Goal: Use online tool/utility: Utilize a website feature to perform a specific function

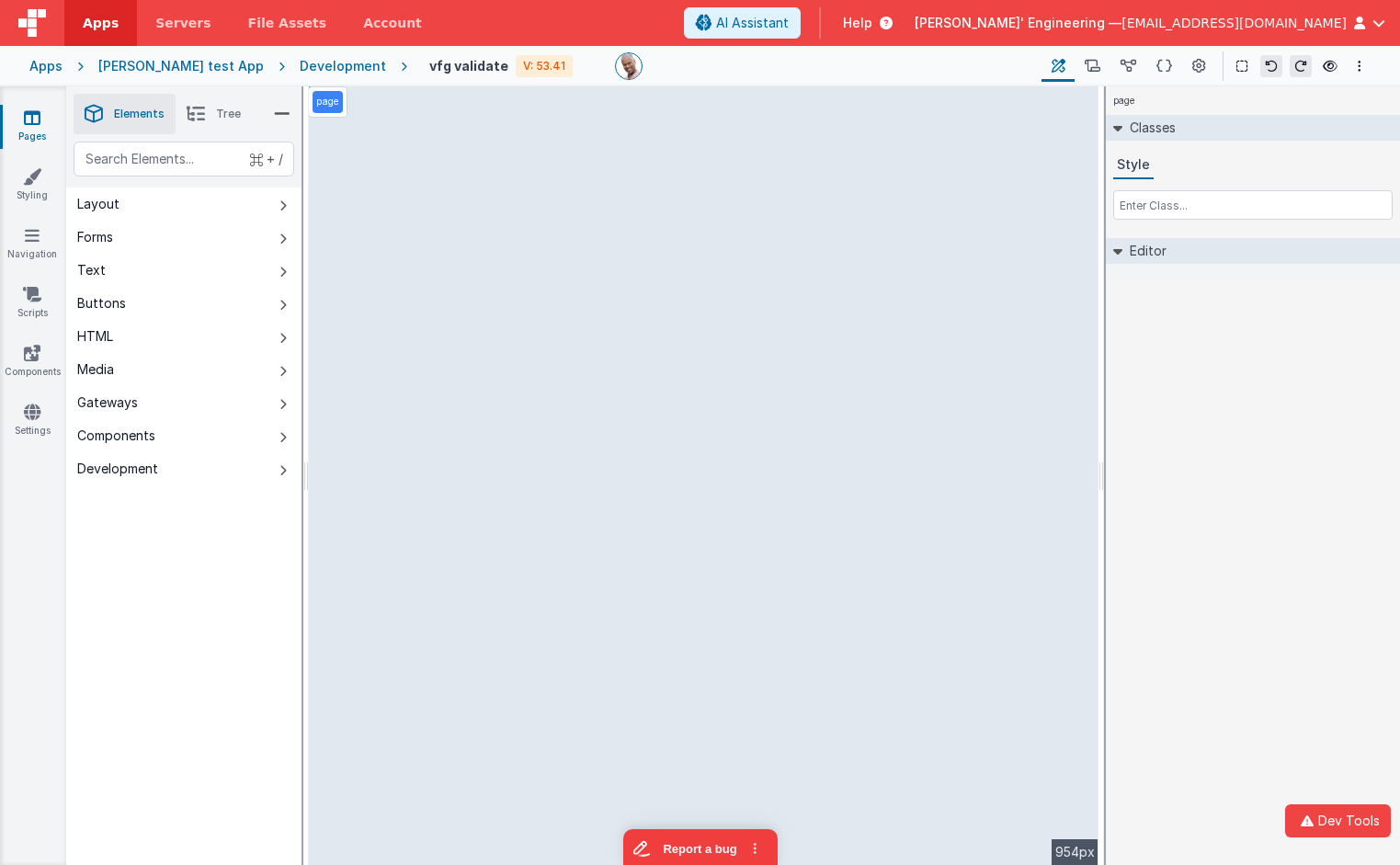
click at [300, 65] on div "Development" at bounding box center [343, 65] width 87 height 18
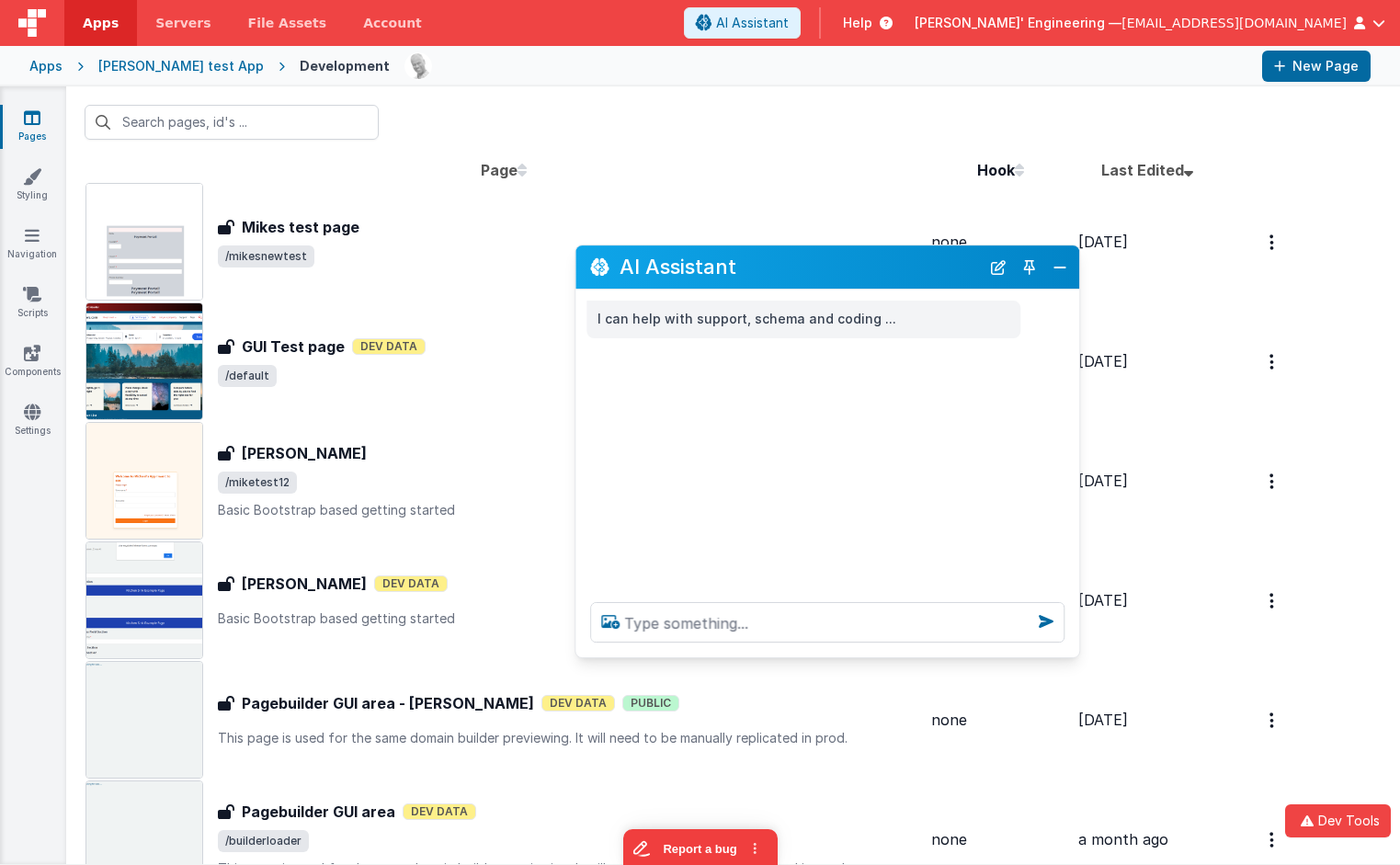
drag, startPoint x: 378, startPoint y: 467, endPoint x: 969, endPoint y: 187, distance: 654.0
click at [938, 273] on h2 "AI Assistant" at bounding box center [800, 267] width 361 height 31
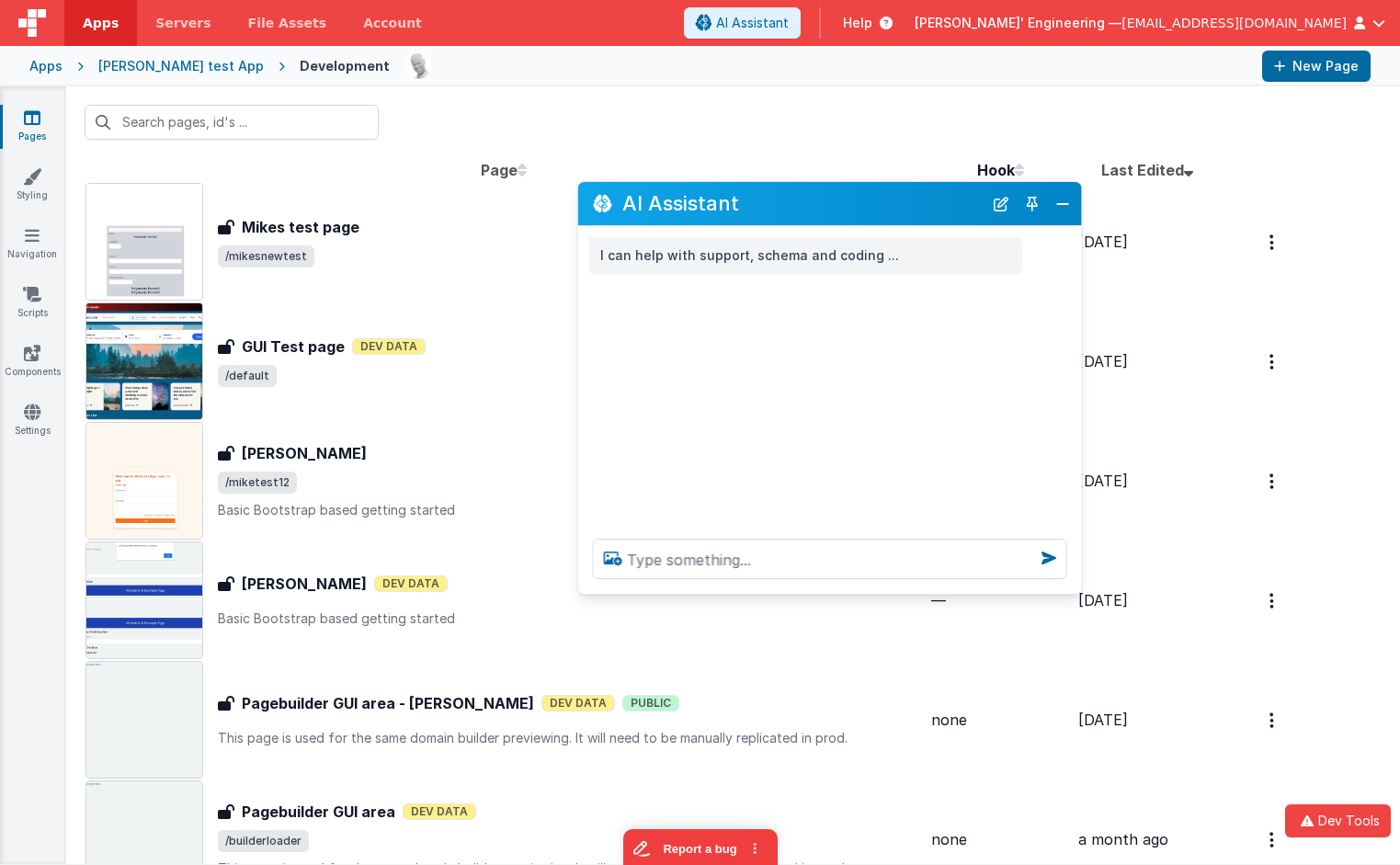
drag, startPoint x: 768, startPoint y: 272, endPoint x: 788, endPoint y: 204, distance: 70.9
click at [788, 203] on h2 "AI Assistant" at bounding box center [802, 204] width 361 height 31
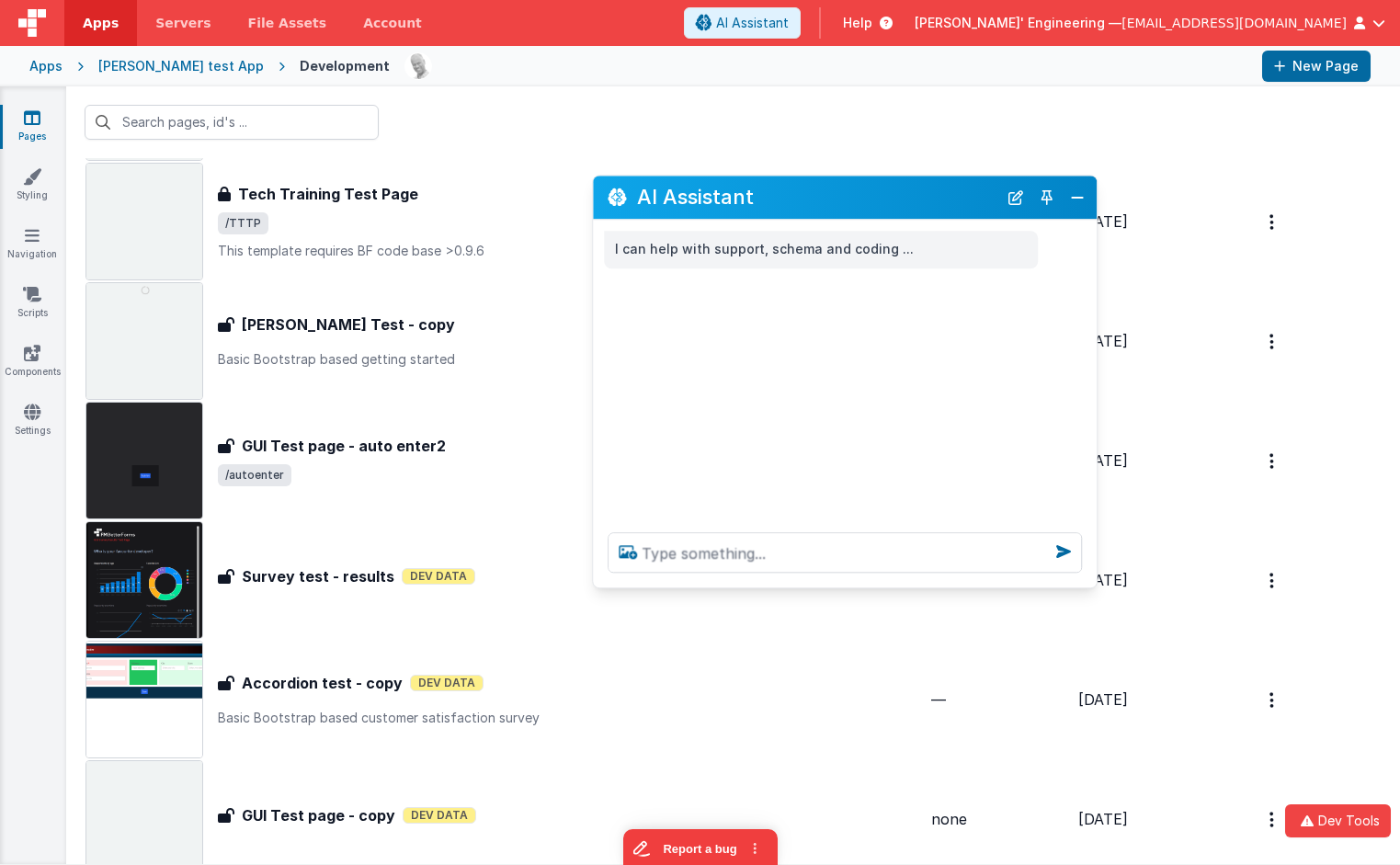
scroll to position [751, 0]
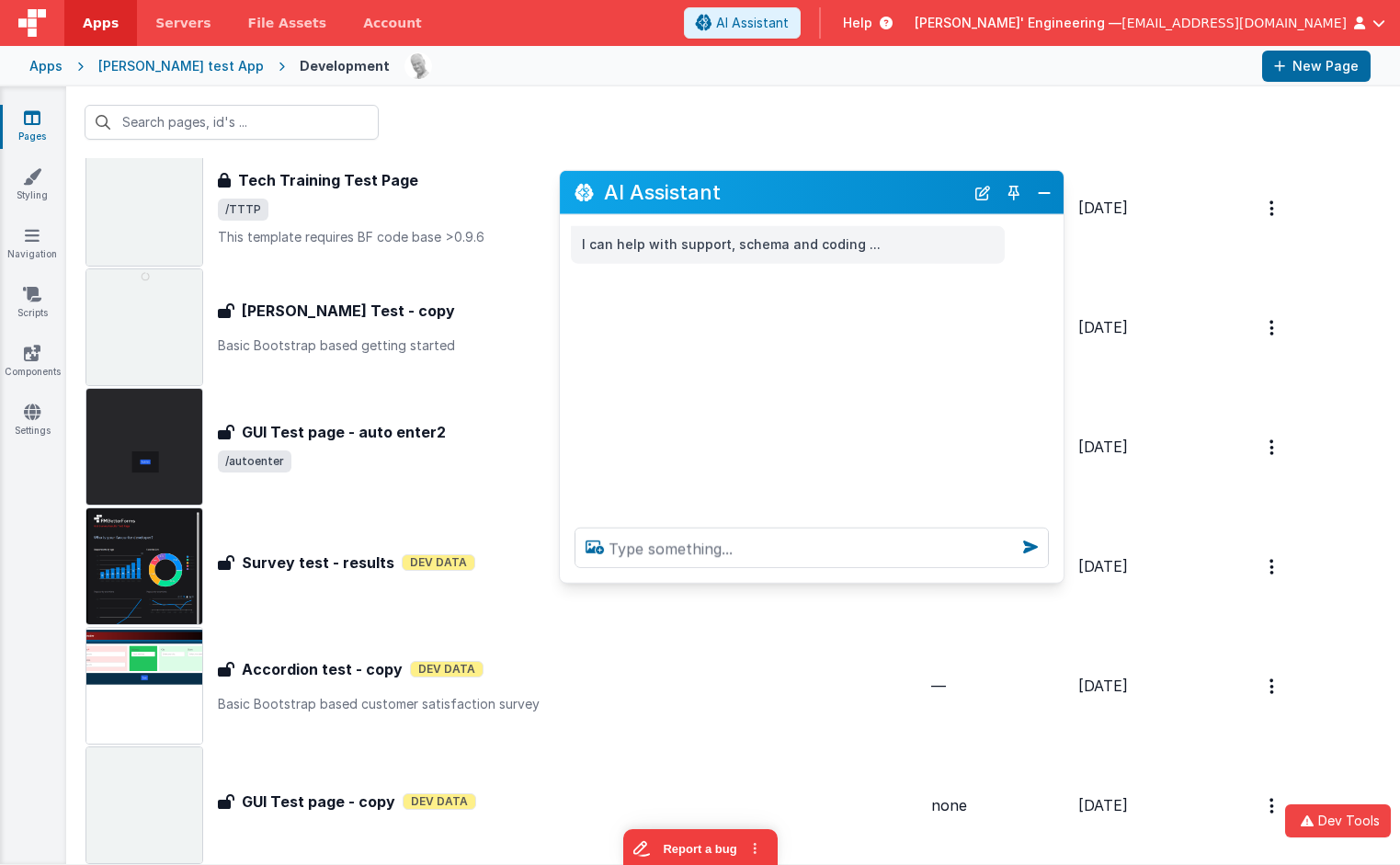
drag, startPoint x: 831, startPoint y: 206, endPoint x: 797, endPoint y: 201, distance: 34.4
click at [797, 201] on h2 "AI Assistant" at bounding box center [784, 193] width 361 height 31
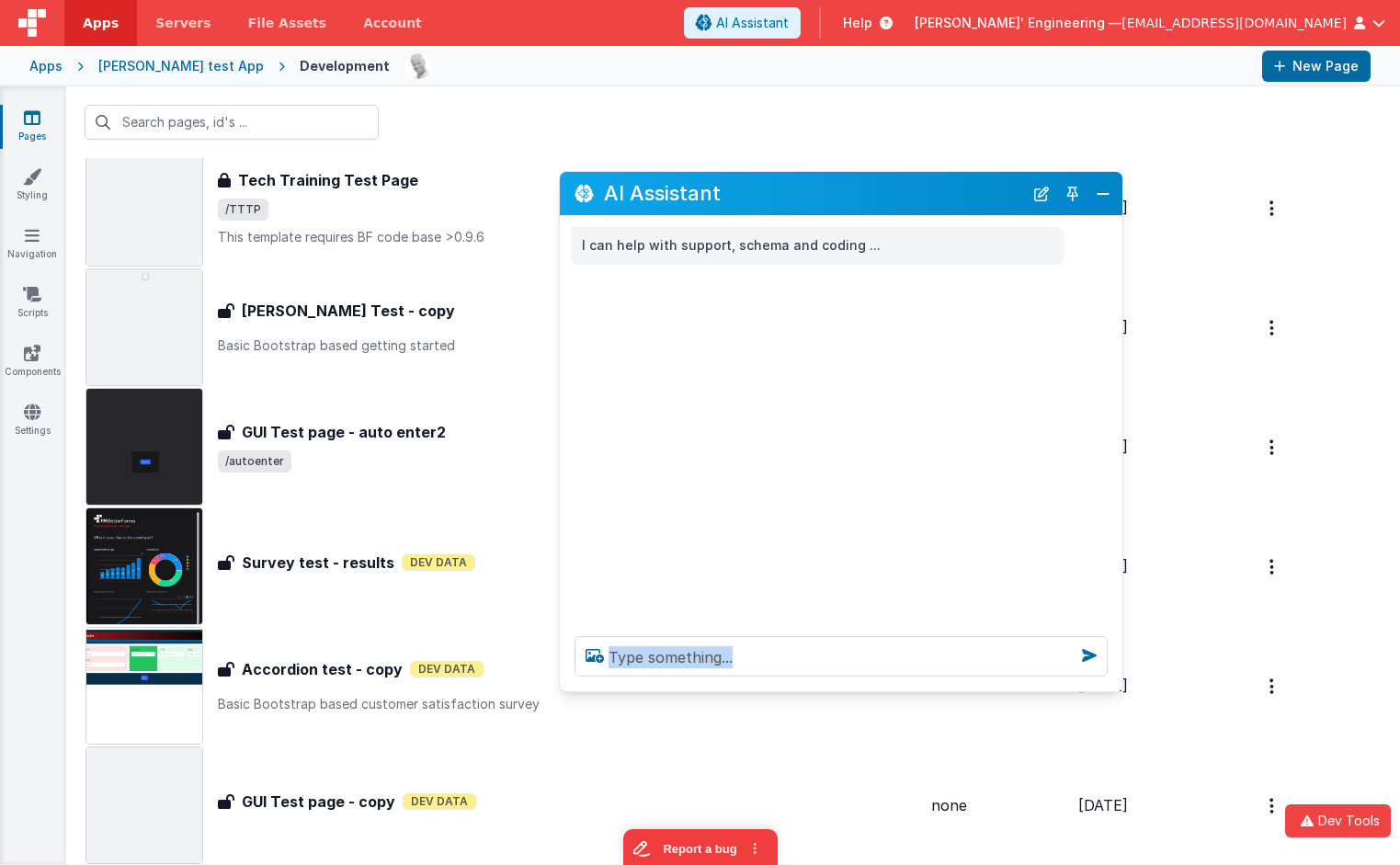
drag, startPoint x: 1054, startPoint y: 579, endPoint x: 1112, endPoint y: 686, distance: 121.7
click at [1112, 686] on div at bounding box center [840, 655] width 562 height 70
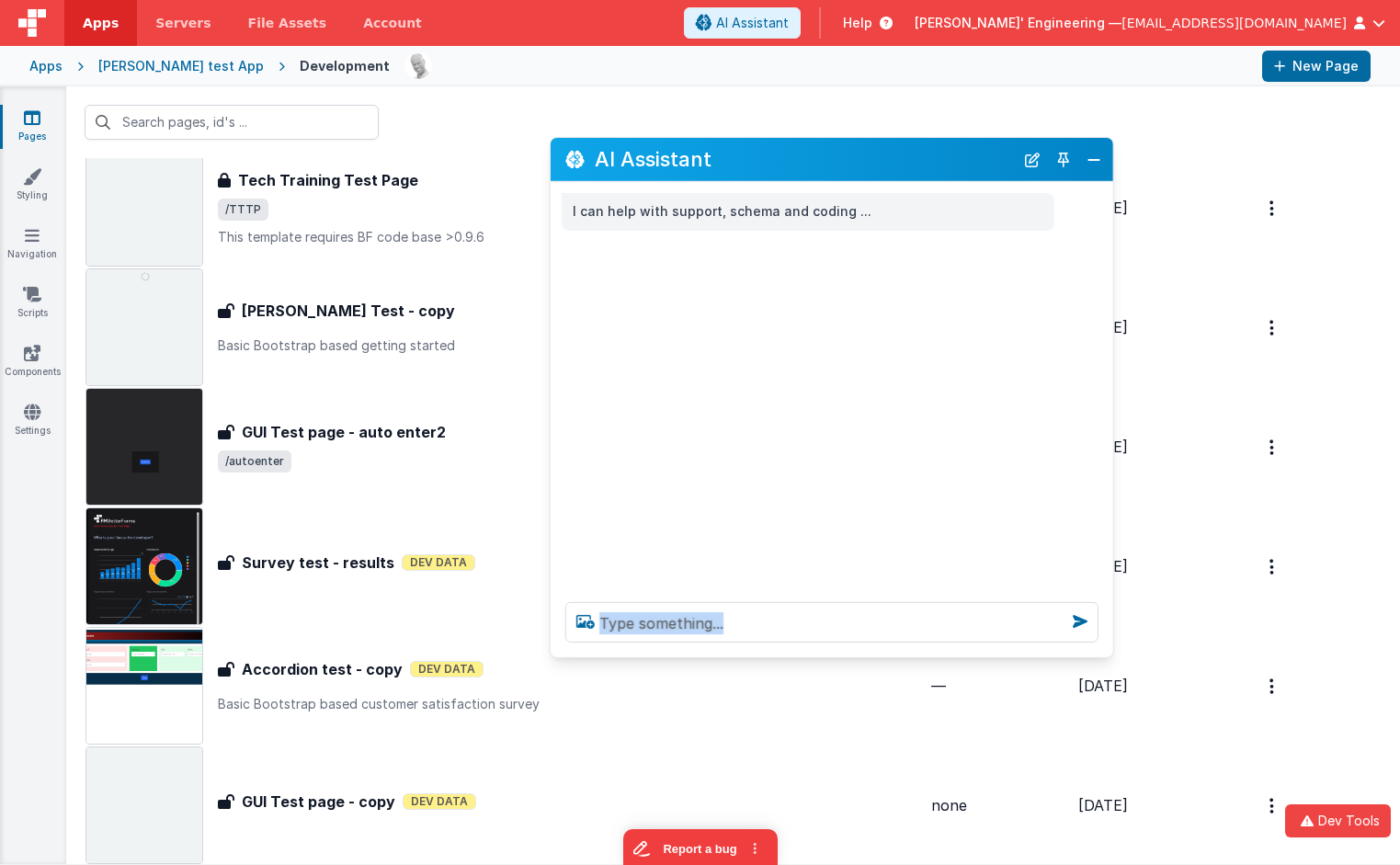
drag, startPoint x: 841, startPoint y: 187, endPoint x: 832, endPoint y: 154, distance: 34.2
click at [832, 154] on h2 "AI Assistant" at bounding box center [805, 160] width 419 height 31
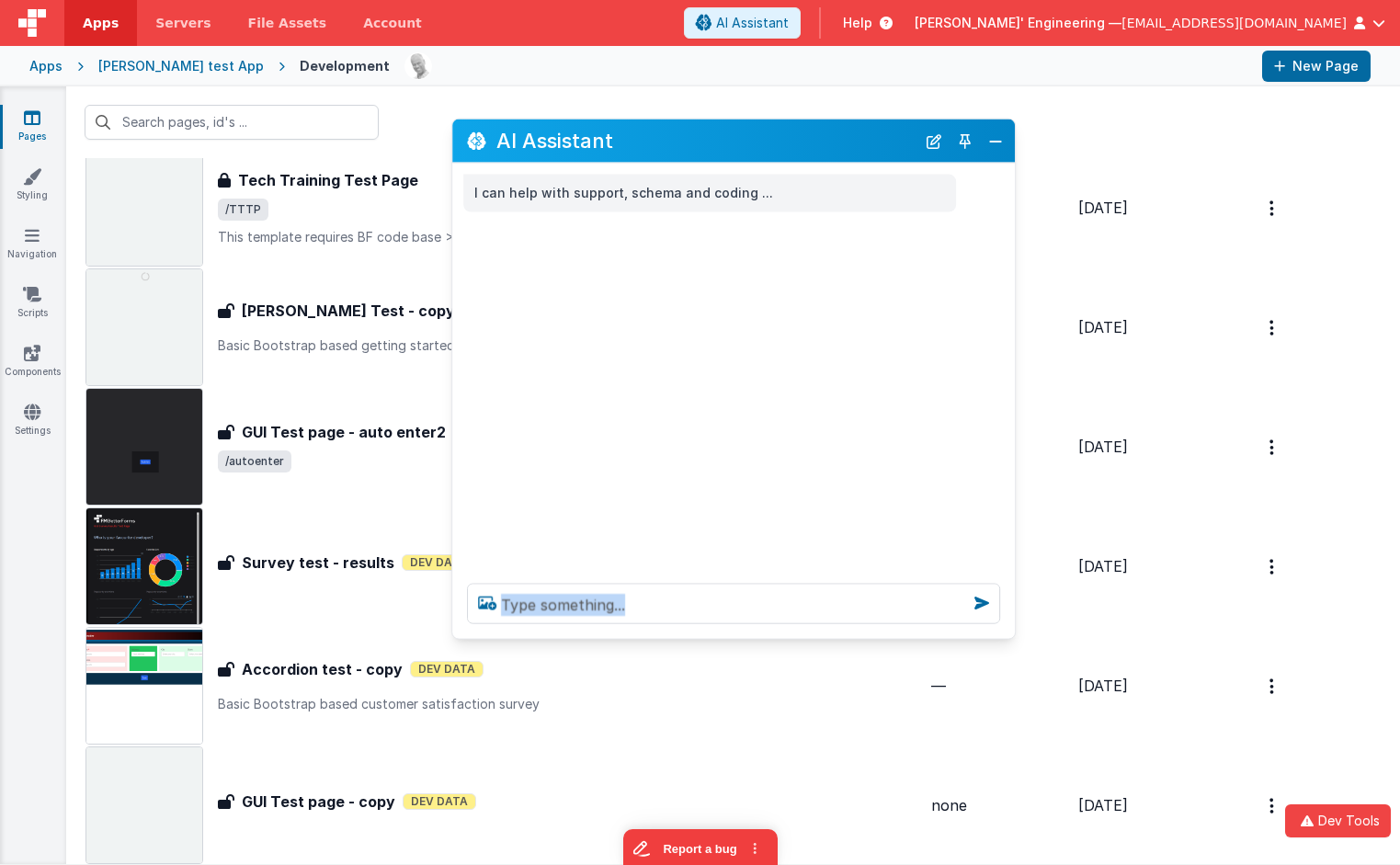
drag, startPoint x: 829, startPoint y: 154, endPoint x: 712, endPoint y: 133, distance: 118.9
click at [712, 133] on h2 "AI Assistant" at bounding box center [706, 141] width 419 height 31
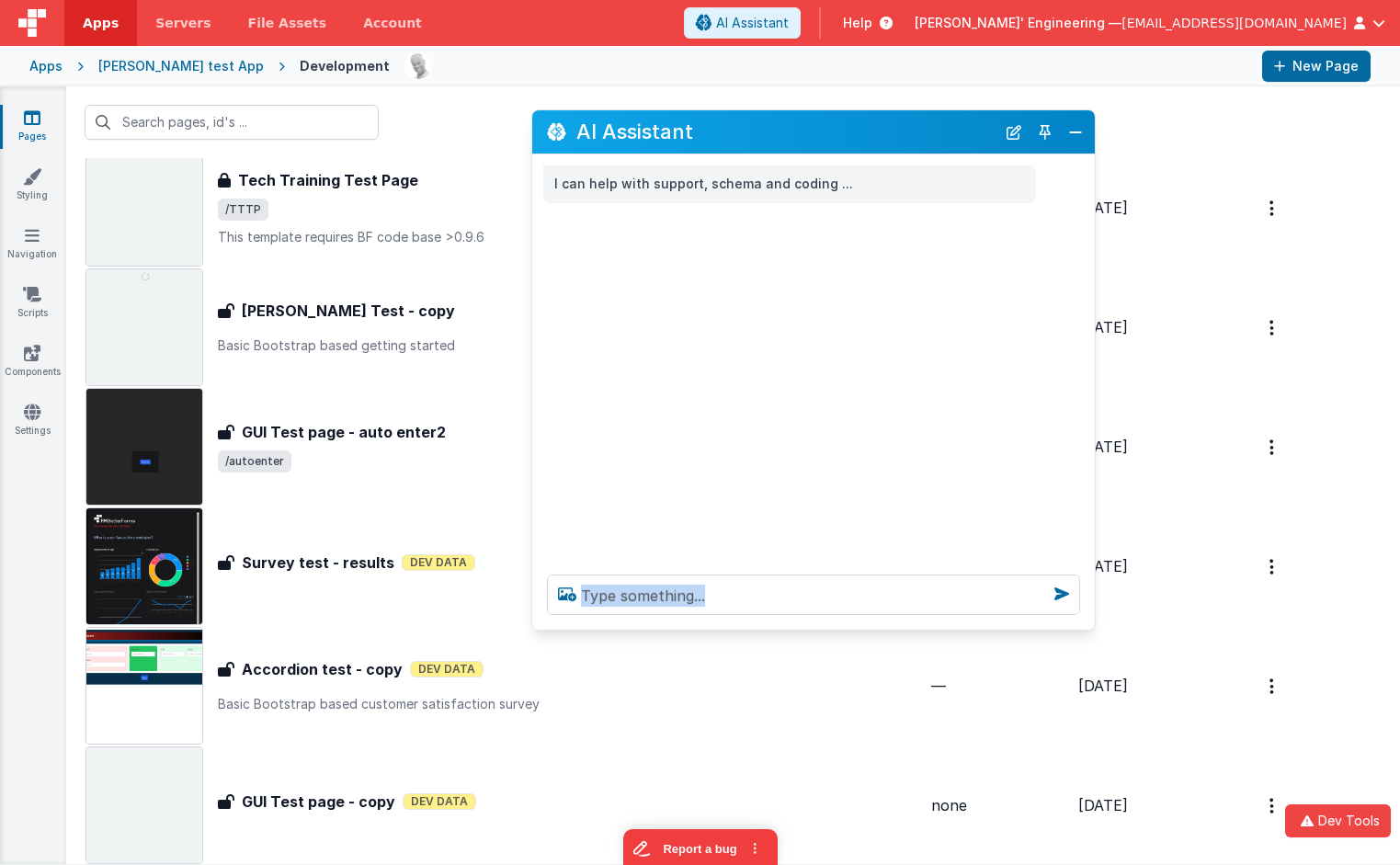
drag, startPoint x: 755, startPoint y: 140, endPoint x: 860, endPoint y: 163, distance: 107.5
click at [854, 136] on h2 "AI Assistant" at bounding box center [787, 132] width 419 height 31
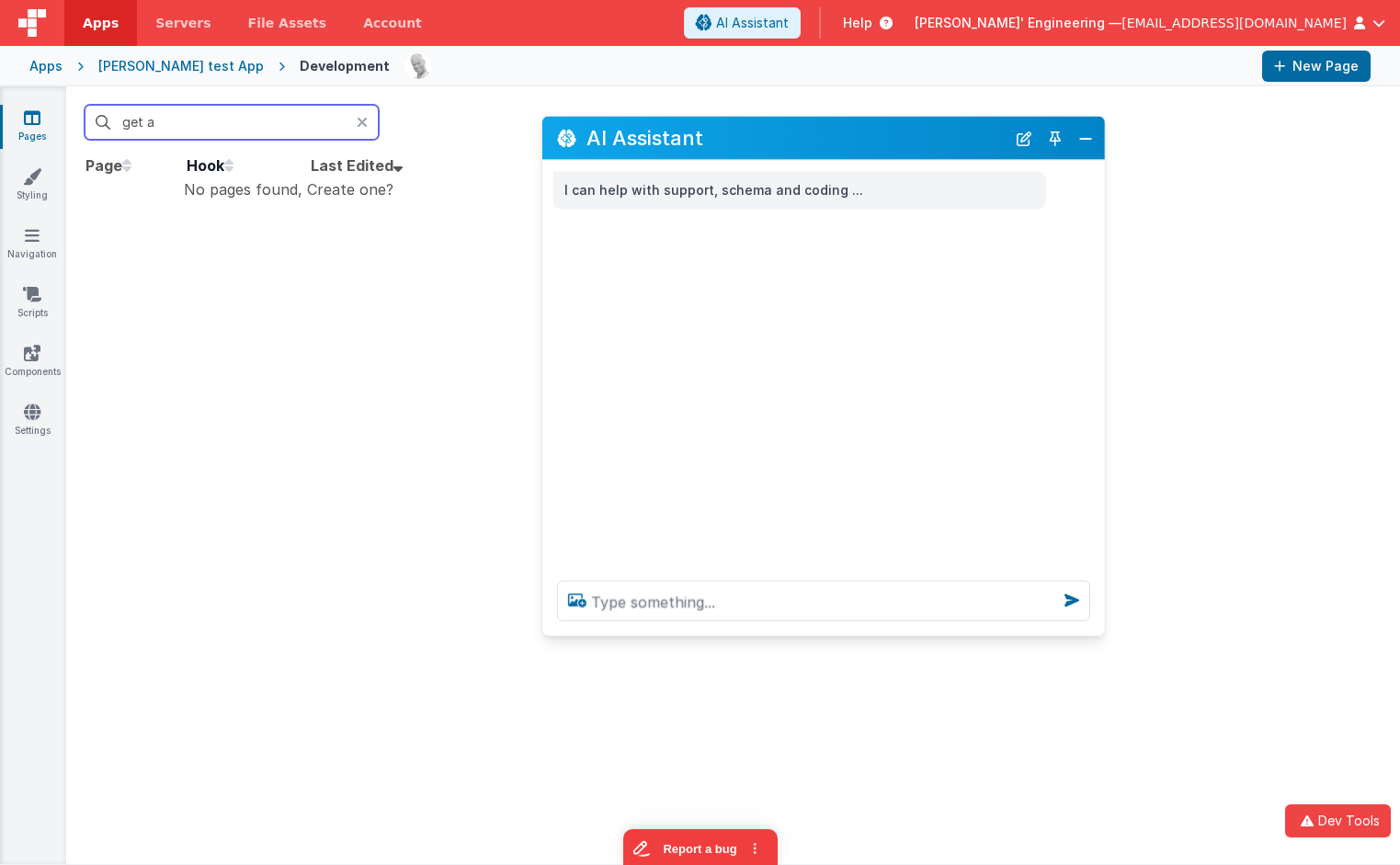
scroll to position [0, 0]
type input "get a"
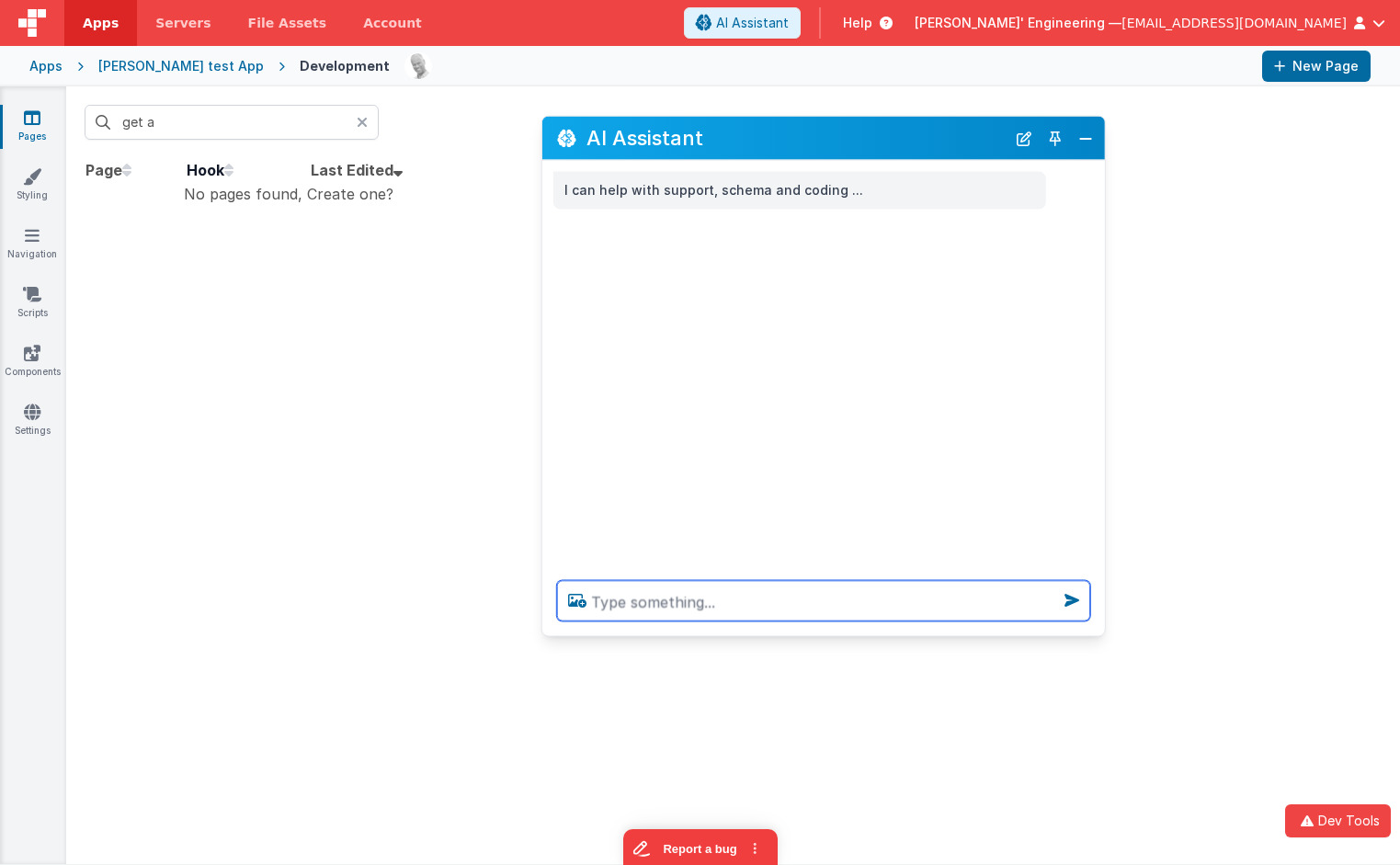
click at [692, 606] on textarea at bounding box center [824, 601] width 534 height 40
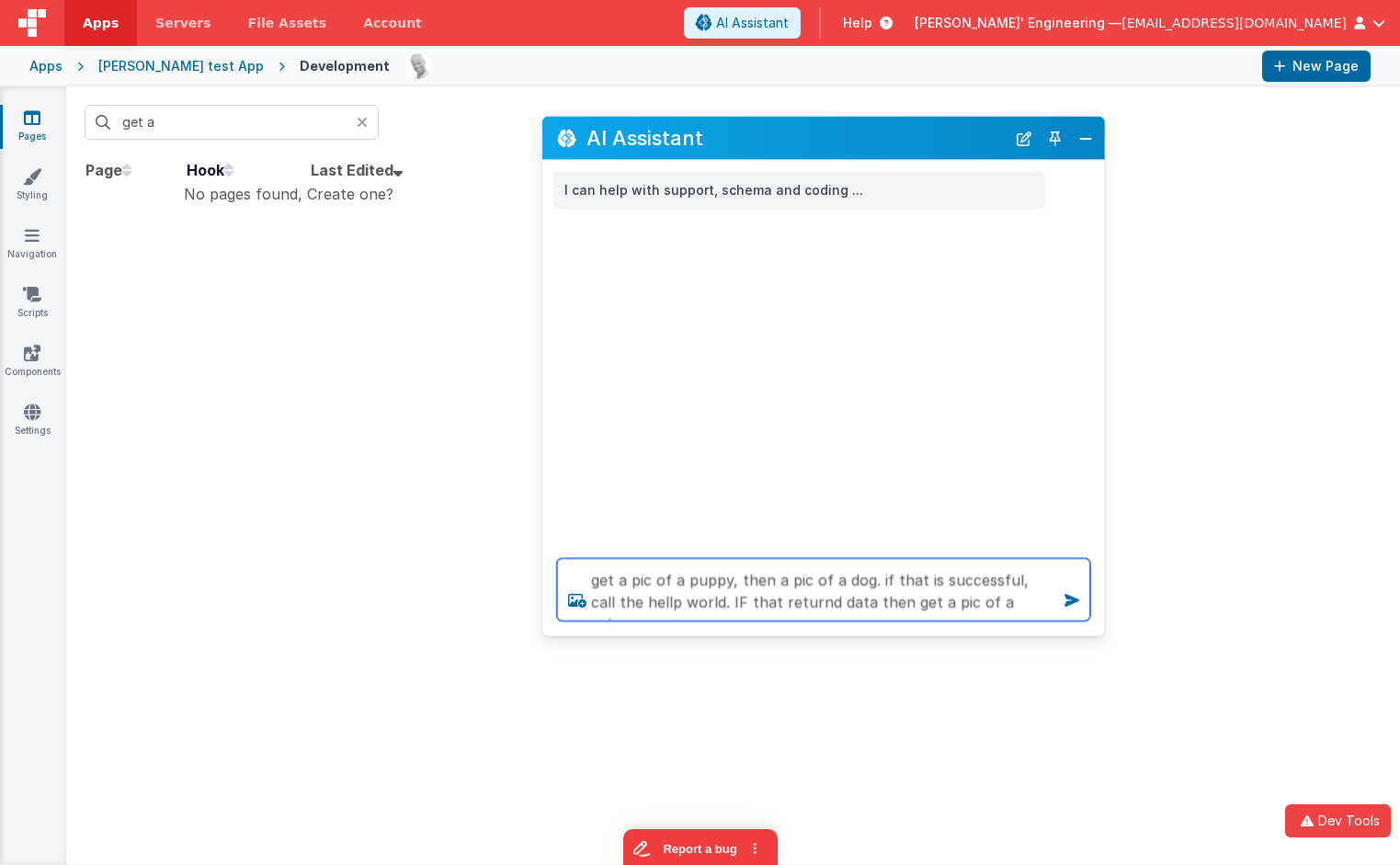
type textarea "get a pic of a puppy, then a pic of a dog. if that is successful, call the hell…"
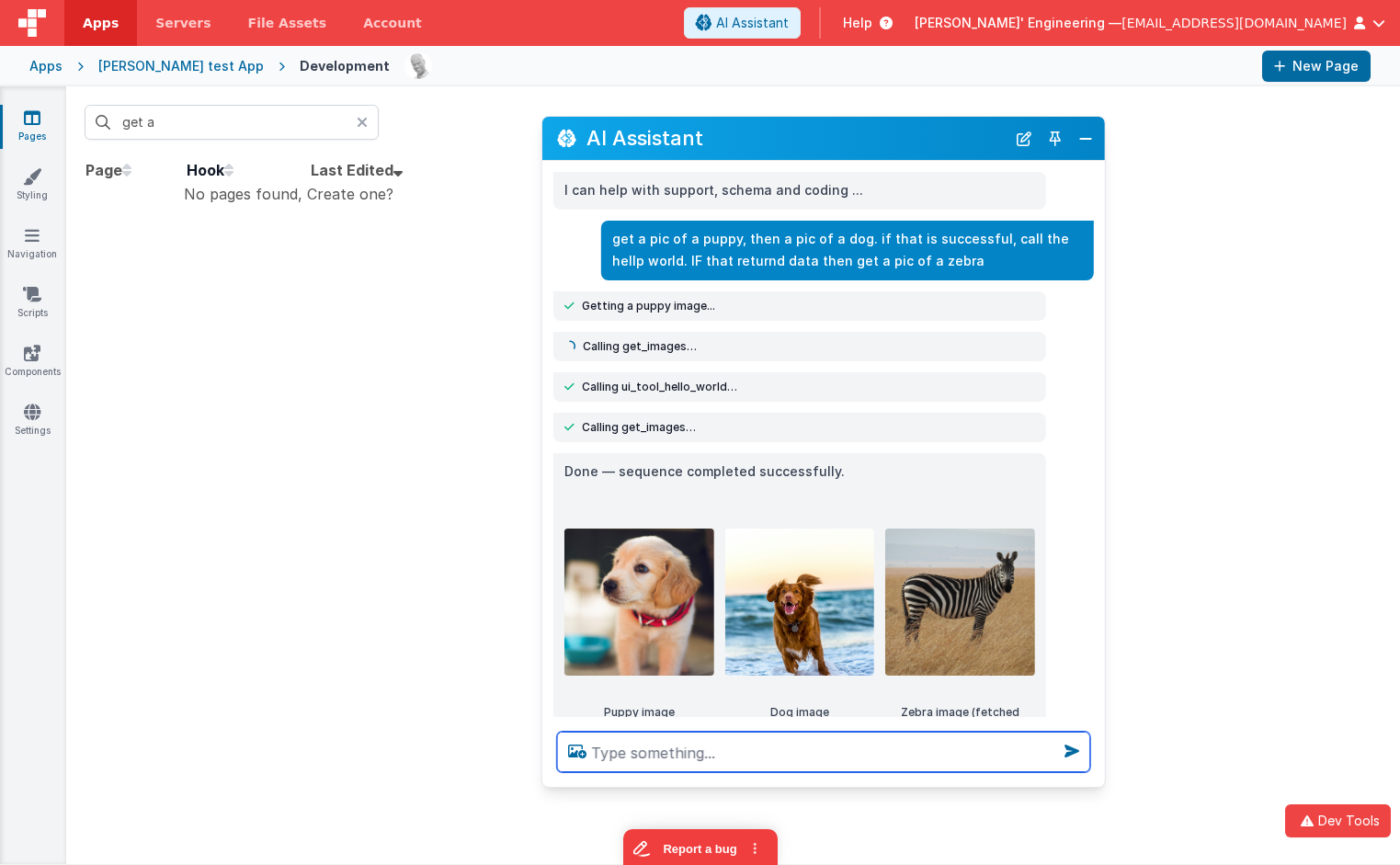
drag, startPoint x: 760, startPoint y: 630, endPoint x: 762, endPoint y: 776, distance: 146.0
click at [762, 781] on div at bounding box center [823, 752] width 562 height 70
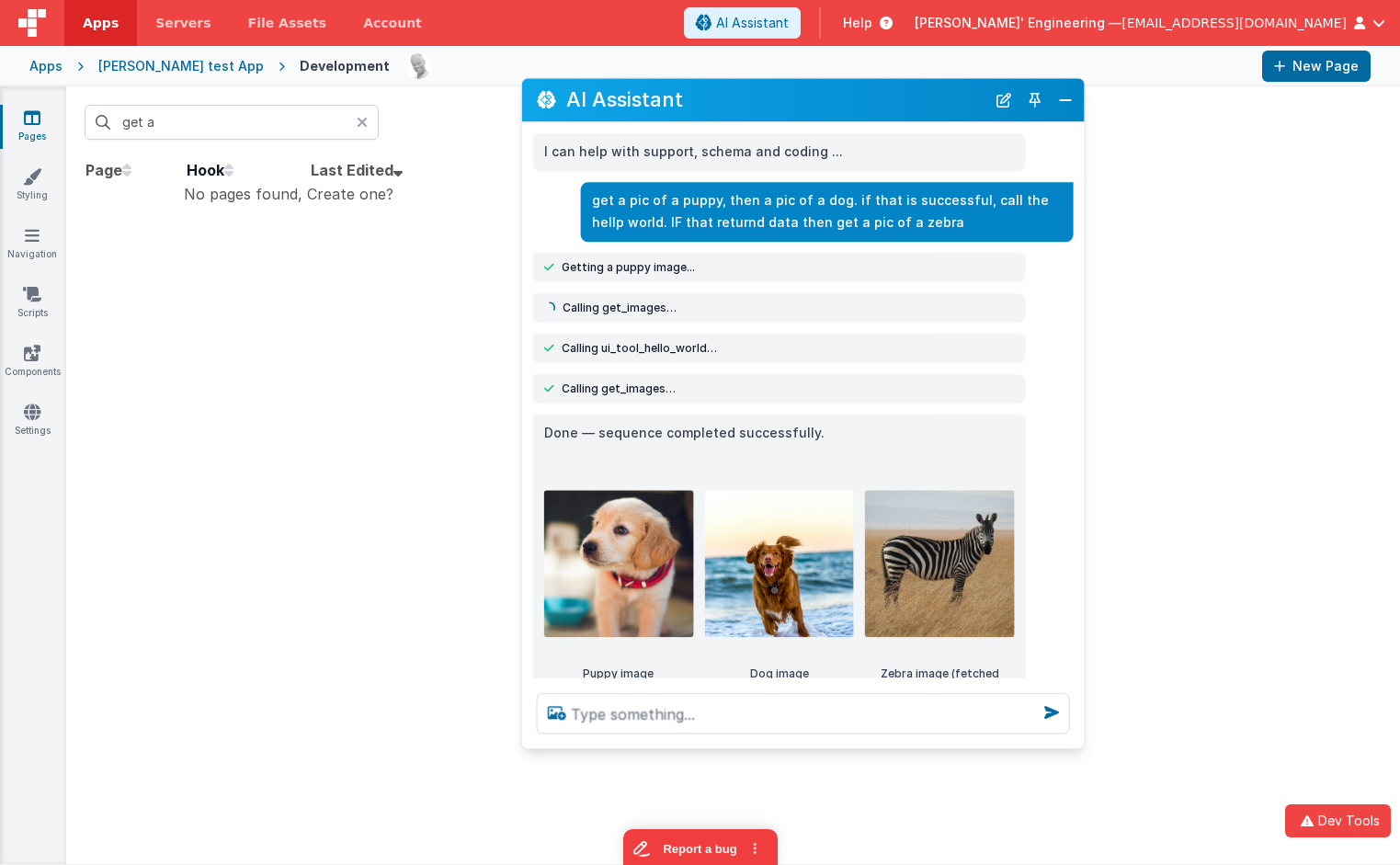
drag, startPoint x: 820, startPoint y: 151, endPoint x: 799, endPoint y: 112, distance: 44.3
click at [799, 112] on h2 "AI Assistant" at bounding box center [776, 100] width 419 height 31
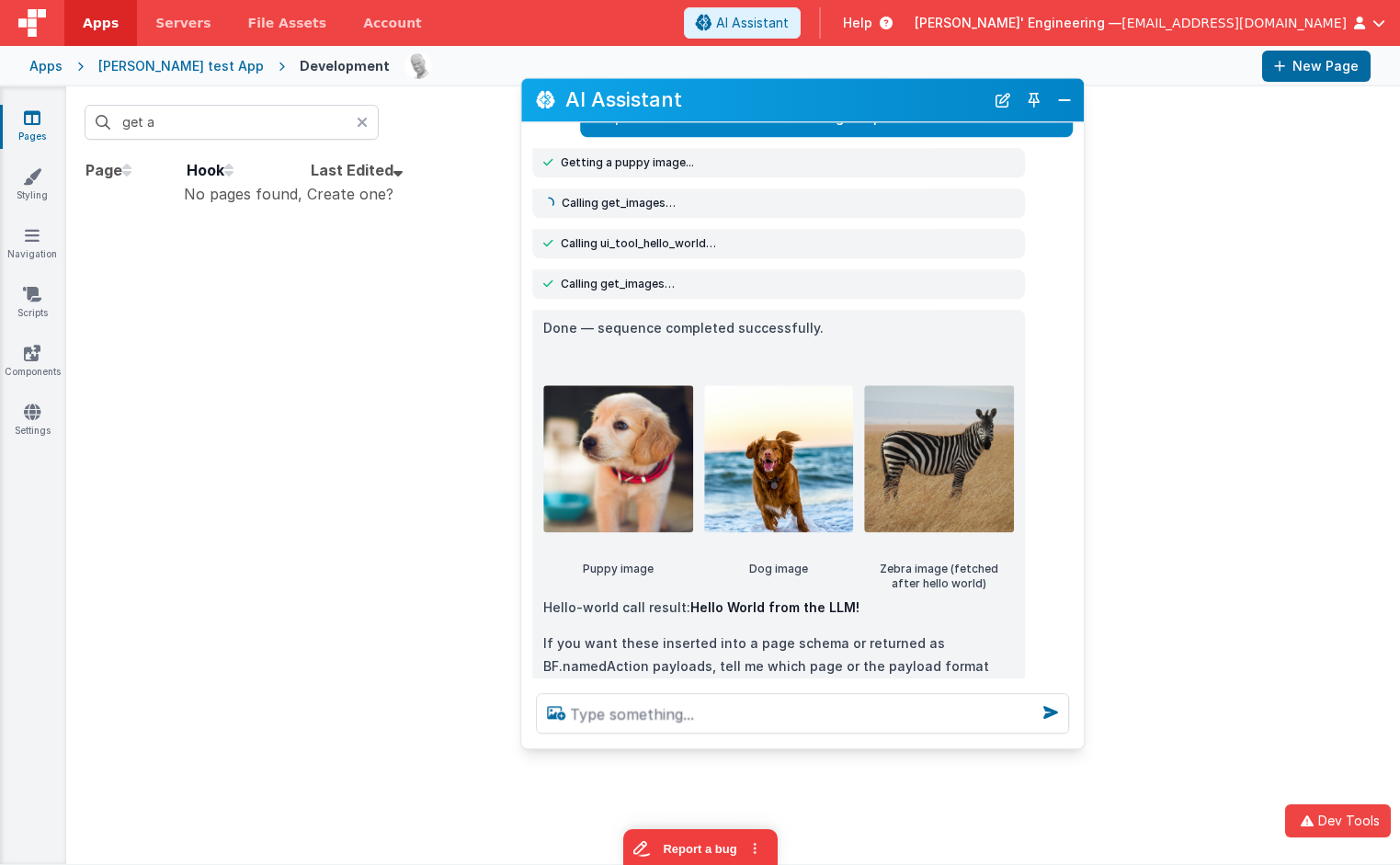
scroll to position [109, 0]
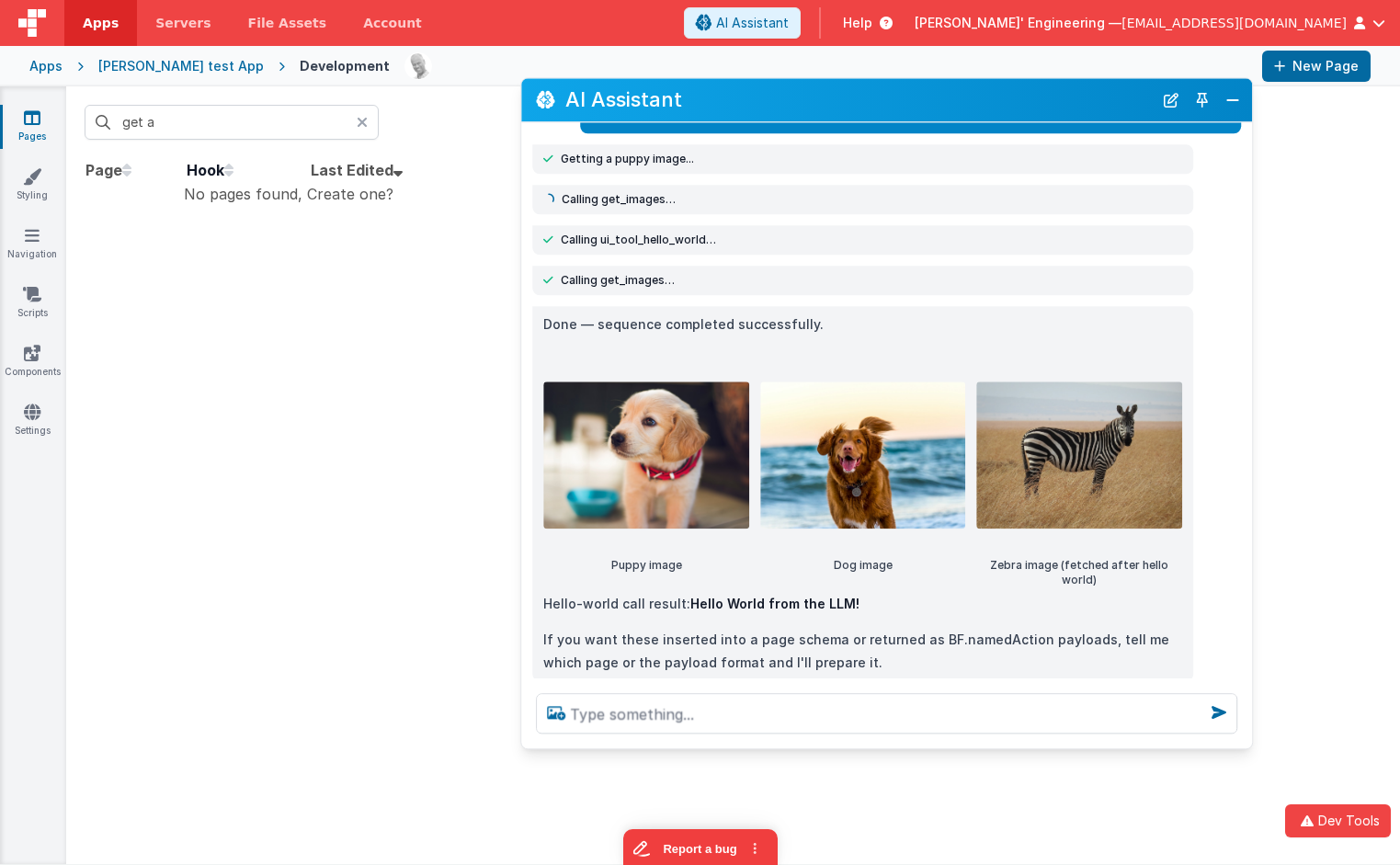
drag, startPoint x: 1095, startPoint y: 461, endPoint x: 1075, endPoint y: 510, distance: 52.9
click at [1247, 463] on div "Done — sequence completed successfully. Puppy image Dog image Zebra image (fetc…" at bounding box center [887, 493] width 731 height 375
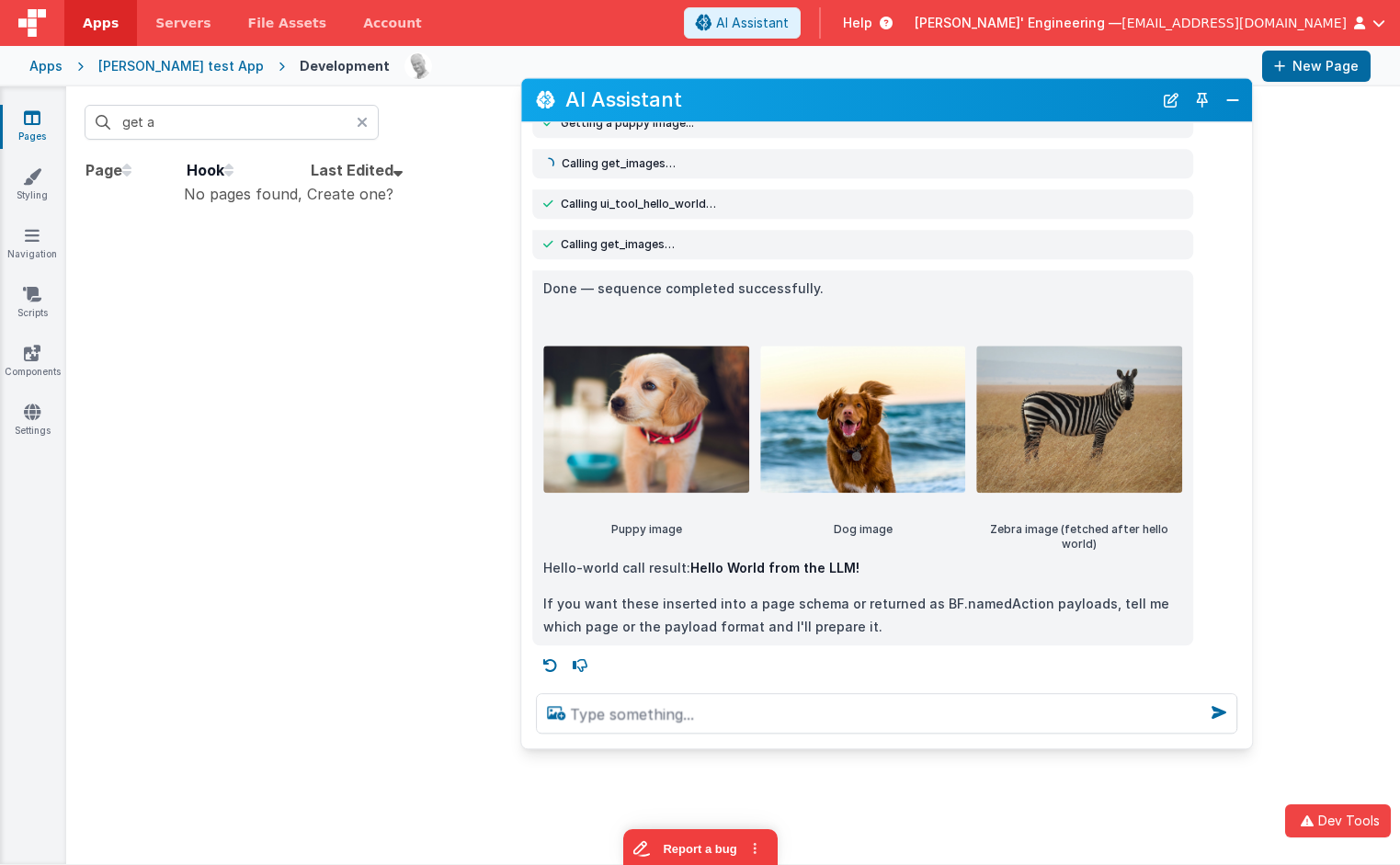
scroll to position [146, 0]
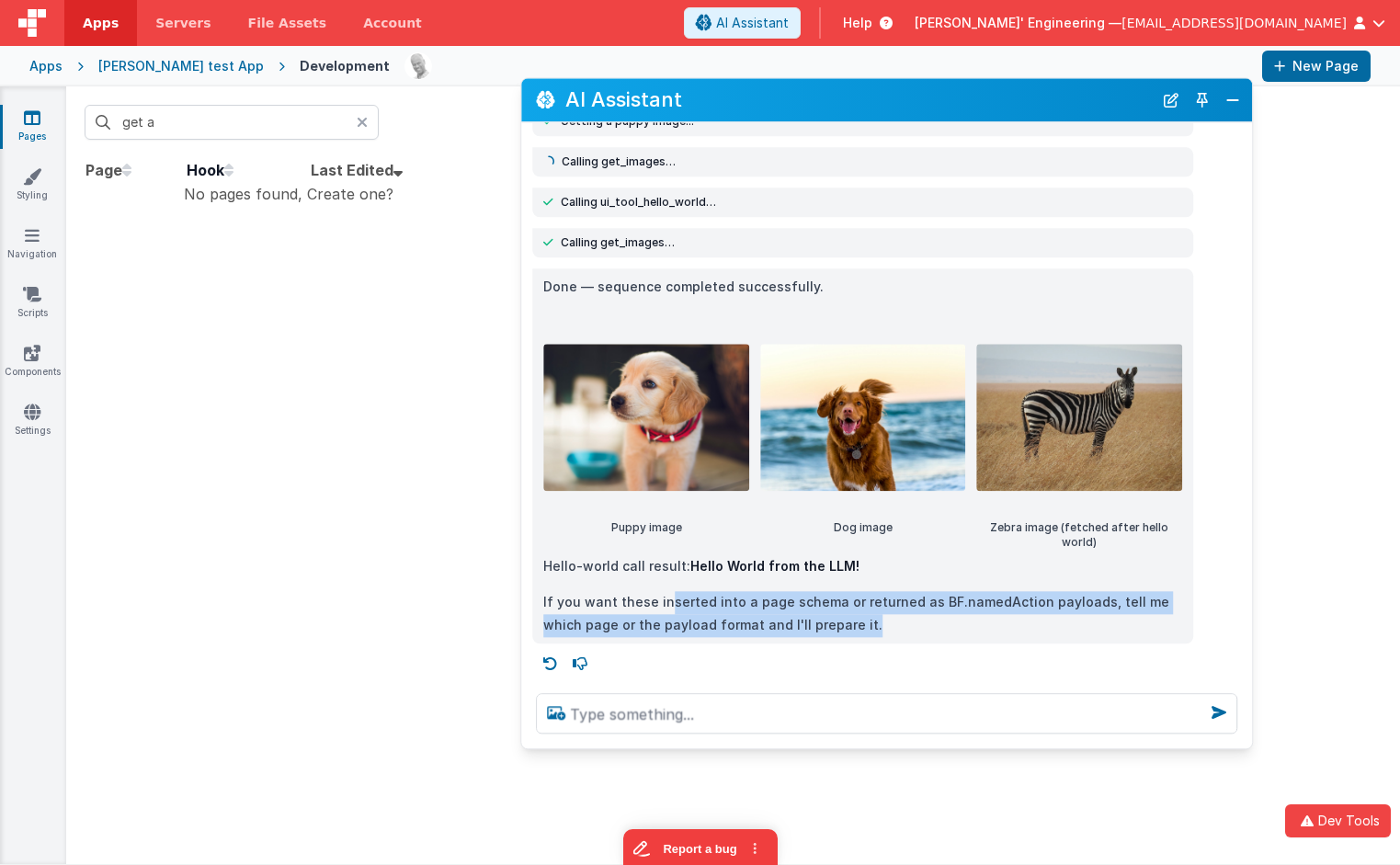
drag, startPoint x: 665, startPoint y: 603, endPoint x: 881, endPoint y: 623, distance: 216.9
click at [881, 623] on p "If you want these inserted into a page schema or returned as BF.namedAction pay…" at bounding box center [862, 613] width 639 height 45
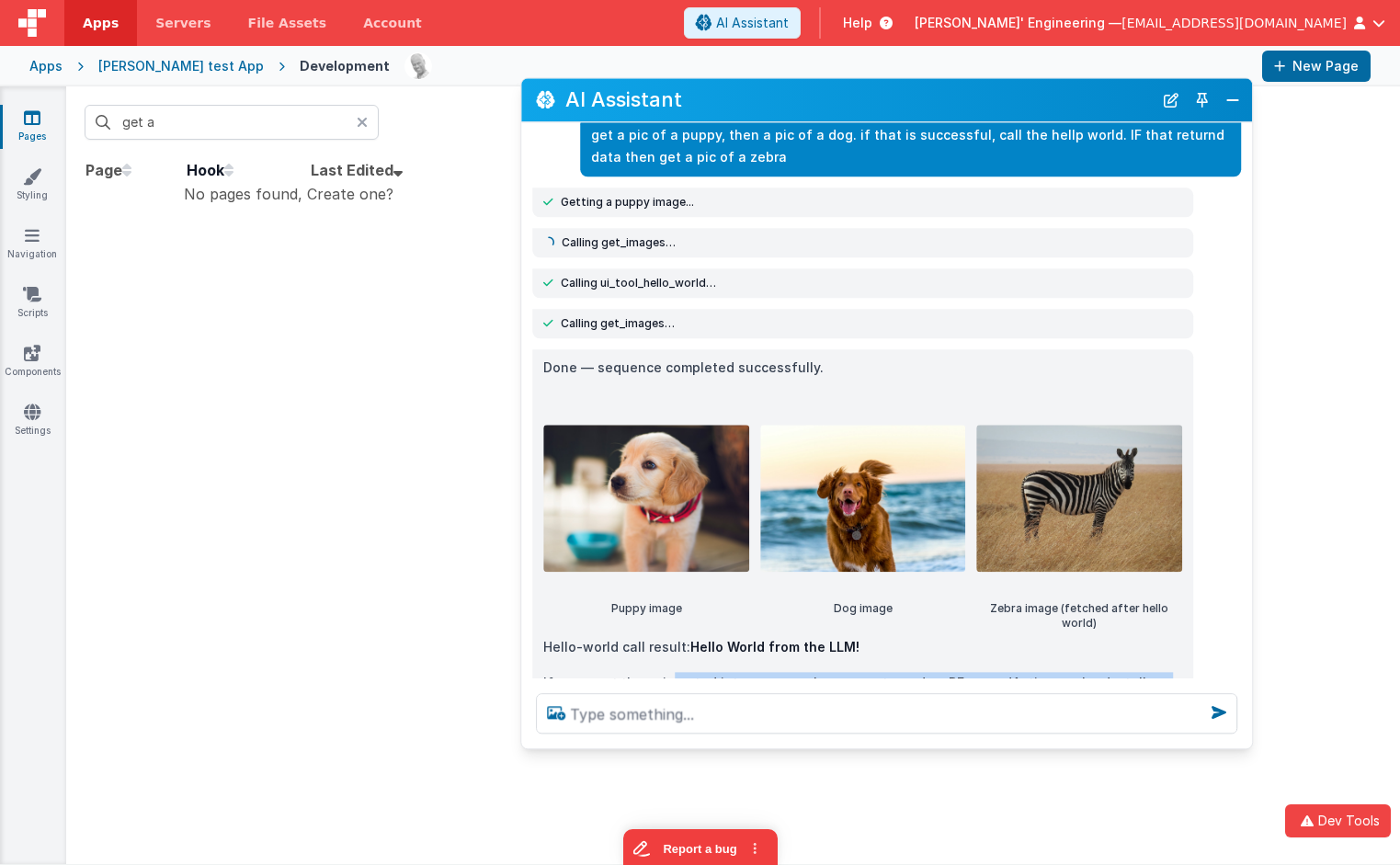
scroll to position [62, 0]
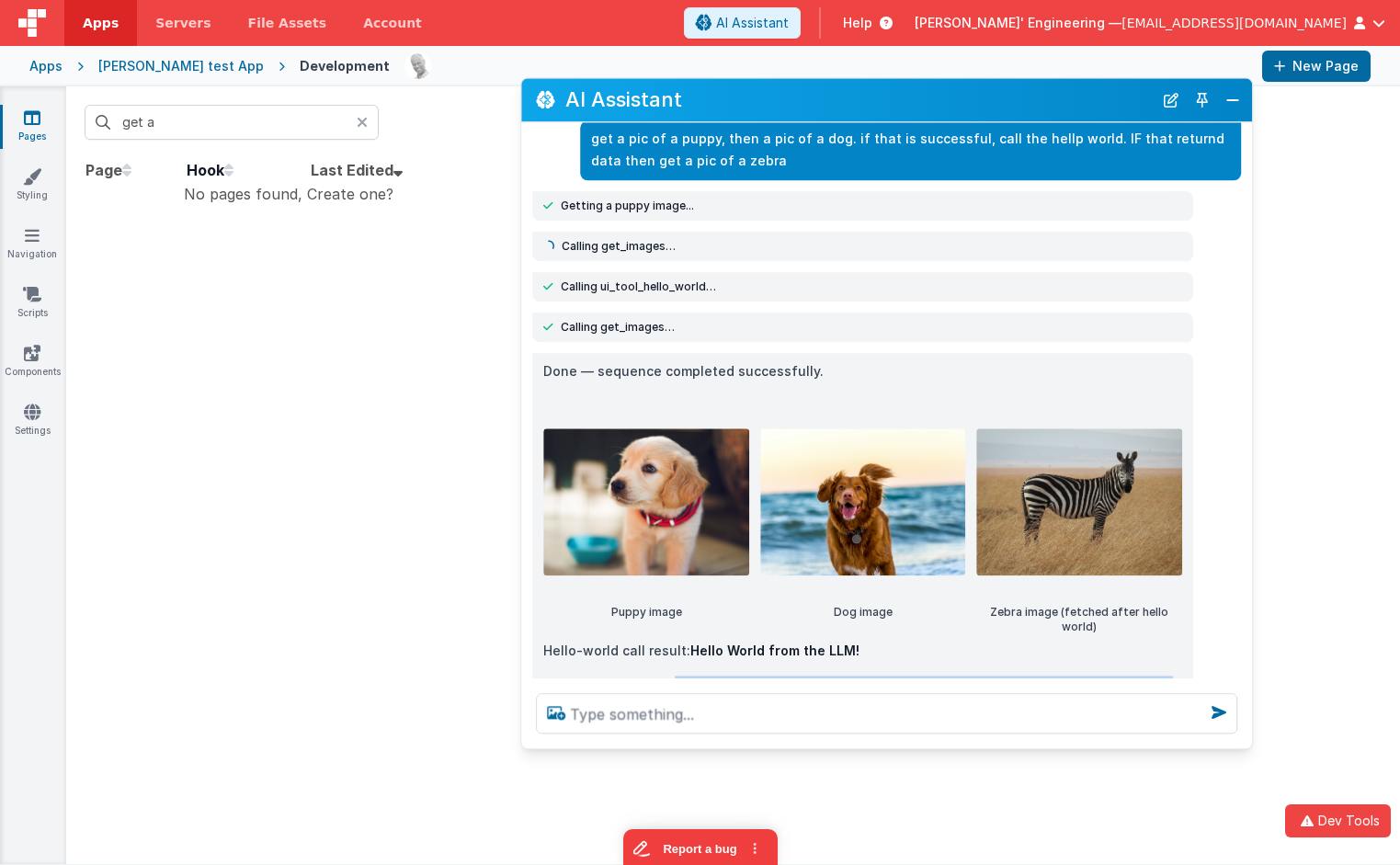
drag, startPoint x: 677, startPoint y: 248, endPoint x: 688, endPoint y: 247, distance: 11.0
click at [688, 247] on div "Calling get_images…" at bounding box center [862, 246] width 639 height 14
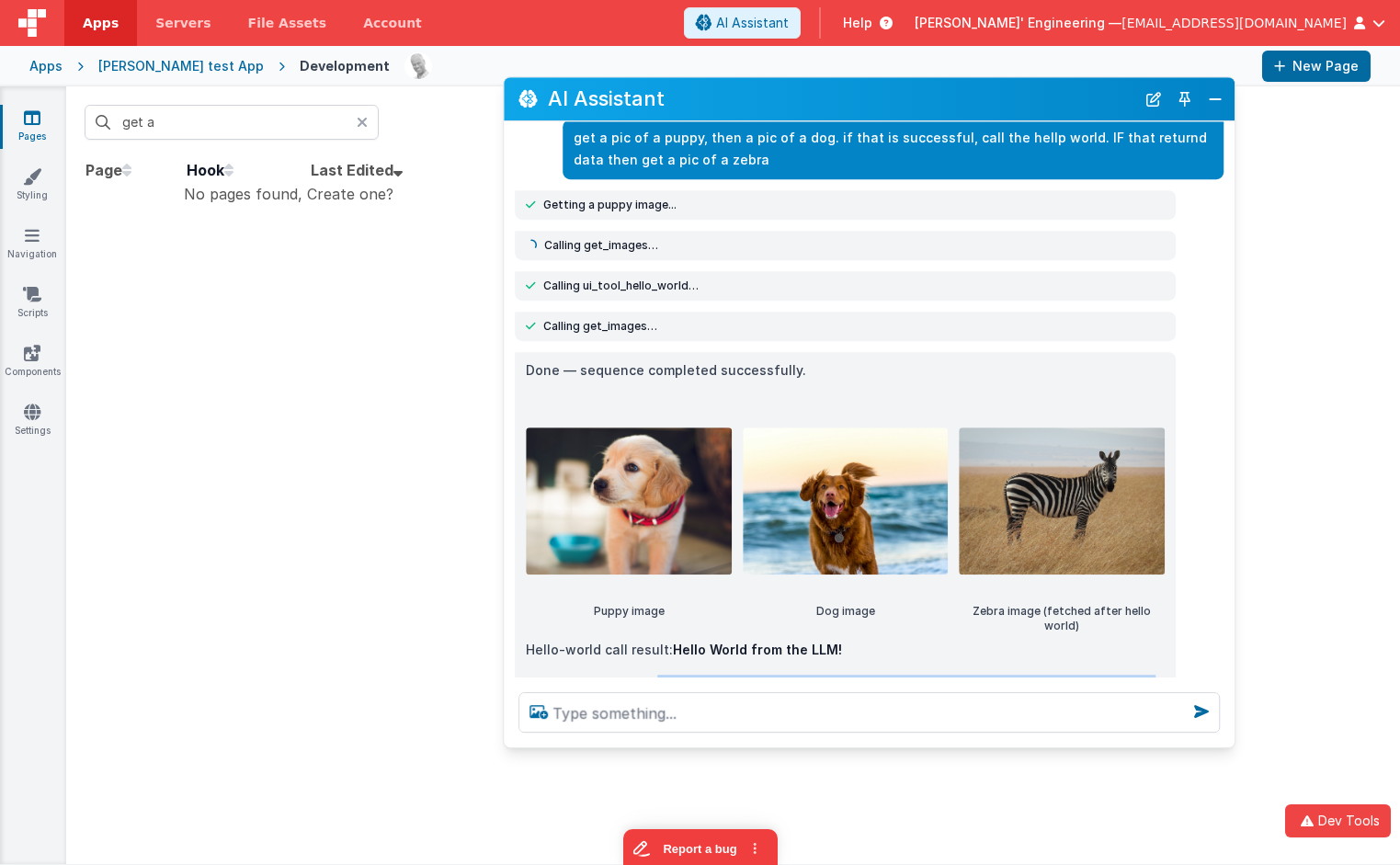
drag, startPoint x: 747, startPoint y: 111, endPoint x: 729, endPoint y: 111, distance: 18.0
click at [729, 111] on h2 "AI Assistant" at bounding box center [841, 99] width 588 height 31
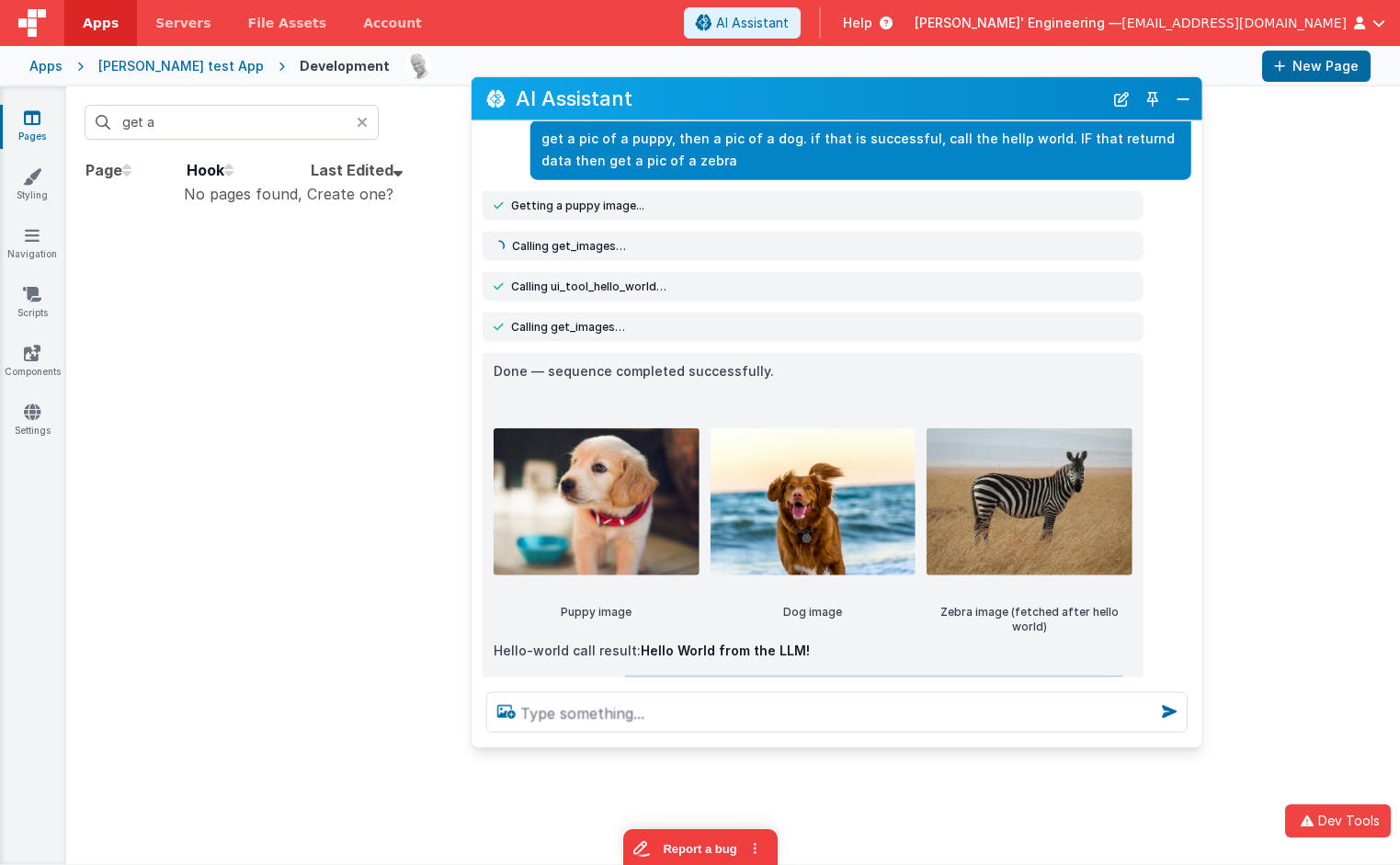
drag, startPoint x: 761, startPoint y: 98, endPoint x: 704, endPoint y: 210, distance: 125.7
click at [729, 98] on h2 "AI Assistant" at bounding box center [810, 99] width 588 height 31
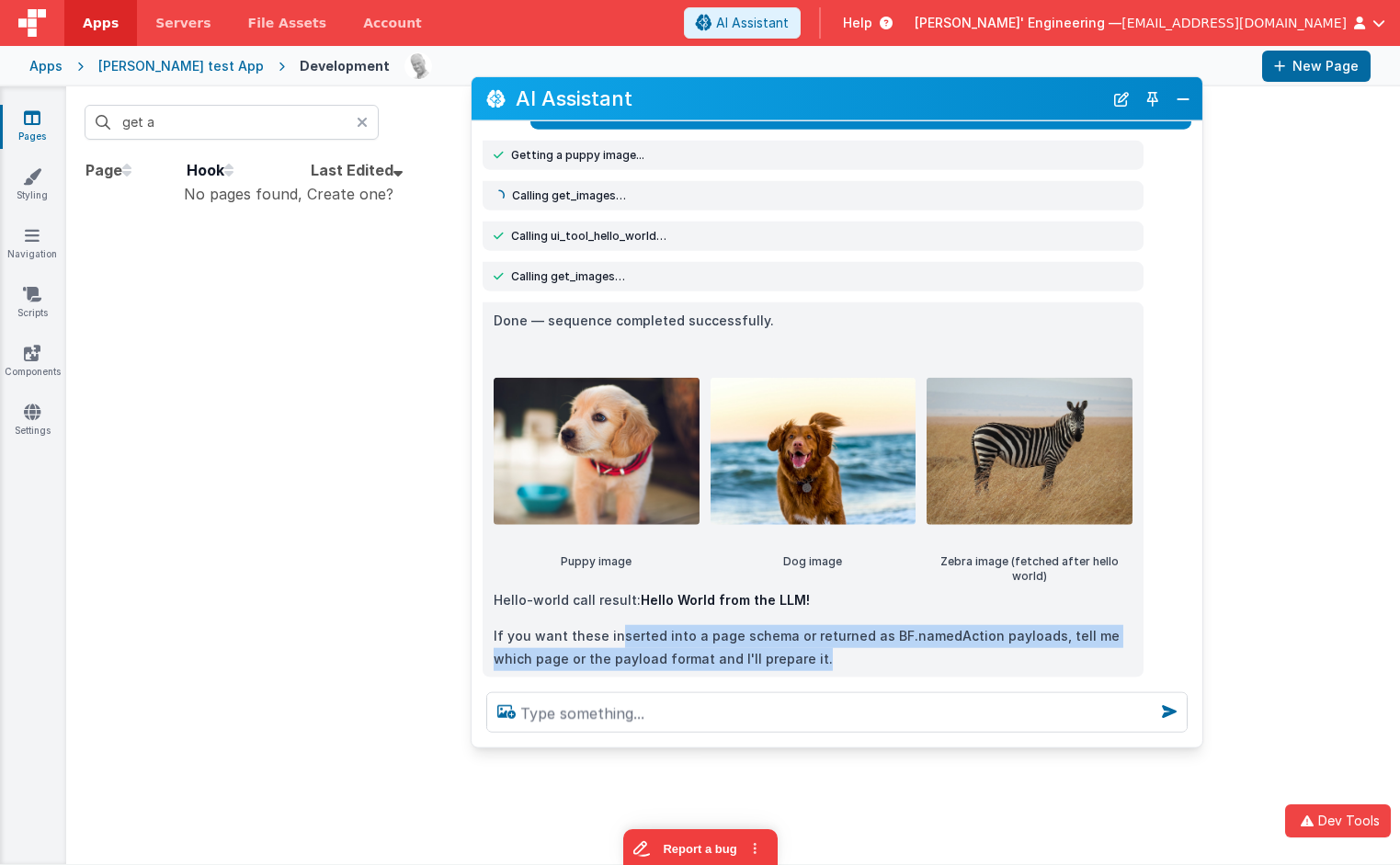
scroll to position [146, 0]
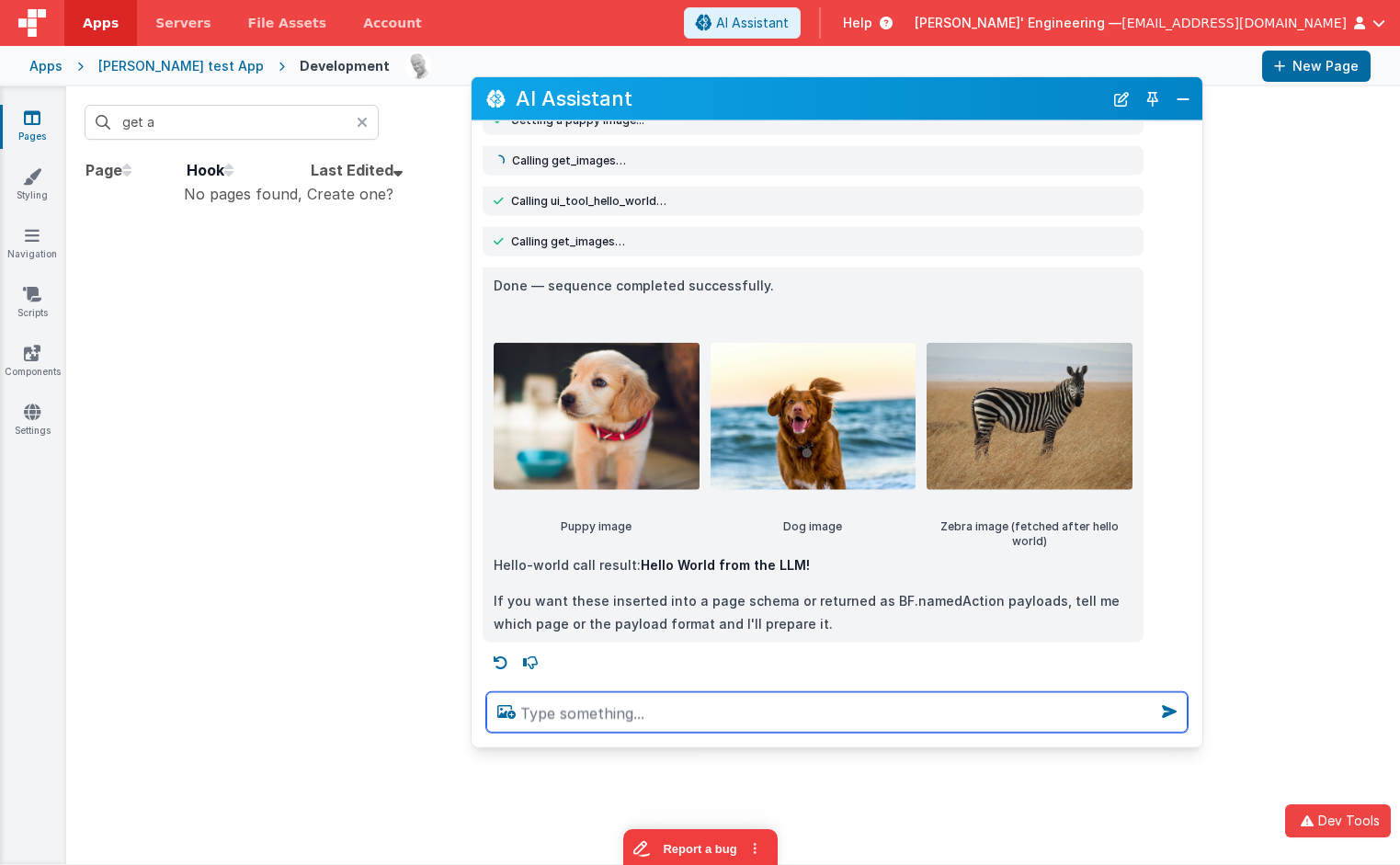
click at [554, 719] on textarea at bounding box center [838, 712] width 702 height 40
type textarea "call hello world with 123abc"
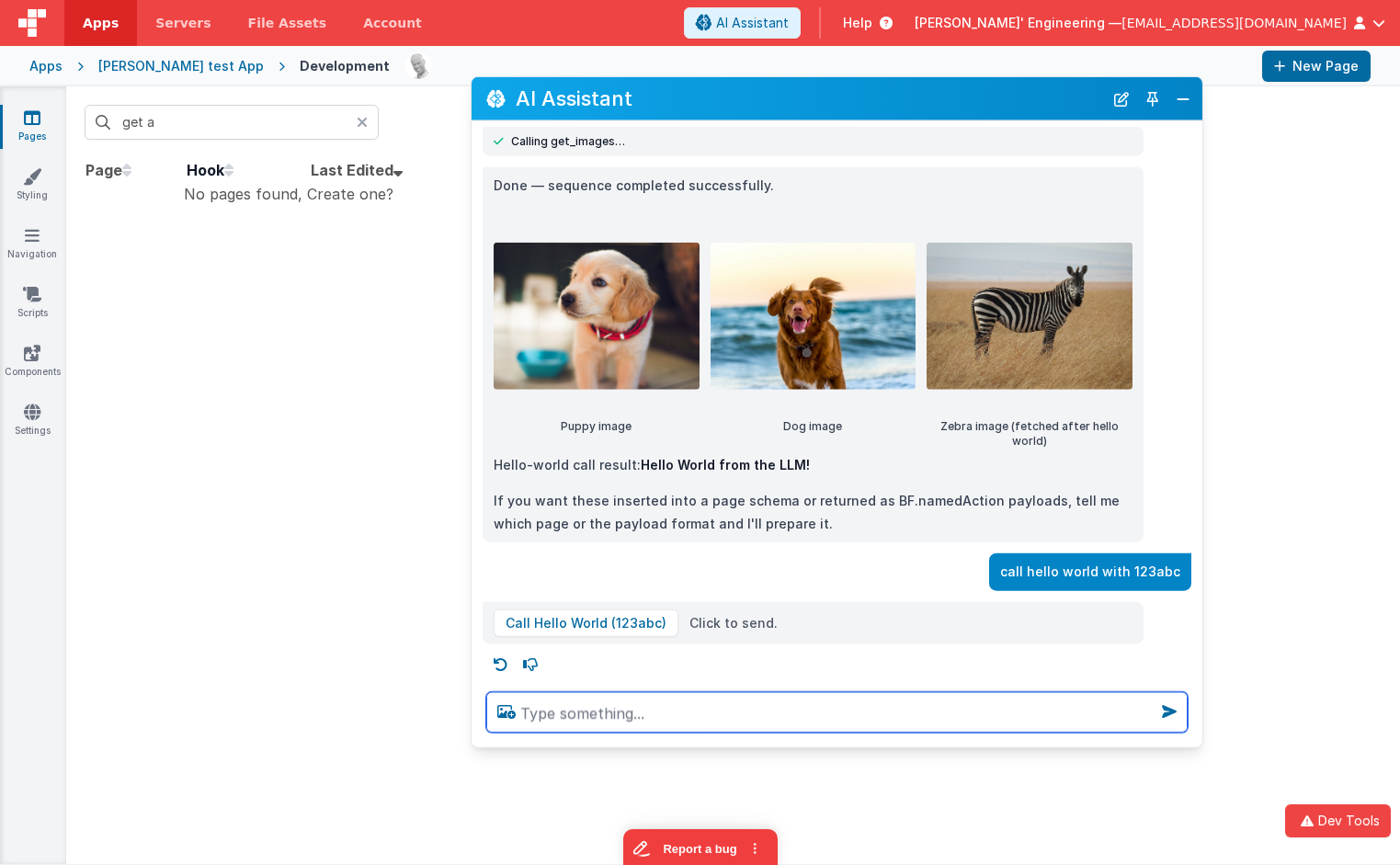
scroll to position [247, 0]
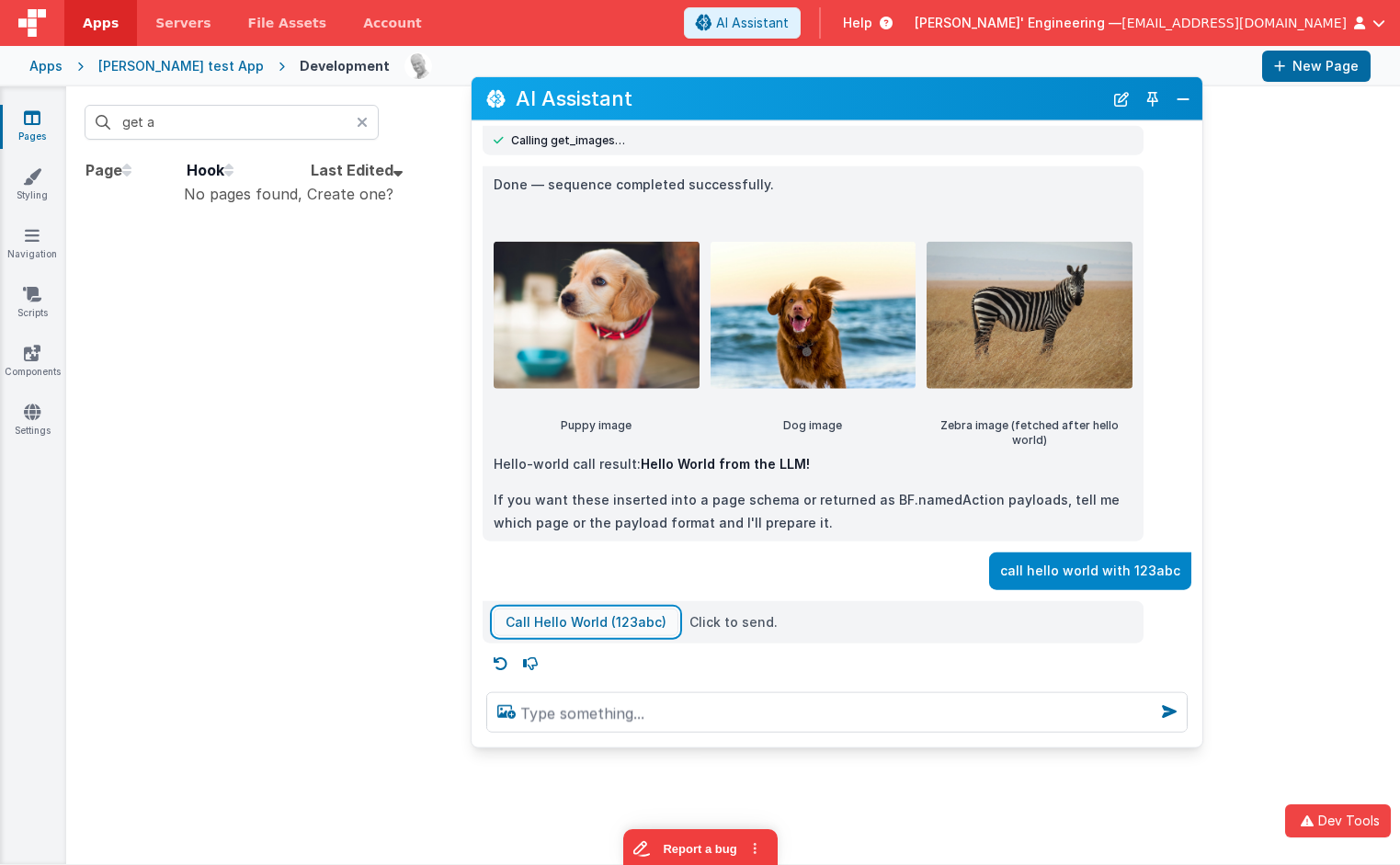
click at [601, 625] on button "Call Hello World (123abc)" at bounding box center [587, 621] width 185 height 28
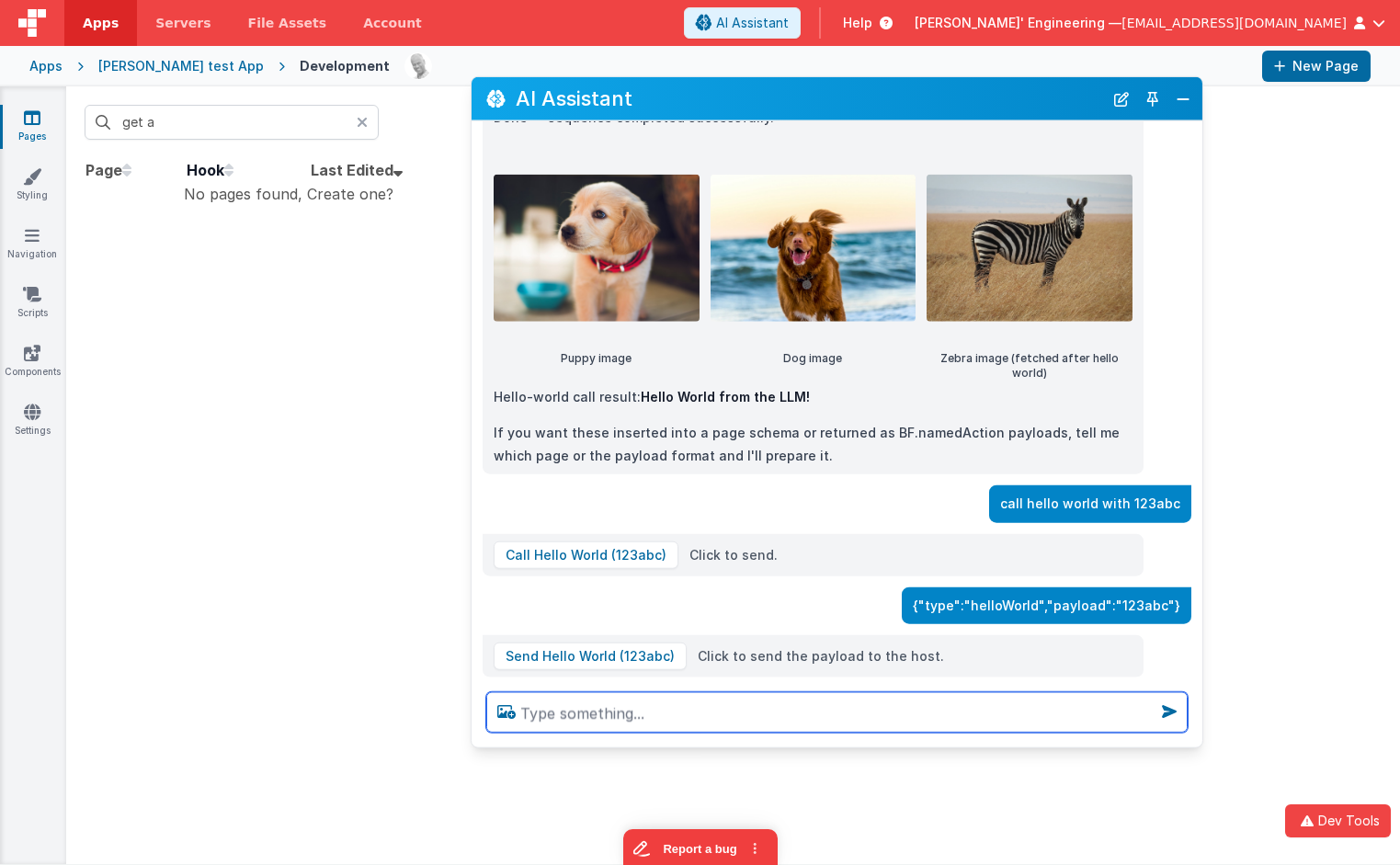
scroll to position [349, 0]
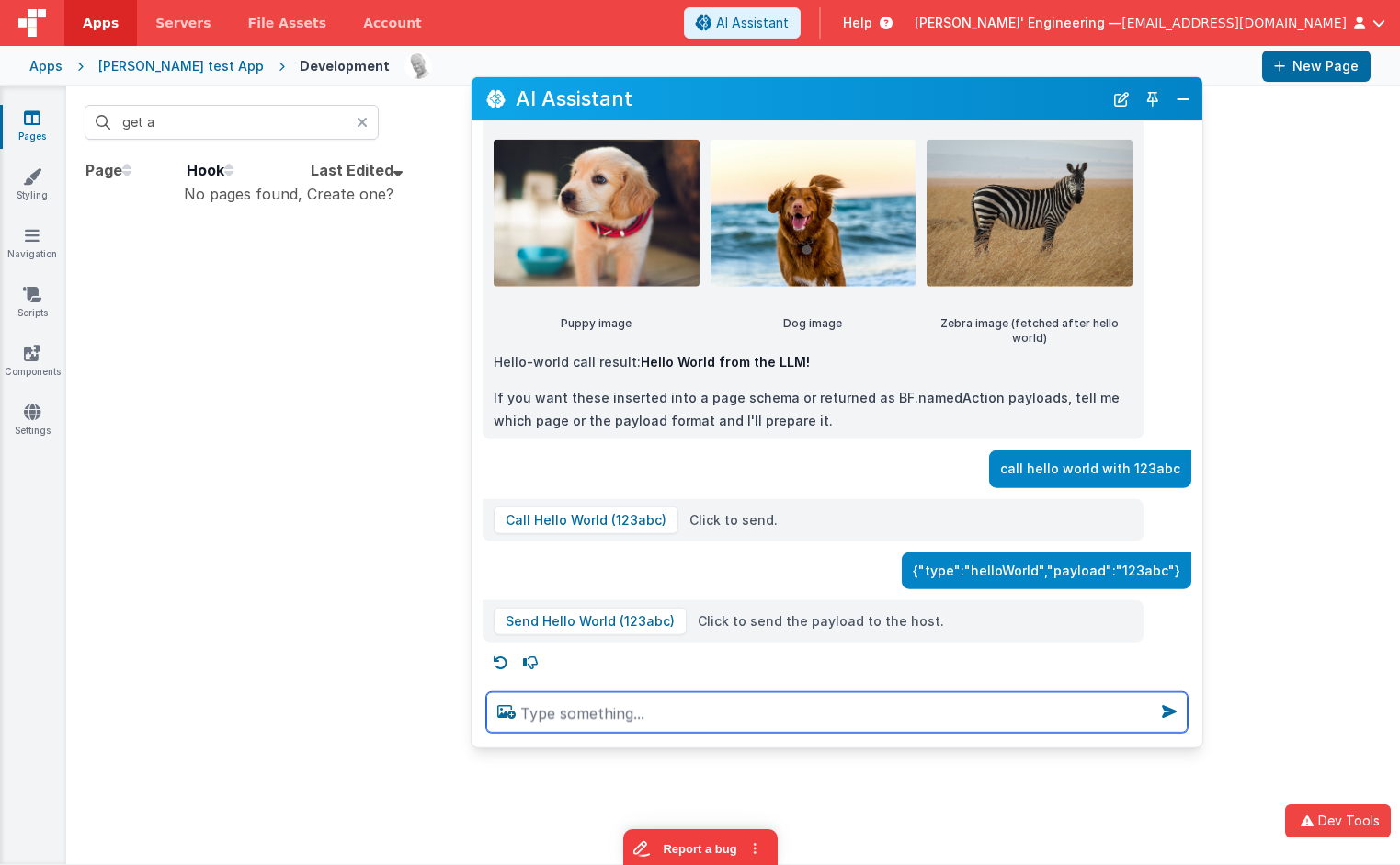
click at [617, 700] on textarea at bounding box center [838, 712] width 702 height 40
type textarea "call the hello world tool with message 123abc"
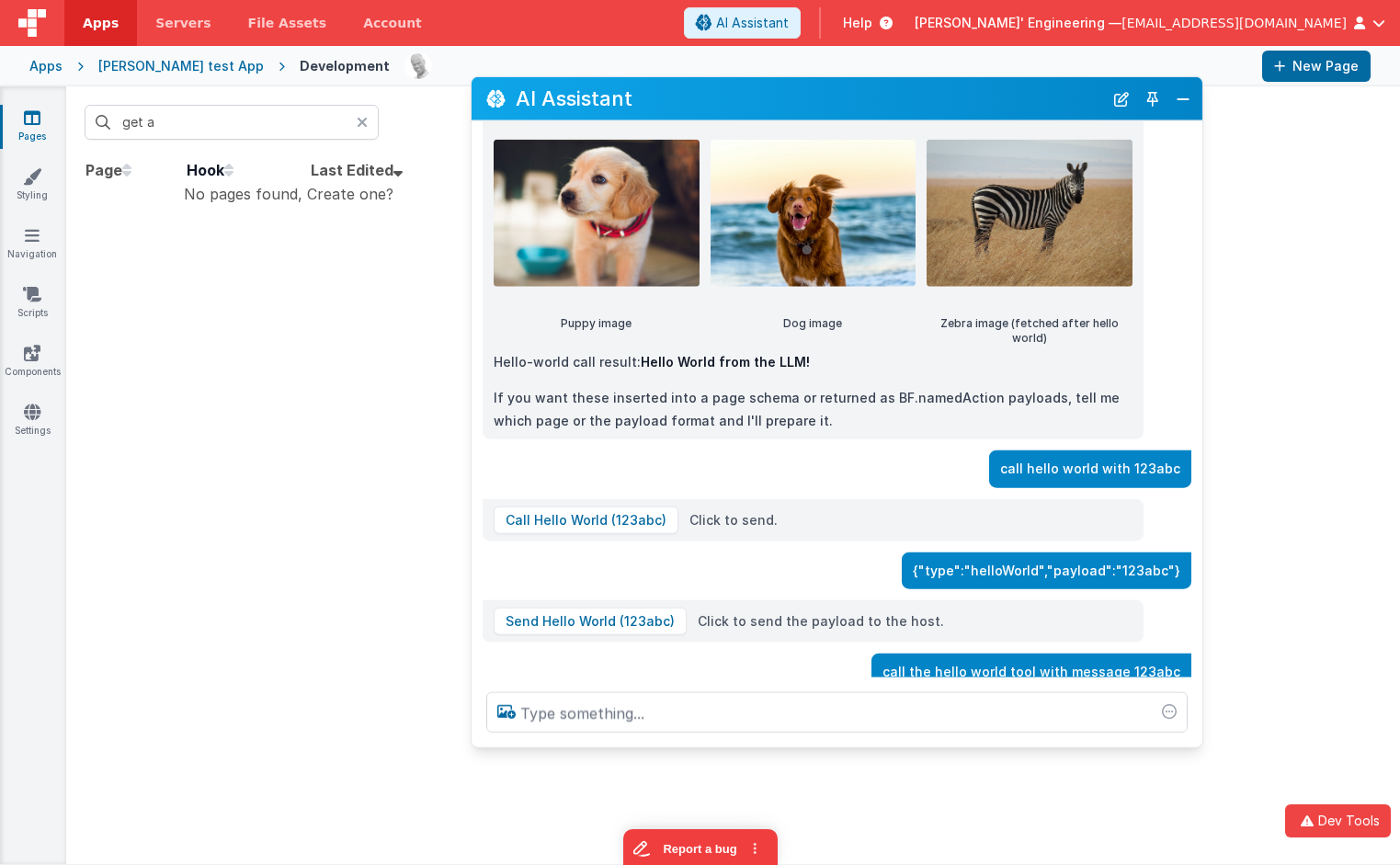
scroll to position [413, 0]
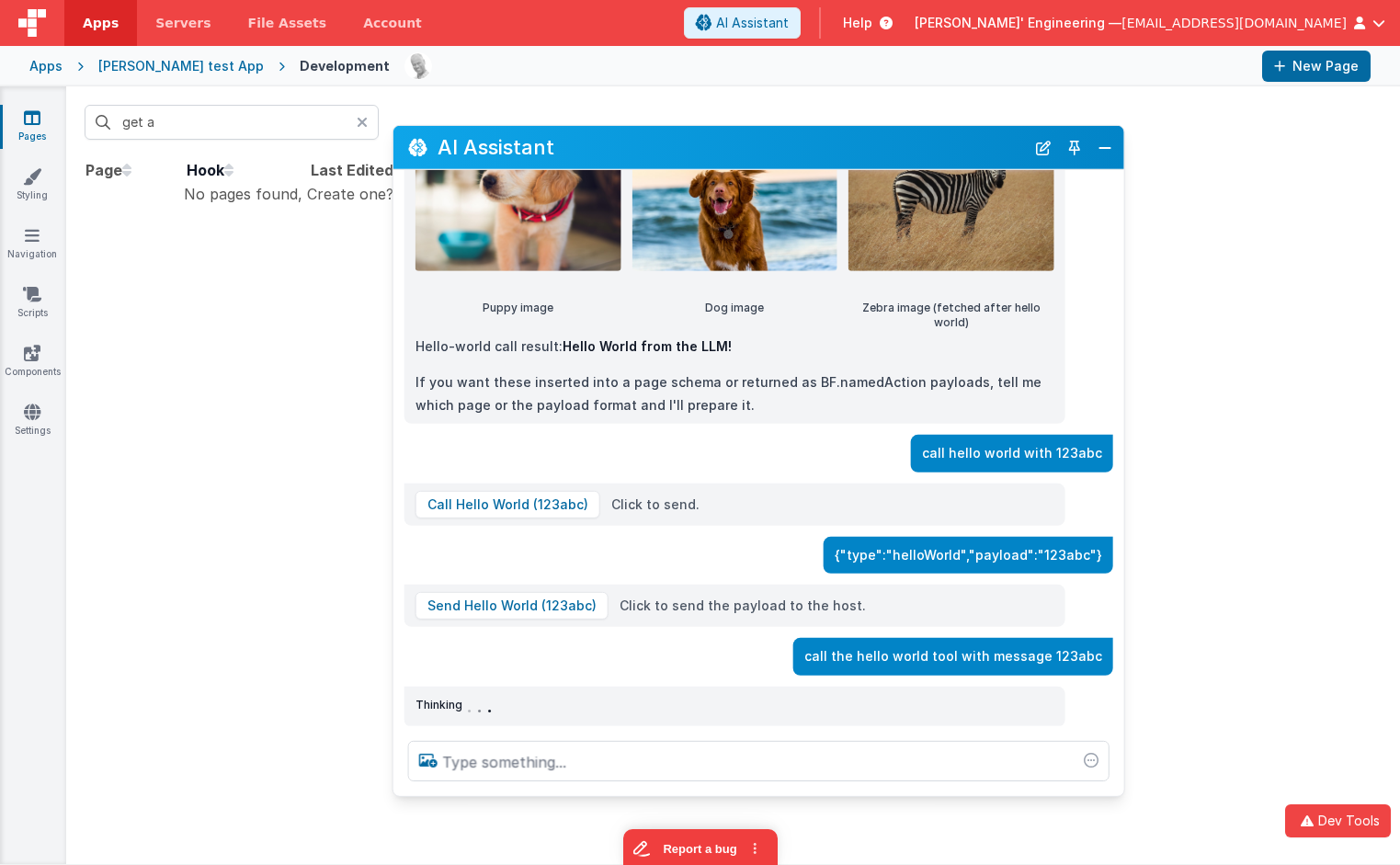
drag, startPoint x: 713, startPoint y: 104, endPoint x: 635, endPoint y: 153, distance: 92.1
click at [635, 153] on h2 "AI Assistant" at bounding box center [731, 148] width 588 height 31
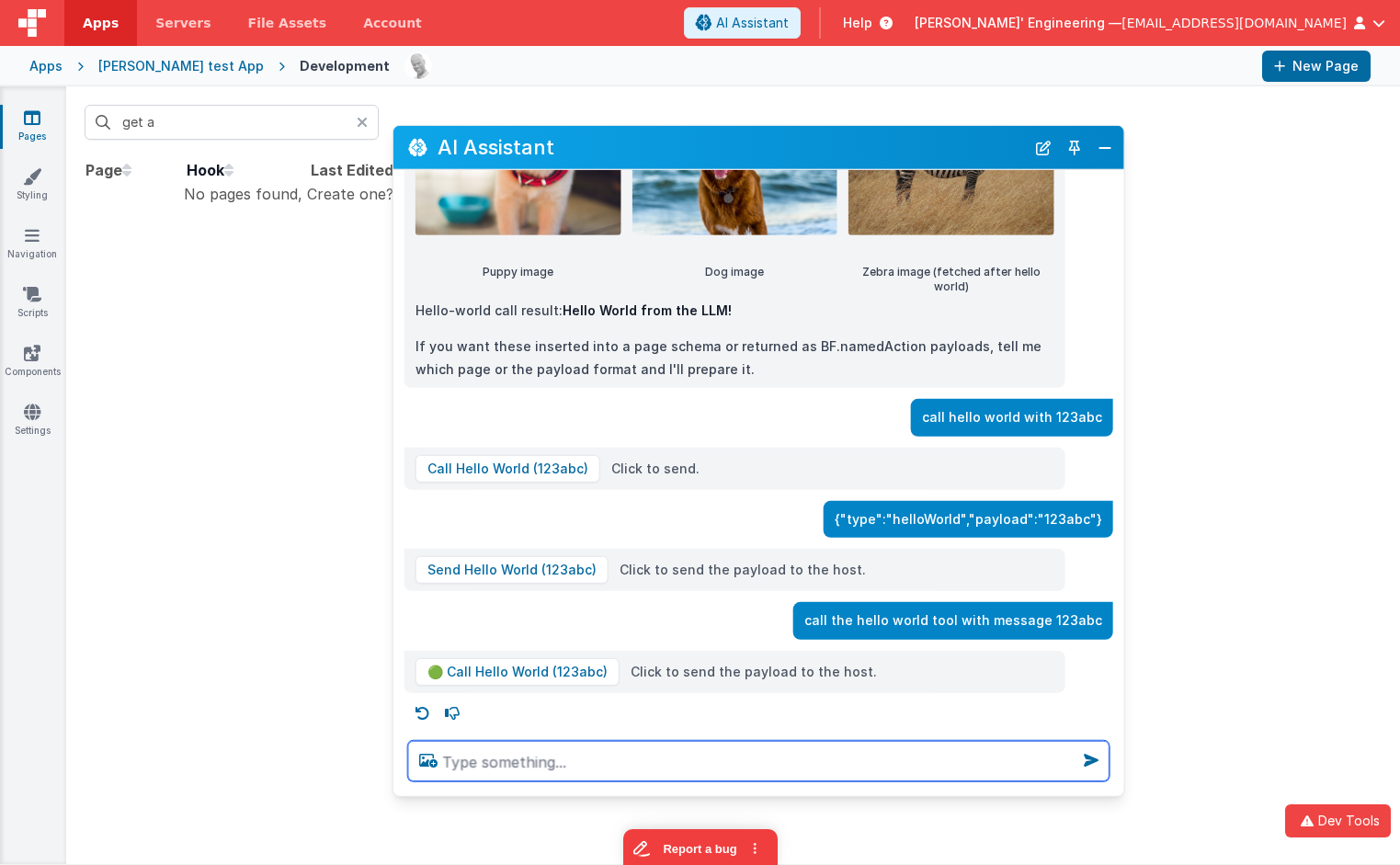
scroll to position [451, 0]
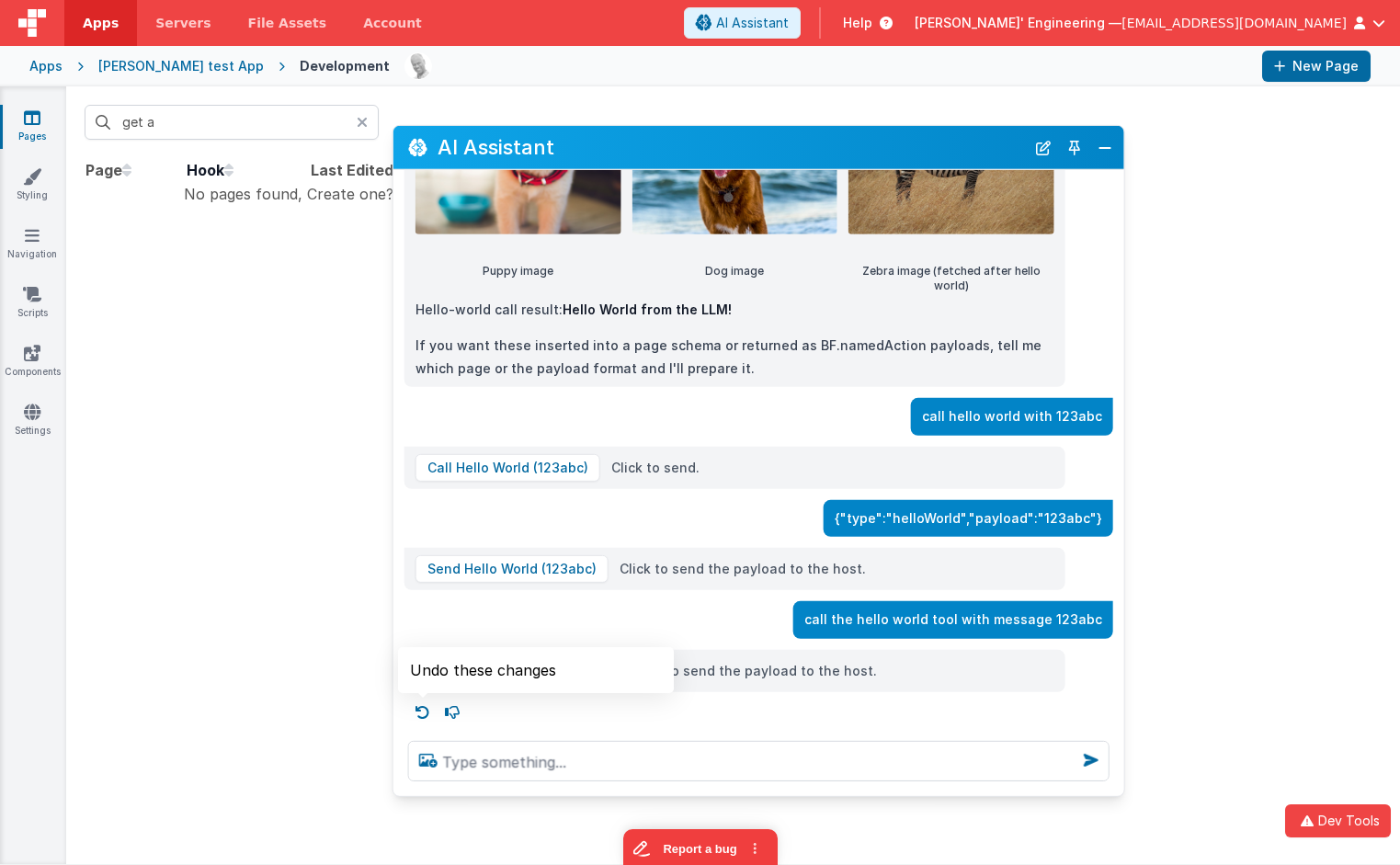
click at [429, 707] on icon at bounding box center [423, 711] width 30 height 30
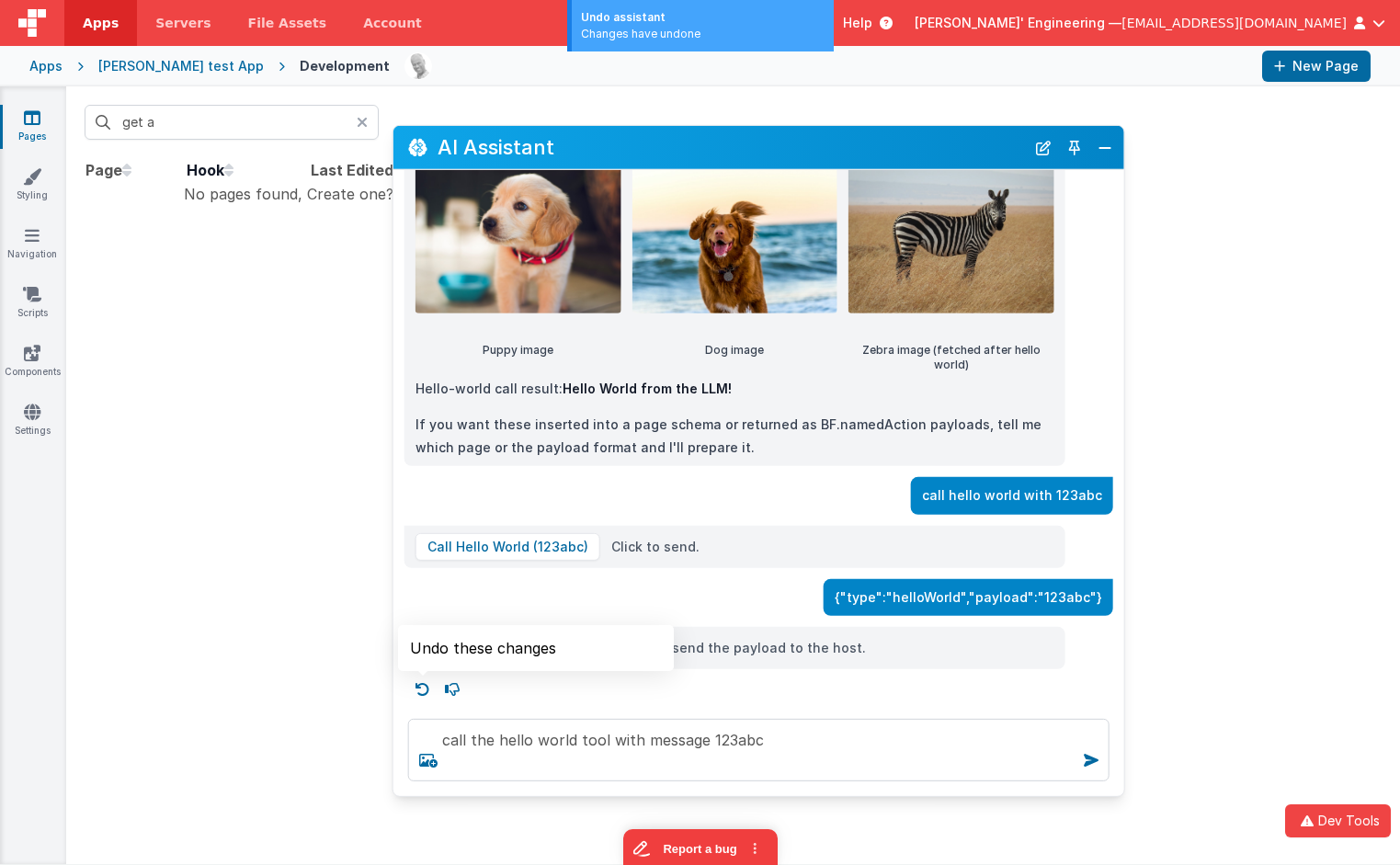
click at [420, 688] on icon at bounding box center [423, 689] width 30 height 30
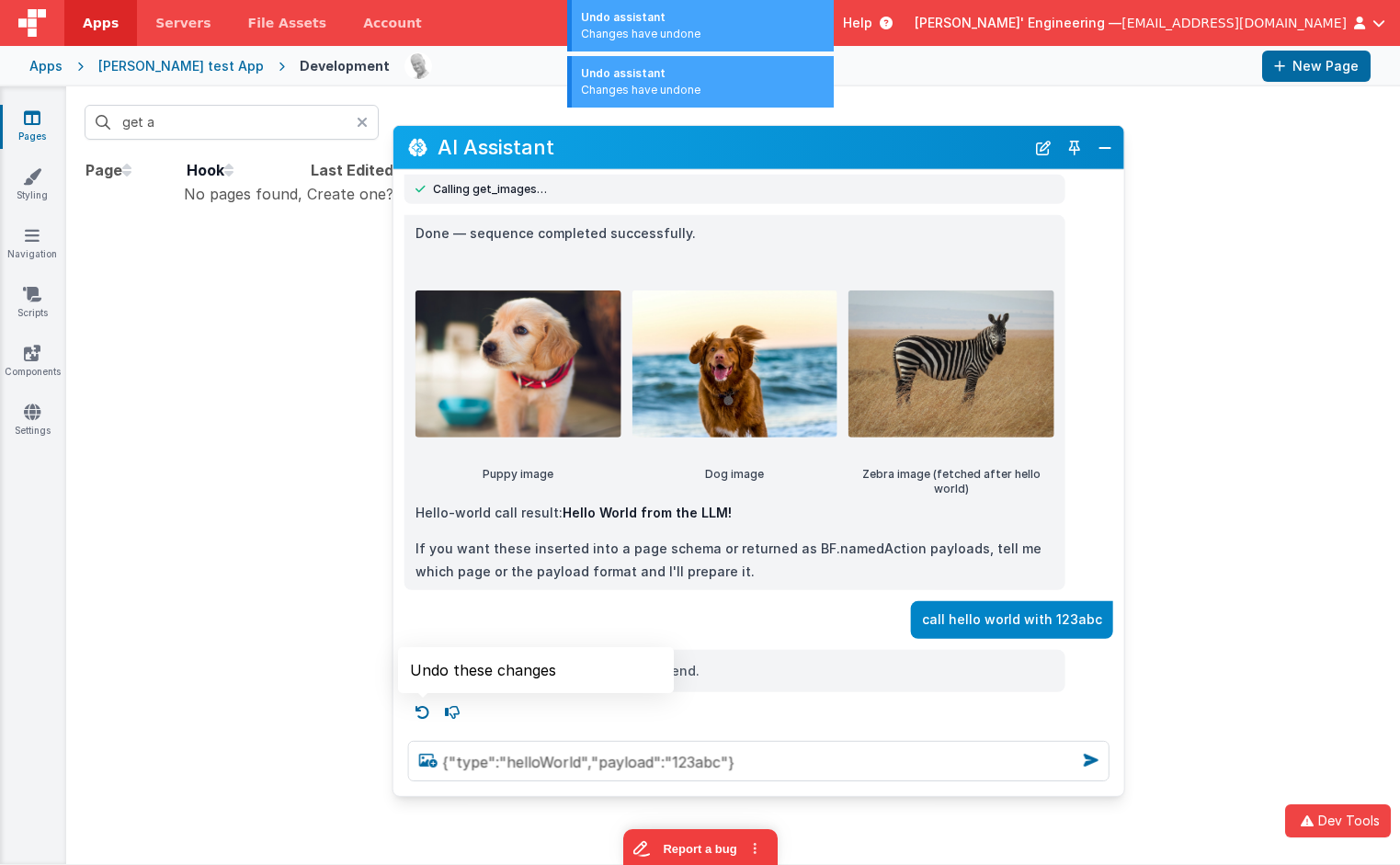
click at [424, 708] on icon at bounding box center [423, 711] width 30 height 30
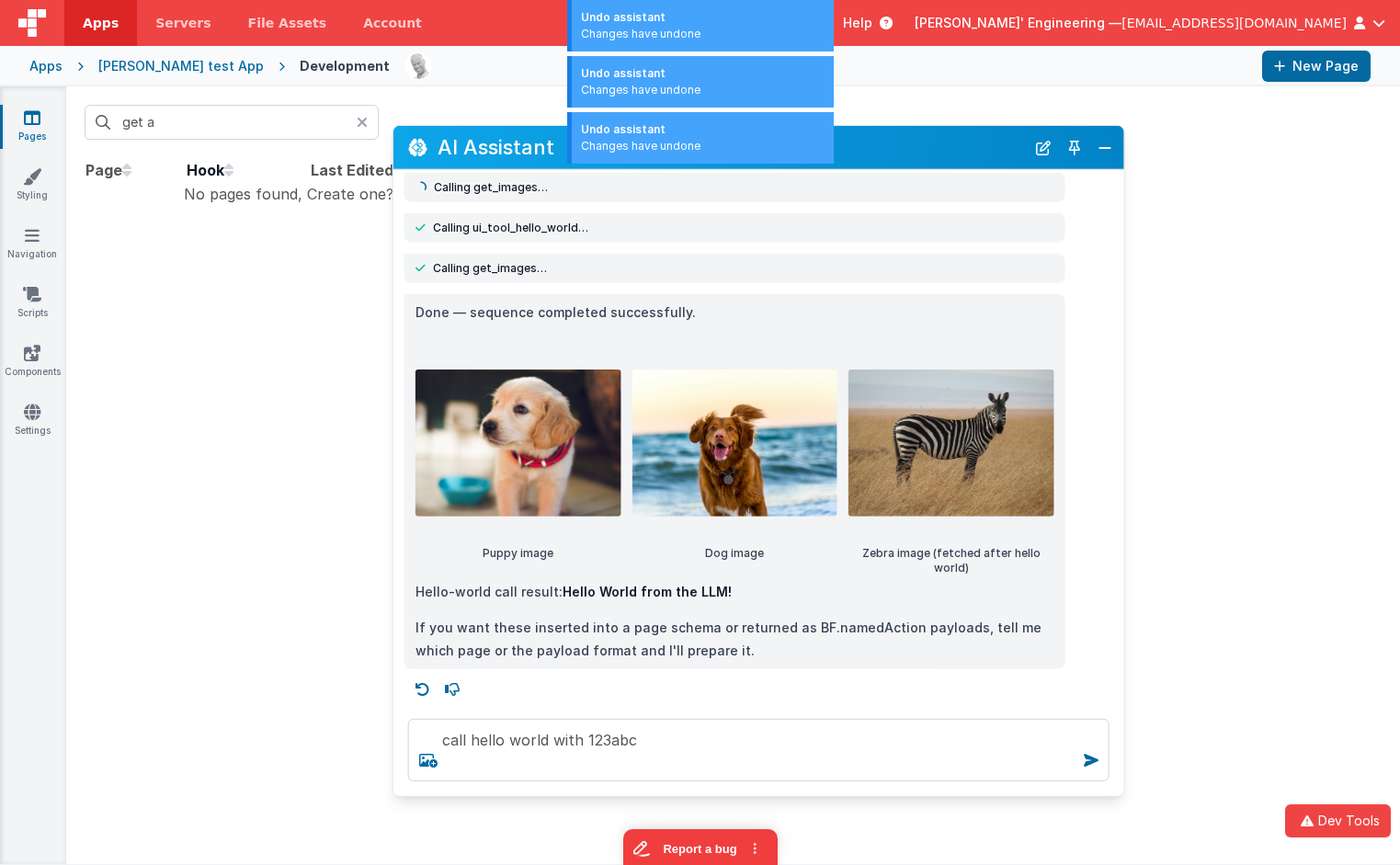
scroll to position [168, 0]
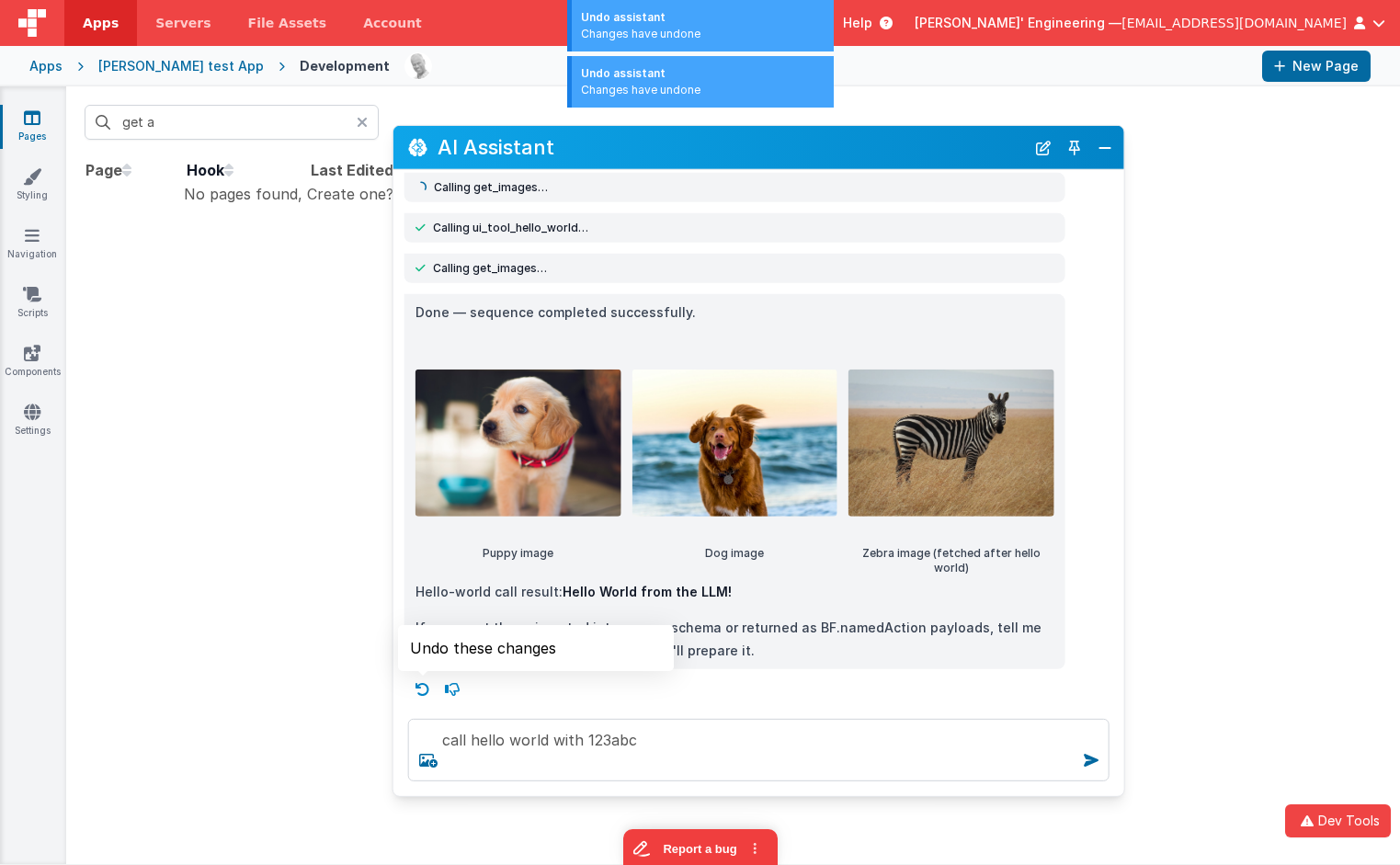
click at [423, 695] on icon at bounding box center [423, 689] width 30 height 30
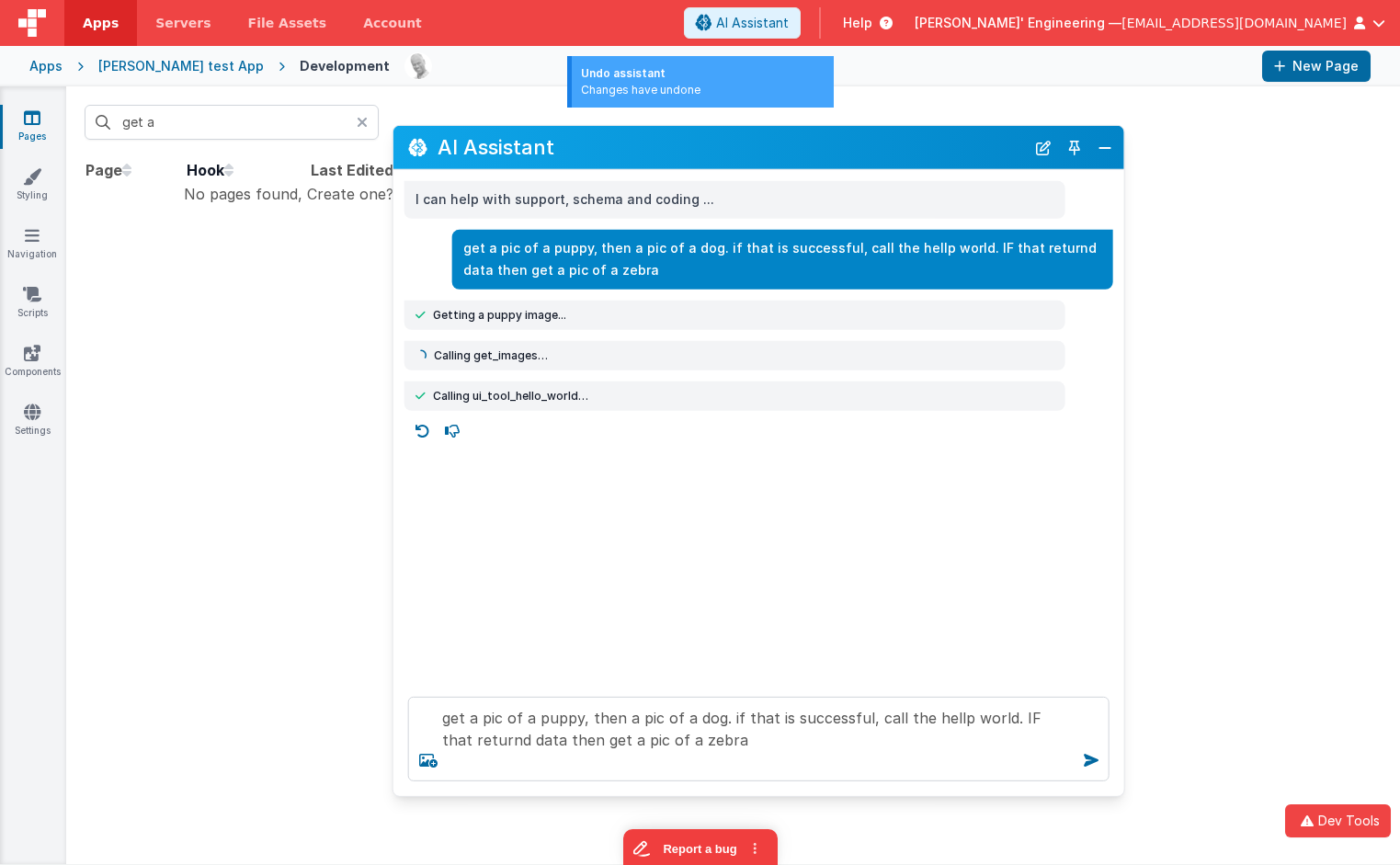
scroll to position [0, 0]
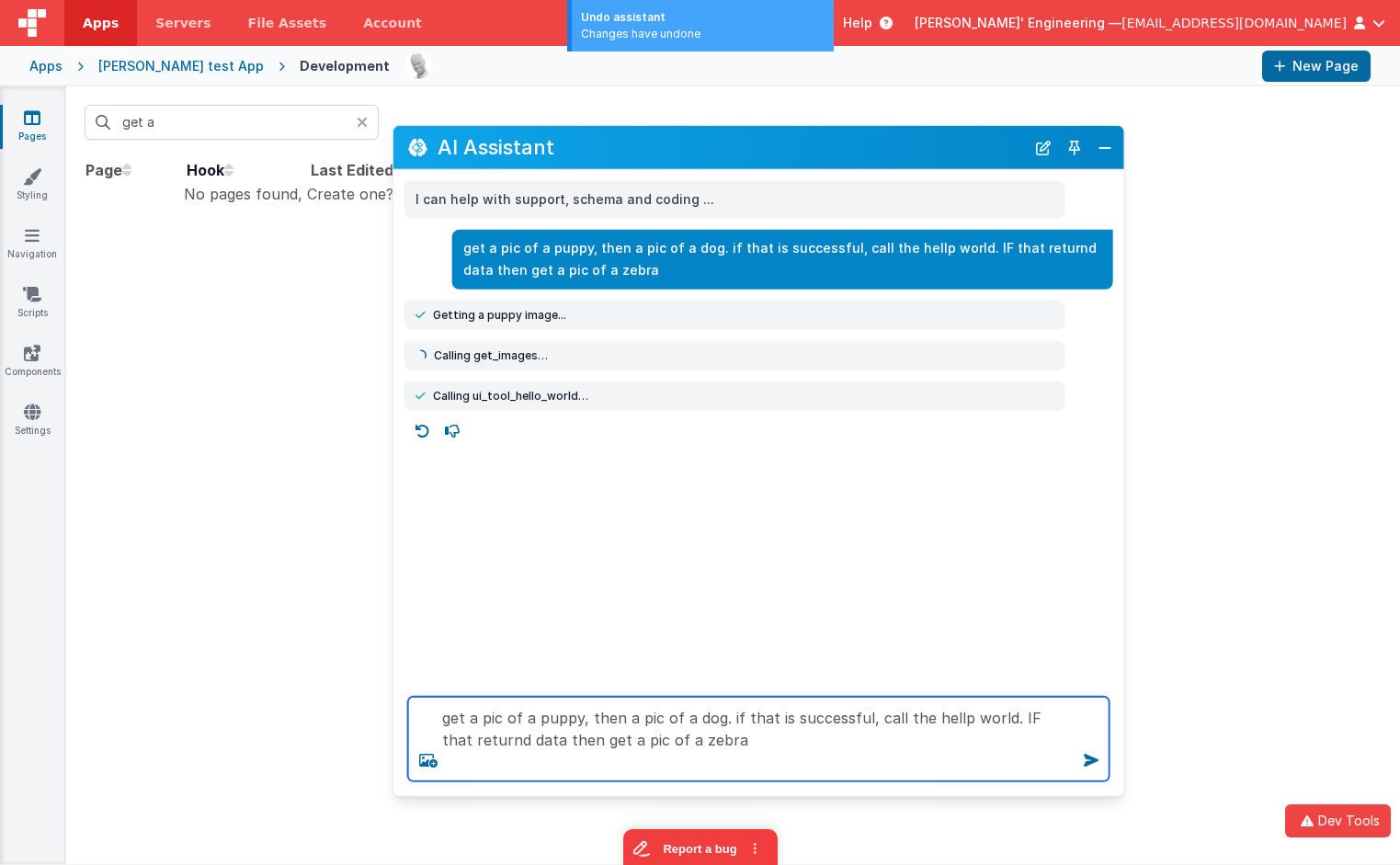
click at [754, 741] on textarea "get a pic of a puppy, then a pic of a dog. if that is successful, call the hell…" at bounding box center [760, 739] width 702 height 85
type textarea "get a pic of a puppy, then a pic of a dog. if that is successful, call the hell…"
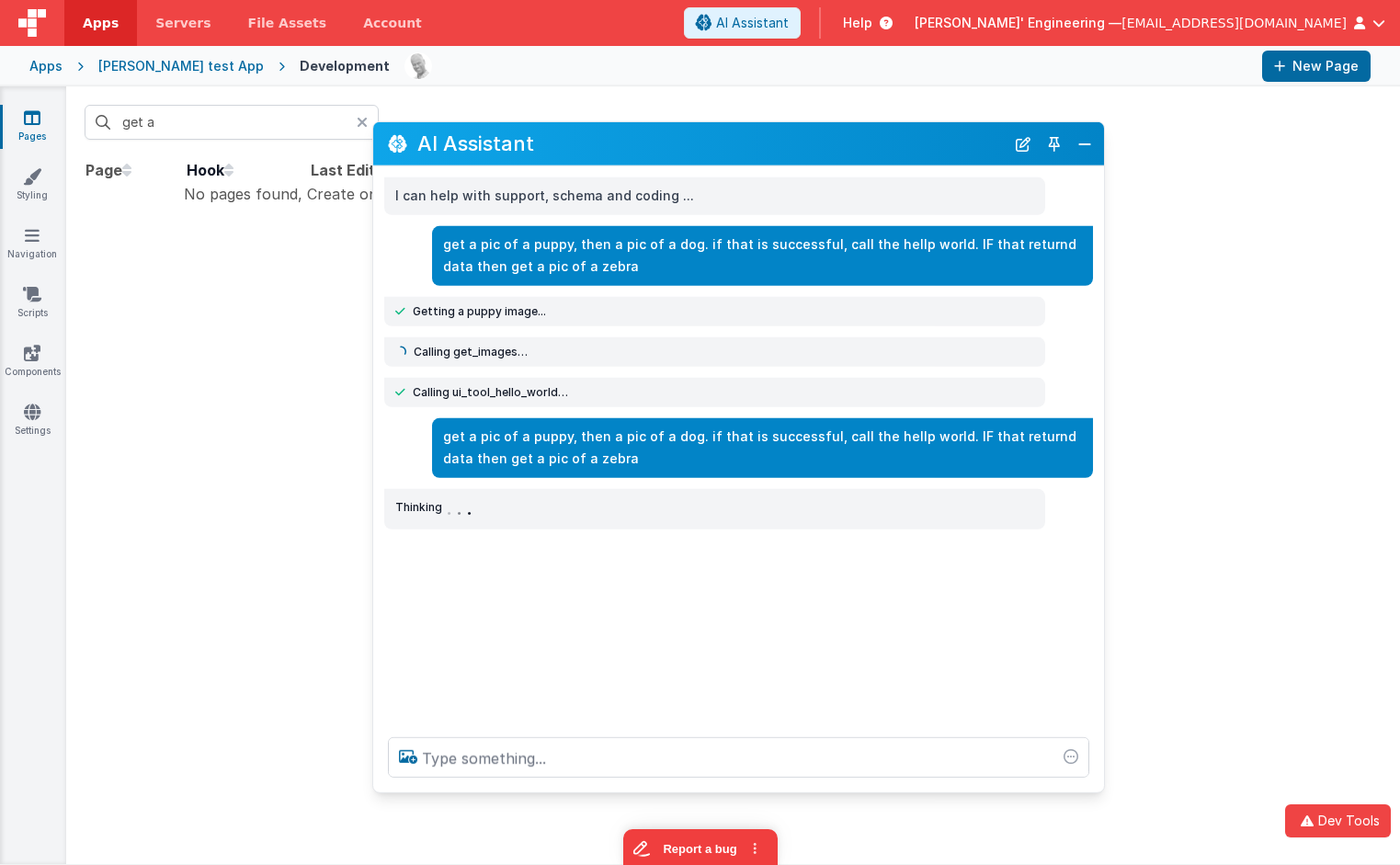
drag, startPoint x: 739, startPoint y: 146, endPoint x: 715, endPoint y: 140, distance: 24.7
click at [715, 140] on h2 "AI Assistant" at bounding box center [711, 144] width 588 height 31
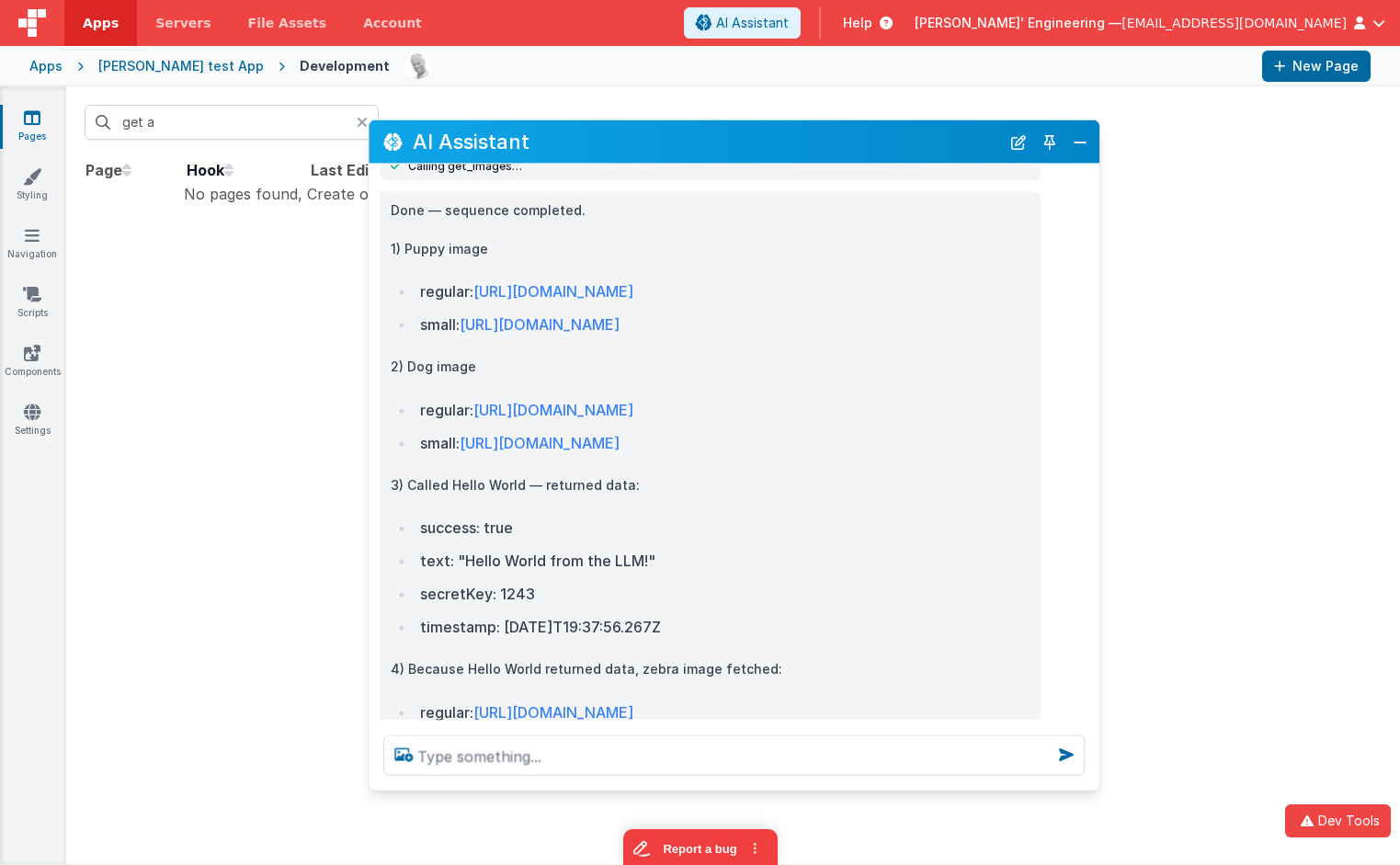
scroll to position [408, 0]
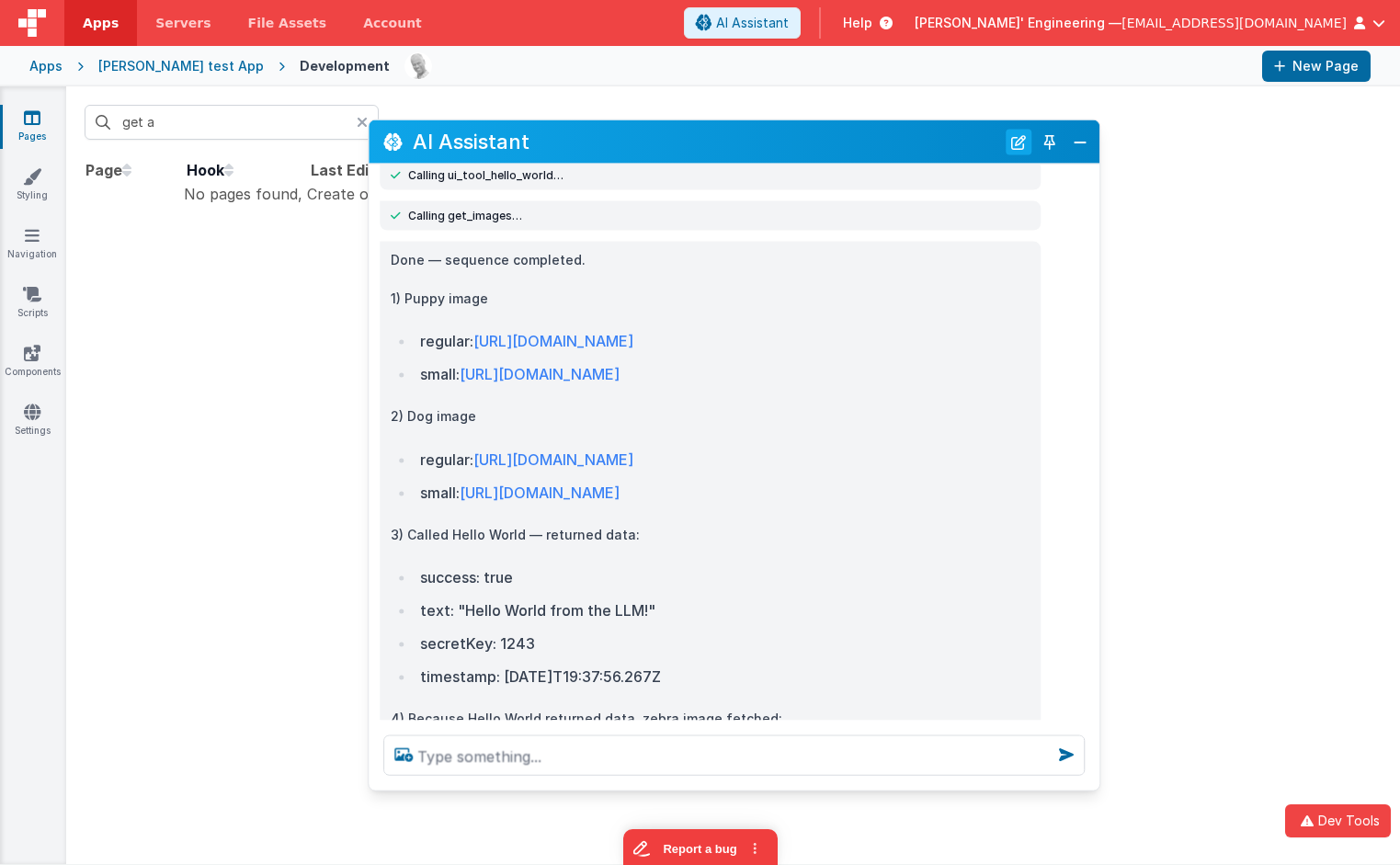
click at [1014, 143] on button "New Chat" at bounding box center [1018, 141] width 26 height 26
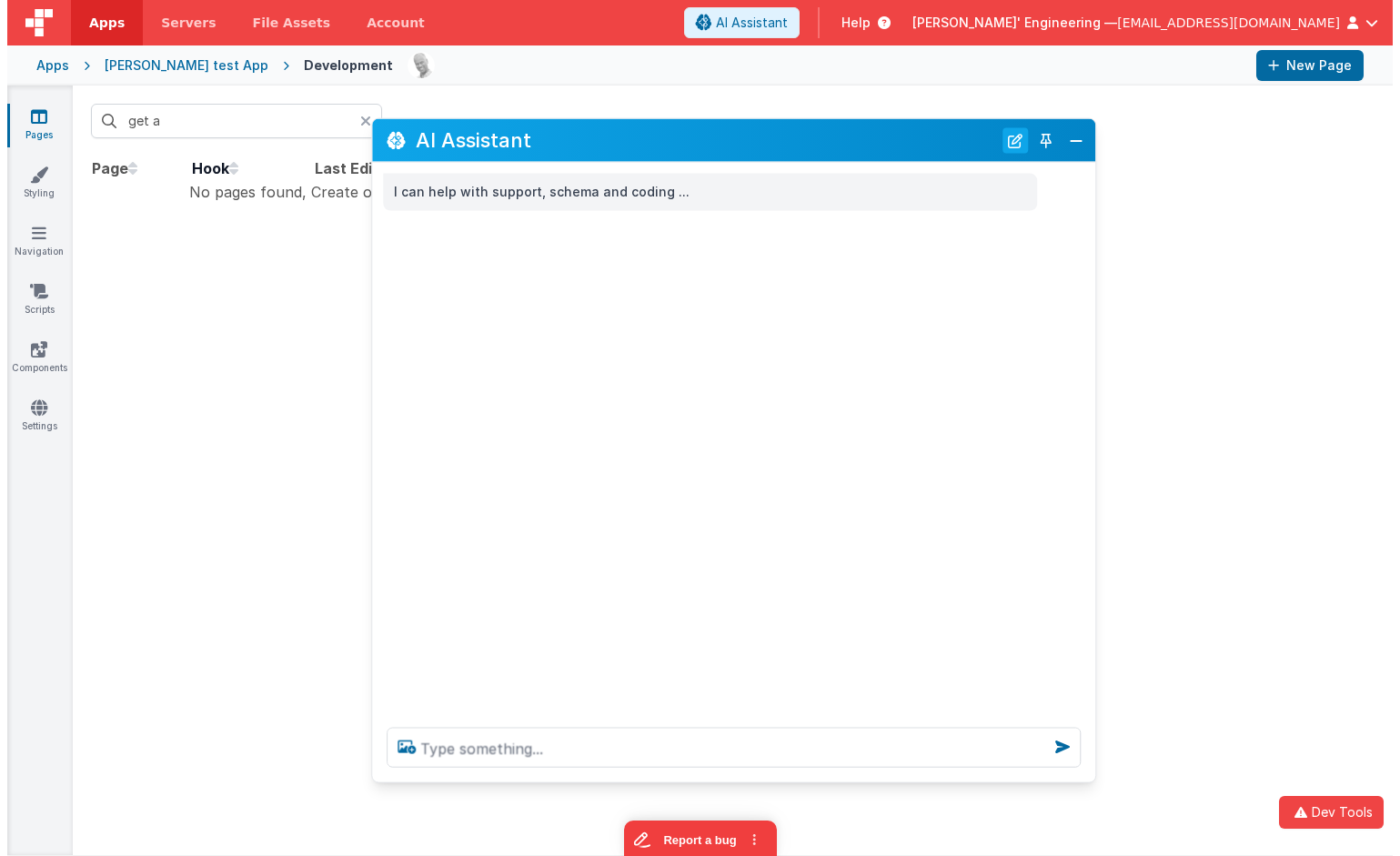
scroll to position [0, 0]
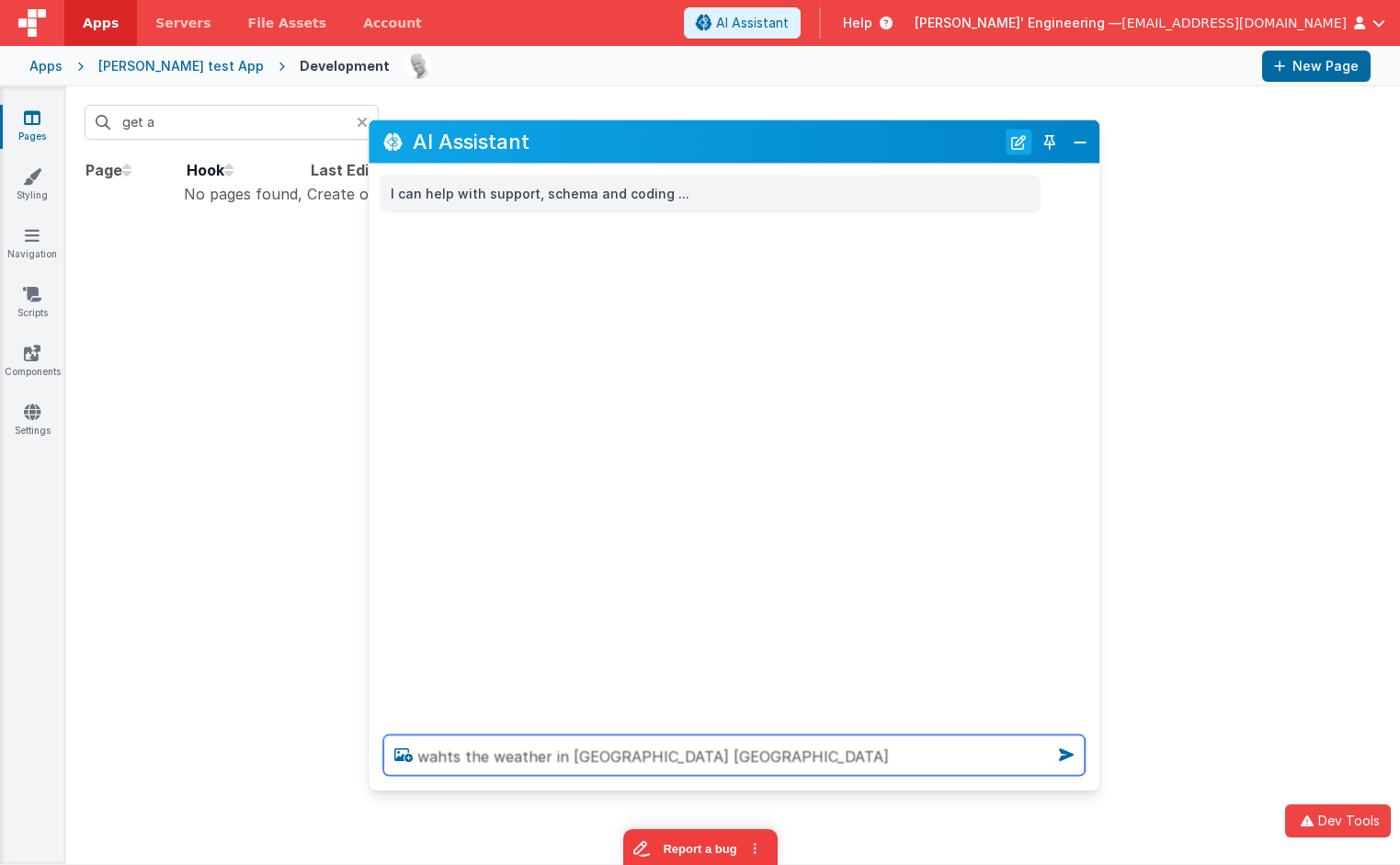
type textarea "wahts the weather in [GEOGRAPHIC_DATA] [GEOGRAPHIC_DATA]"
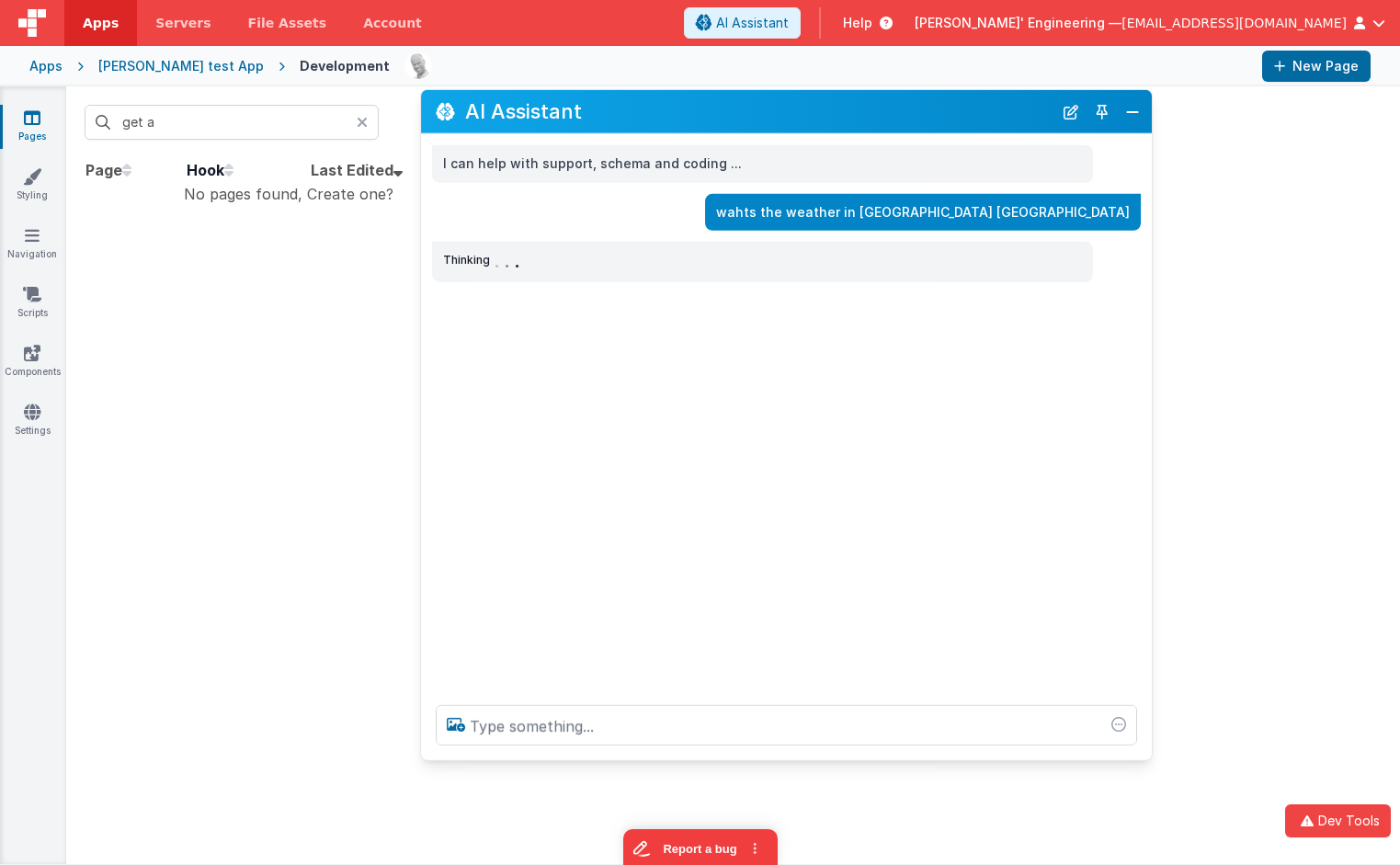
drag, startPoint x: 755, startPoint y: 136, endPoint x: 528, endPoint y: 264, distance: 260.6
click at [787, 109] on h2 "AI Assistant" at bounding box center [759, 111] width 588 height 31
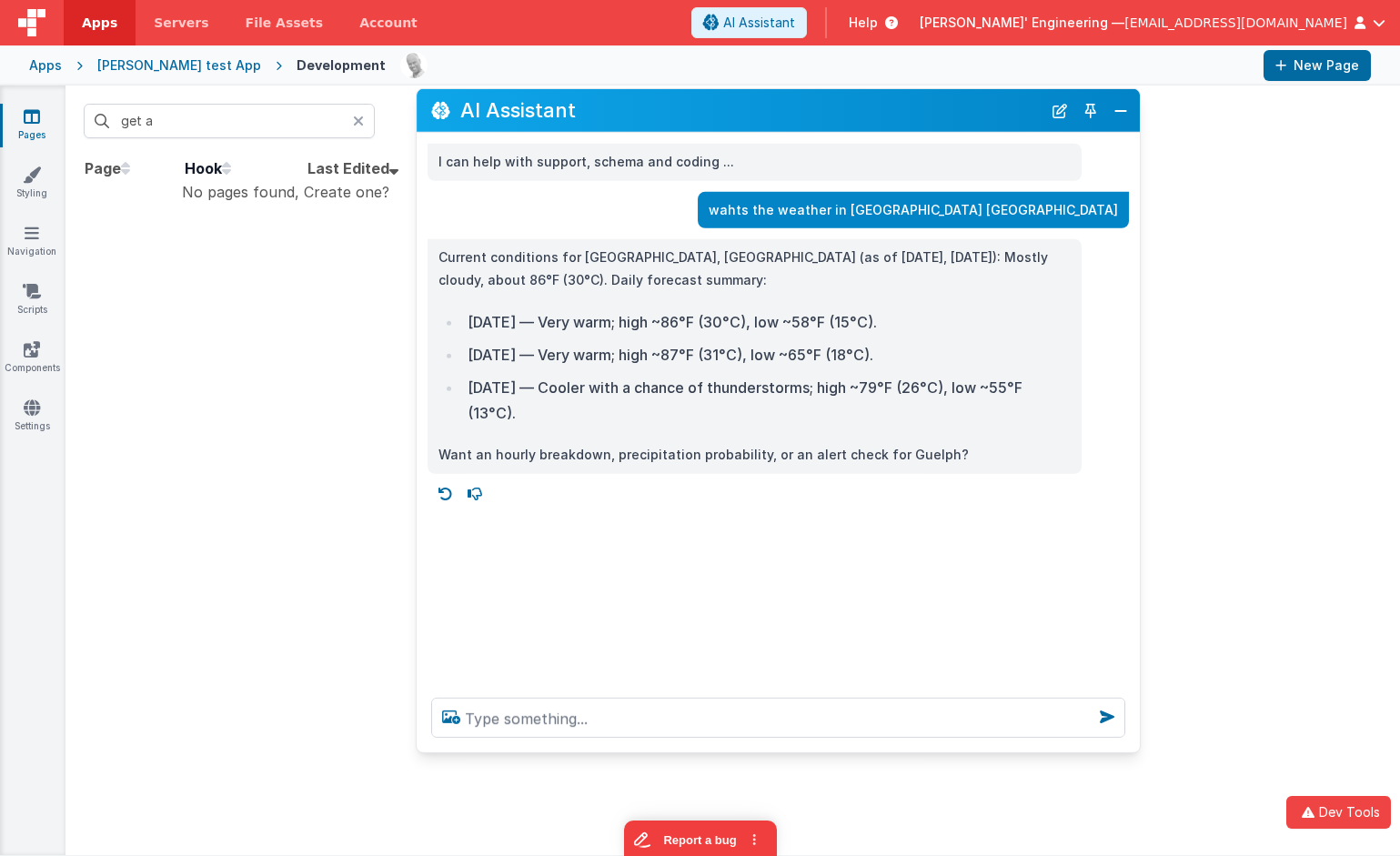
click at [171, 63] on div "[PERSON_NAME] test App" at bounding box center [179, 65] width 164 height 18
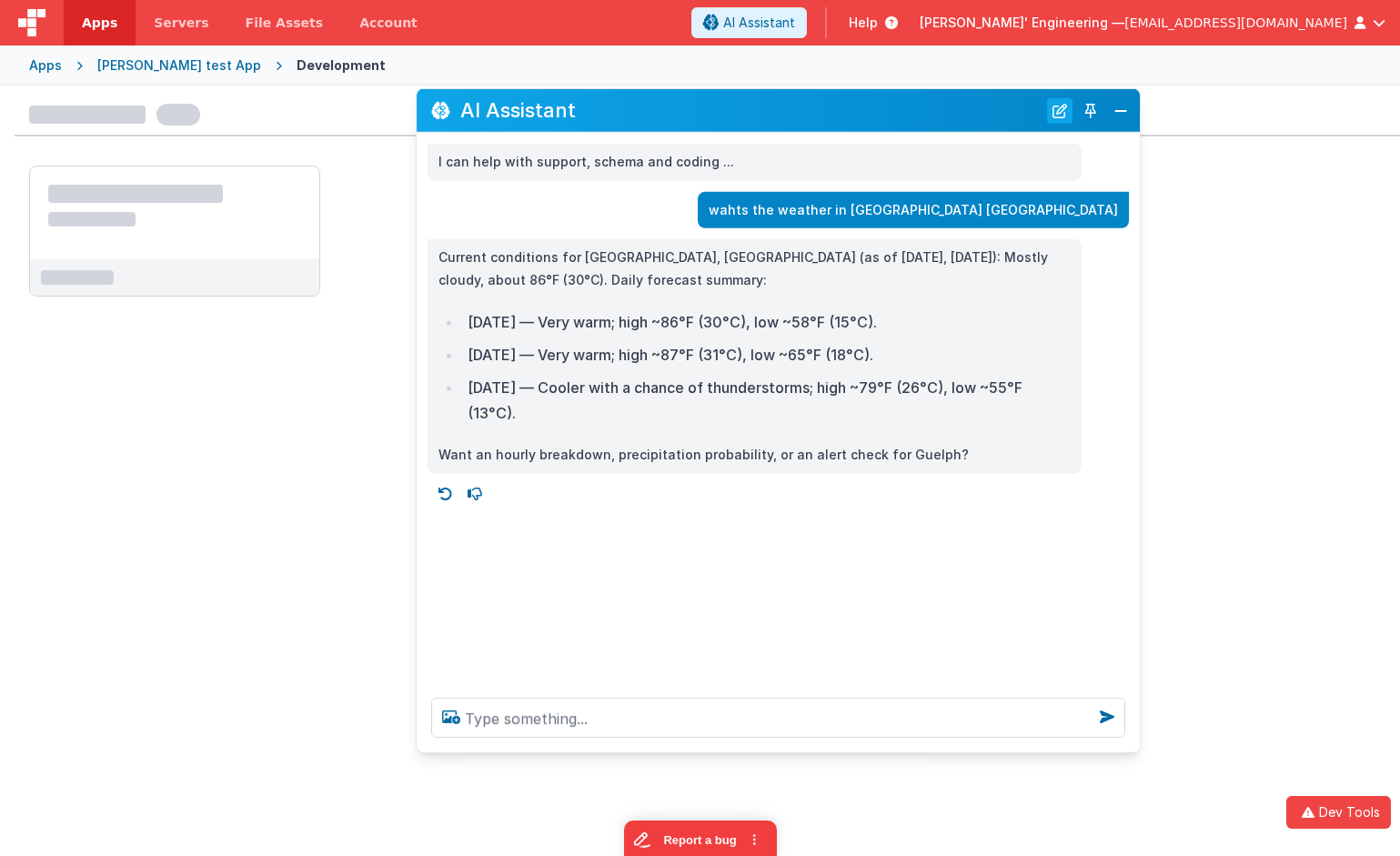
click at [1055, 110] on button "New Chat" at bounding box center [1060, 109] width 26 height 26
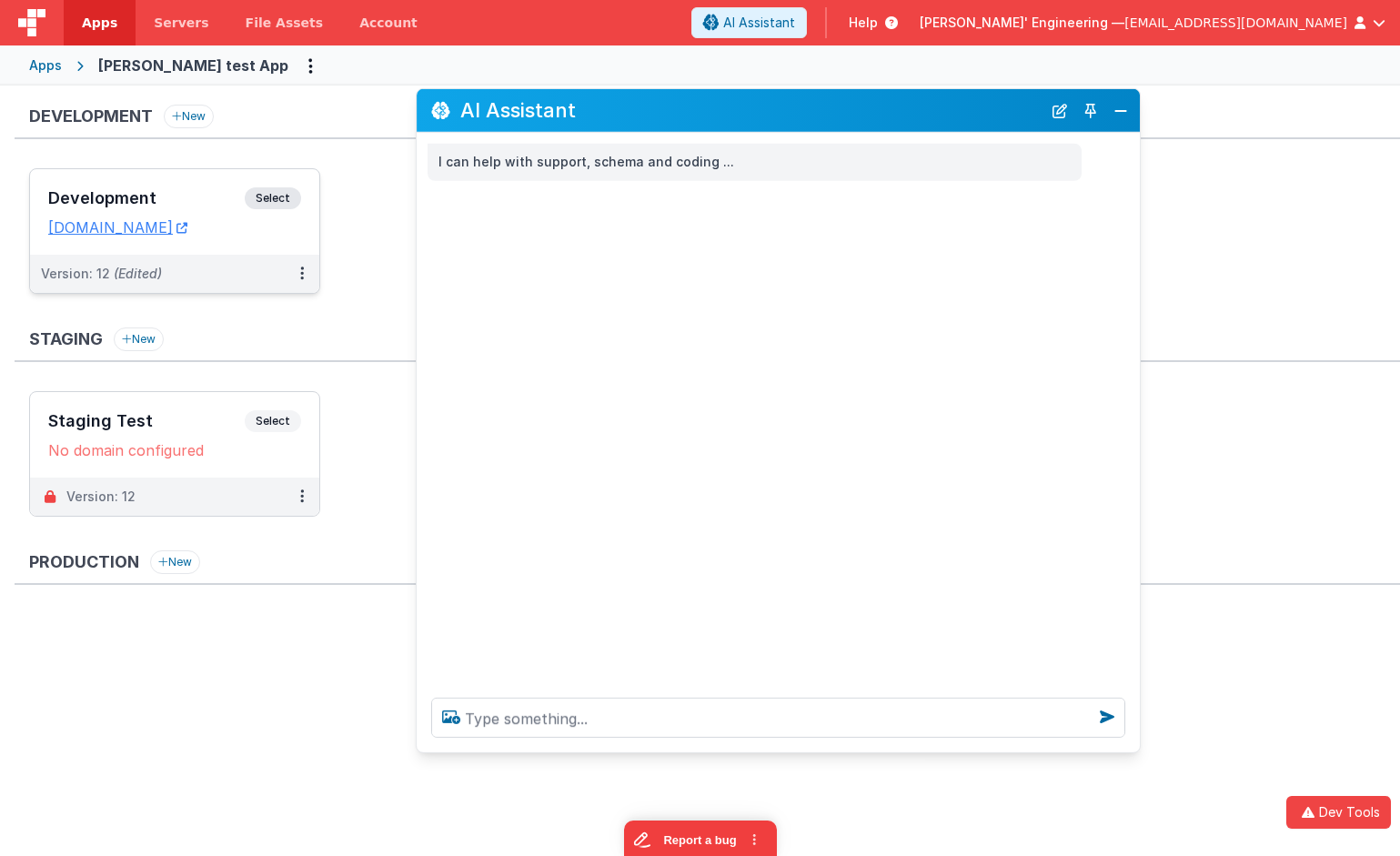
click at [251, 187] on div "Development Select" at bounding box center [175, 203] width 253 height 31
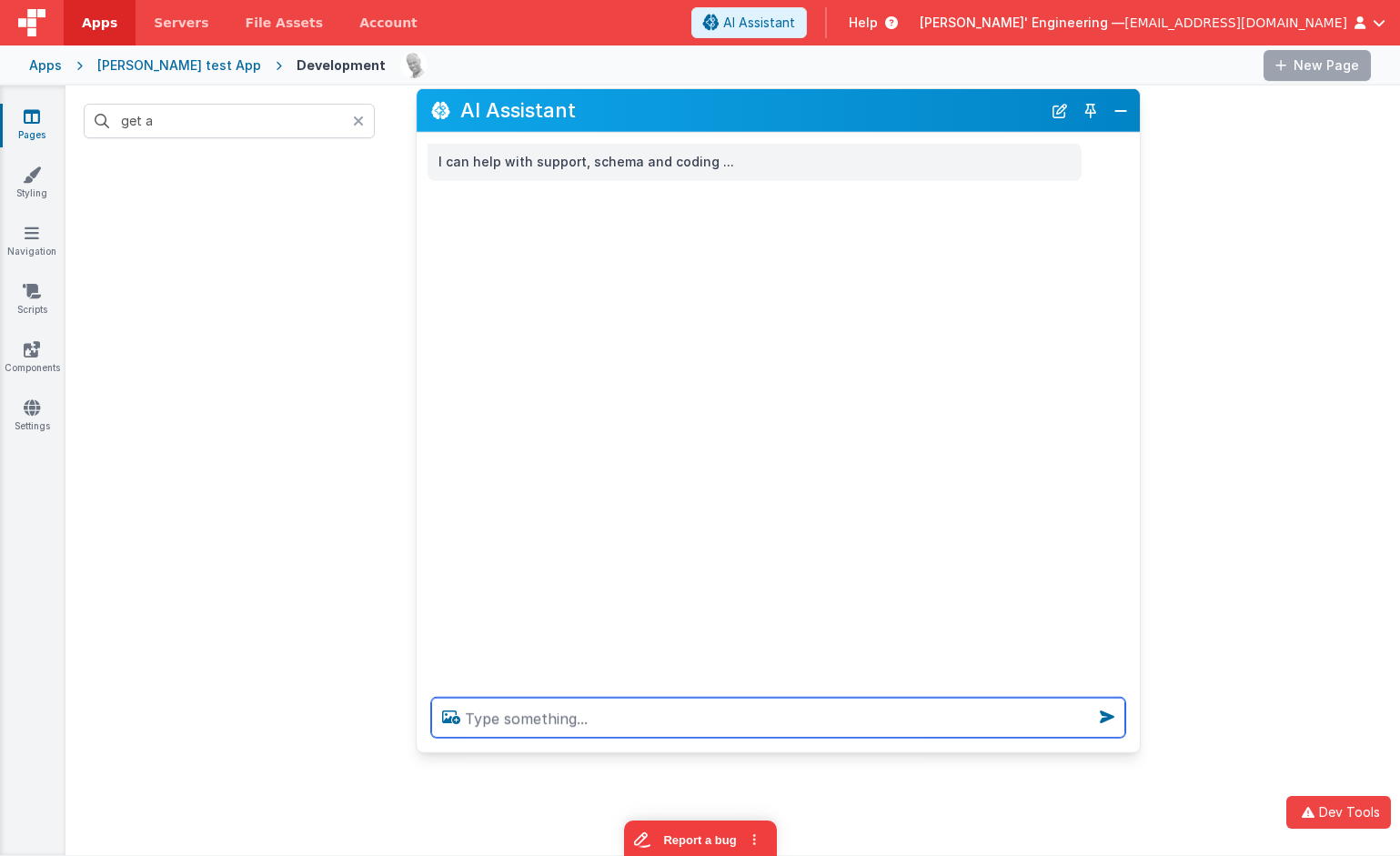
click at [679, 715] on textarea at bounding box center [778, 718] width 694 height 40
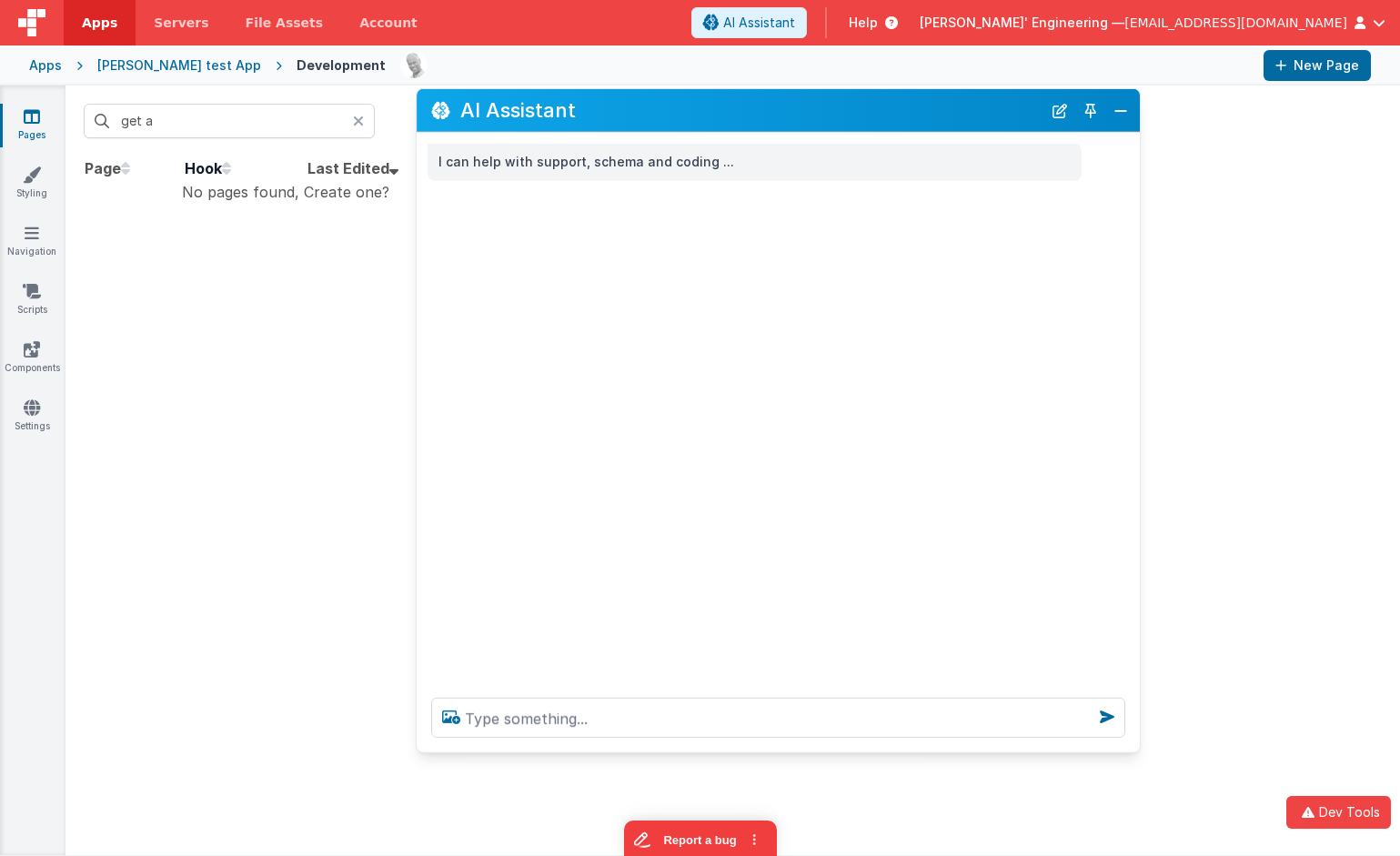
click at [360, 118] on icon at bounding box center [358, 121] width 10 height 14
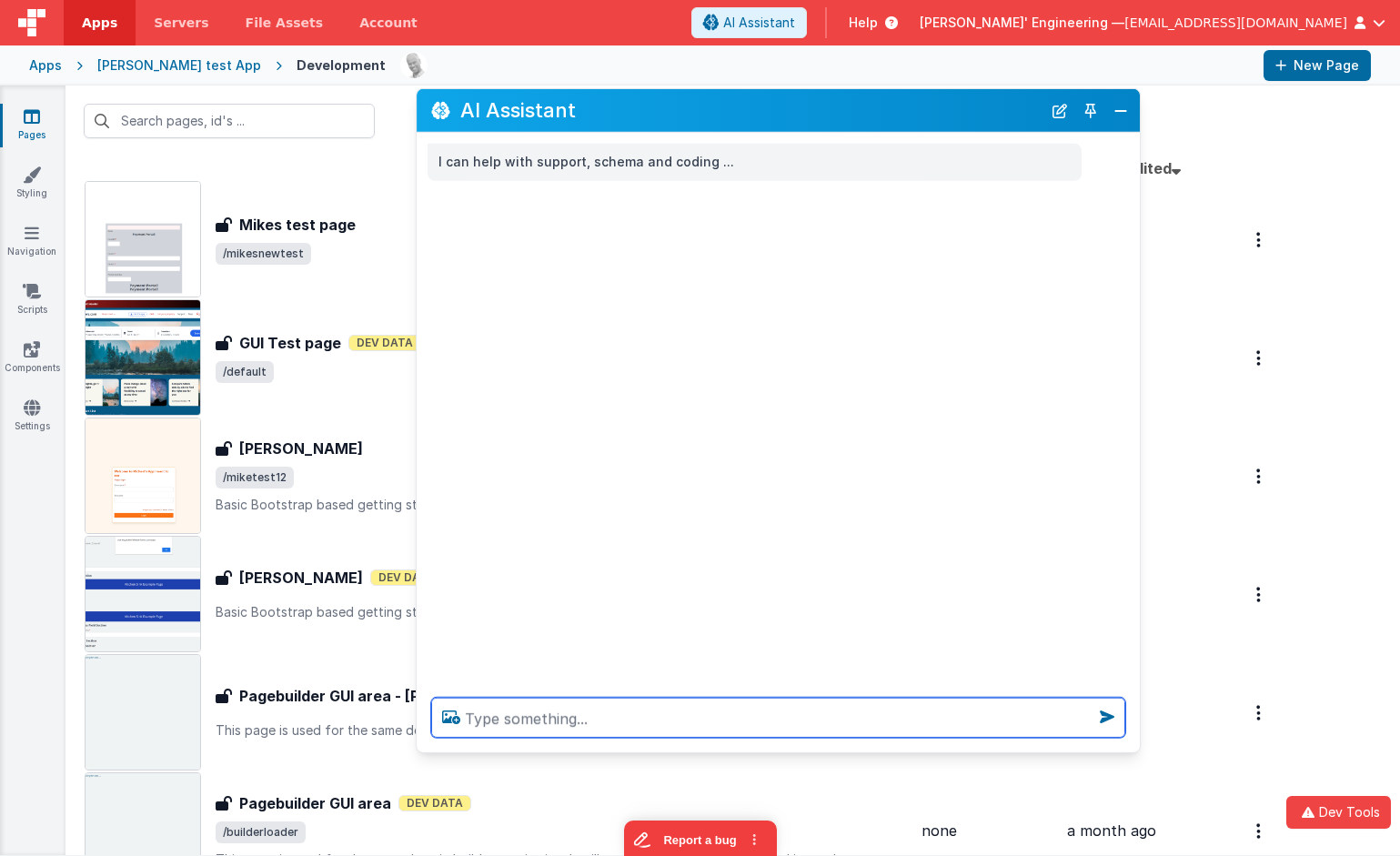
click at [552, 725] on textarea at bounding box center [778, 718] width 694 height 40
type textarea "w"
type textarea "debugp"
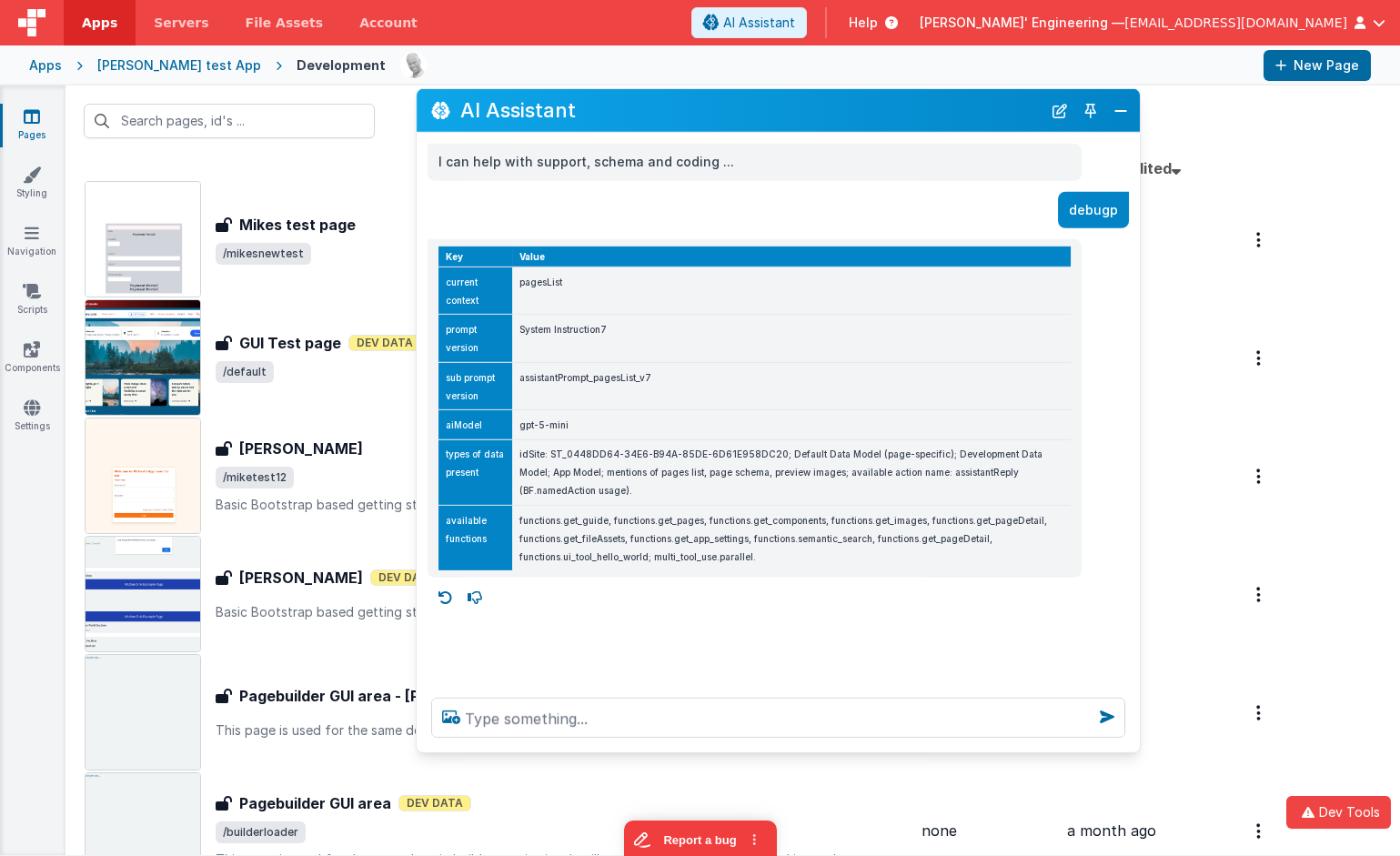
drag, startPoint x: 661, startPoint y: 106, endPoint x: 612, endPoint y: 88, distance: 52.2
click at [612, 88] on div "AI Assistant I can help with support, schema and coding ... debugp Key Value cu…" at bounding box center [778, 420] width 725 height 665
click at [630, 96] on h2 "AI Assistant" at bounding box center [750, 110] width 581 height 30
drag, startPoint x: 514, startPoint y: 324, endPoint x: 552, endPoint y: 426, distance: 108.8
click at [552, 426] on tbody "Key Value current context pagesList prompt version System Instruction7 sub prom…" at bounding box center [754, 408] width 632 height 323
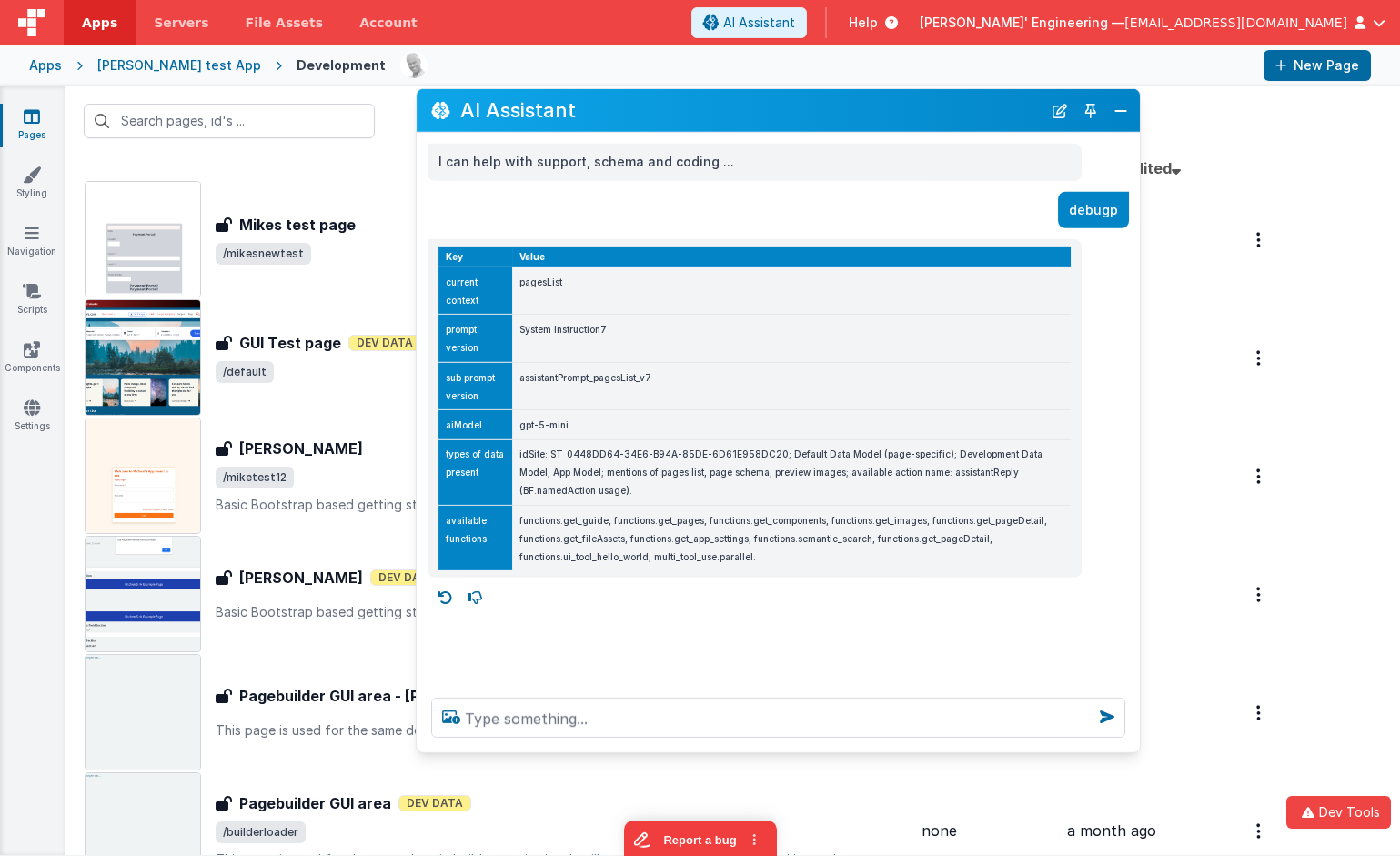
drag, startPoint x: 1055, startPoint y: 111, endPoint x: 977, endPoint y: 236, distance: 147.3
click at [1056, 112] on button "New Chat" at bounding box center [1060, 109] width 26 height 26
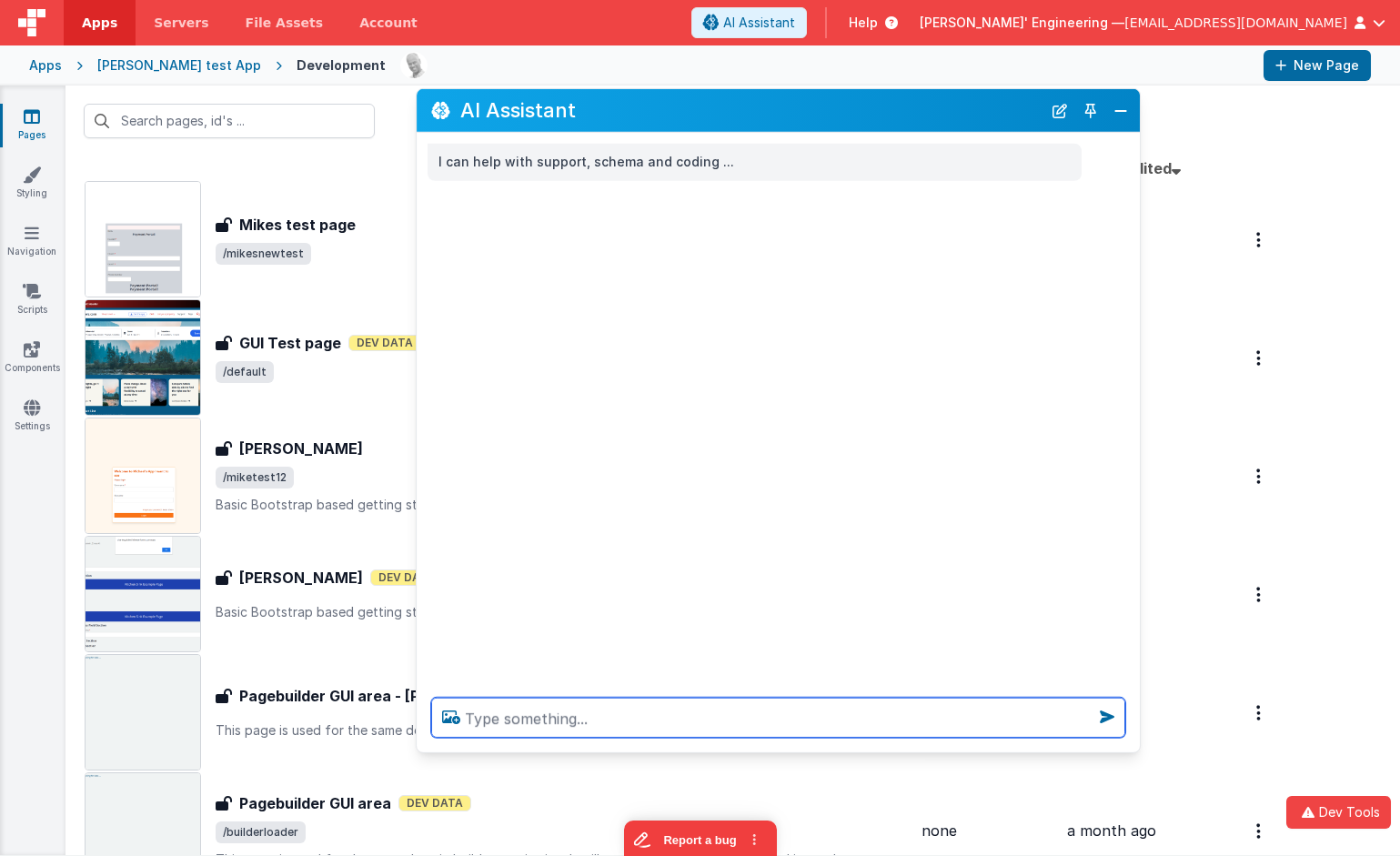
click at [736, 722] on textarea at bounding box center [778, 718] width 694 height 40
type textarea "what can i do"
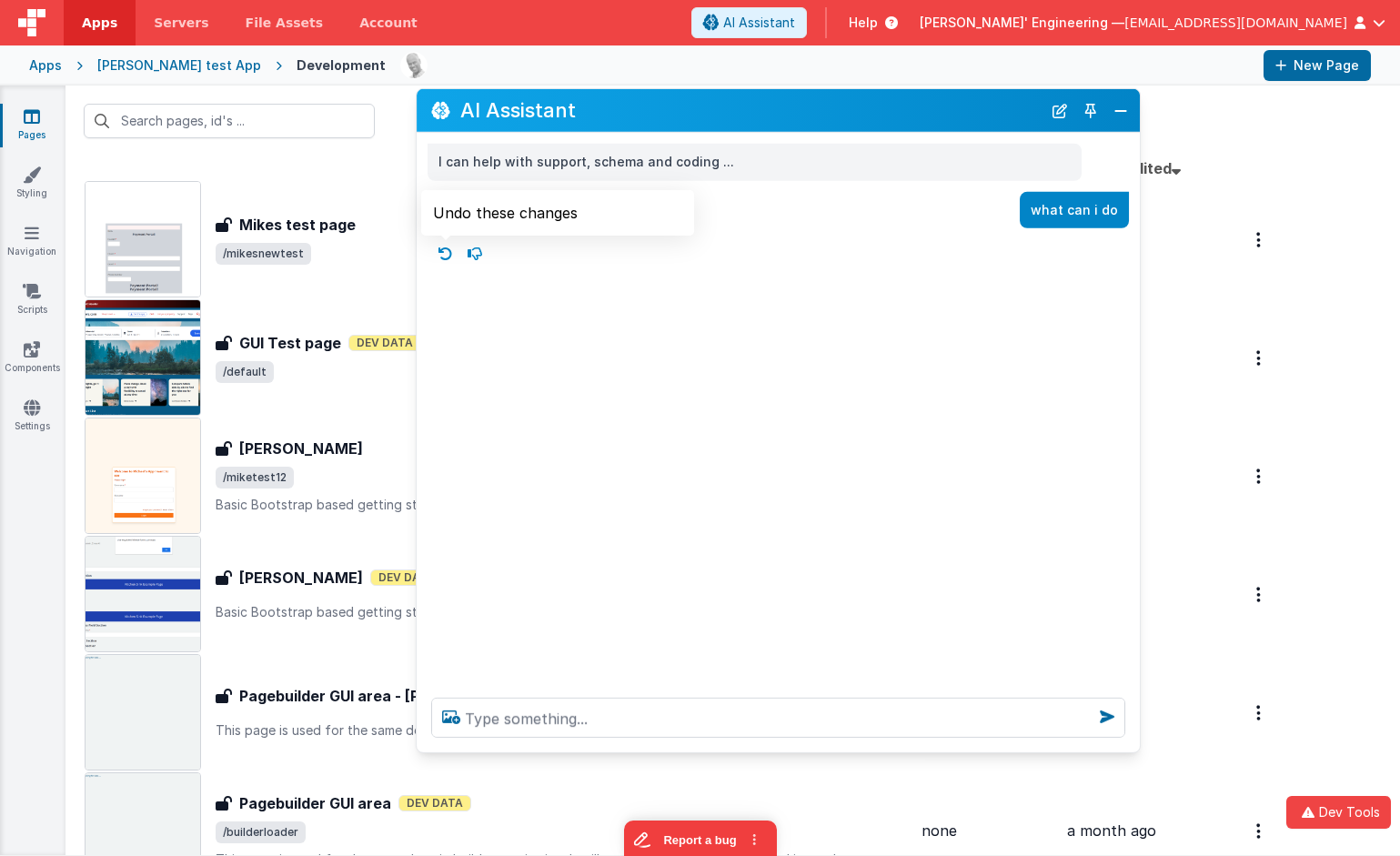
click at [441, 254] on icon at bounding box center [445, 254] width 29 height 29
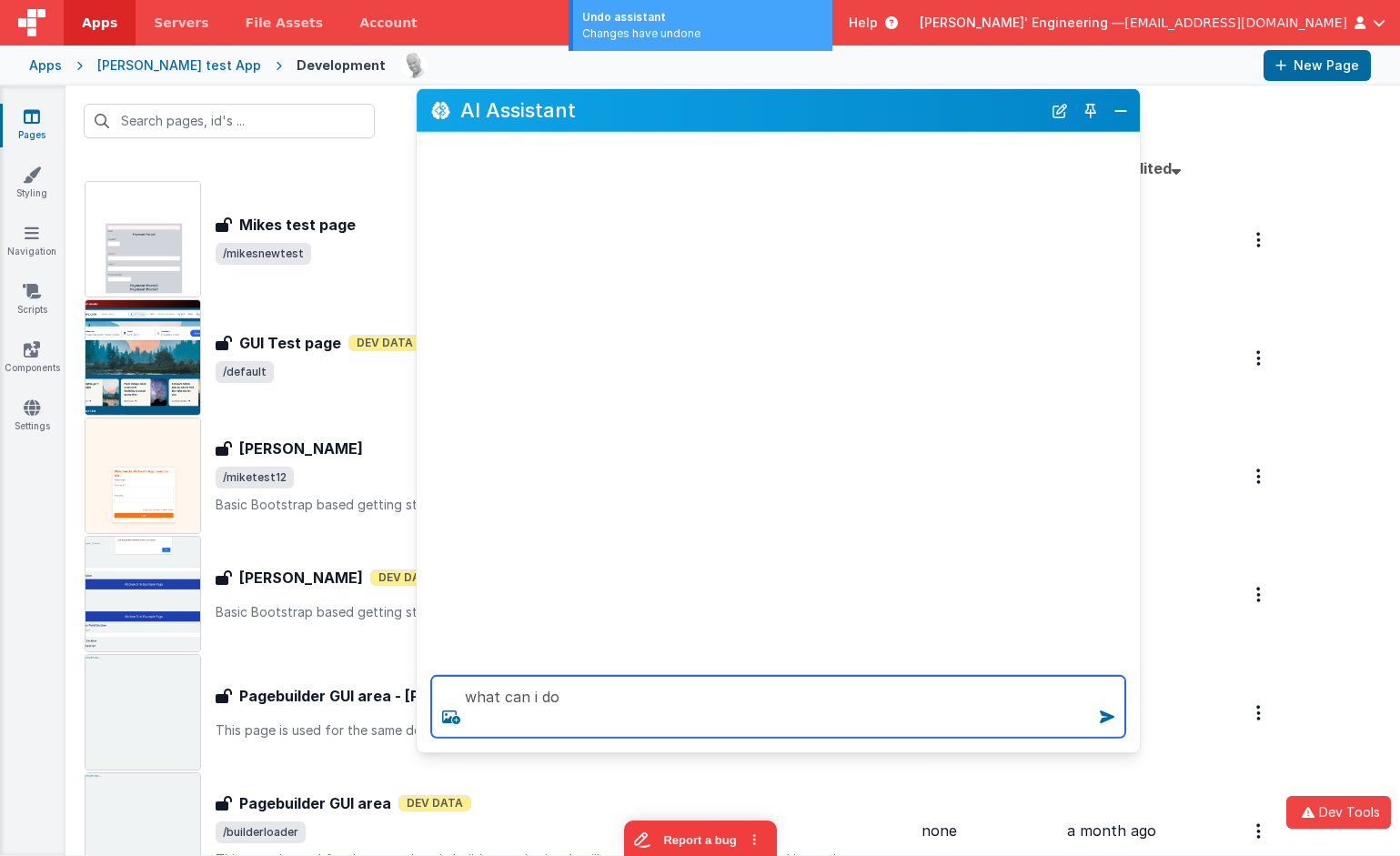
click at [636, 714] on textarea "what can i do" at bounding box center [778, 707] width 694 height 62
type textarea "what can i do"
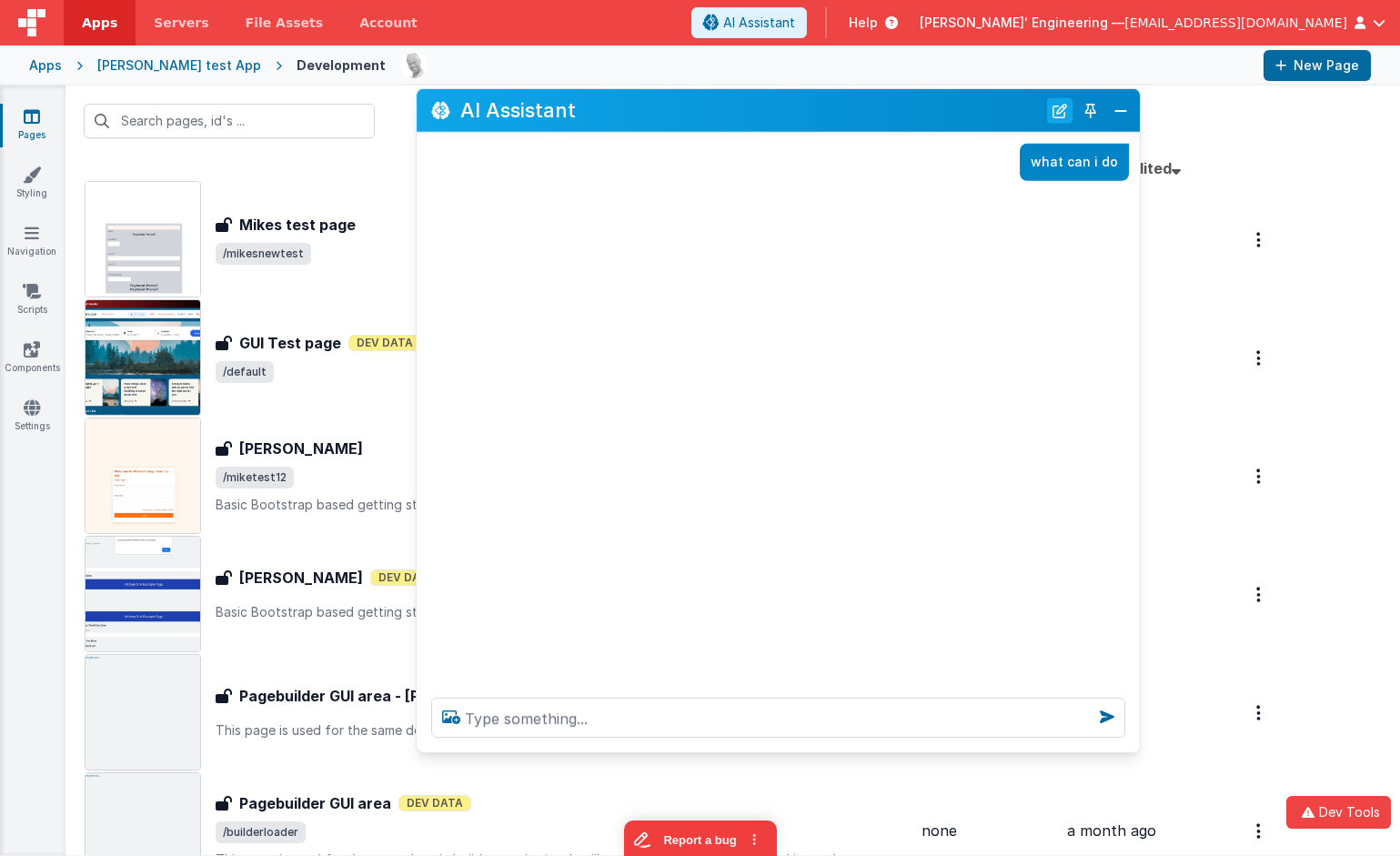
click at [1058, 107] on button "New Chat" at bounding box center [1060, 109] width 26 height 26
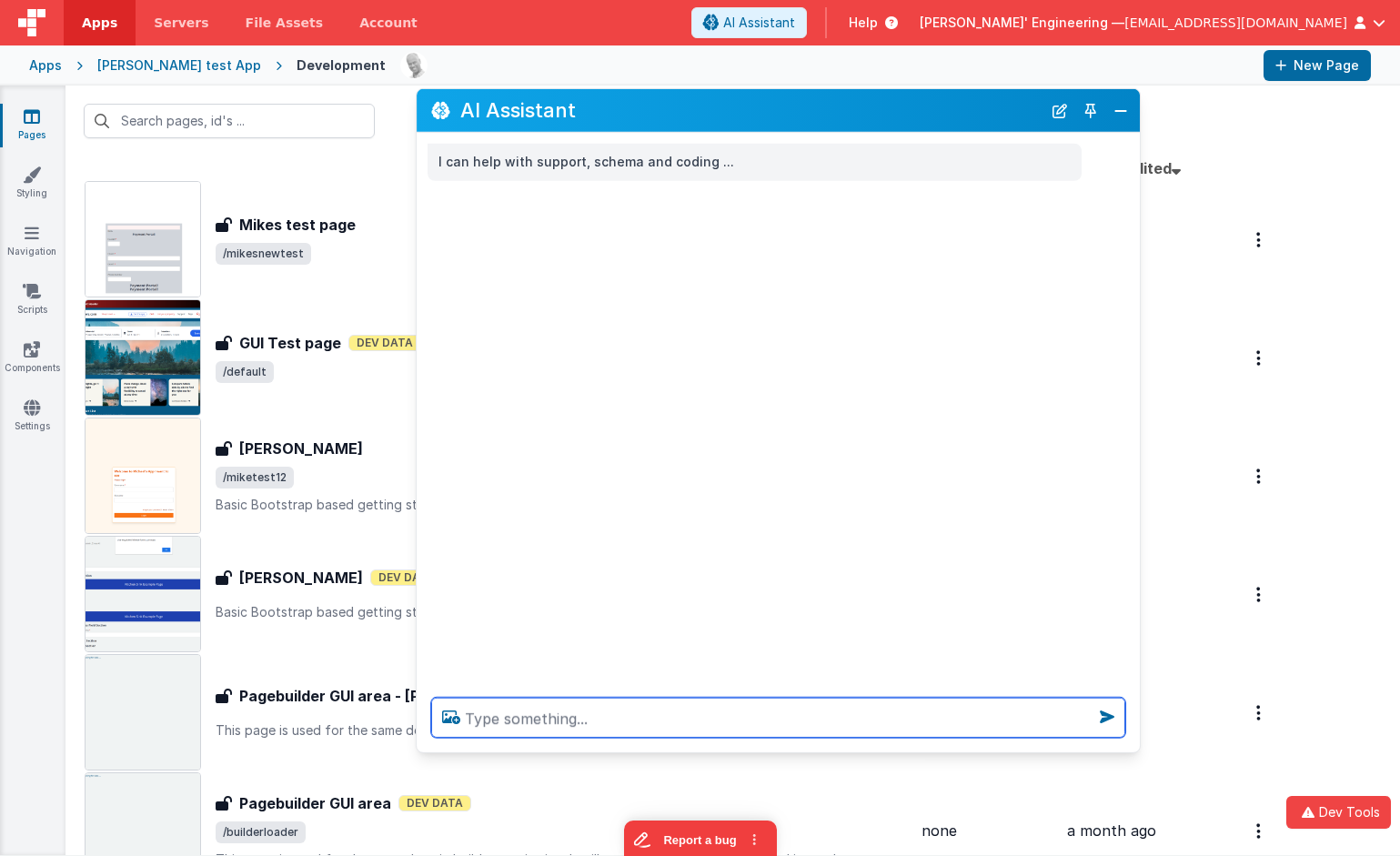
drag, startPoint x: 675, startPoint y: 714, endPoint x: 662, endPoint y: 711, distance: 13.3
click at [669, 712] on textarea at bounding box center [778, 718] width 694 height 40
type textarea "hello"
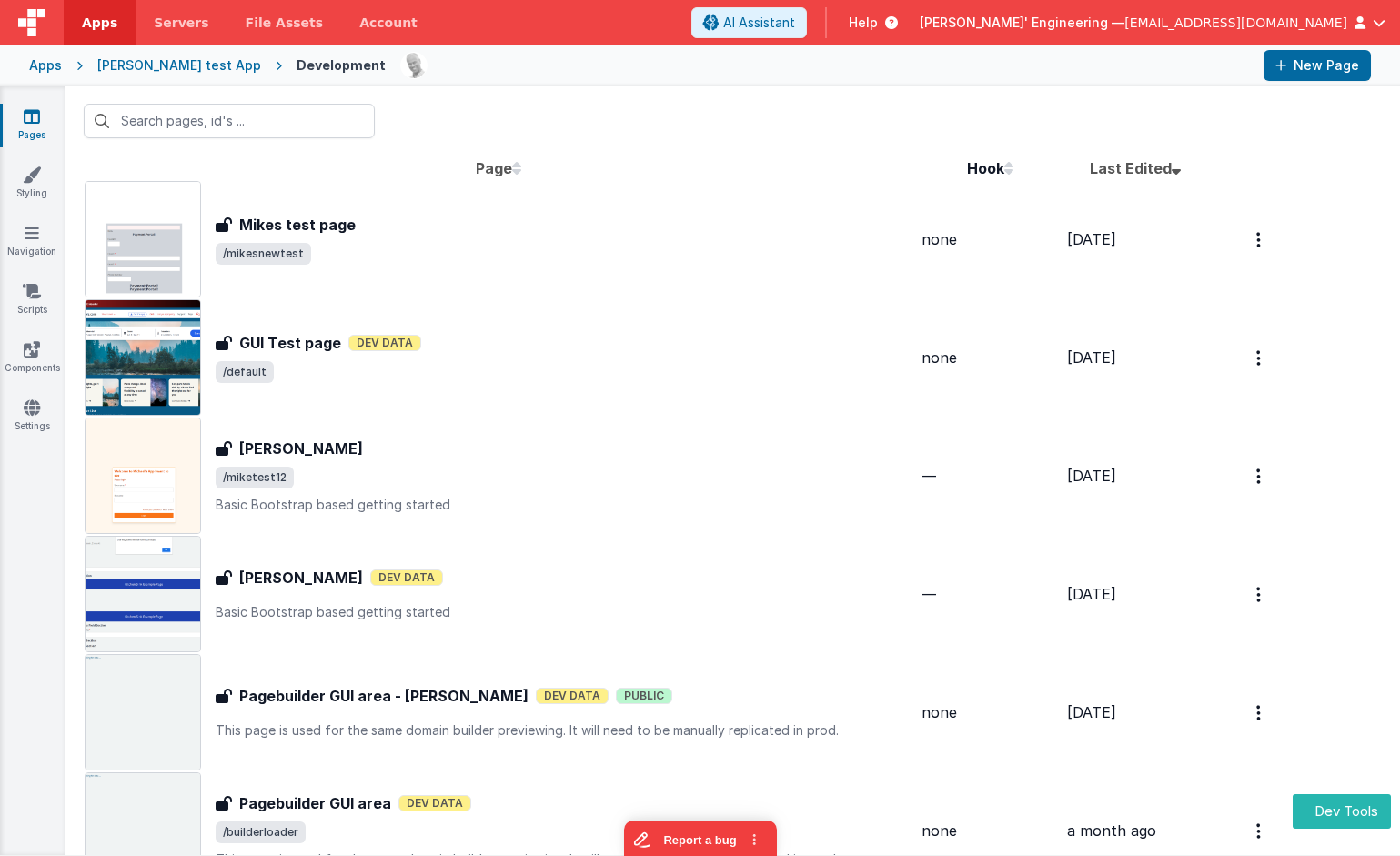
click at [783, 52] on div at bounding box center [825, 66] width 848 height 31
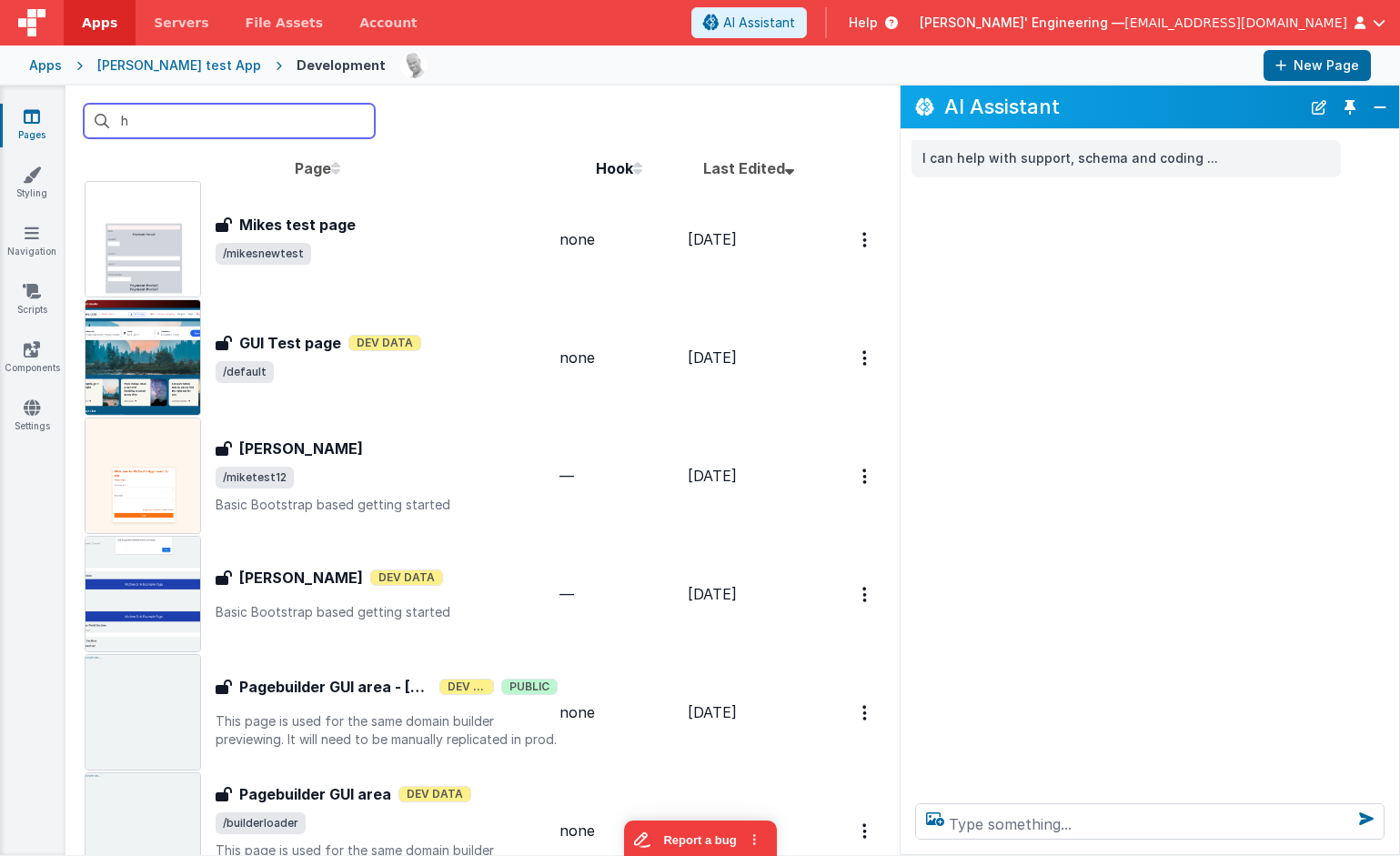
type input "h"
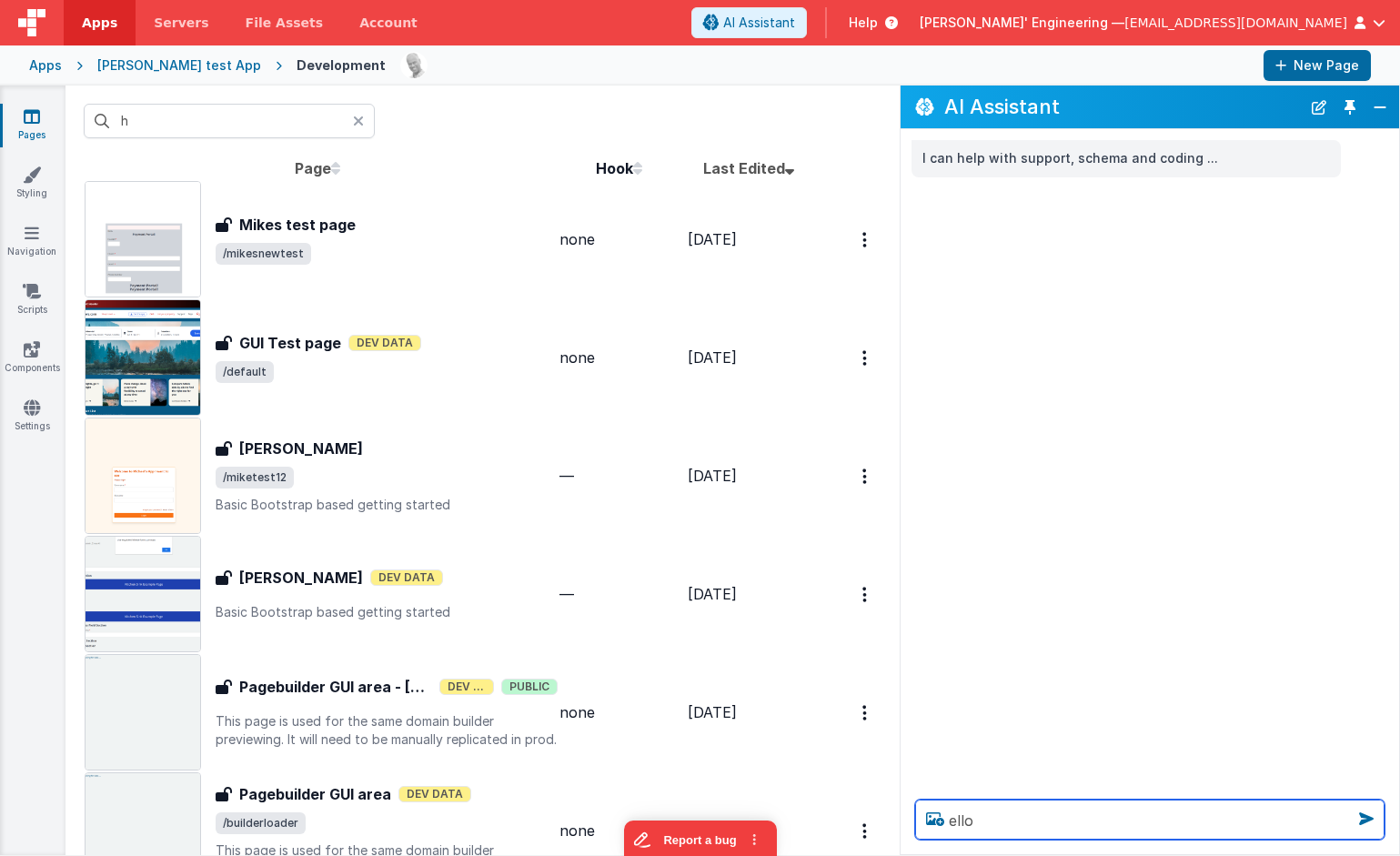
type textarea "ello"
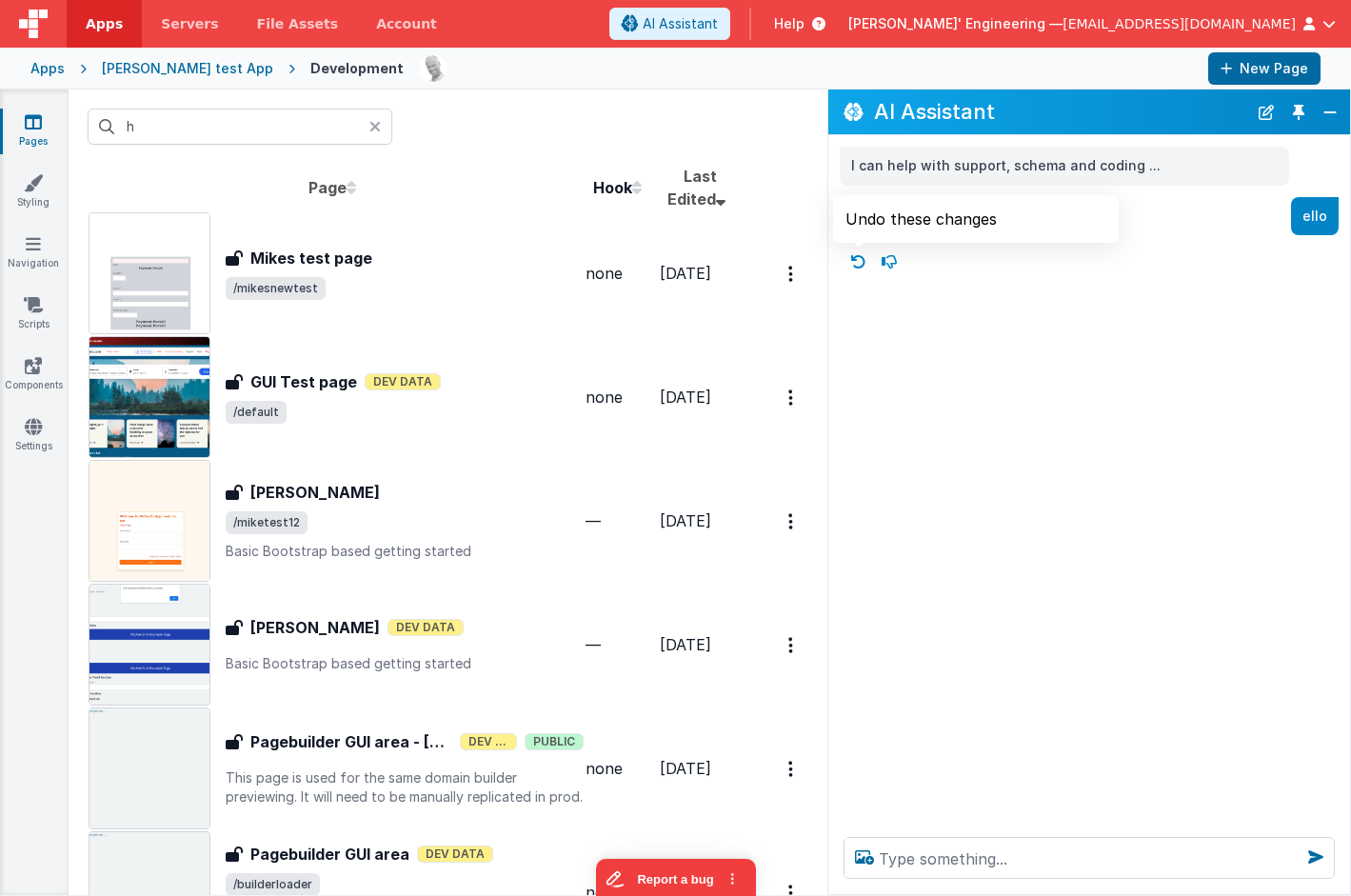
click at [861, 267] on icon at bounding box center [858, 262] width 31 height 31
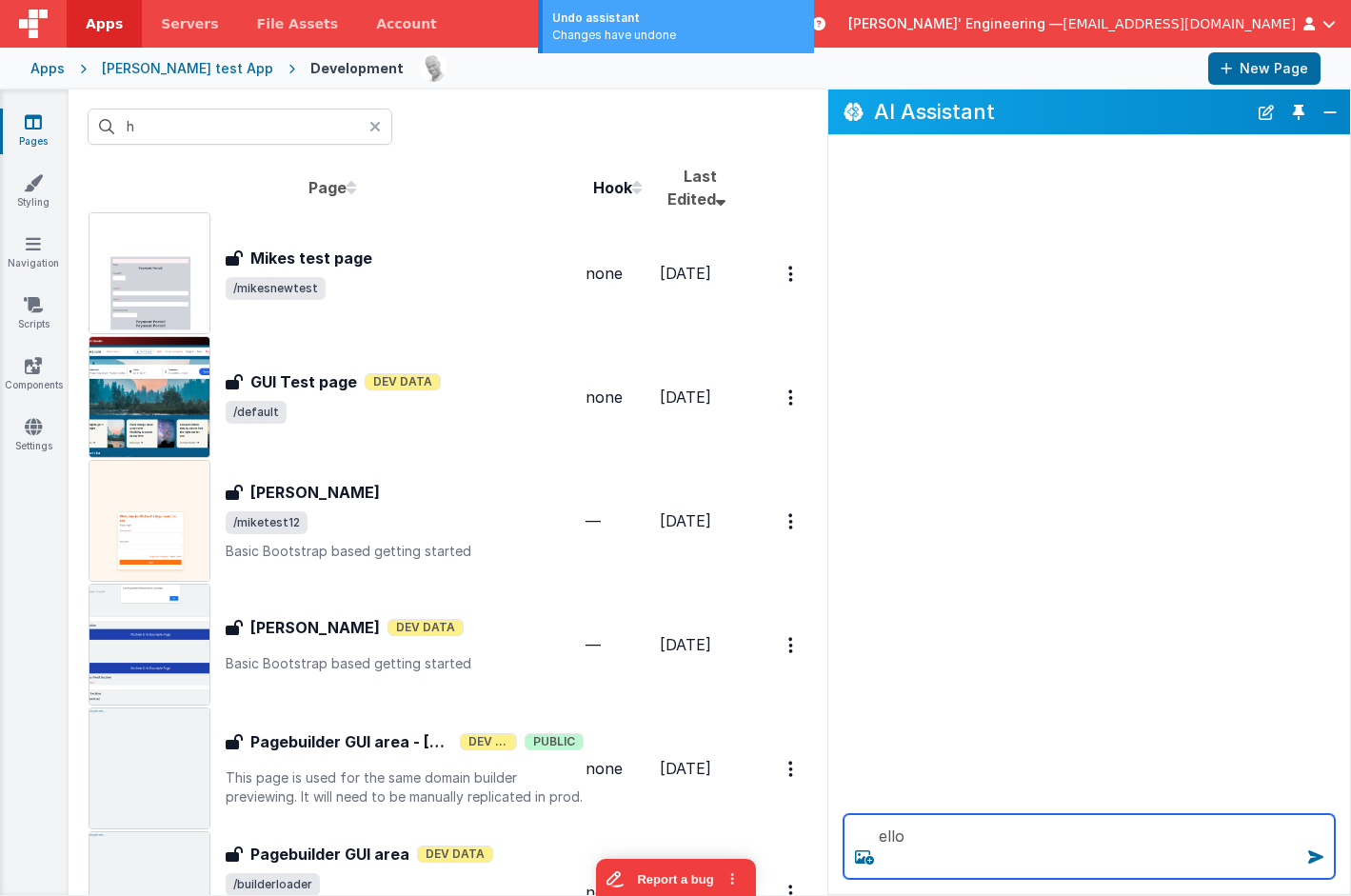
click at [919, 841] on textarea "ello" at bounding box center [1088, 846] width 491 height 65
type textarea "h ello"
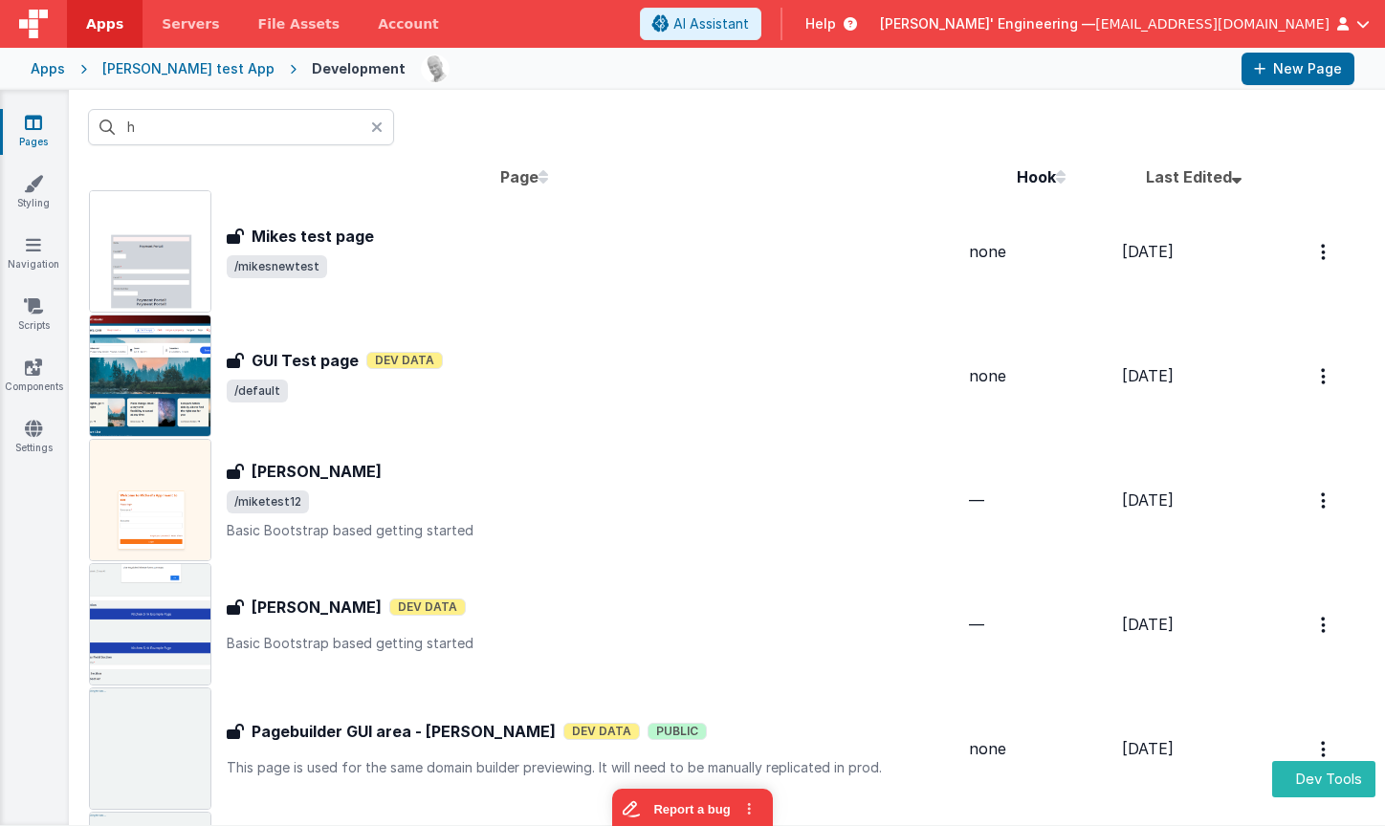
click at [543, 383] on span "/default" at bounding box center [597, 391] width 740 height 23
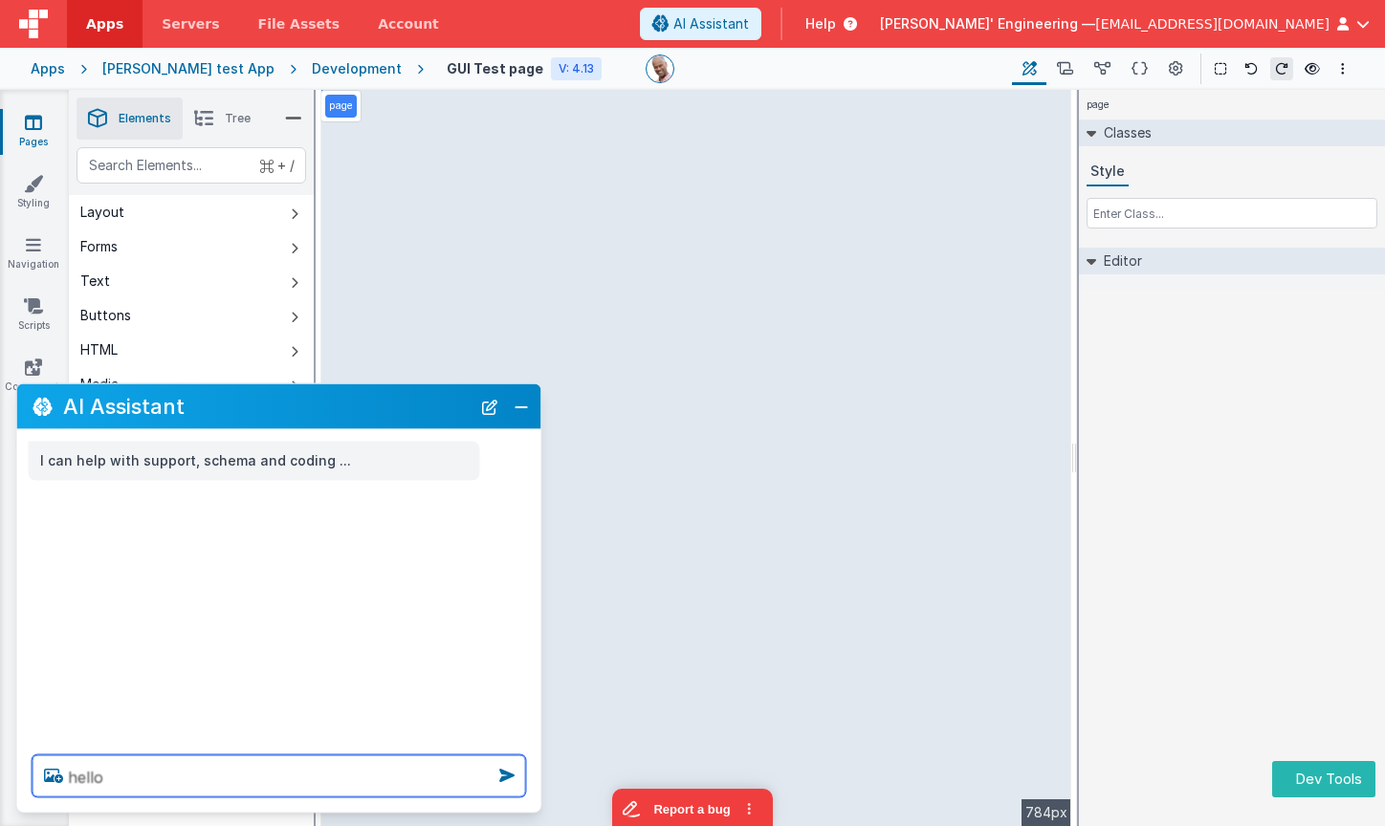
type textarea "hello"
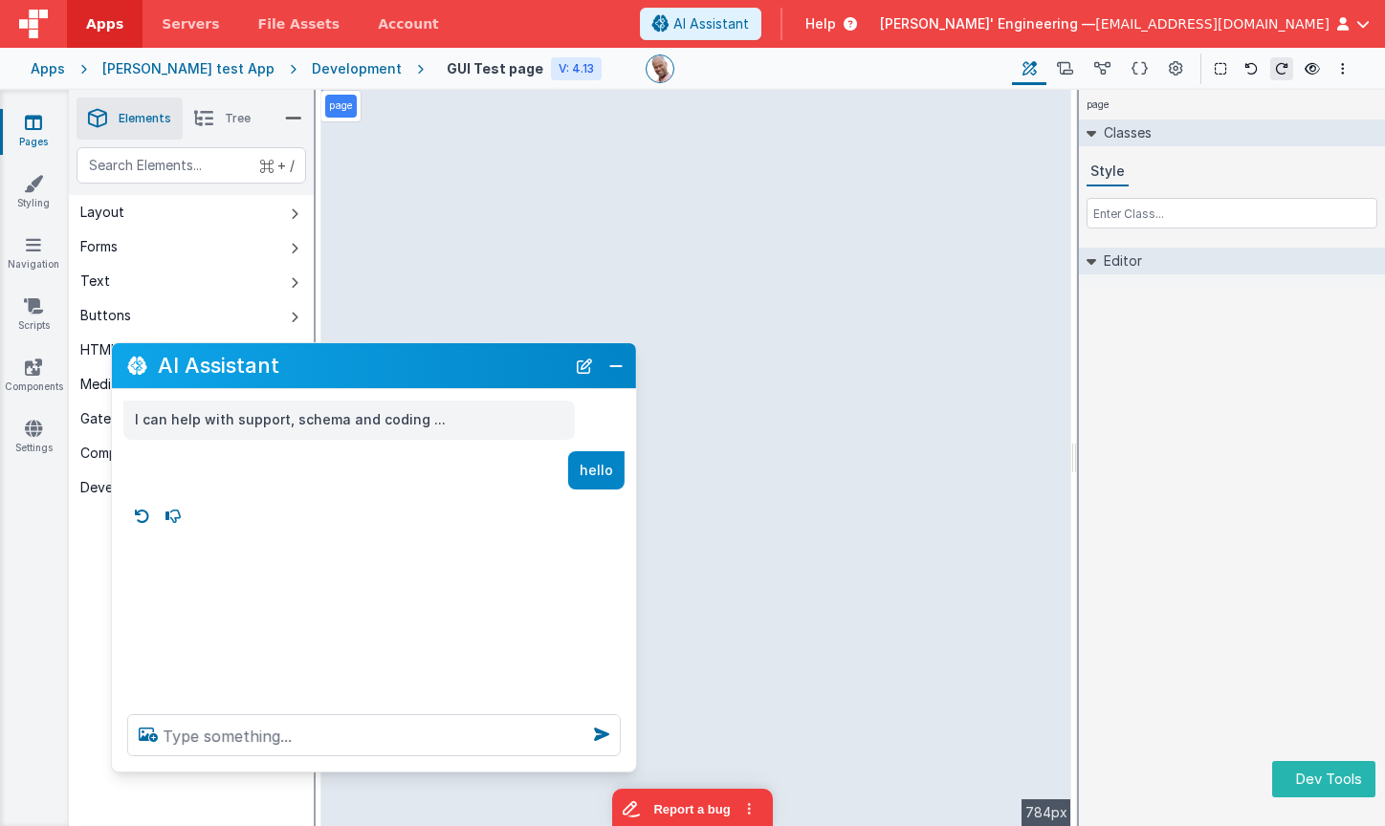
drag, startPoint x: 366, startPoint y: 418, endPoint x: 461, endPoint y: 378, distance: 102.8
click at [462, 378] on h2 "AI Assistant" at bounding box center [361, 366] width 407 height 32
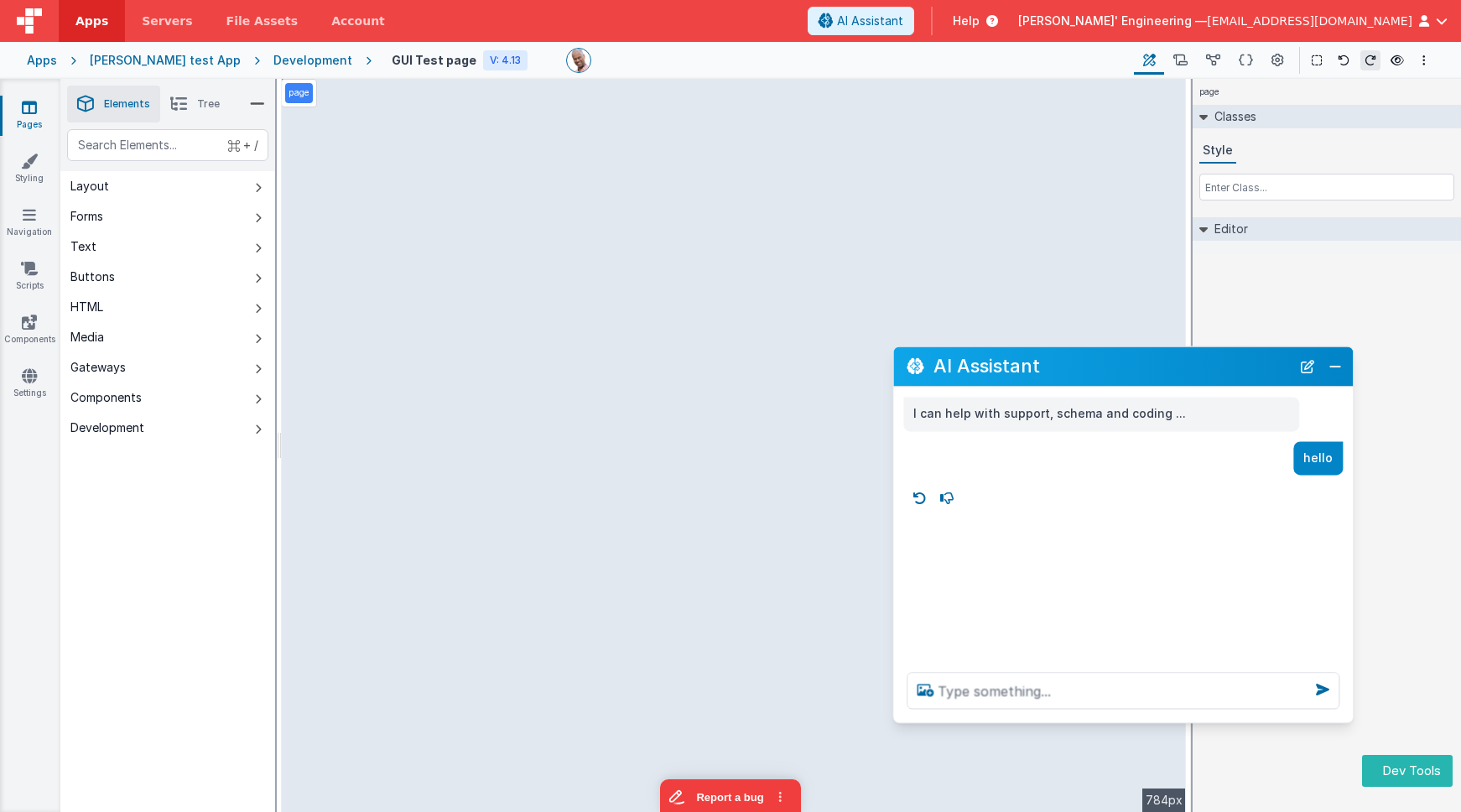
drag, startPoint x: 398, startPoint y: 399, endPoint x: 1194, endPoint y: 357, distance: 797.1
click at [1194, 357] on h2 "AI Assistant" at bounding box center [1111, 367] width 357 height 28
click at [1187, 55] on icon at bounding box center [1180, 61] width 14 height 18
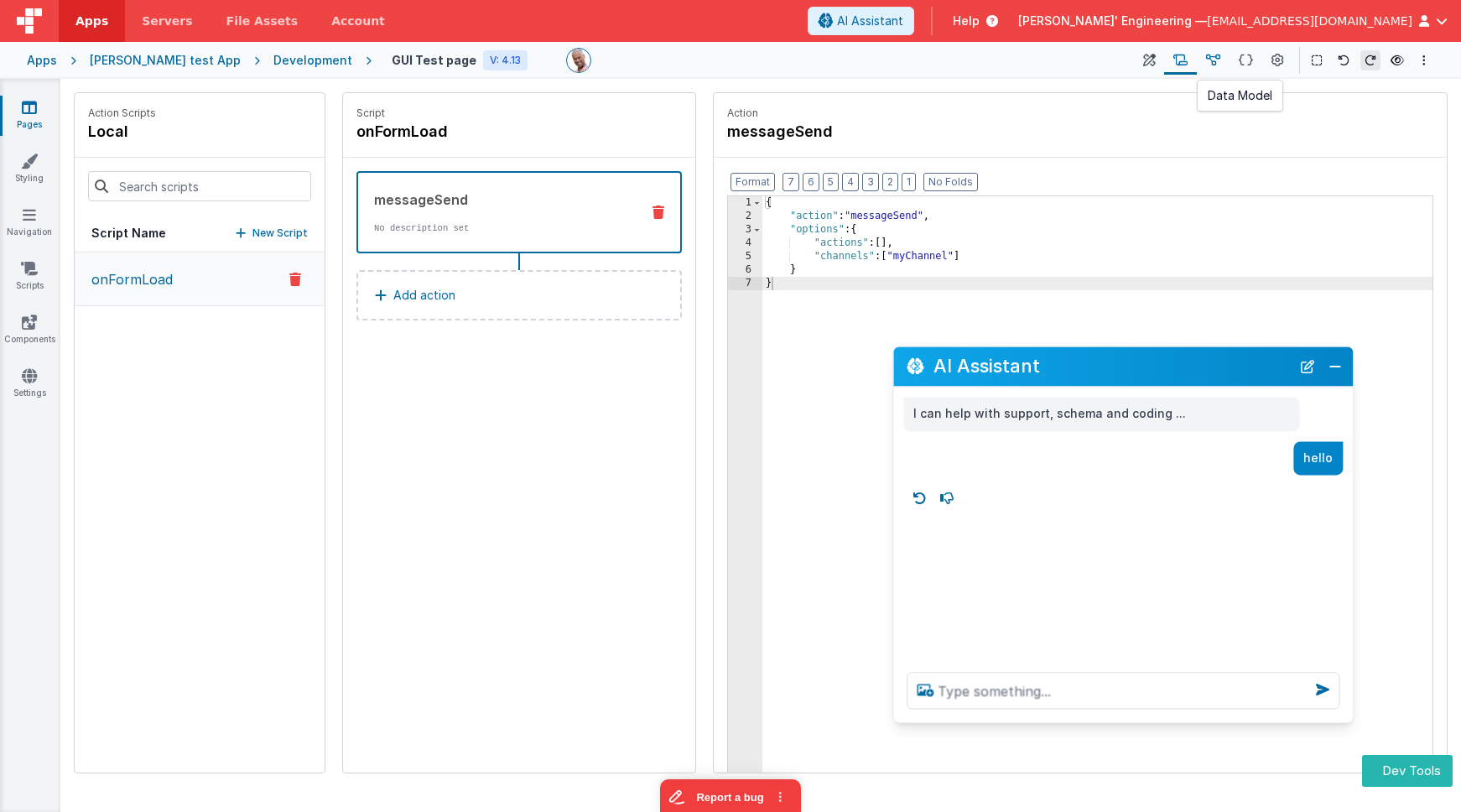
drag, startPoint x: 1213, startPoint y: 59, endPoint x: 1204, endPoint y: 60, distance: 9.1
click at [1213, 59] on icon at bounding box center [1213, 61] width 14 height 18
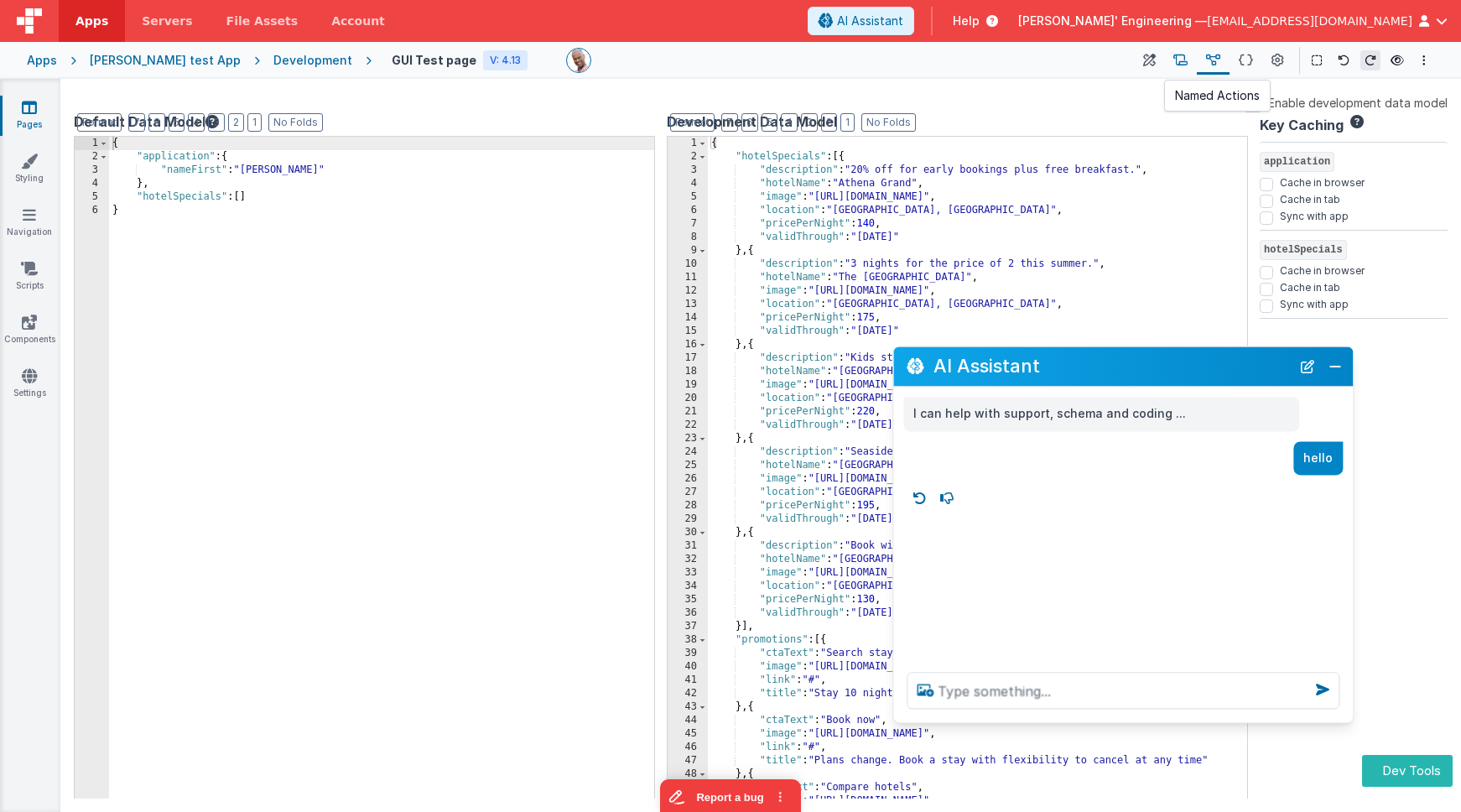
click at [1181, 62] on icon at bounding box center [1180, 61] width 14 height 18
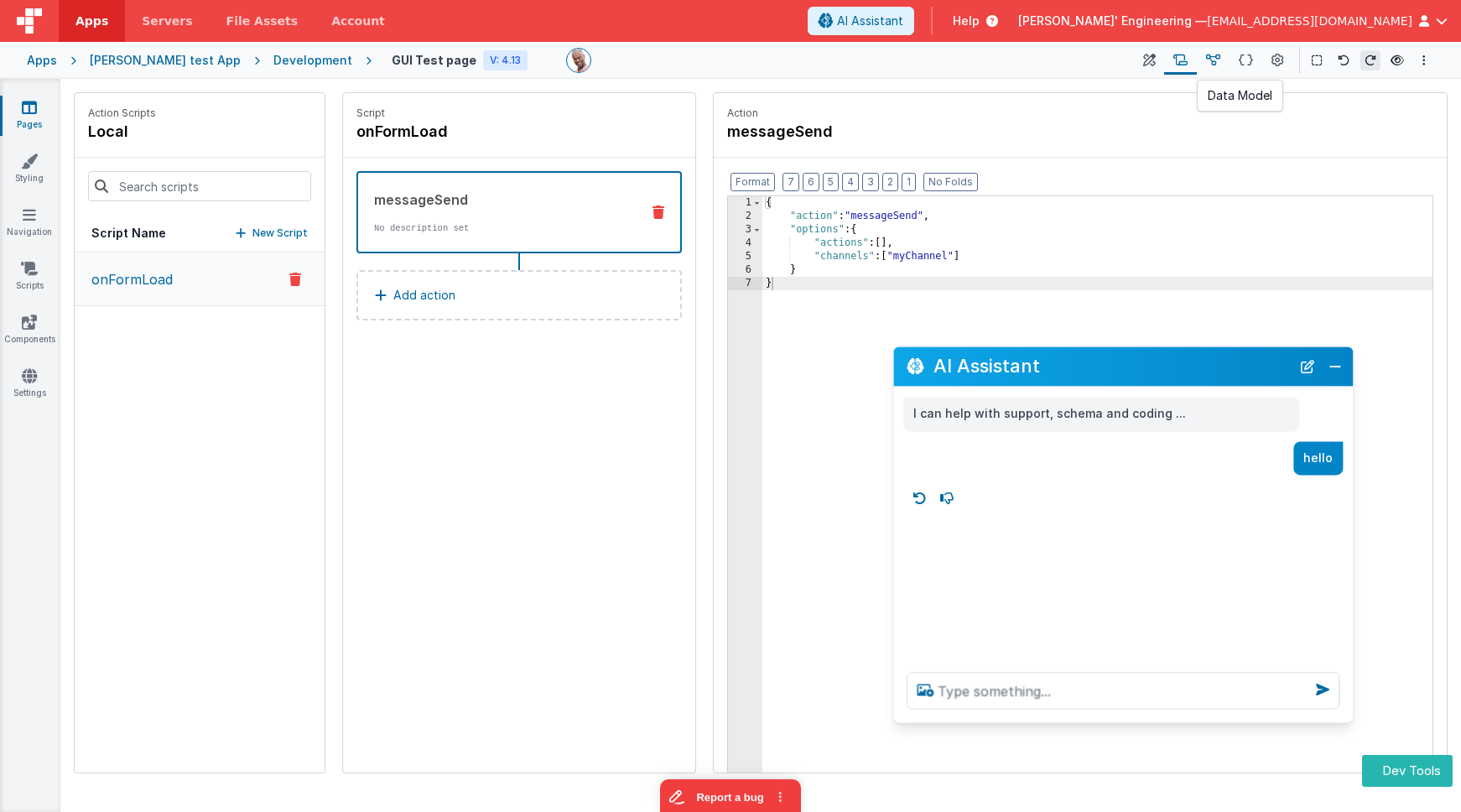
drag, startPoint x: 1214, startPoint y: 61, endPoint x: 1197, endPoint y: 64, distance: 17.3
click at [1214, 61] on icon at bounding box center [1213, 61] width 14 height 18
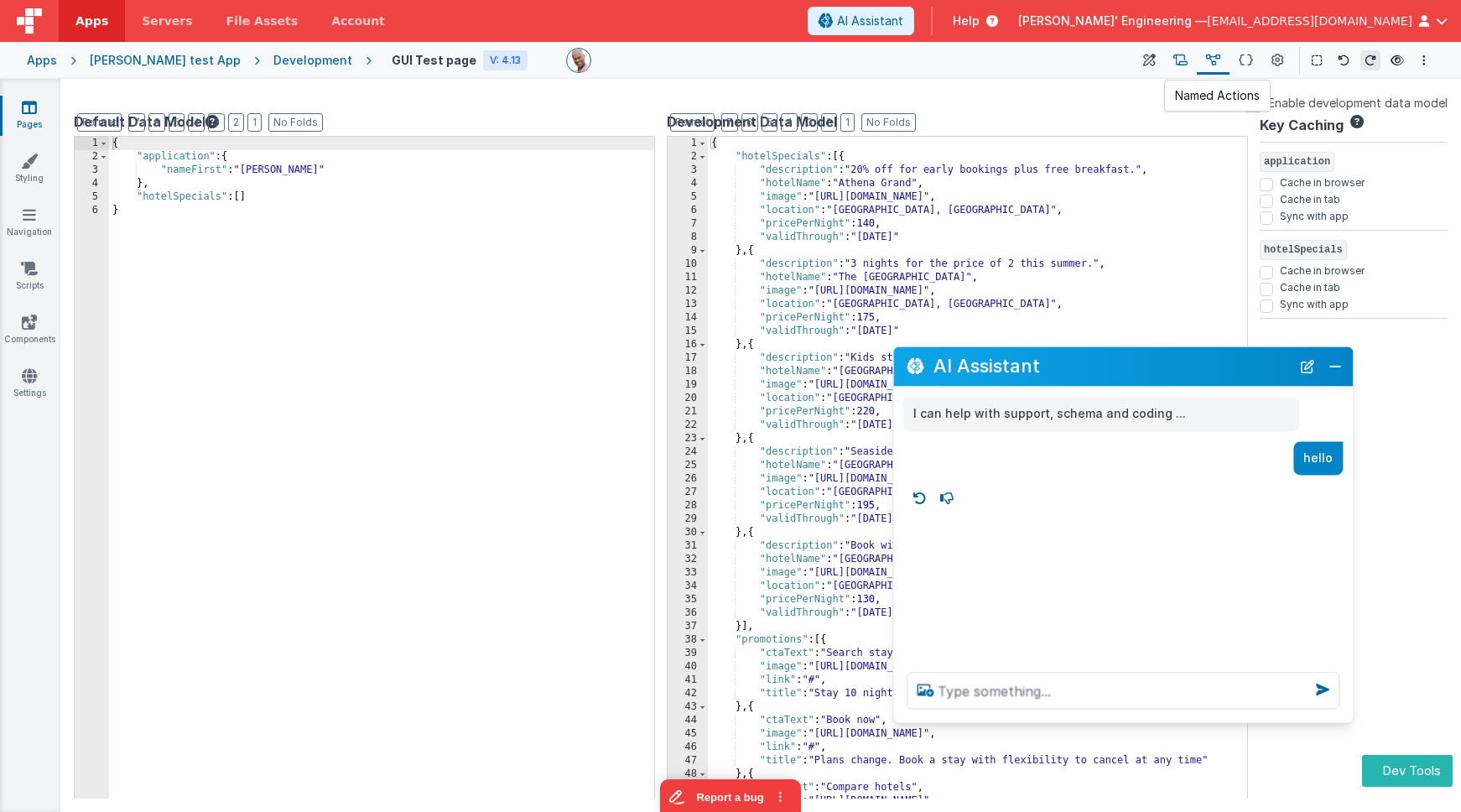
click at [1183, 64] on icon at bounding box center [1180, 61] width 14 height 18
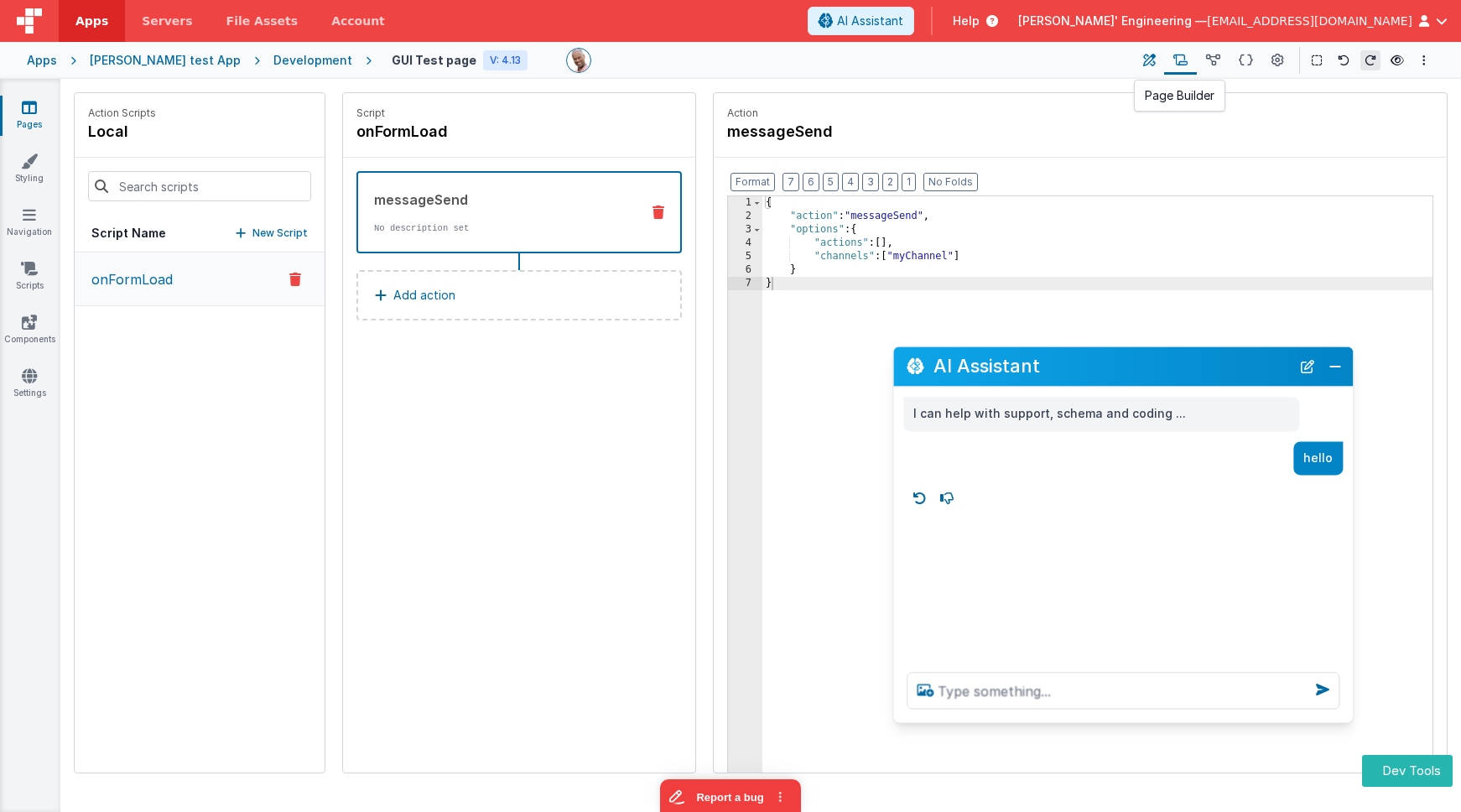
click at [1142, 62] on button at bounding box center [1149, 61] width 30 height 29
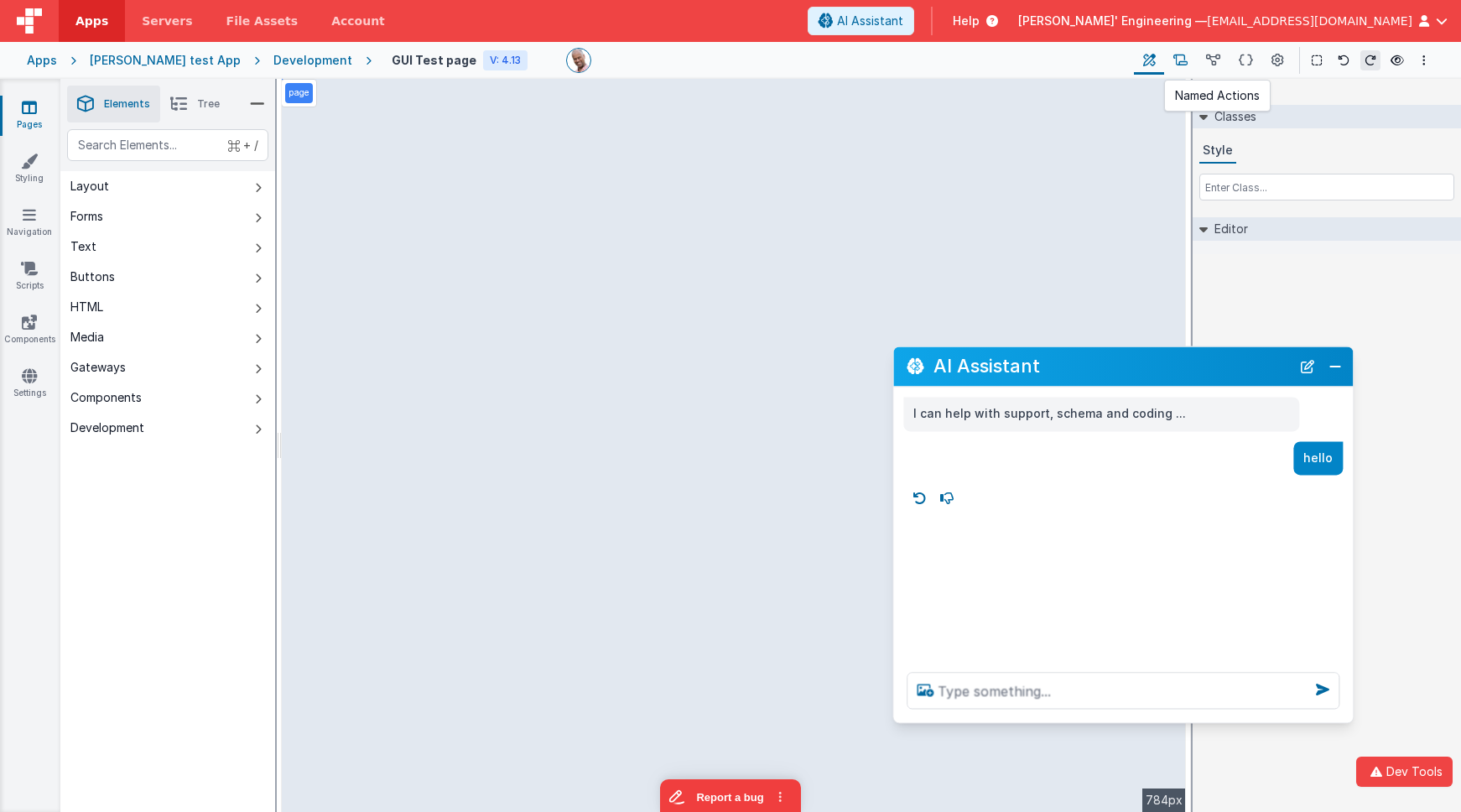
click at [1185, 64] on icon at bounding box center [1180, 61] width 14 height 18
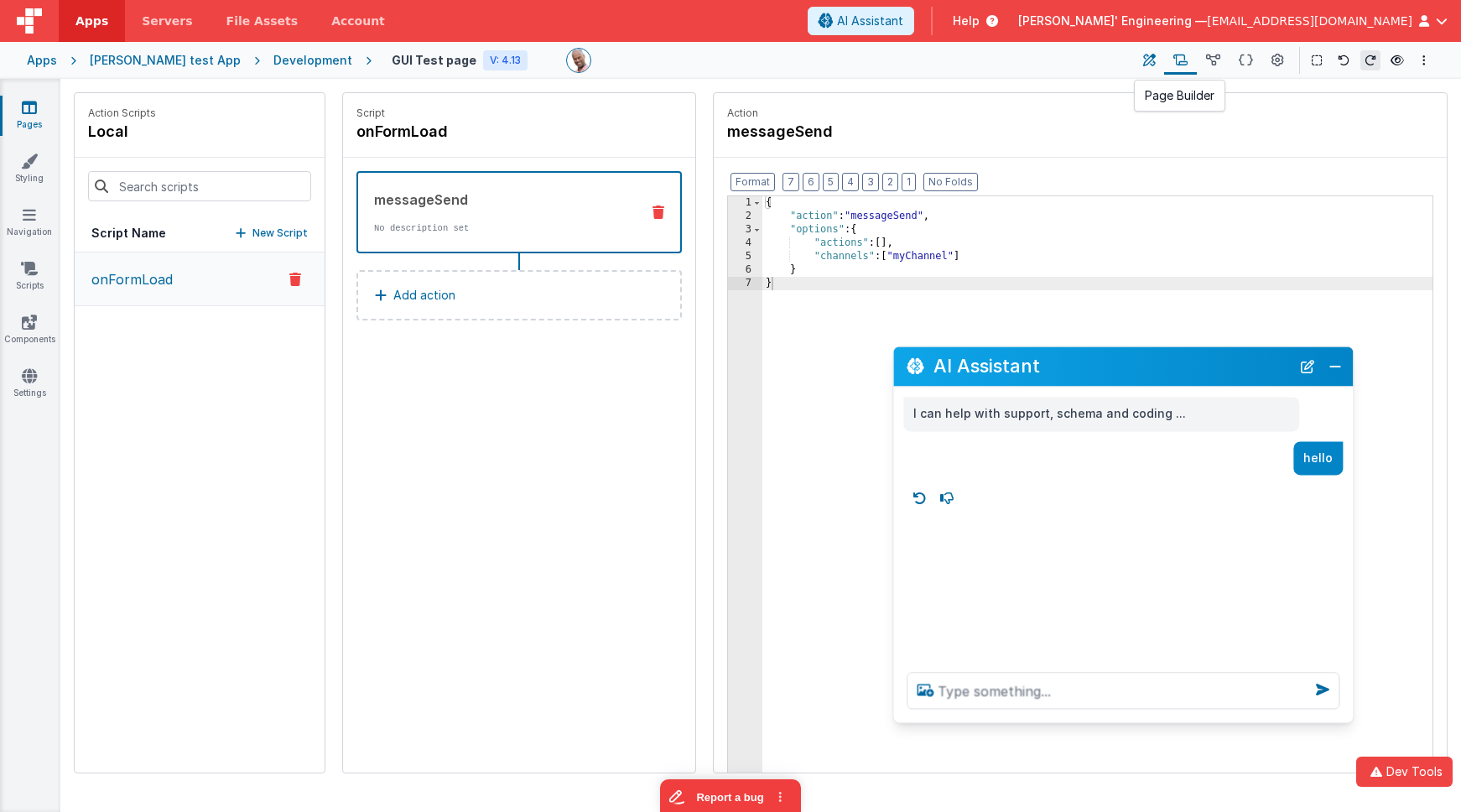
click at [1151, 62] on icon at bounding box center [1149, 61] width 12 height 18
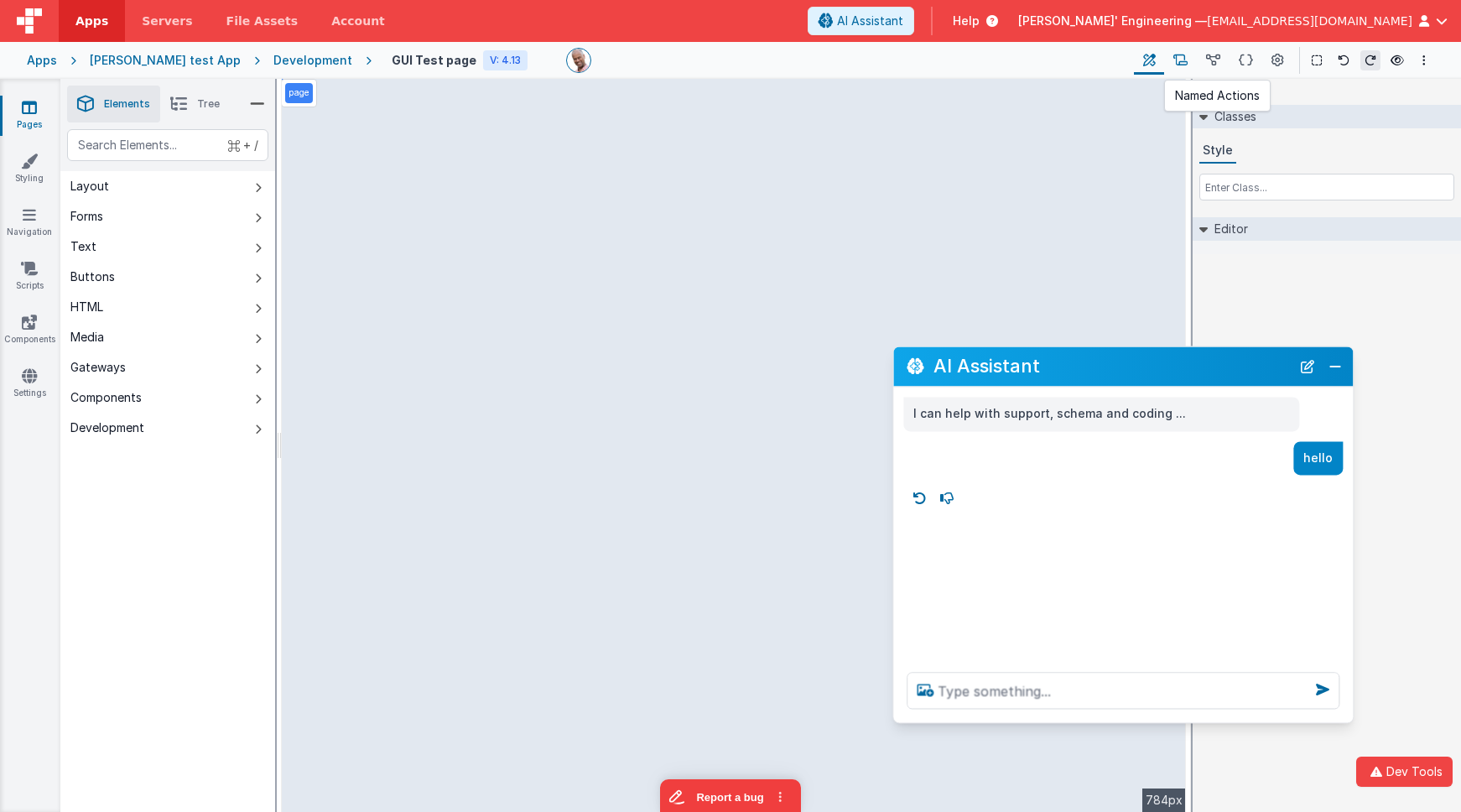
click at [1181, 61] on icon at bounding box center [1180, 61] width 14 height 18
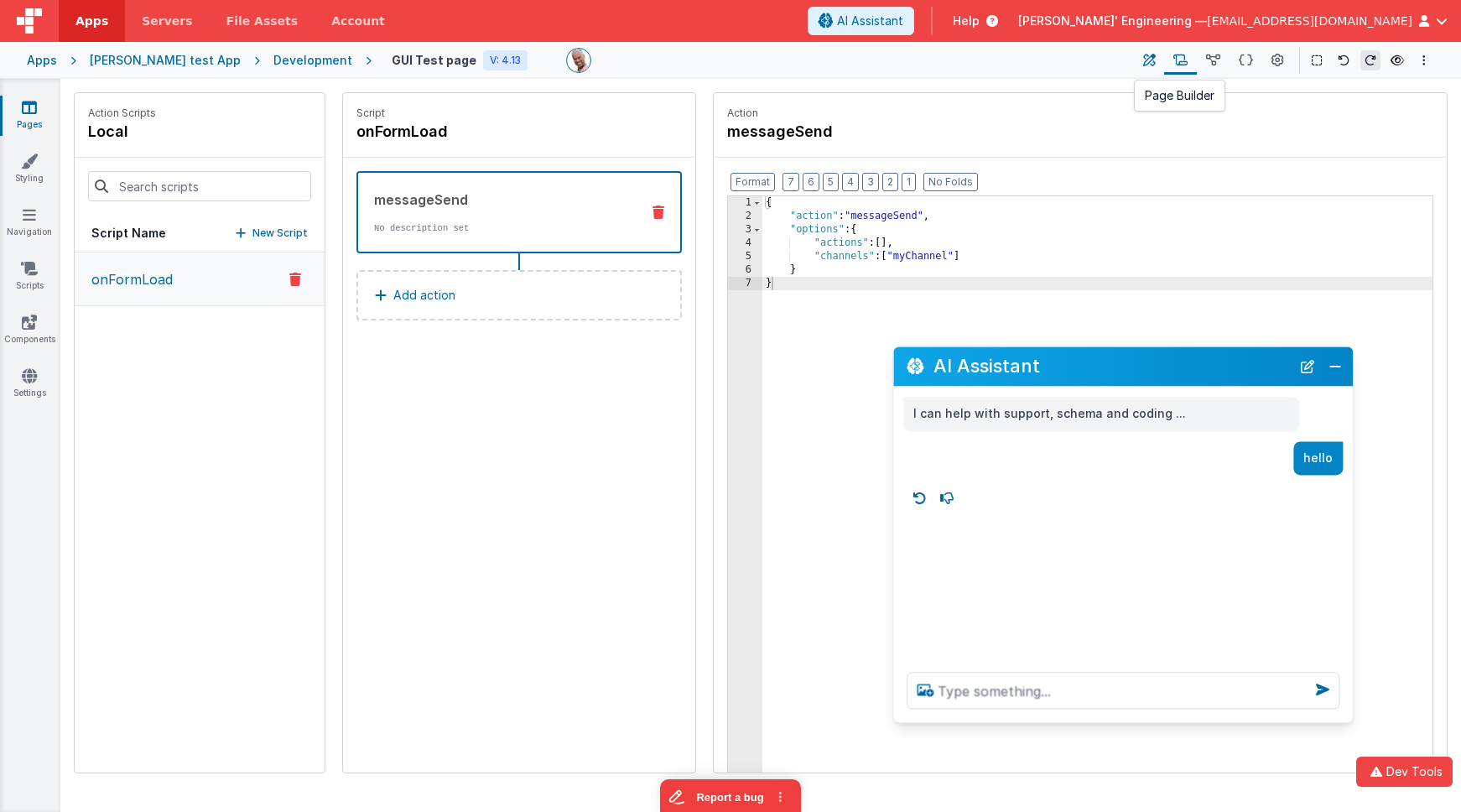
click at [1153, 61] on icon at bounding box center [1149, 61] width 12 height 18
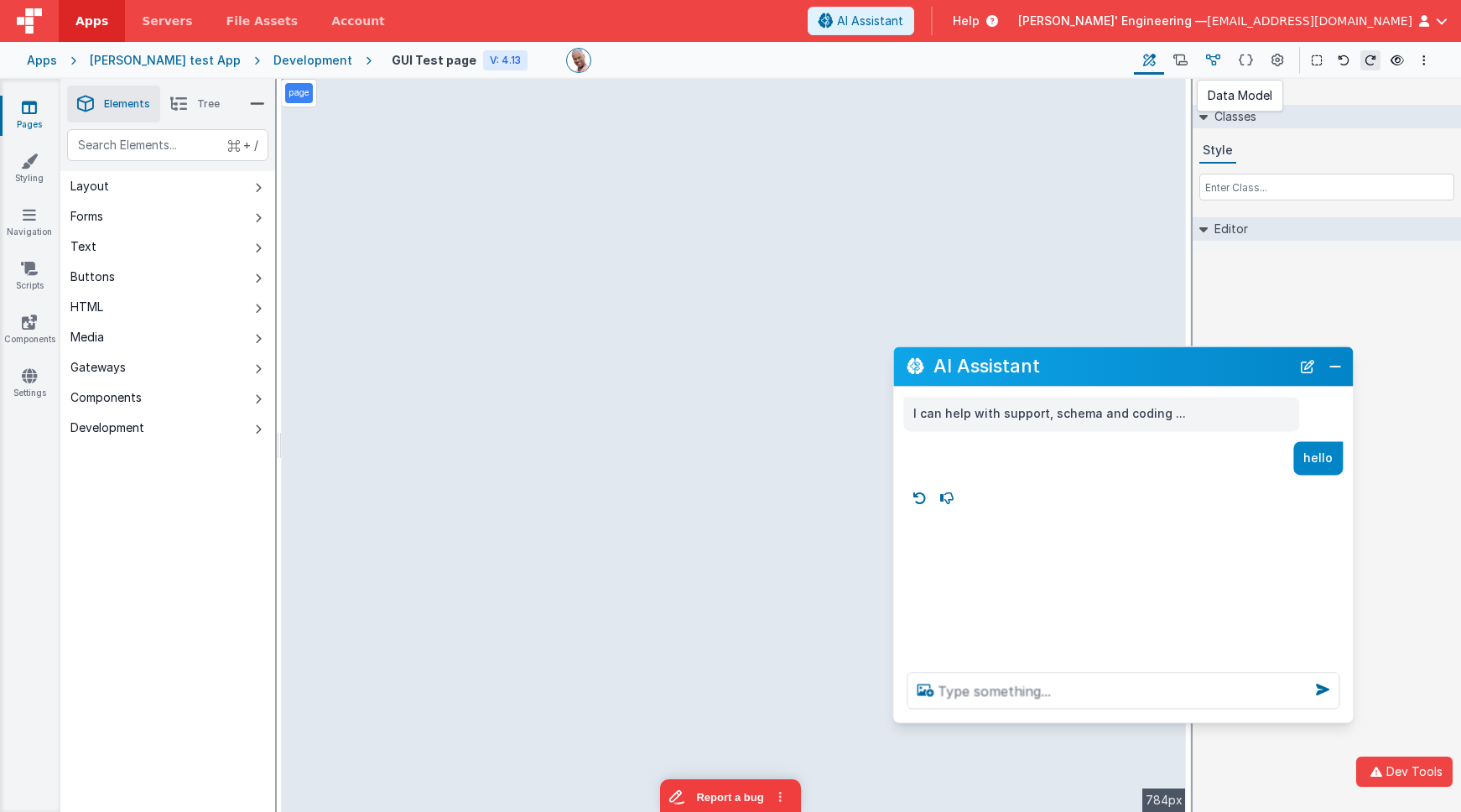
click at [1212, 61] on icon at bounding box center [1213, 61] width 14 height 18
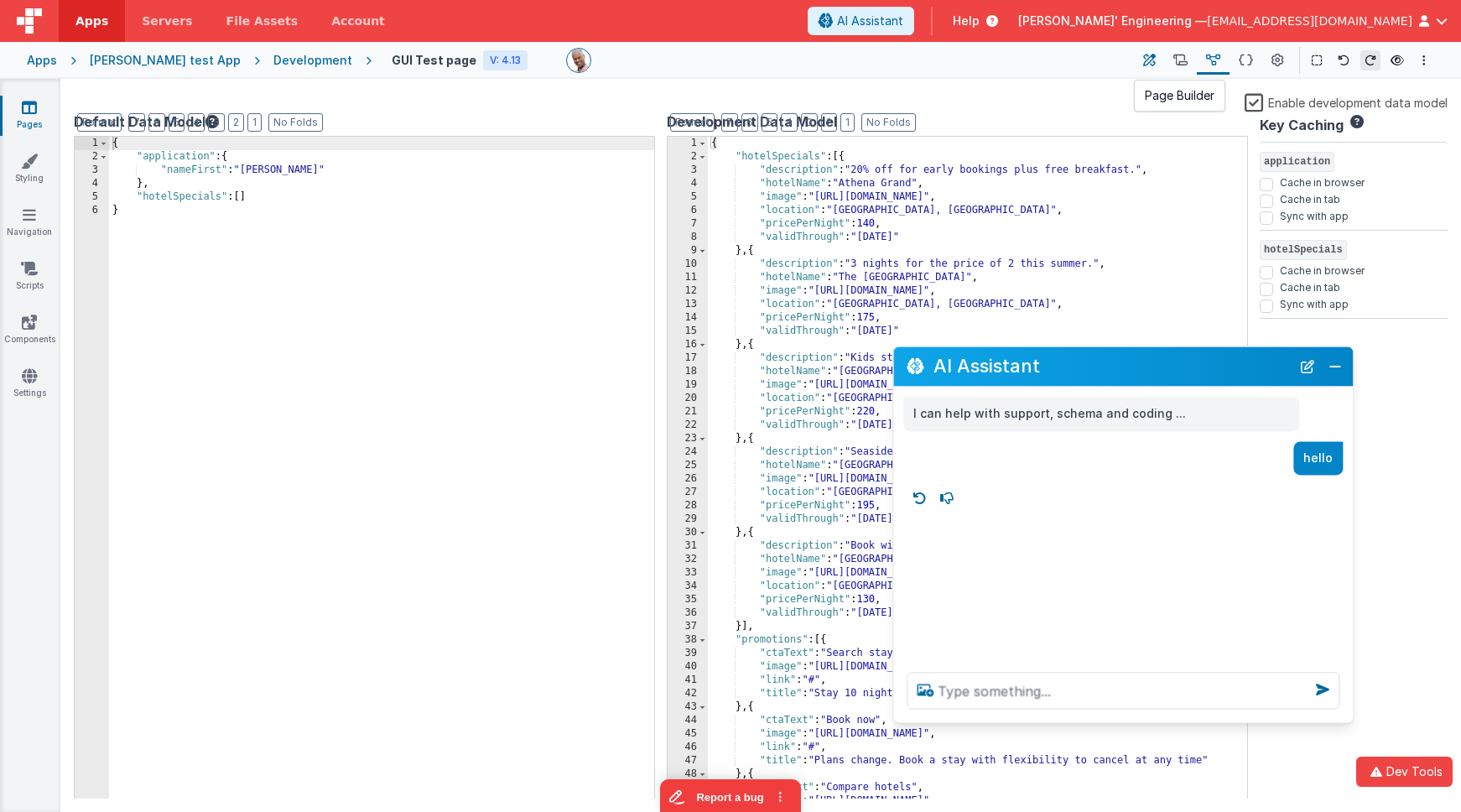
click at [1156, 63] on icon at bounding box center [1149, 61] width 12 height 18
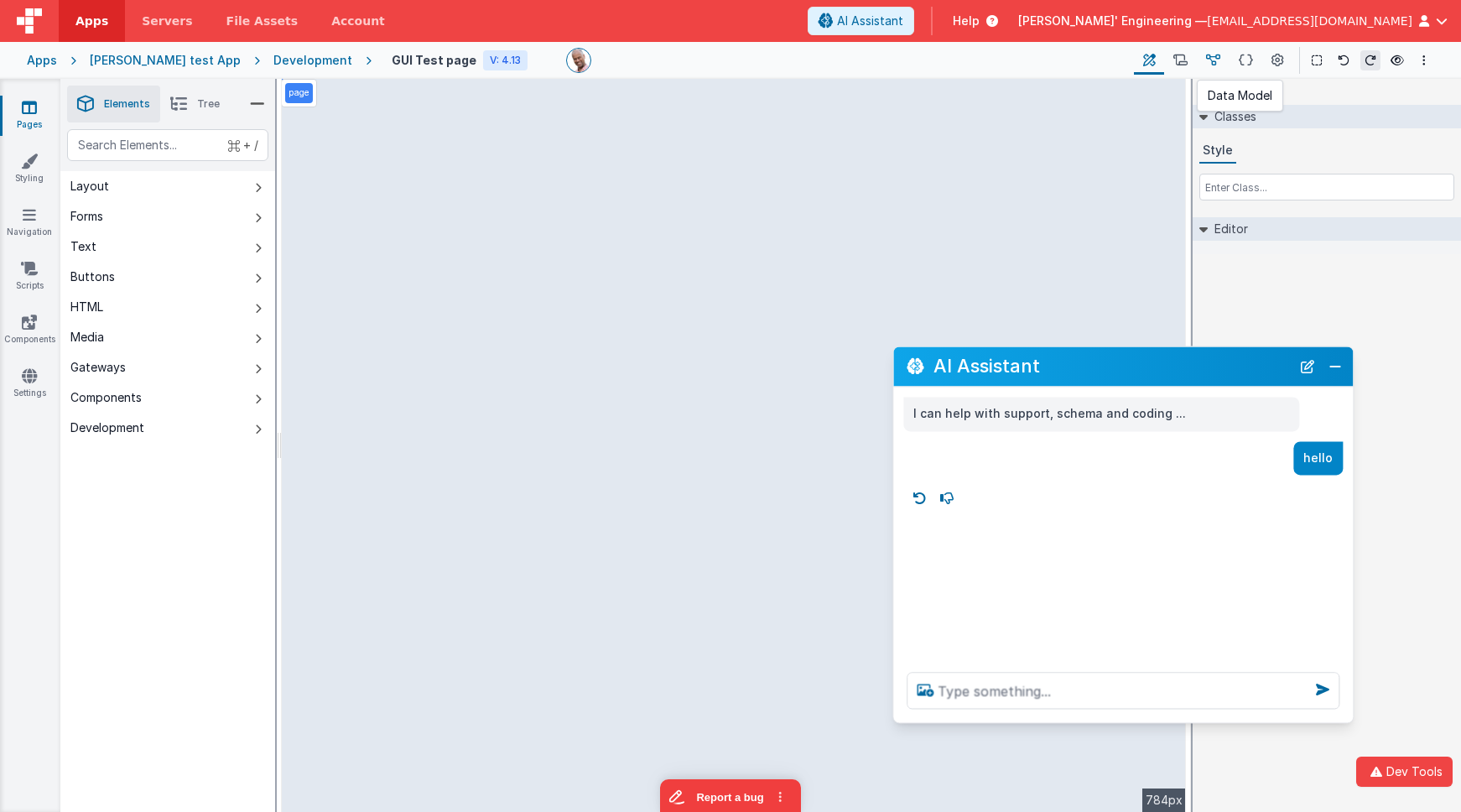
click at [1214, 61] on icon at bounding box center [1213, 61] width 14 height 18
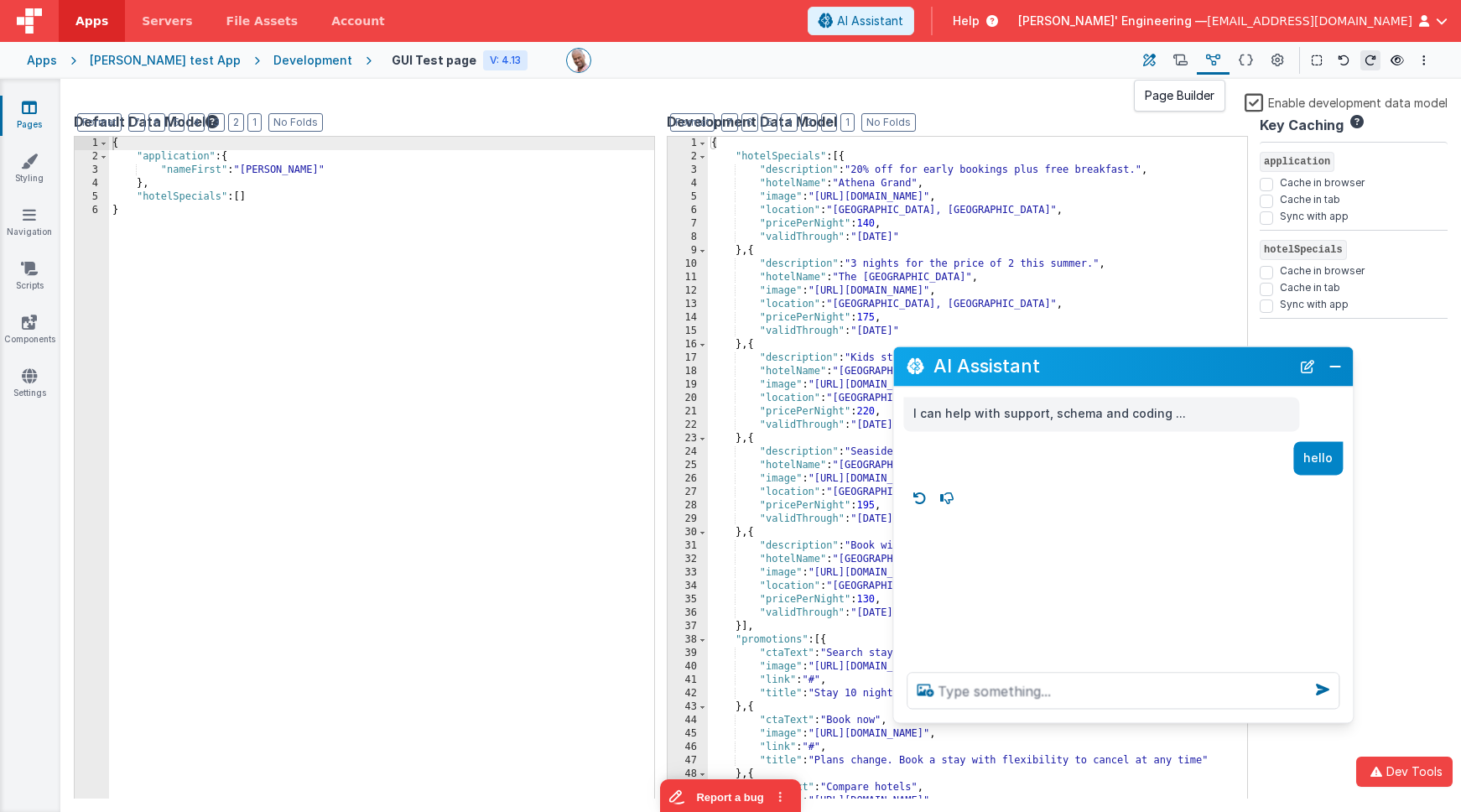
click at [1149, 62] on icon at bounding box center [1149, 61] width 12 height 18
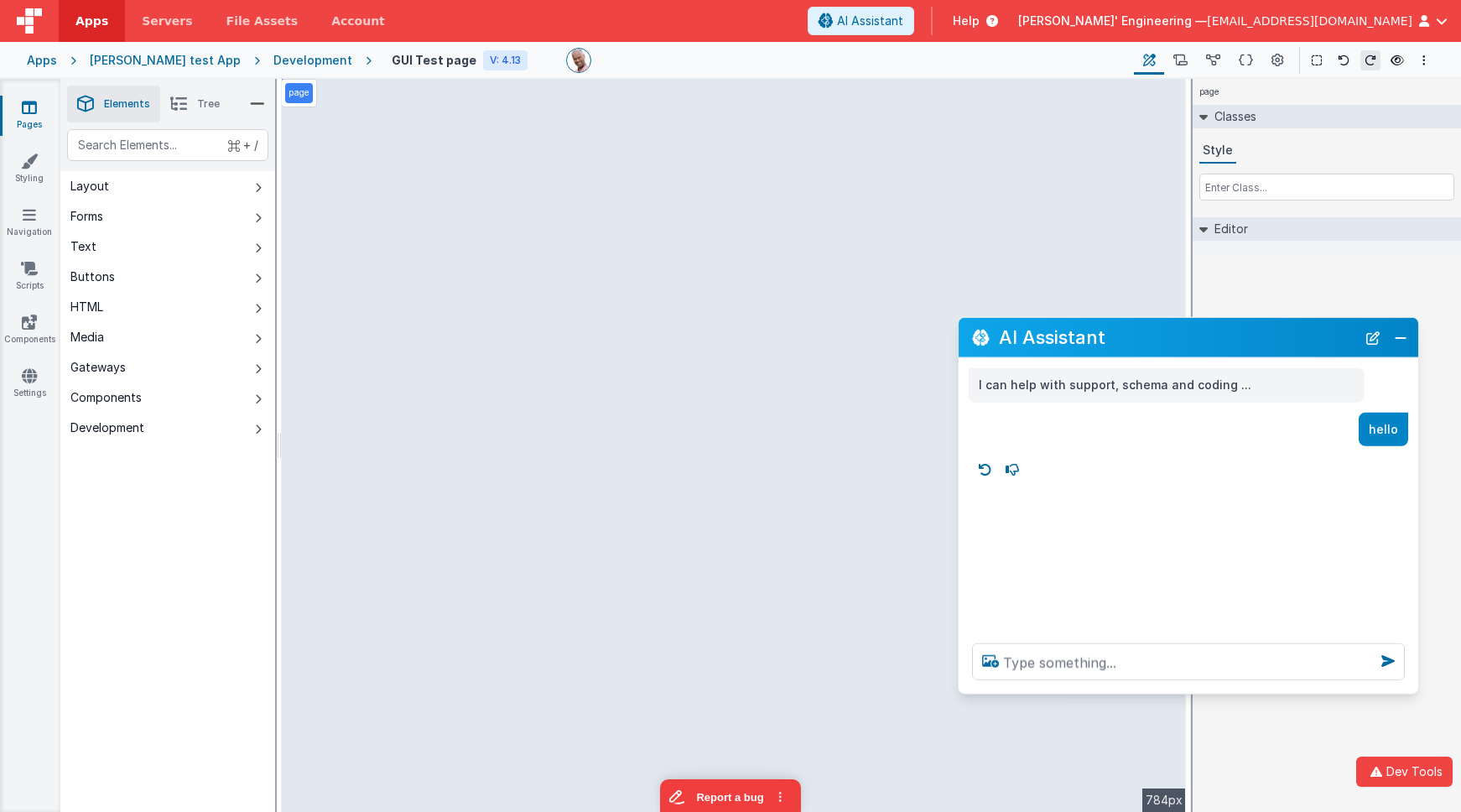
drag, startPoint x: 1190, startPoint y: 358, endPoint x: 1255, endPoint y: 330, distance: 70.8
click at [1214, 330] on h2 "AI Assistant" at bounding box center [1177, 338] width 357 height 28
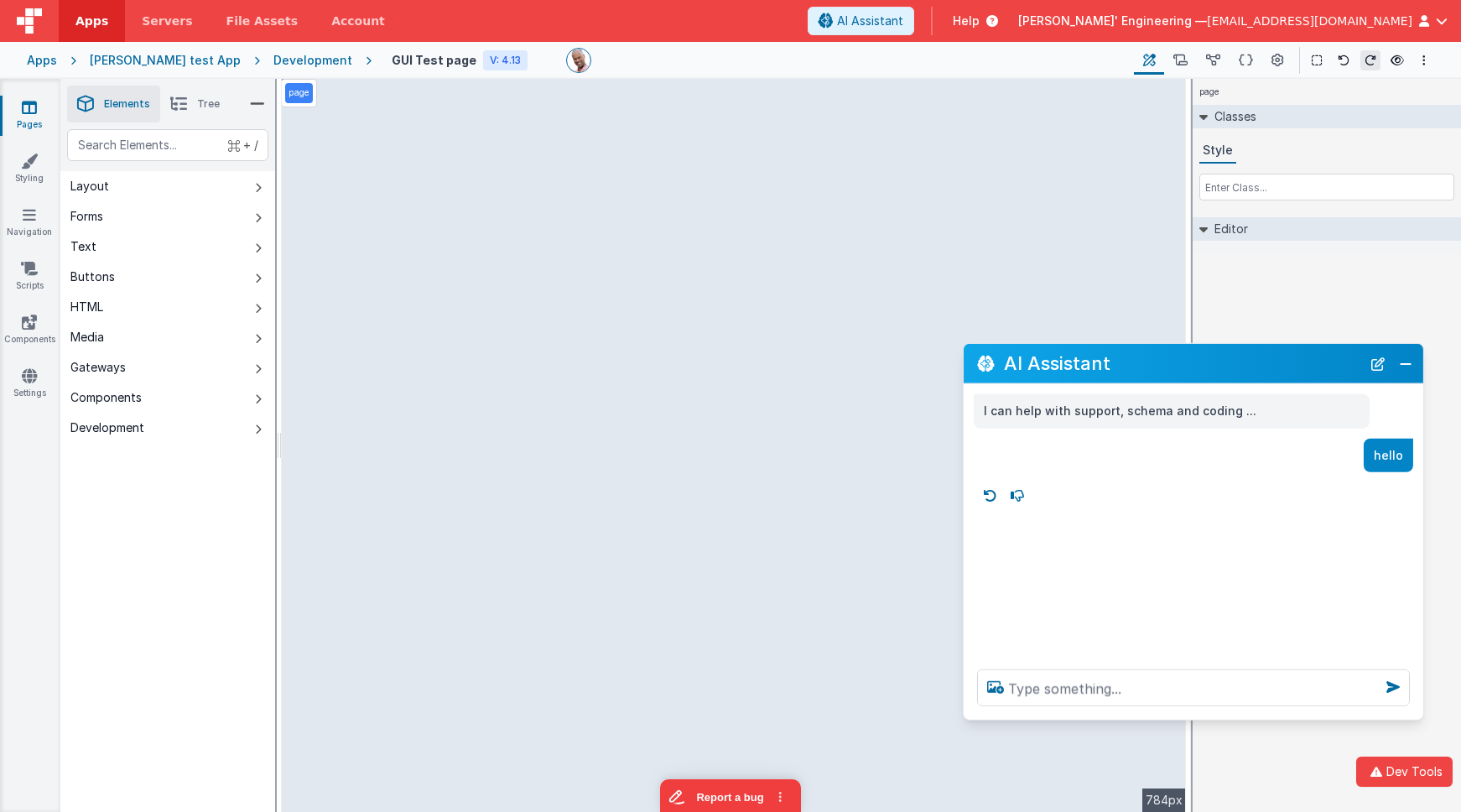
drag, startPoint x: 1210, startPoint y: 331, endPoint x: 1202, endPoint y: 359, distance: 29.1
click at [1202, 359] on h2 "AI Assistant" at bounding box center [1182, 364] width 357 height 28
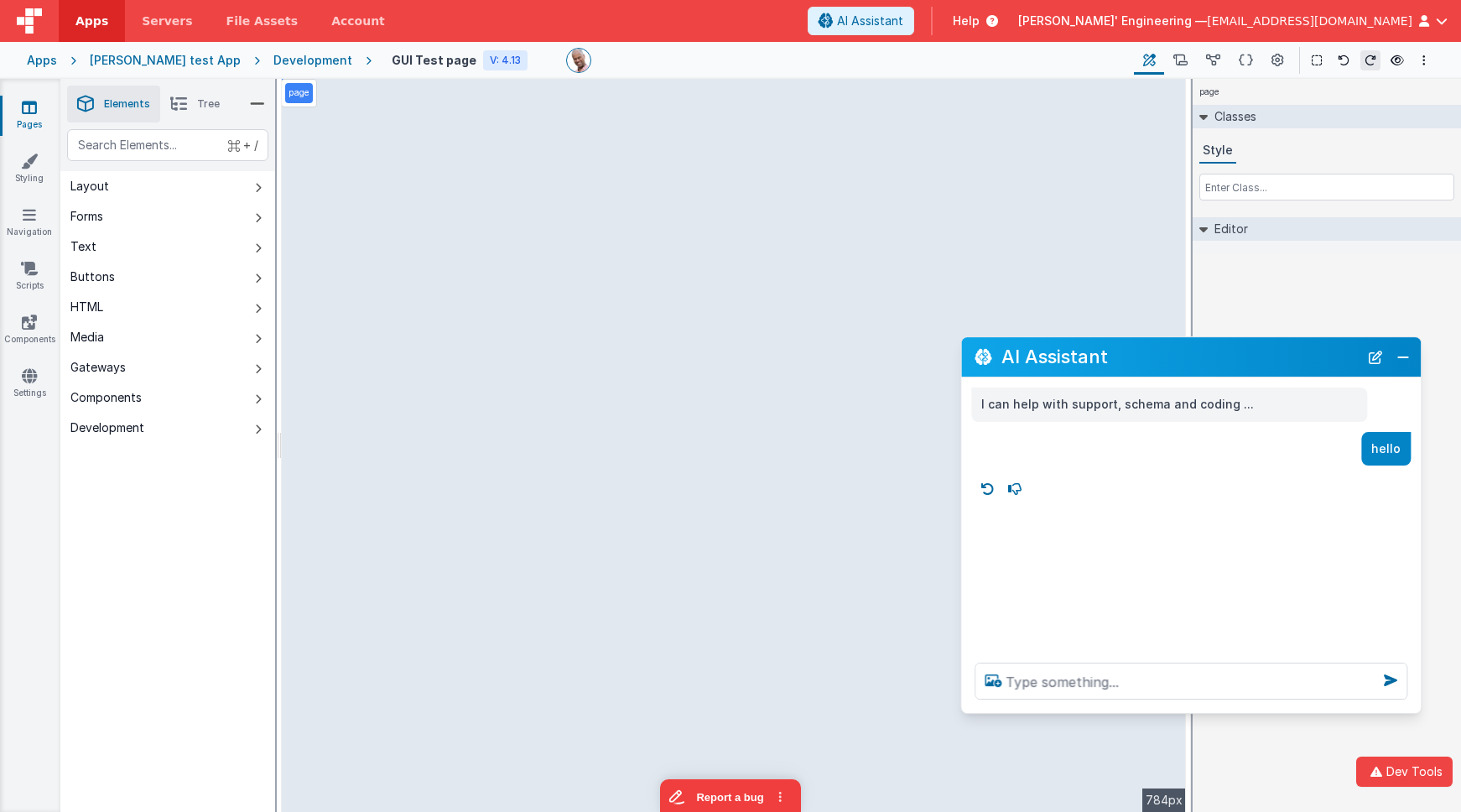
click at [1106, 360] on h2 "AI Assistant" at bounding box center [1179, 357] width 357 height 28
click at [1058, 666] on textarea at bounding box center [1190, 681] width 432 height 37
type textarea "run tool hello world"
drag, startPoint x: 1296, startPoint y: 491, endPoint x: 1387, endPoint y: 491, distance: 91.0
click at [1214, 491] on p "run tool hello world" at bounding box center [1343, 493] width 115 height 21
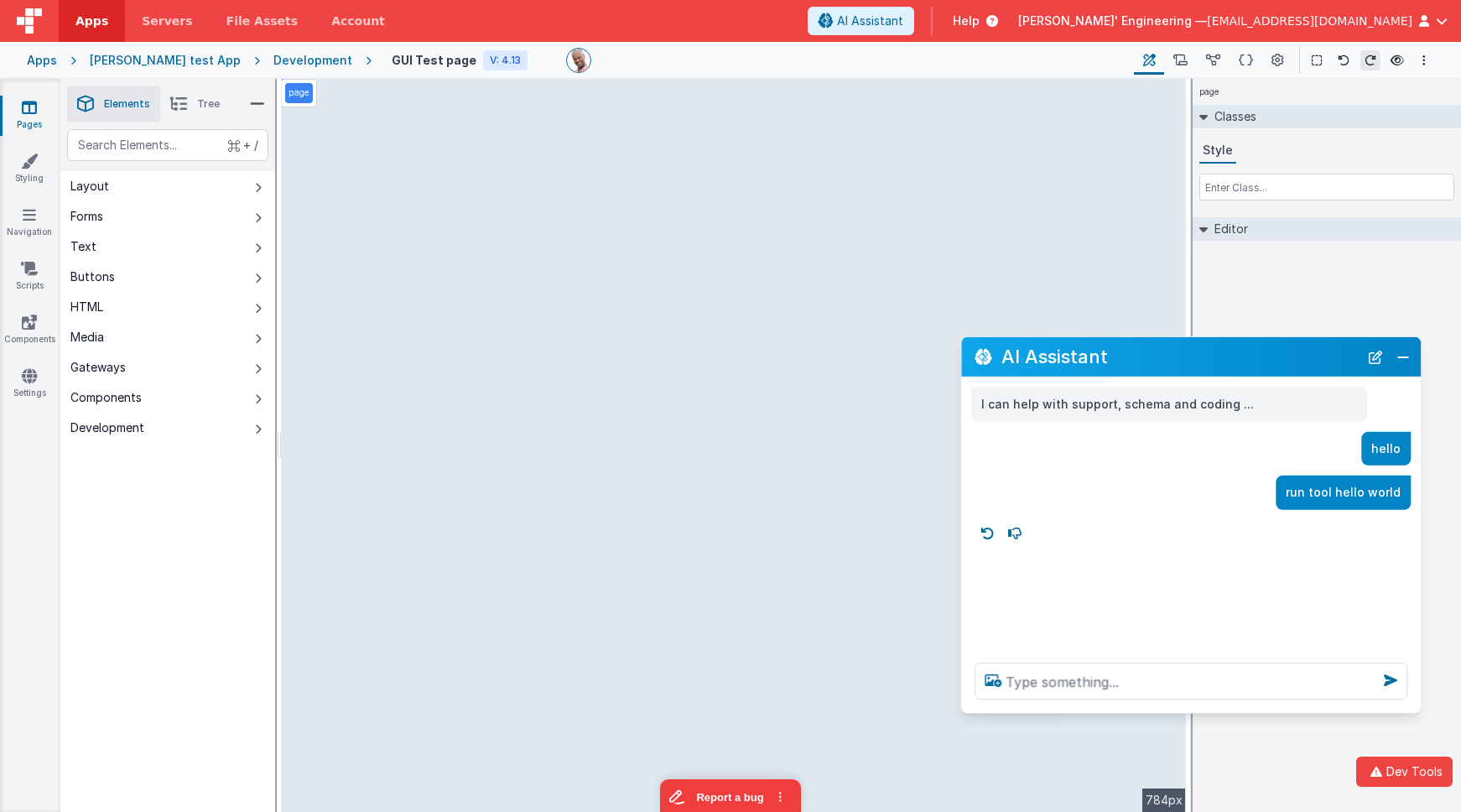
click at [1034, 471] on div "I can help with support, schema and coding ... hello run tool hello world" at bounding box center [1191, 513] width 460 height 272
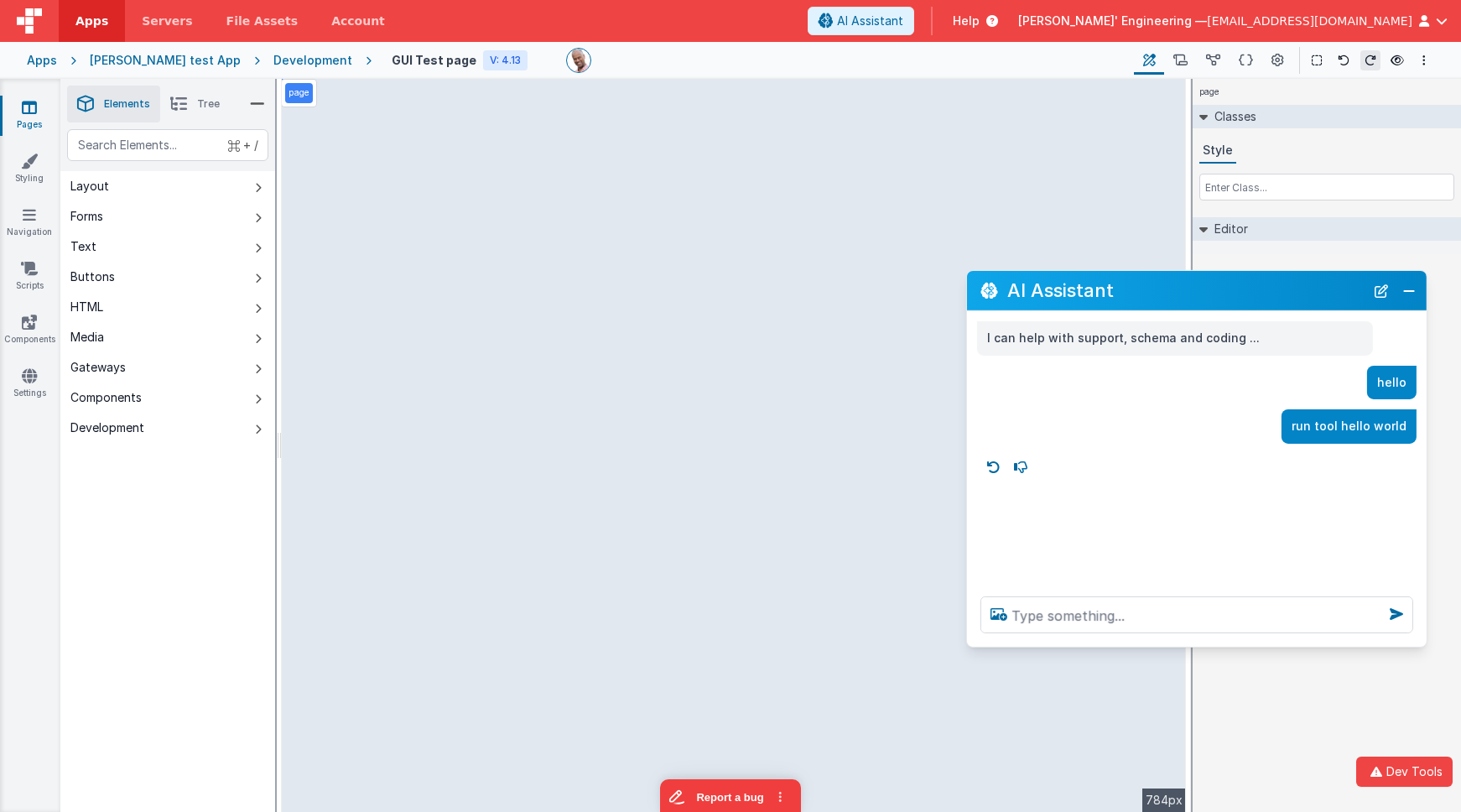
drag, startPoint x: 1170, startPoint y: 343, endPoint x: 1174, endPoint y: 296, distance: 47.2
click at [1174, 296] on h2 "AI Assistant" at bounding box center [1186, 291] width 357 height 28
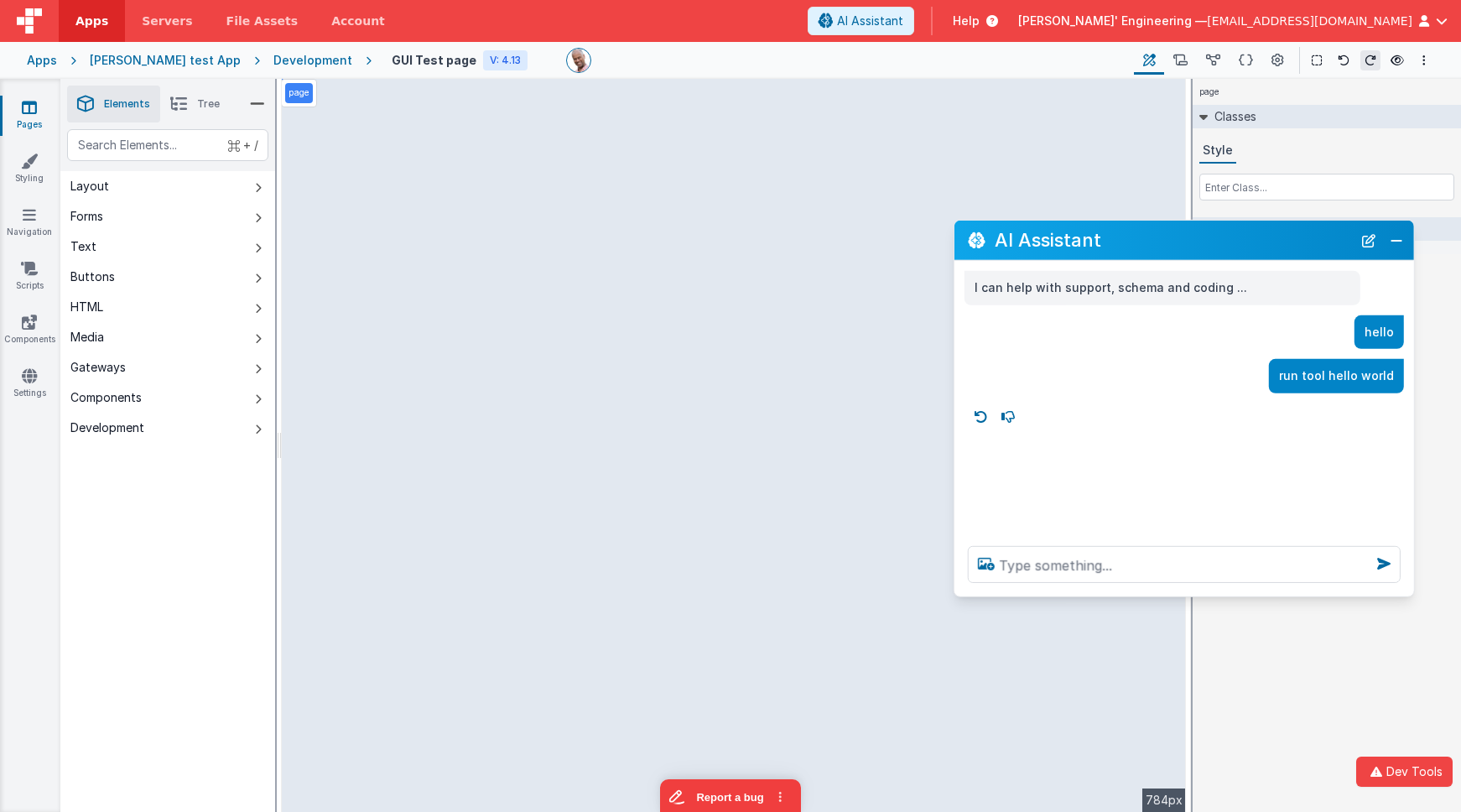
drag, startPoint x: 1311, startPoint y: 296, endPoint x: 1298, endPoint y: 245, distance: 52.6
click at [1214, 245] on h2 "AI Assistant" at bounding box center [1172, 240] width 357 height 28
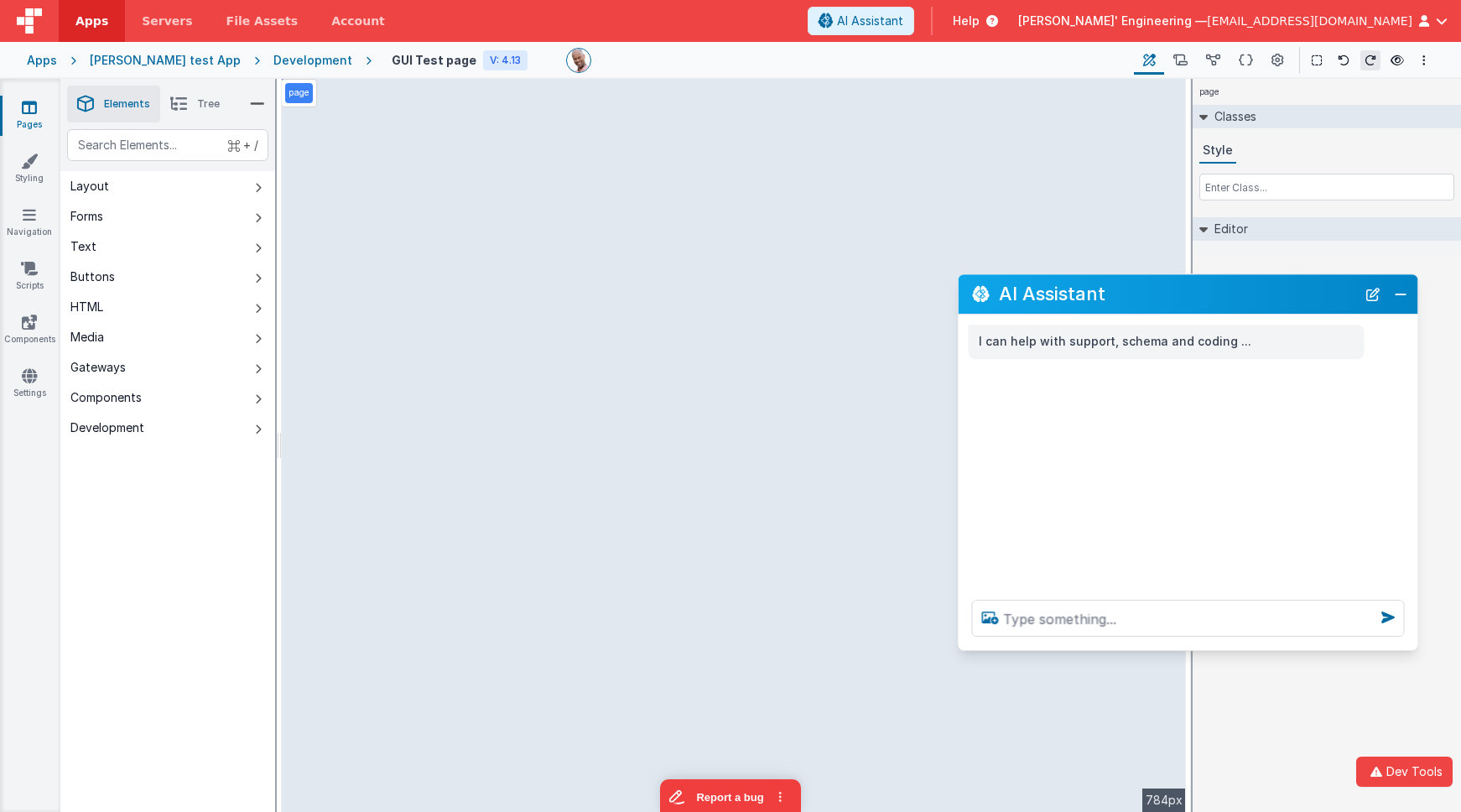
drag, startPoint x: 397, startPoint y: 413, endPoint x: 1138, endPoint y: 297, distance: 750.0
click at [1138, 297] on h2 "AI Assistant" at bounding box center [1177, 294] width 357 height 28
drag, startPoint x: 1273, startPoint y: 280, endPoint x: 1257, endPoint y: 307, distance: 31.4
click at [1214, 280] on h2 "AI Assistant" at bounding box center [1177, 294] width 357 height 28
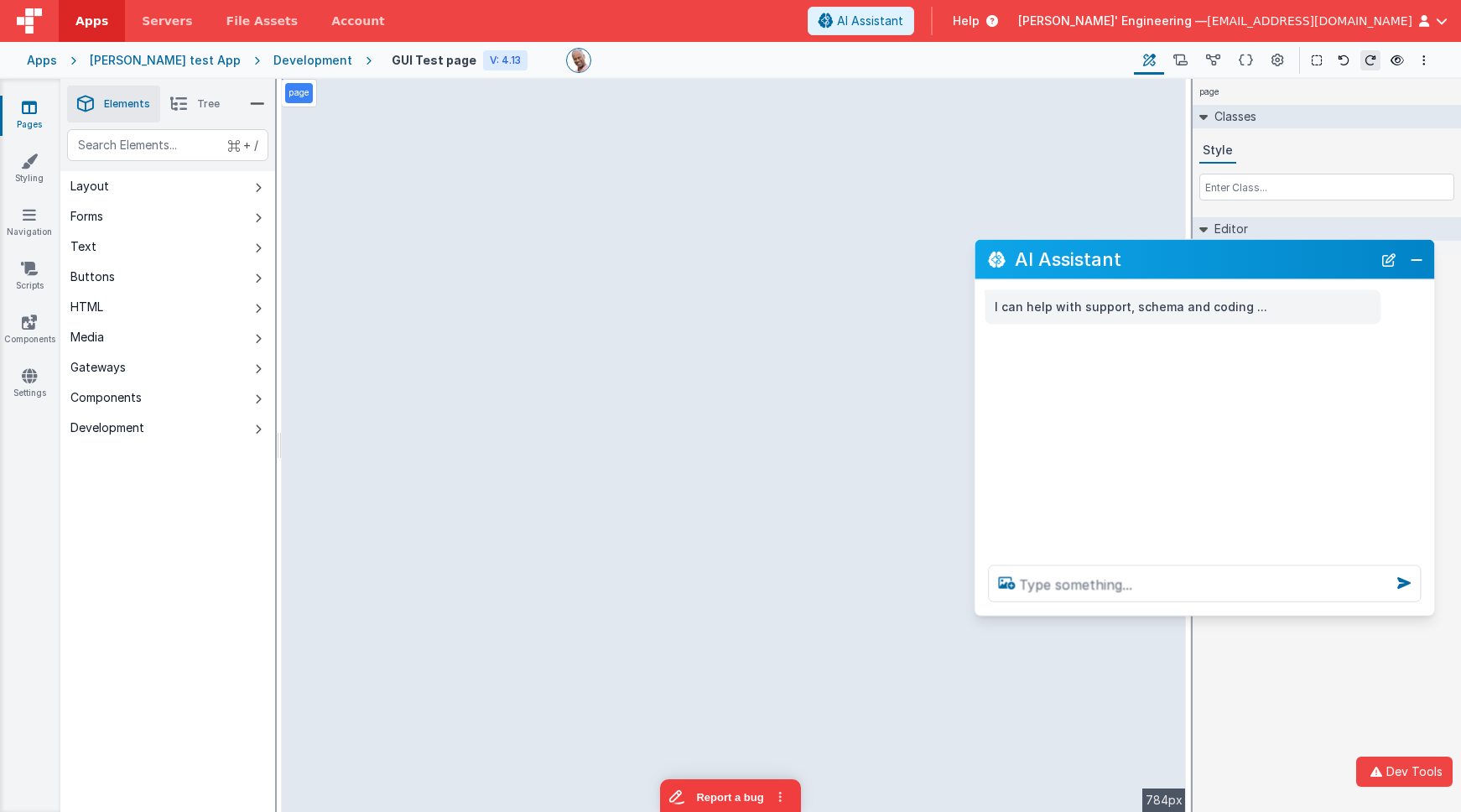
drag, startPoint x: 1257, startPoint y: 308, endPoint x: 1165, endPoint y: 239, distance: 115.0
click at [1214, 274] on div "AI Assistant" at bounding box center [1204, 260] width 460 height 39
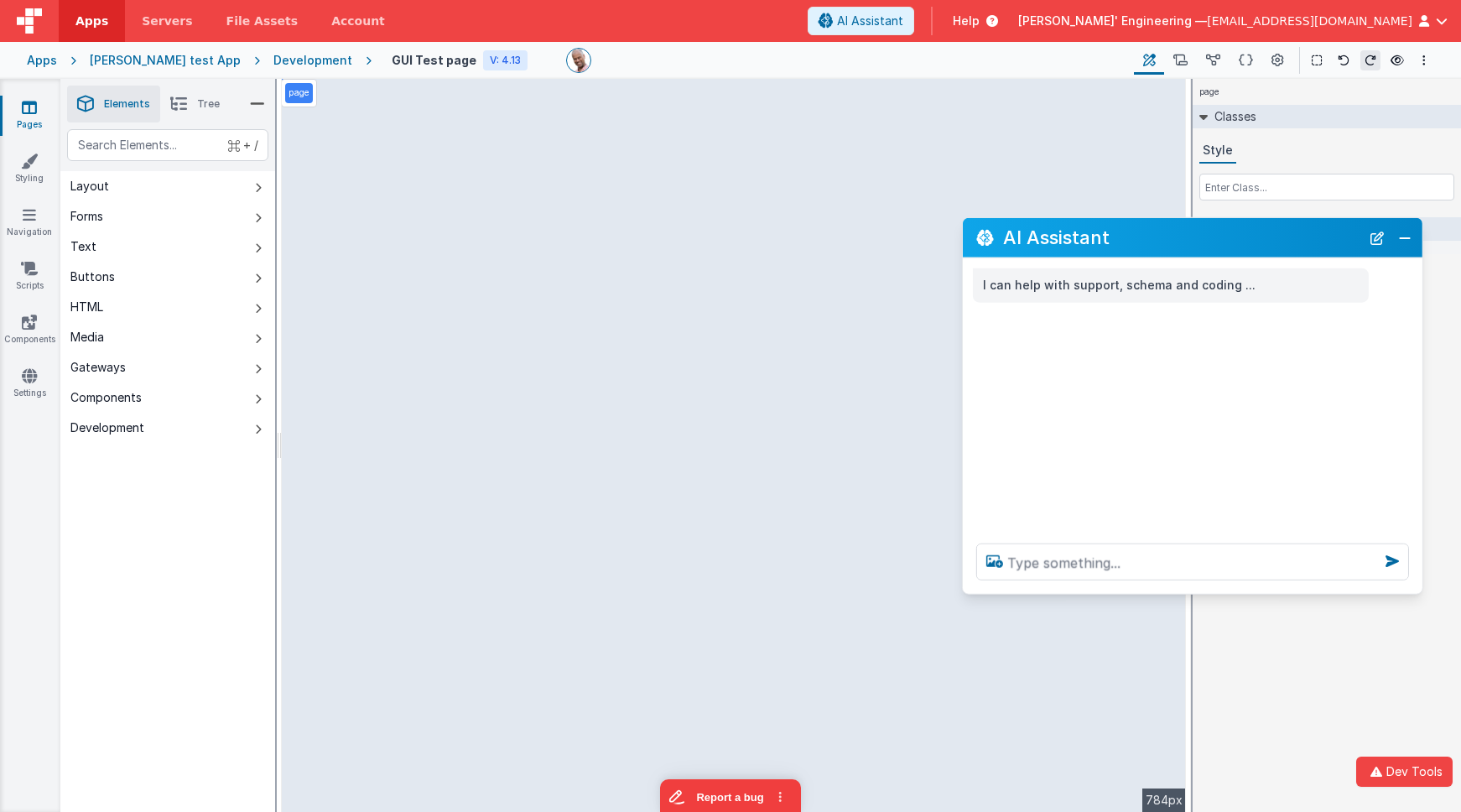
drag, startPoint x: 1172, startPoint y: 263, endPoint x: 1160, endPoint y: 240, distance: 25.9
click at [1160, 240] on h2 "AI Assistant" at bounding box center [1181, 238] width 357 height 28
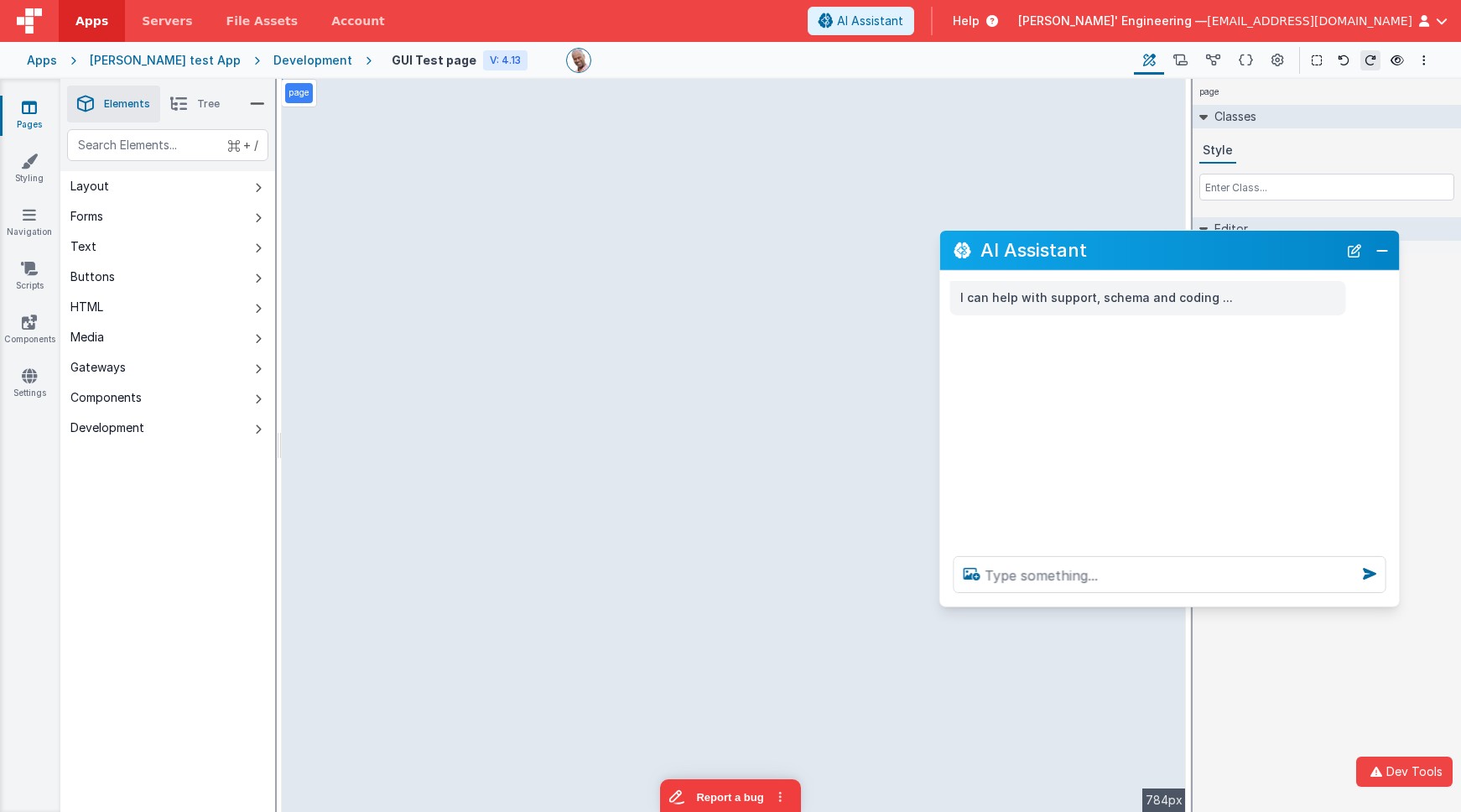
drag, startPoint x: 1212, startPoint y: 240, endPoint x: 1190, endPoint y: 257, distance: 27.8
click at [1190, 257] on h2 "AI Assistant" at bounding box center [1158, 251] width 357 height 28
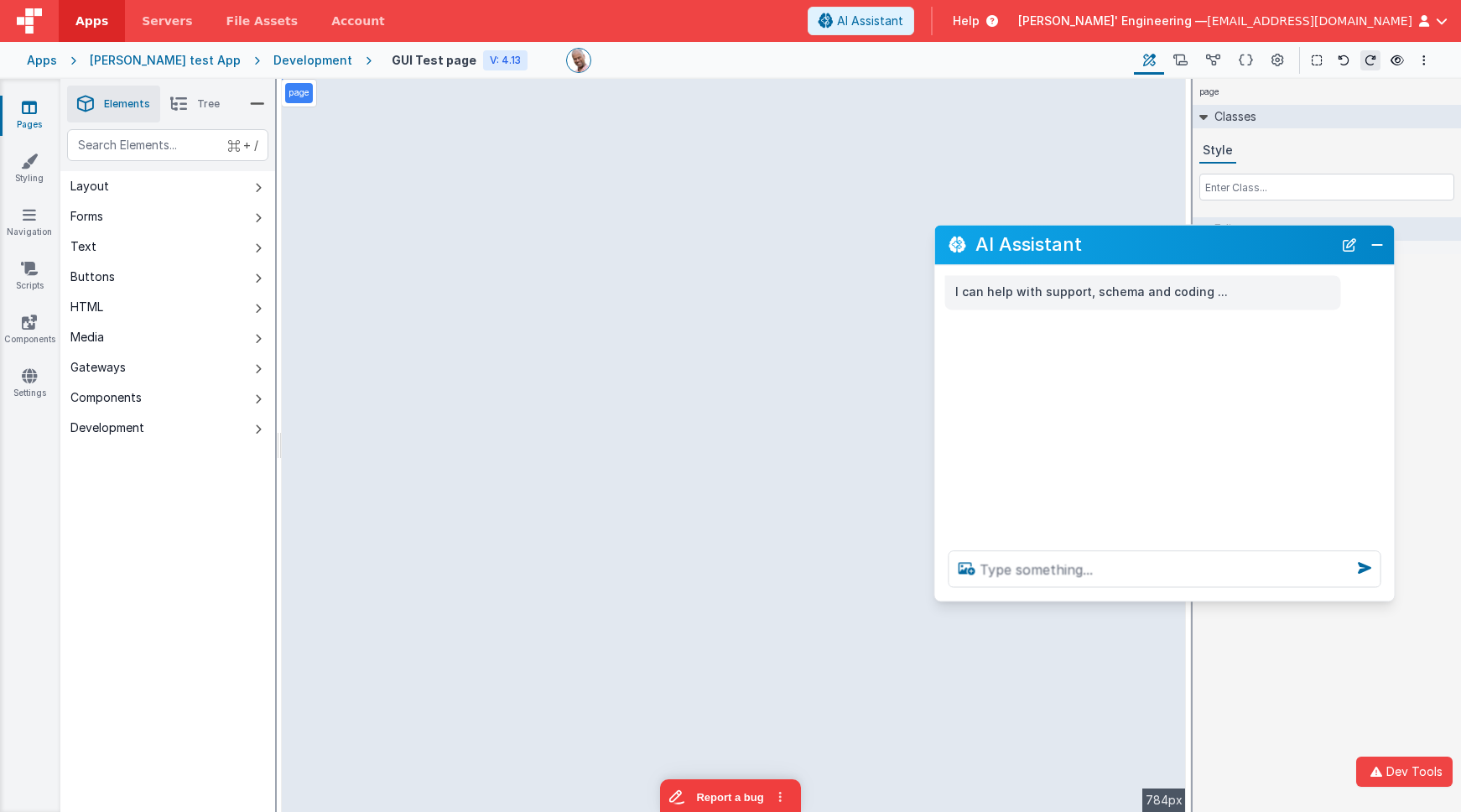
click at [1214, 256] on h2 "AI Assistant" at bounding box center [1153, 245] width 357 height 28
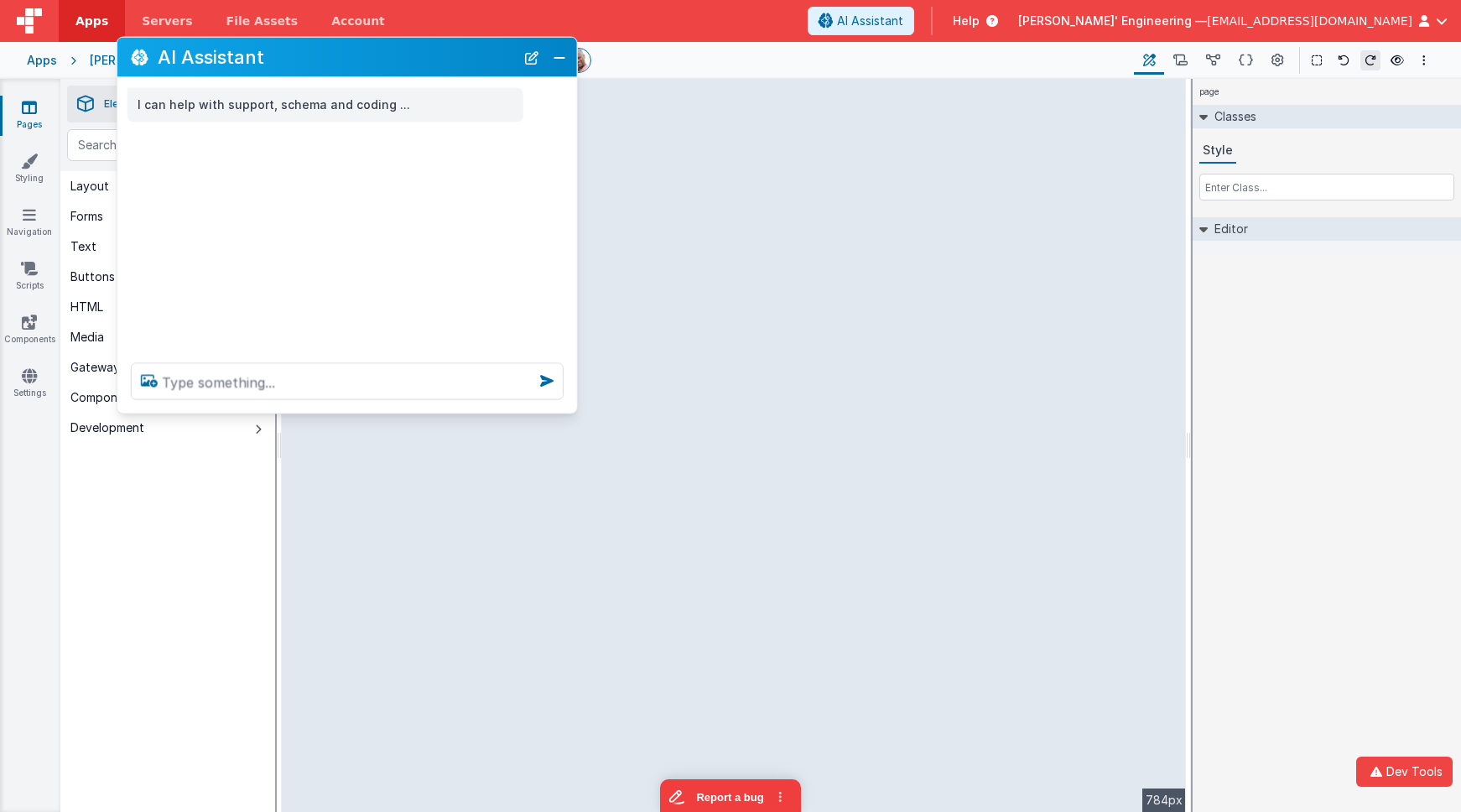
drag, startPoint x: 1265, startPoint y: 256, endPoint x: 441, endPoint y: 68, distance: 845.2
click at [440, 68] on h2 "AI Assistant" at bounding box center [336, 58] width 357 height 28
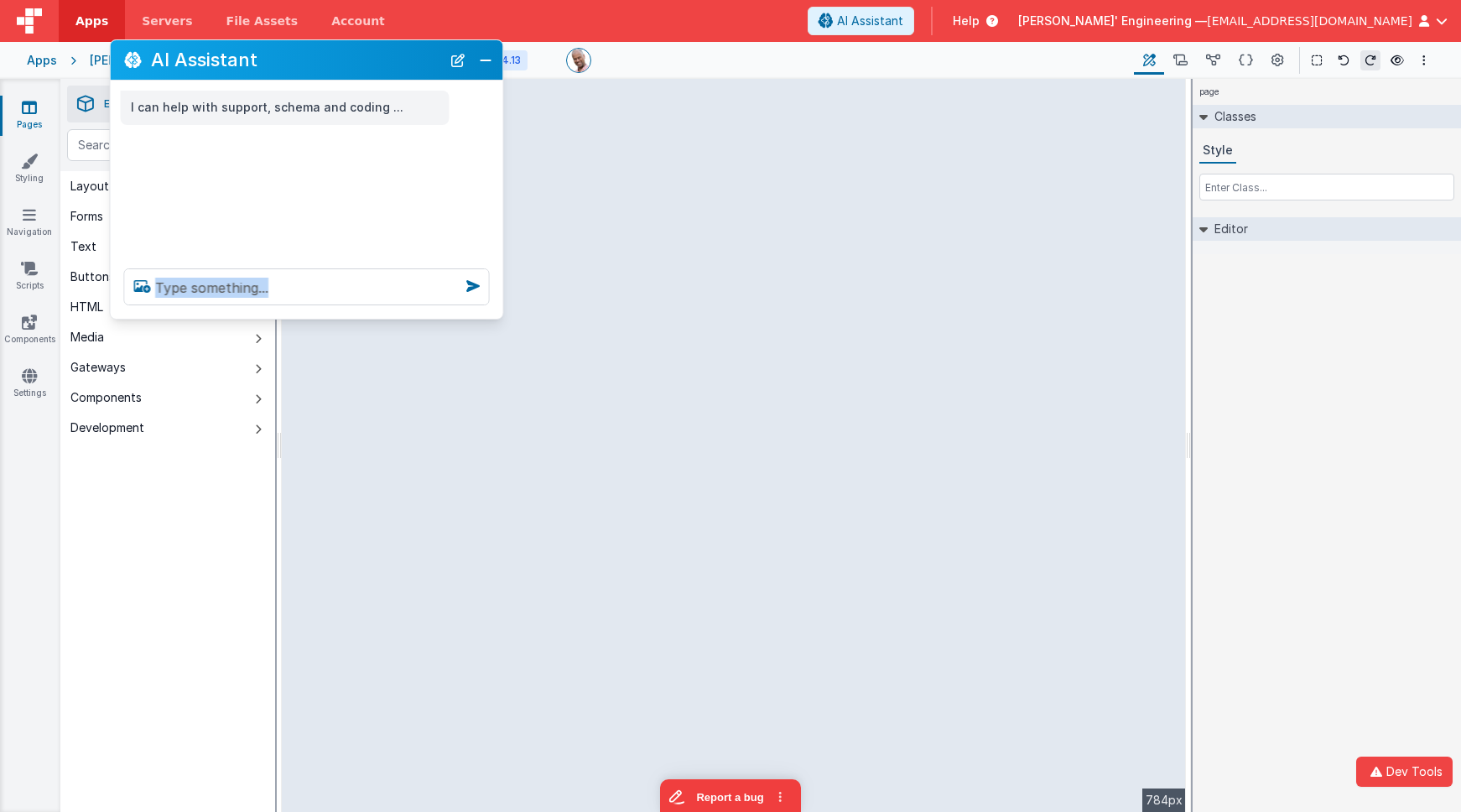
drag, startPoint x: 567, startPoint y: 410, endPoint x: 466, endPoint y: 250, distance: 189.2
click at [492, 303] on div at bounding box center [307, 287] width 393 height 64
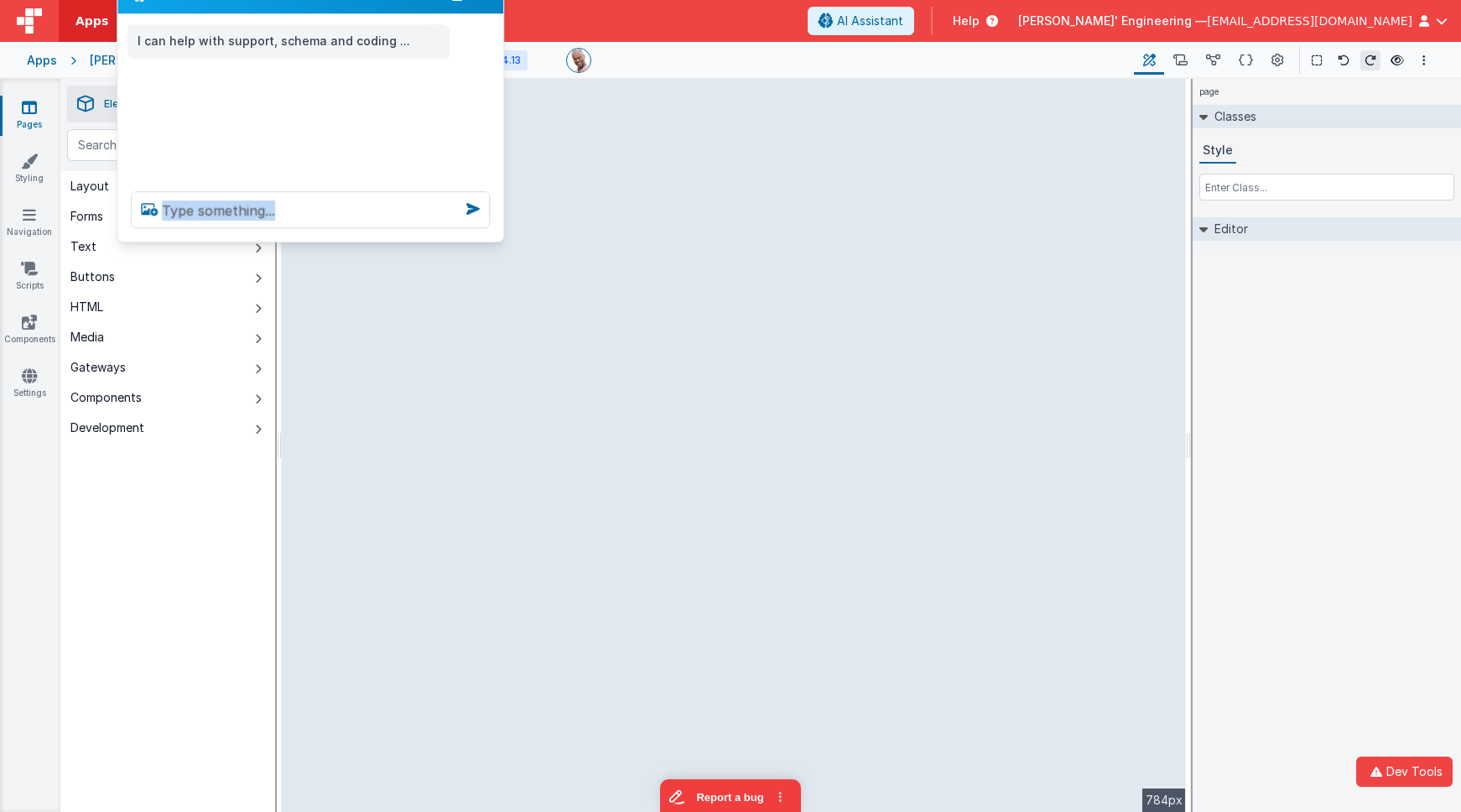
drag, startPoint x: 381, startPoint y: 71, endPoint x: 391, endPoint y: 4, distance: 67.7
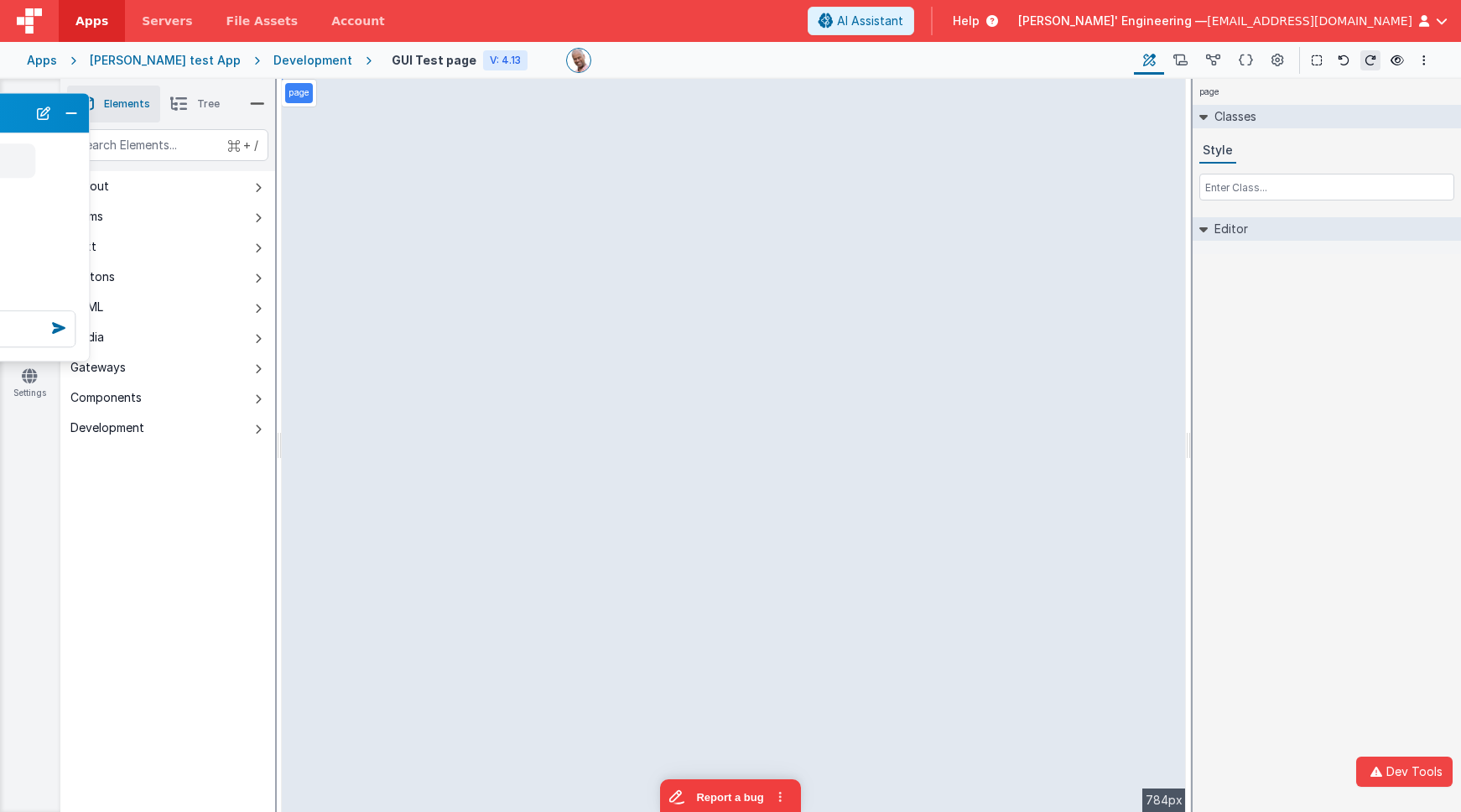
drag, startPoint x: 461, startPoint y: 49, endPoint x: -51, endPoint y: 104, distance: 514.9
click at [0, 104] on html "Dev Tools Apps Servers File Assets Account Some FUTURE Slot AI Assistant Help D…" at bounding box center [730, 406] width 1461 height 812
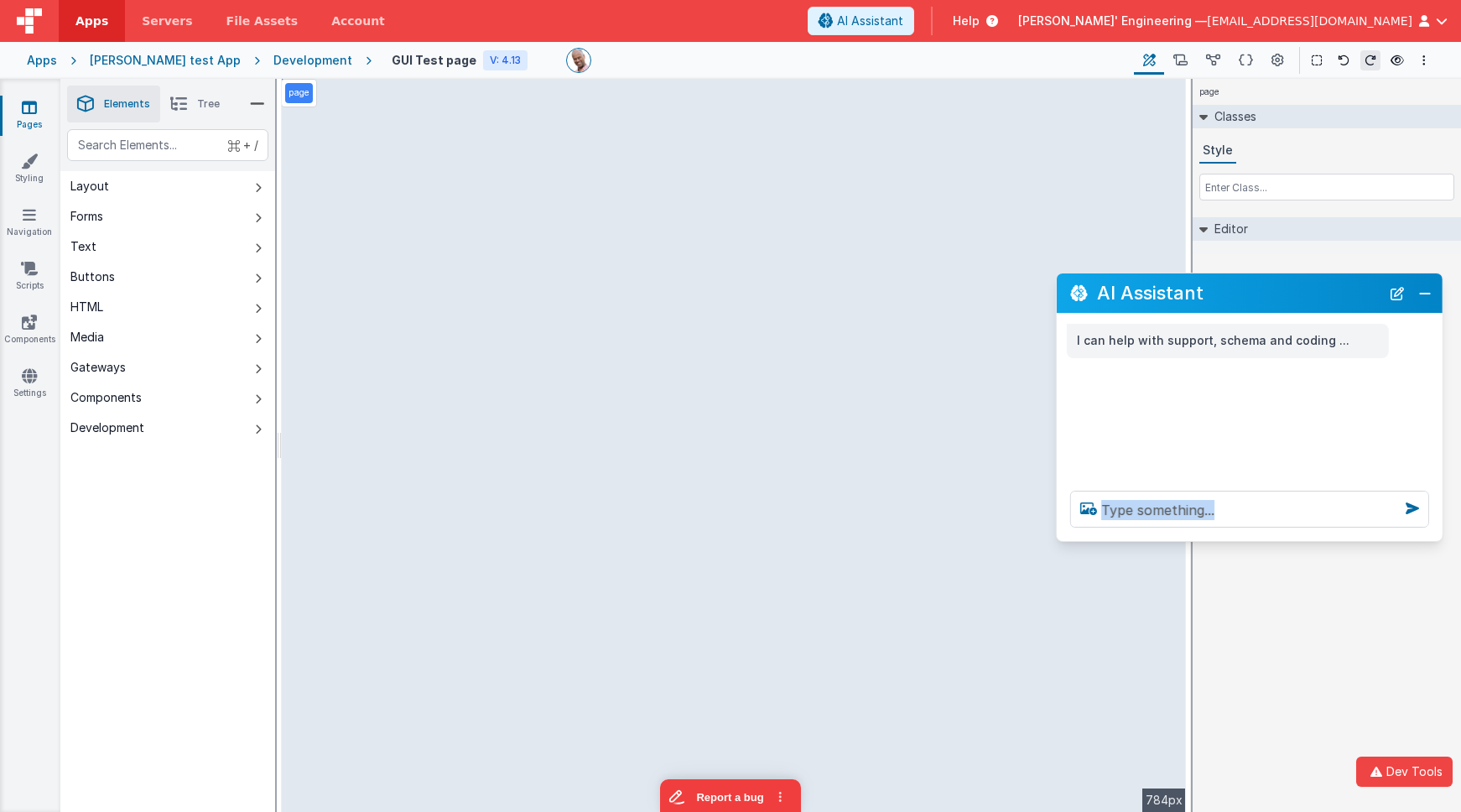
drag, startPoint x: 118, startPoint y: 87, endPoint x: 1181, endPoint y: 295, distance: 1083.2
click at [1181, 296] on h2 "AI Assistant" at bounding box center [1238, 293] width 283 height 28
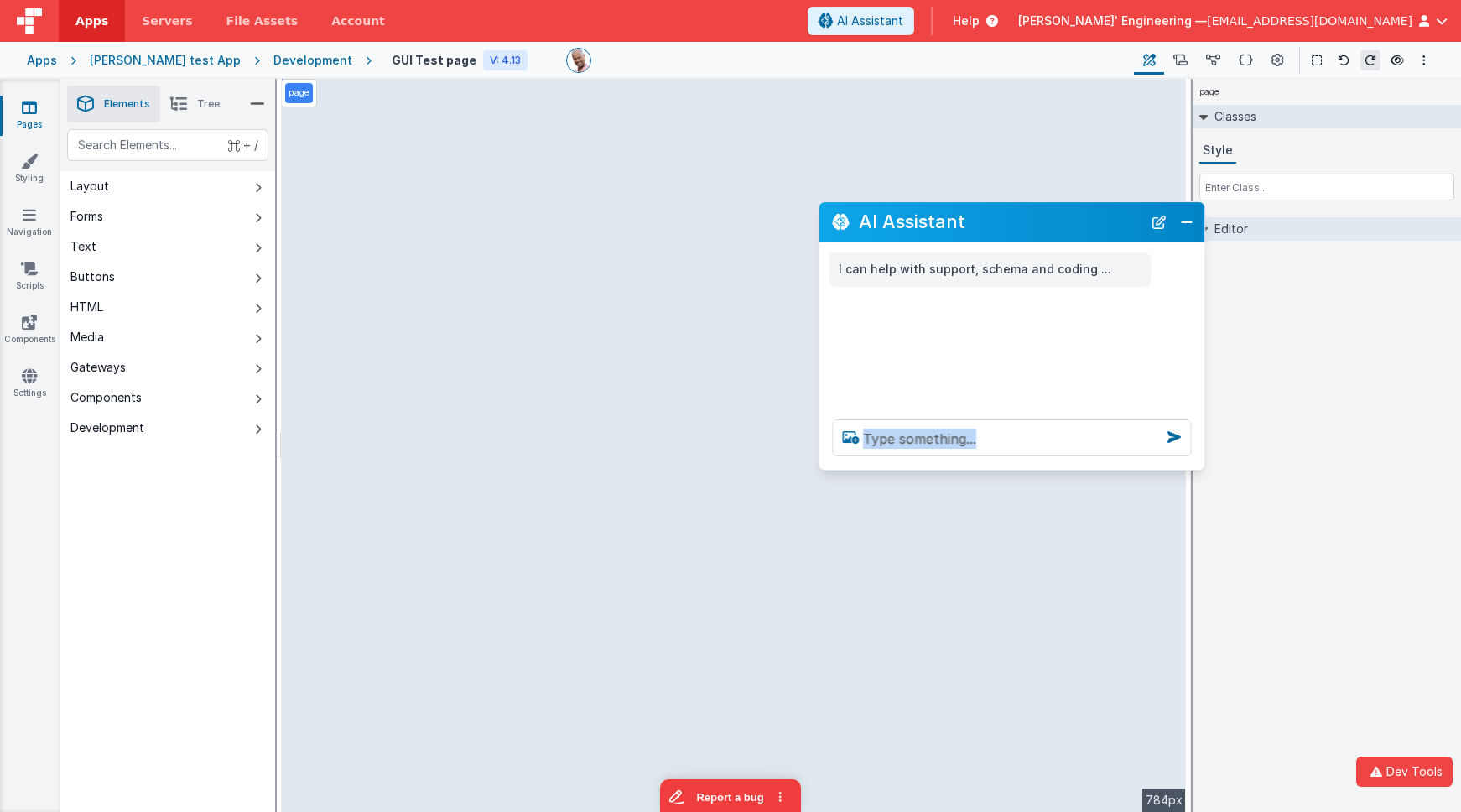
drag, startPoint x: 1273, startPoint y: 251, endPoint x: 1037, endPoint y: 229, distance: 237.0
click at [1037, 229] on h2 "AI Assistant" at bounding box center [1000, 222] width 283 height 28
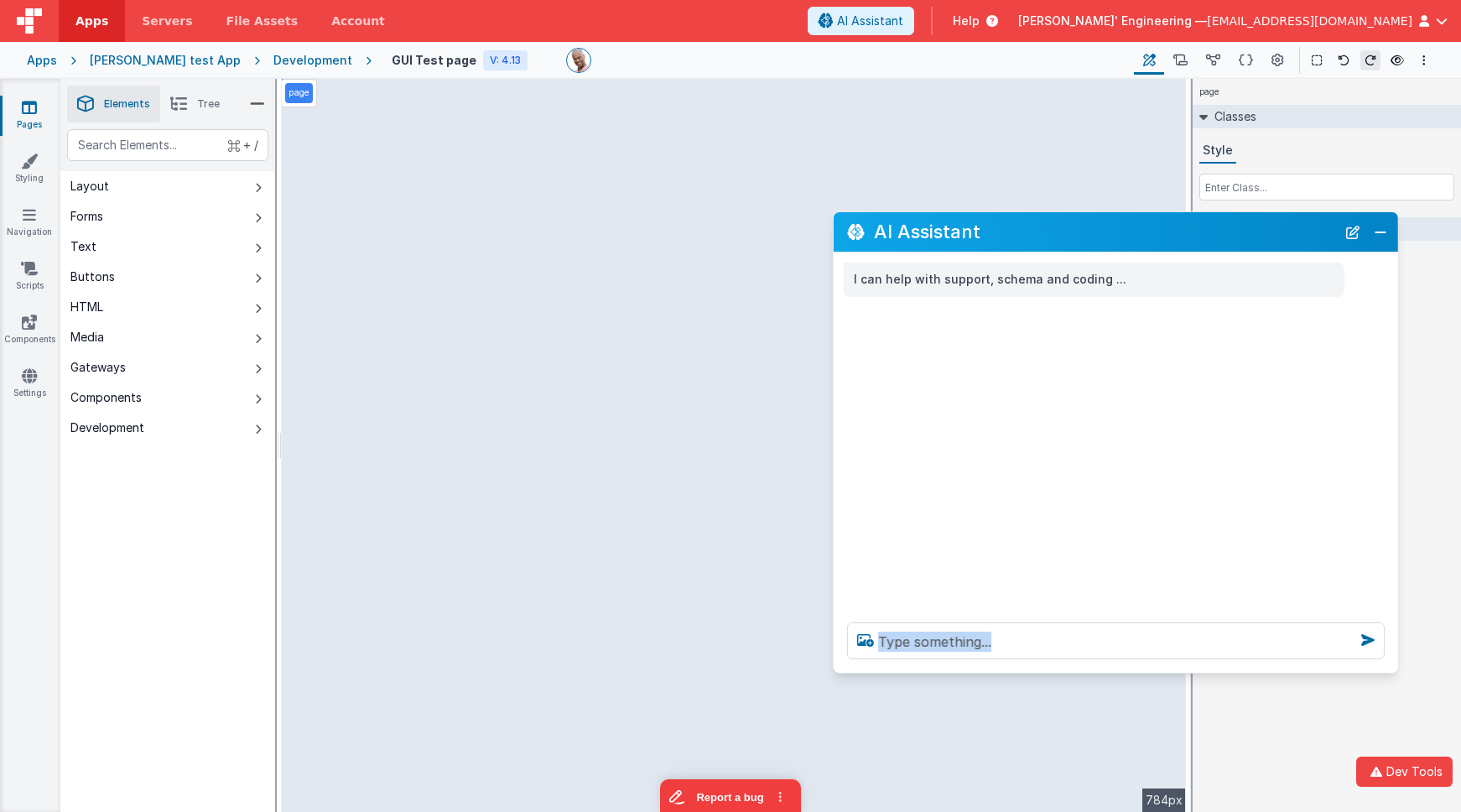
drag, startPoint x: 1209, startPoint y: 472, endPoint x: 1388, endPoint y: 665, distance: 263.2
click at [1214, 665] on div at bounding box center [1116, 640] width 565 height 64
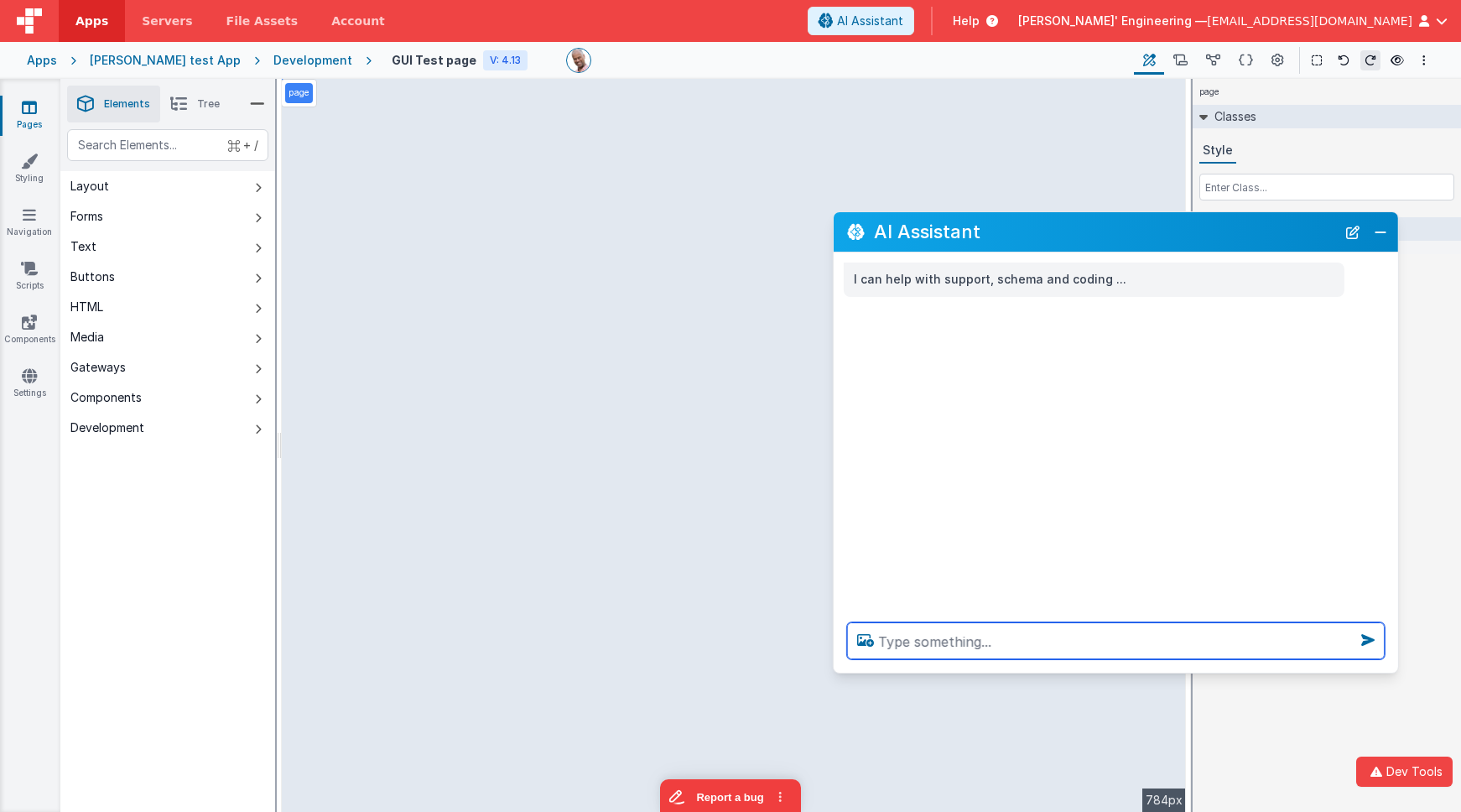
click at [1199, 627] on textarea at bounding box center [1115, 641] width 538 height 37
type textarea "hello"
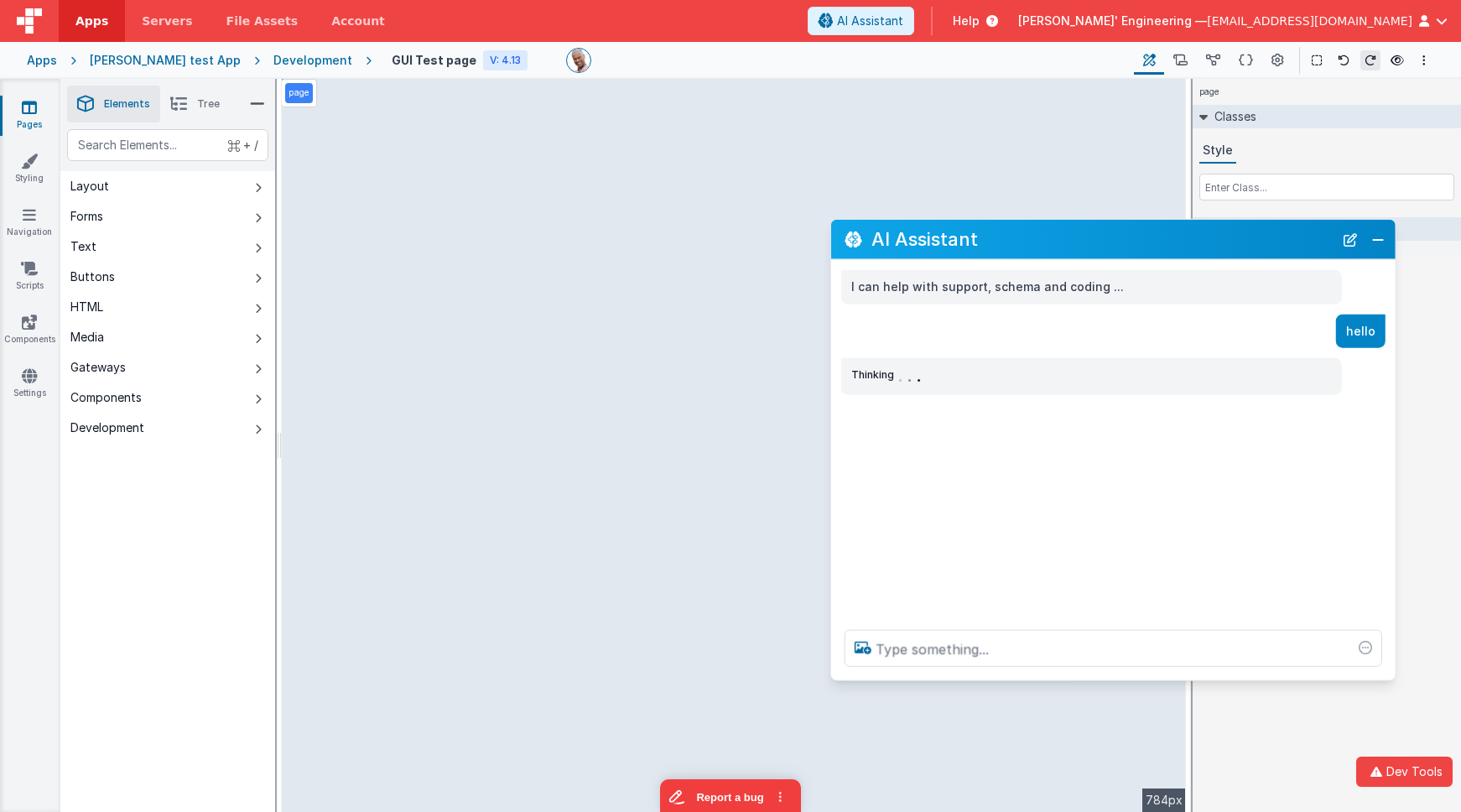
click at [1214, 250] on h2 "AI Assistant" at bounding box center [1102, 239] width 462 height 28
click at [1185, 61] on icon at bounding box center [1180, 61] width 14 height 18
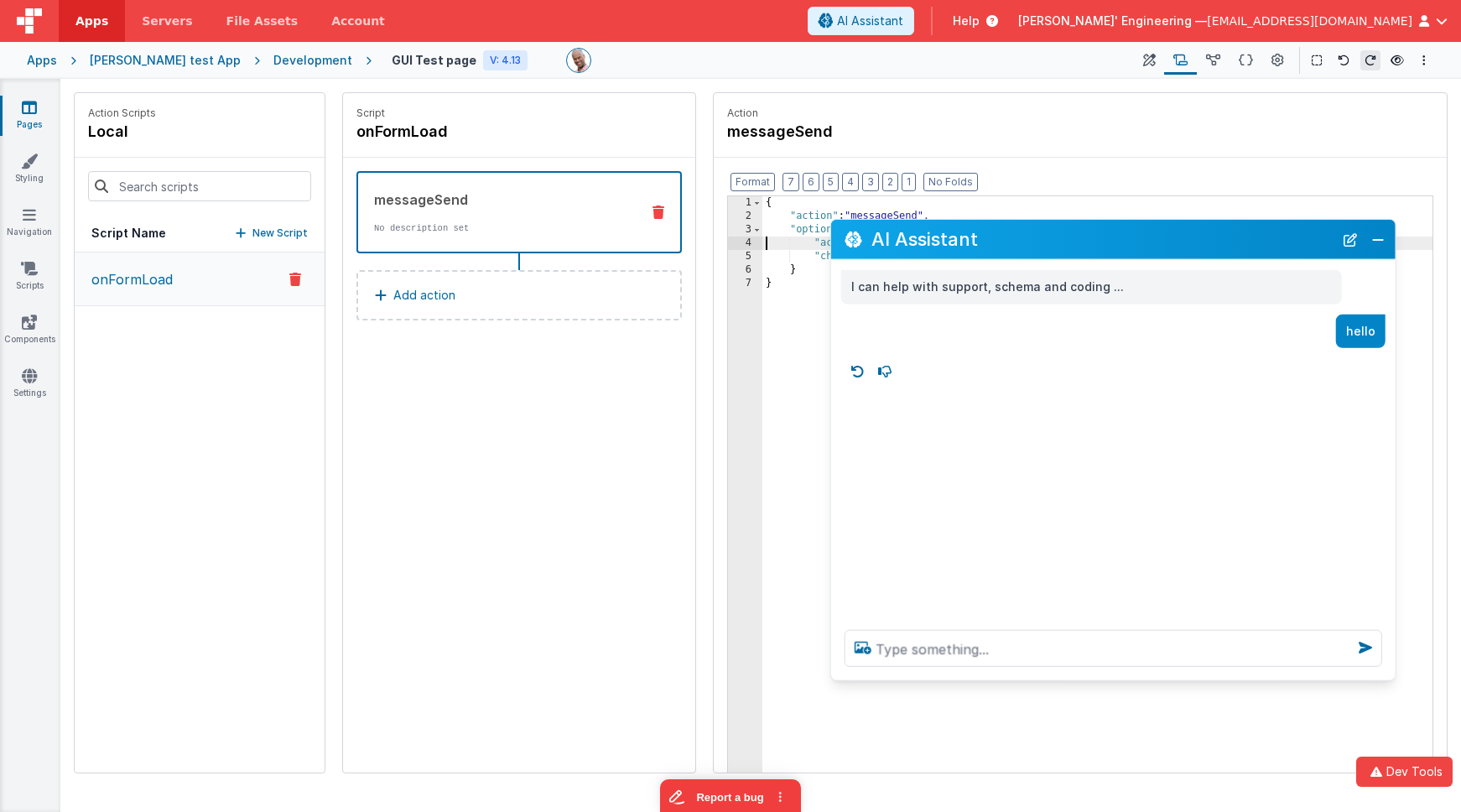
drag, startPoint x: 762, startPoint y: 239, endPoint x: 823, endPoint y: 223, distance: 63.1
click at [762, 239] on div "{ "action" : "messageSend" , "options" : { "actions" : [ ] , "channels" : [ "my…" at bounding box center [1097, 525] width 670 height 658
click at [974, 211] on div "{ "action" : "messageSend" , "options" : { "actions" : [ ] , "channels" : [ "my…" at bounding box center [1097, 525] width 670 height 658
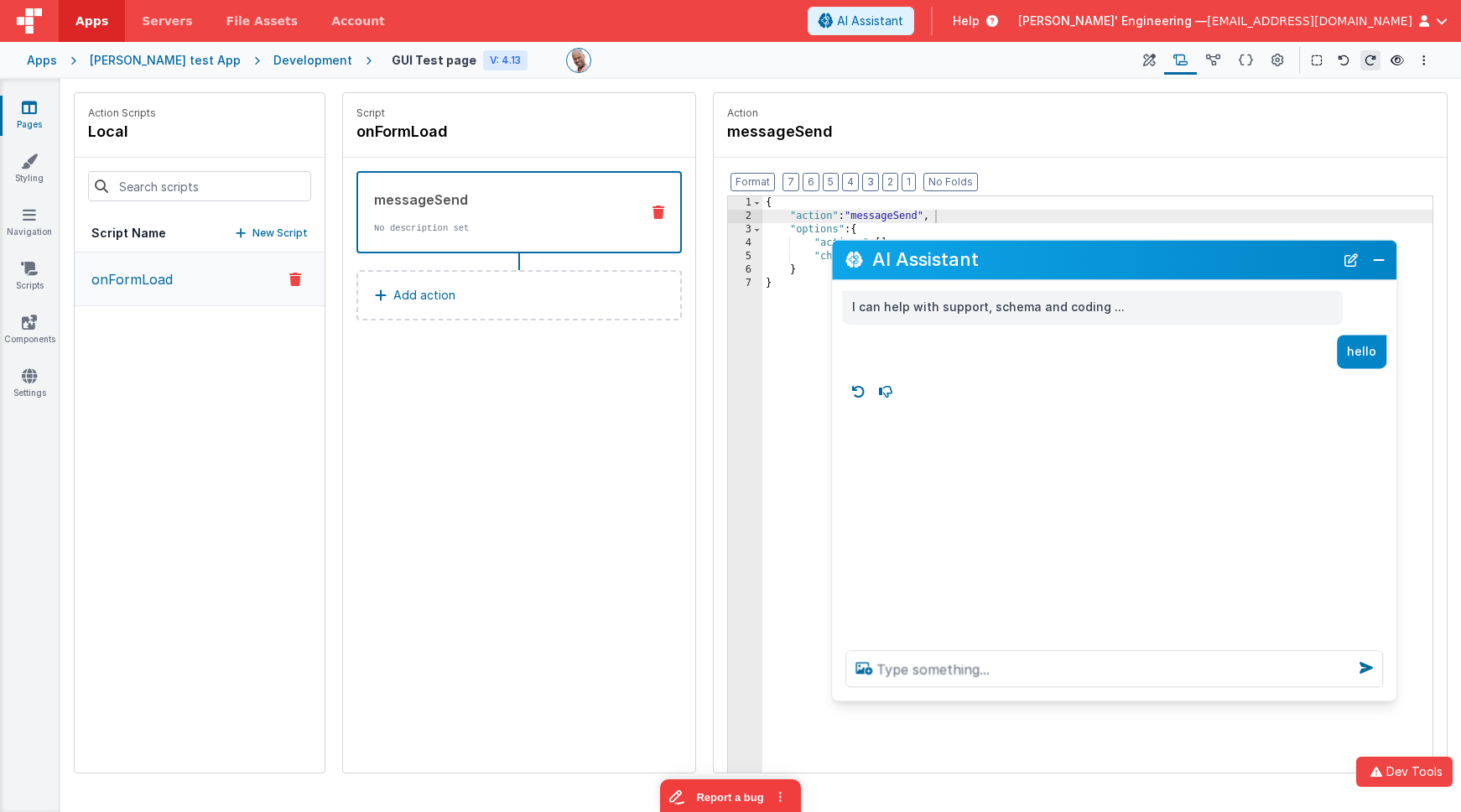
drag, startPoint x: 991, startPoint y: 239, endPoint x: 728, endPoint y: 265, distance: 264.3
click at [994, 273] on h2 "AI Assistant" at bounding box center [1103, 260] width 462 height 28
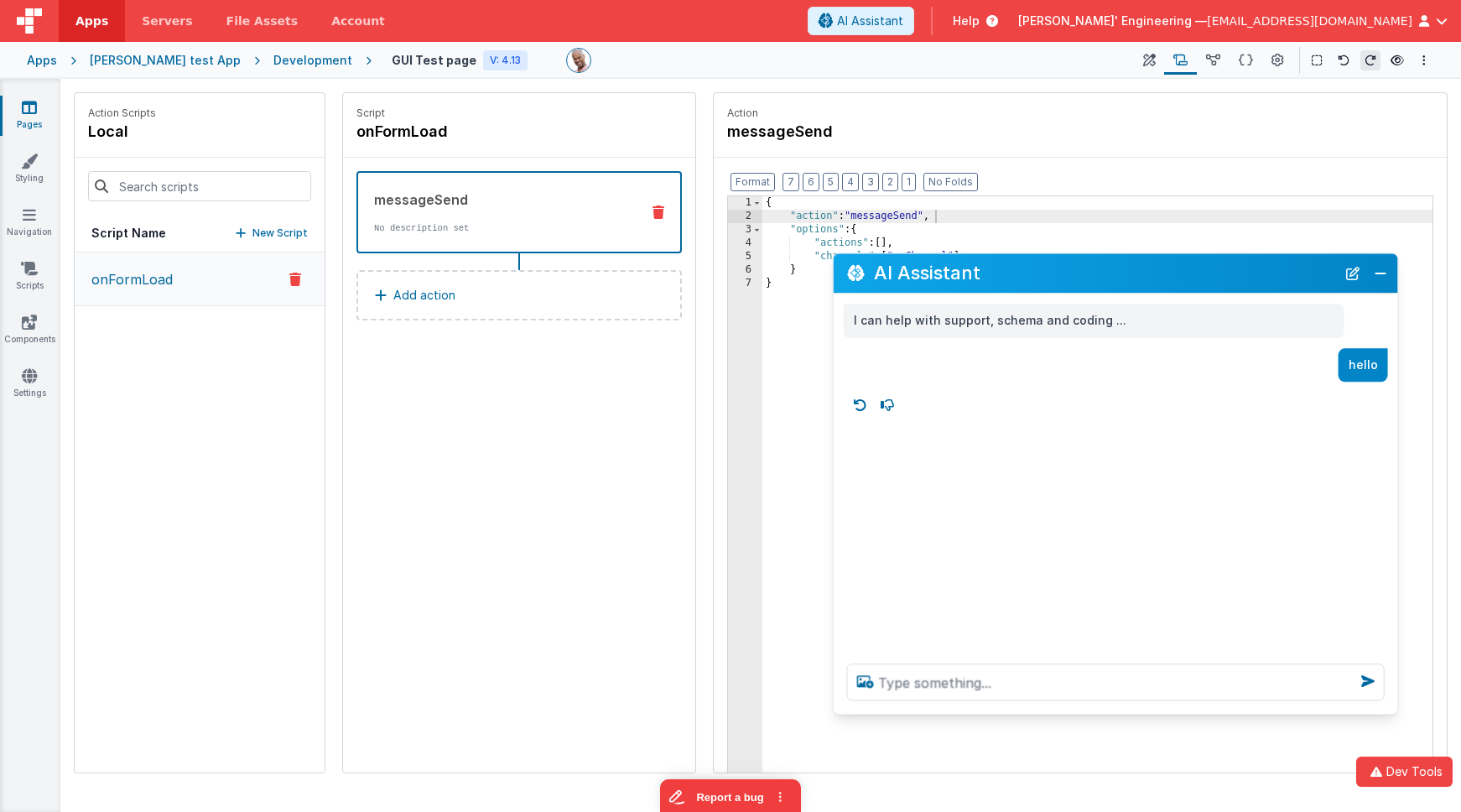
click at [587, 275] on button "Add action" at bounding box center [518, 295] width 325 height 50
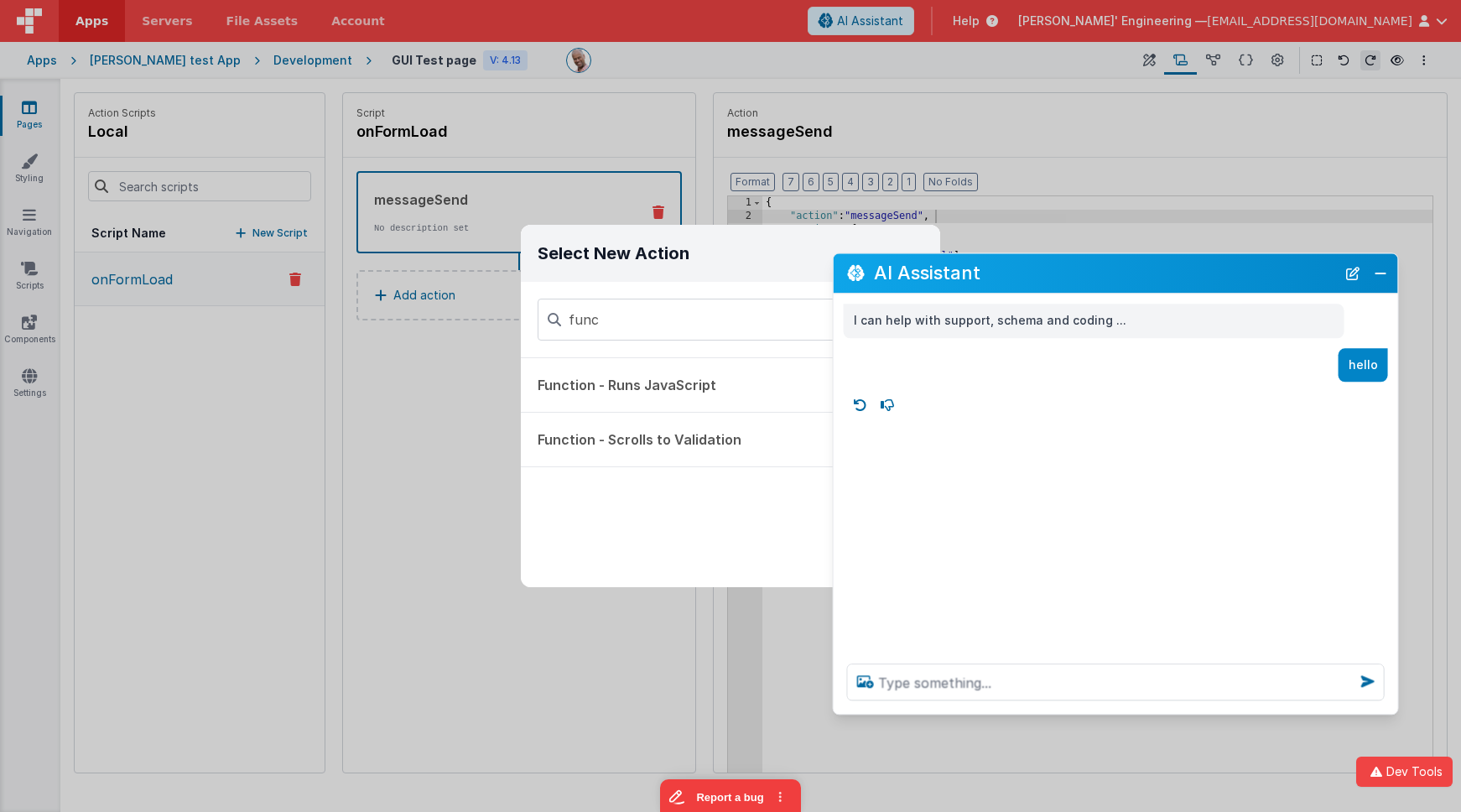
type input "func"
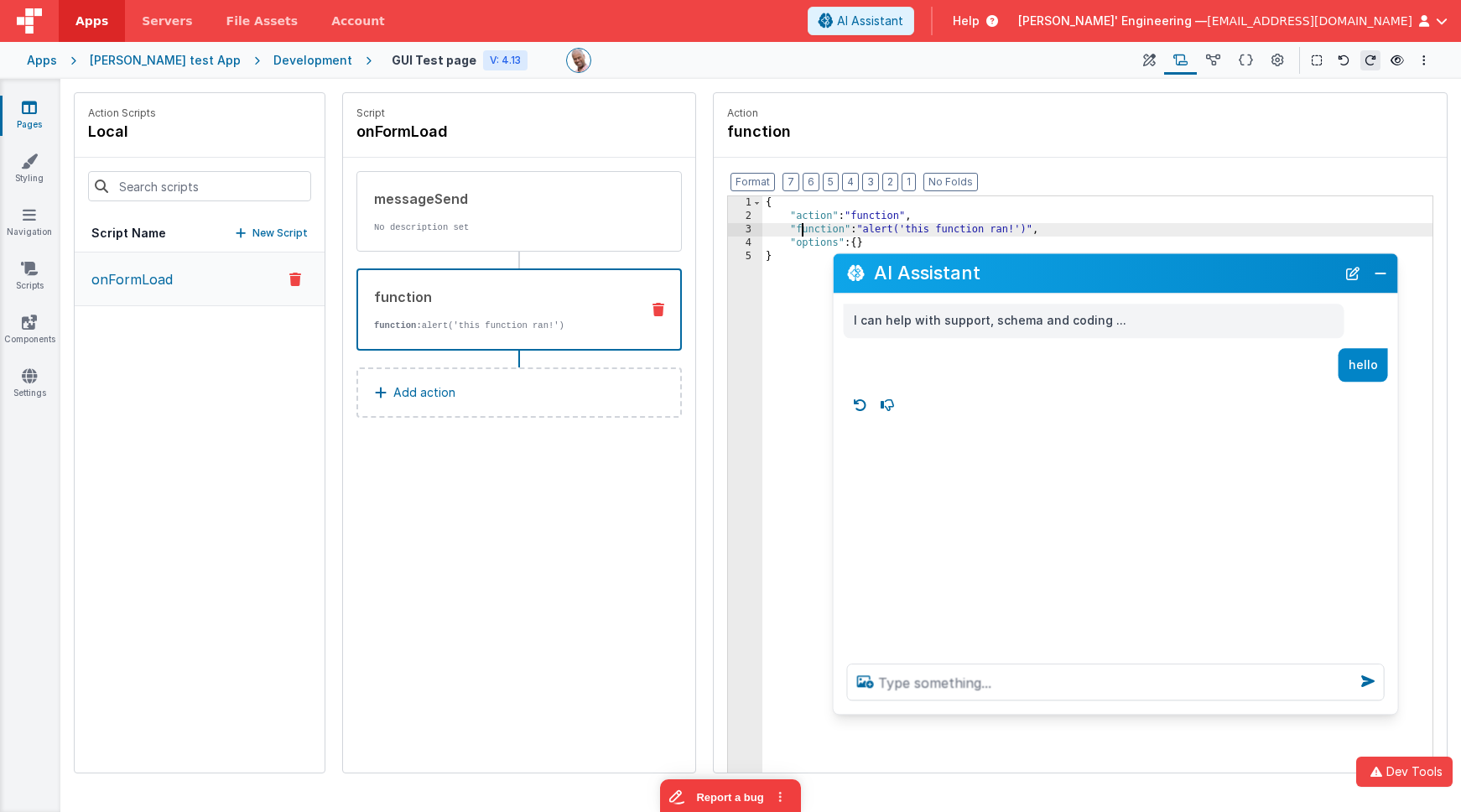
drag, startPoint x: 799, startPoint y: 228, endPoint x: 752, endPoint y: 229, distance: 47.0
click at [795, 228] on div "{ "action" : "function" , "function" : "alert('this function ran!')" , "options…" at bounding box center [1097, 525] width 670 height 658
click at [747, 228] on div "3" at bounding box center [745, 229] width 34 height 13
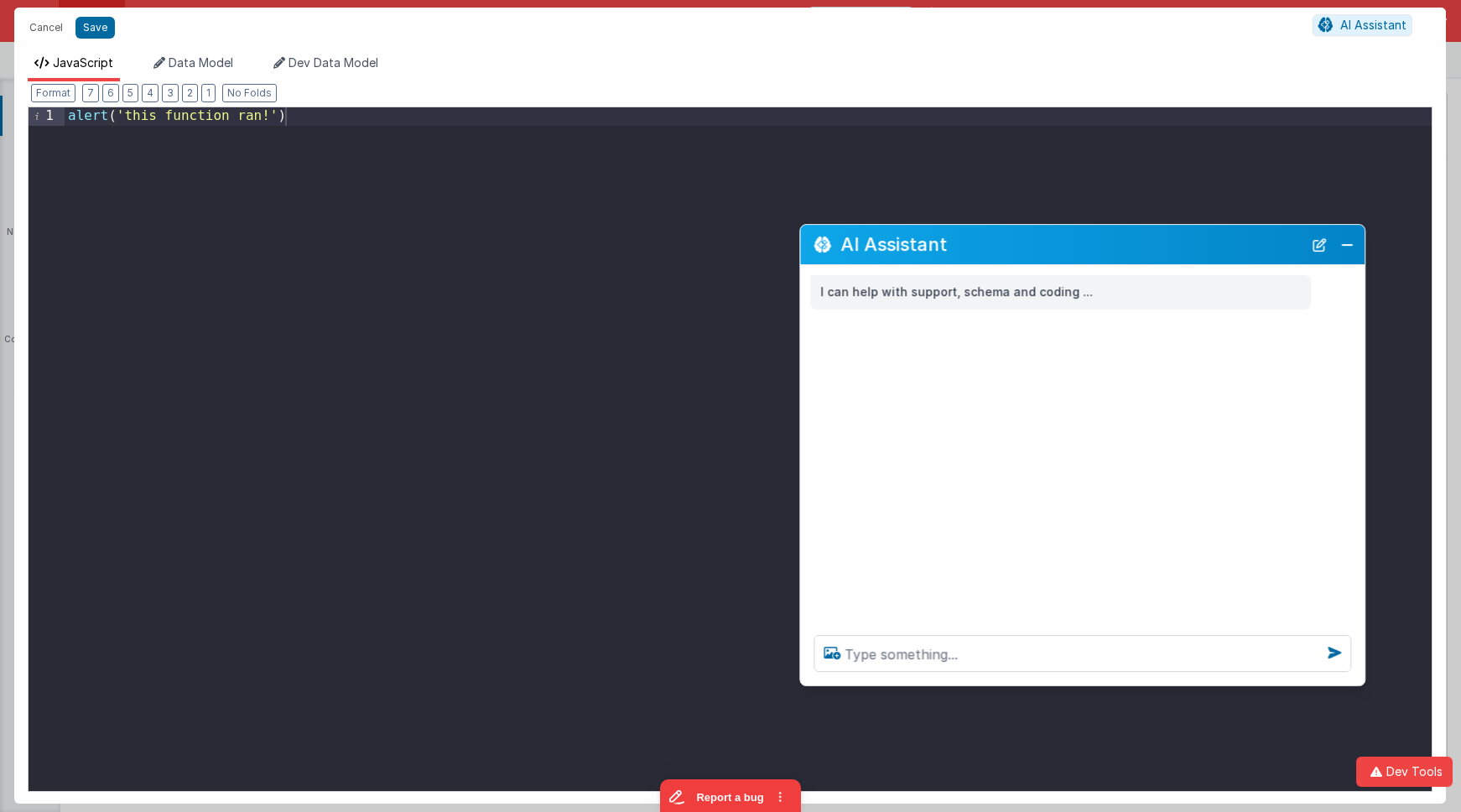
drag, startPoint x: 1018, startPoint y: 275, endPoint x: 839, endPoint y: 224, distance: 186.1
click at [986, 246] on h2 "AI Assistant" at bounding box center [1071, 245] width 462 height 28
click at [48, 29] on button "Cancel" at bounding box center [46, 27] width 50 height 24
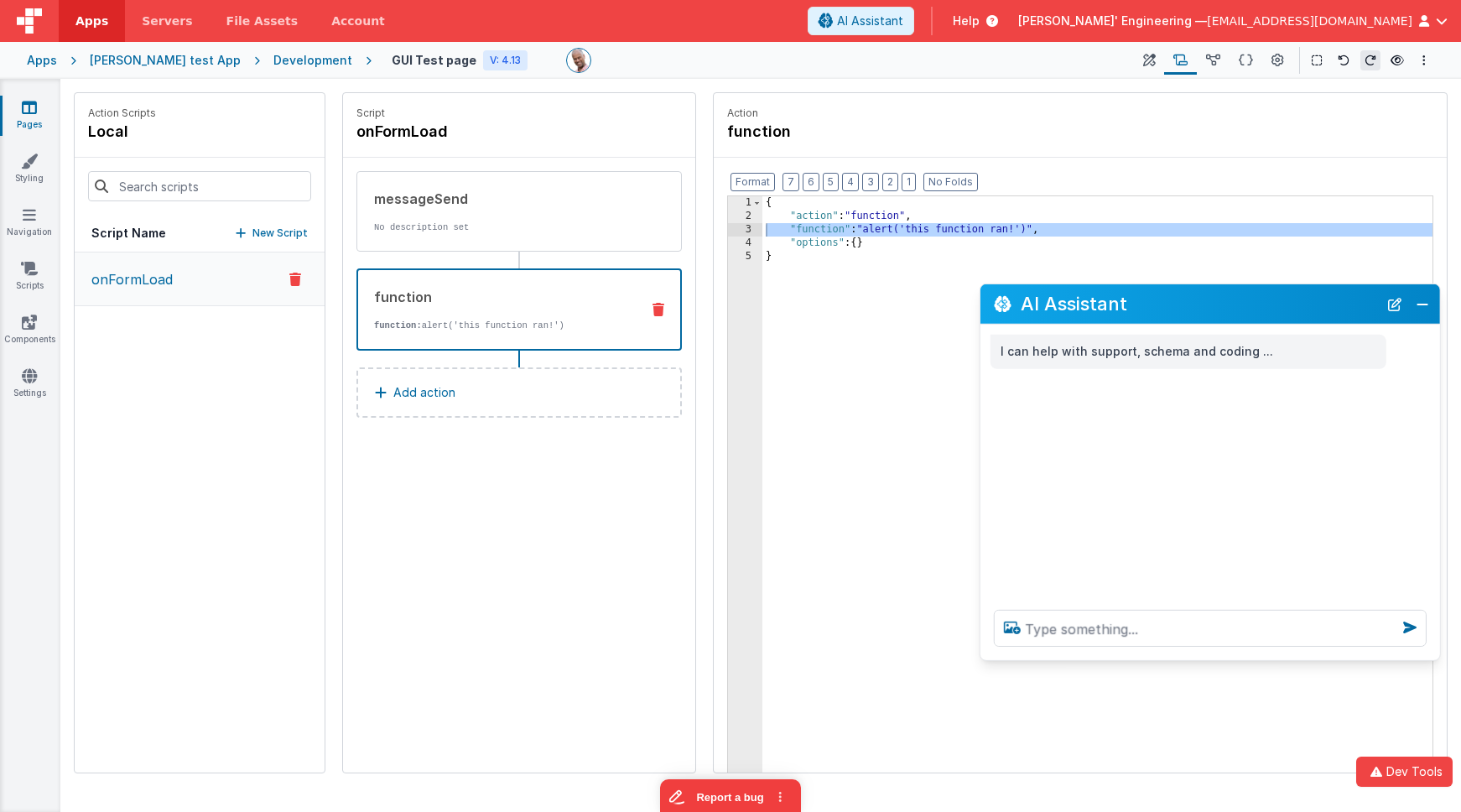
drag, startPoint x: 432, startPoint y: 424, endPoint x: 1279, endPoint y: 317, distance: 853.7
click at [1214, 317] on h2 "AI Assistant" at bounding box center [1199, 304] width 357 height 28
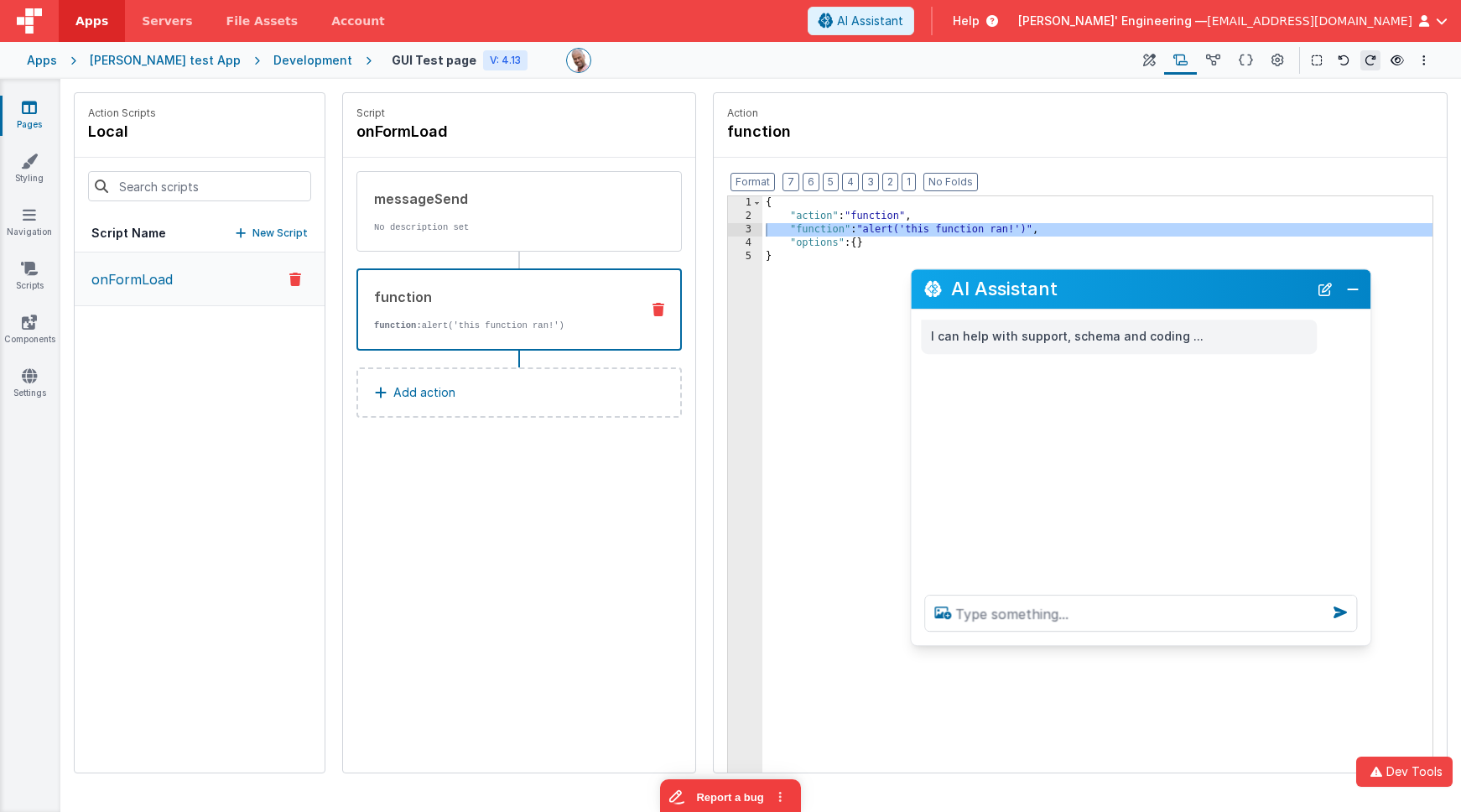
drag, startPoint x: 1144, startPoint y: 311, endPoint x: 681, endPoint y: 269, distance: 464.9
click at [1075, 296] on h2 "AI Assistant" at bounding box center [1129, 289] width 357 height 28
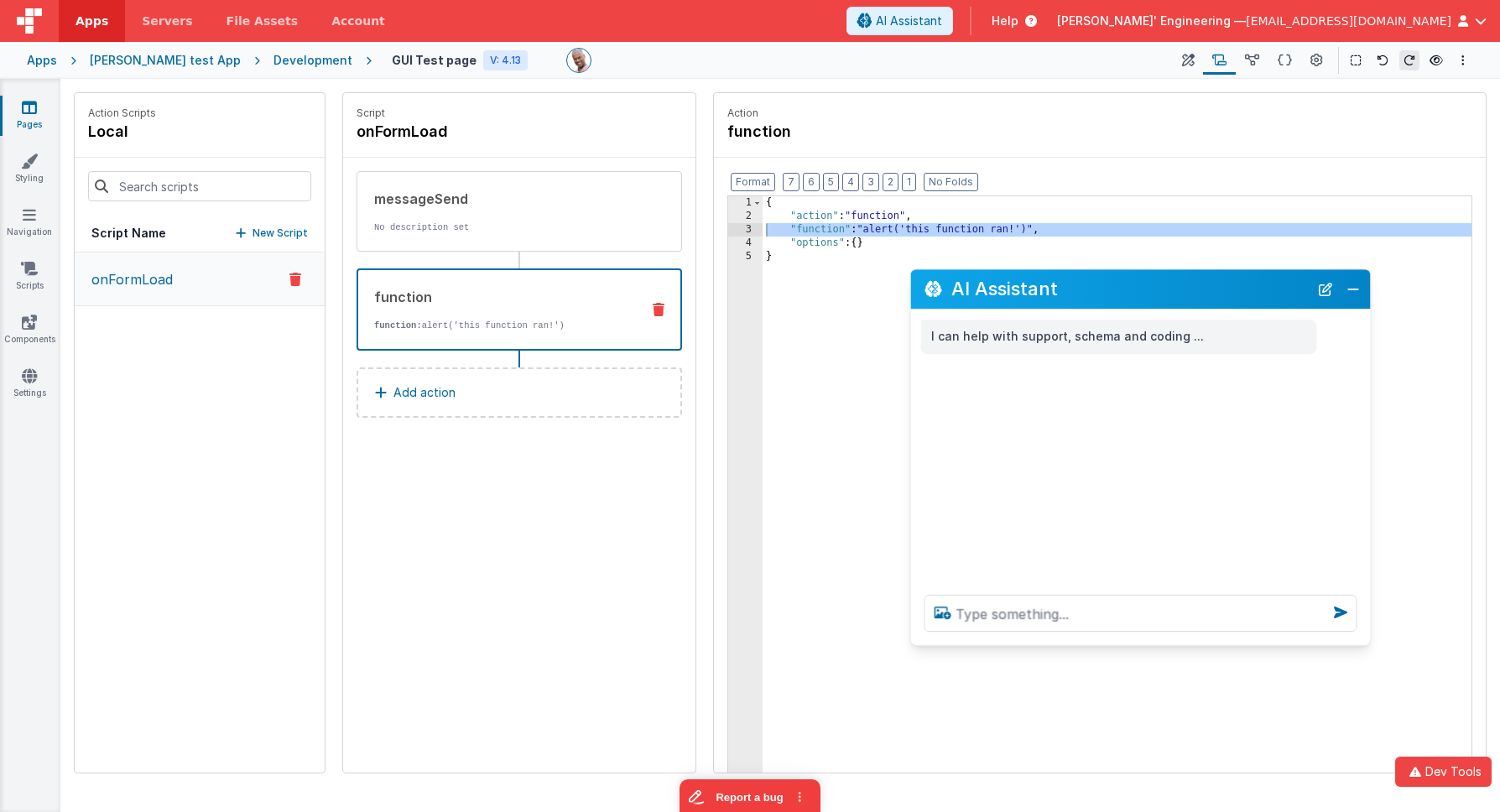
click at [1008, 161] on div "Format 7 6 5 4 3 2 1 No Folds 1 2 3 4 5 { "action" : "function" , "function" : …" at bounding box center [1100, 497] width 772 height 680
click at [1214, 289] on button "Close" at bounding box center [1353, 289] width 22 height 24
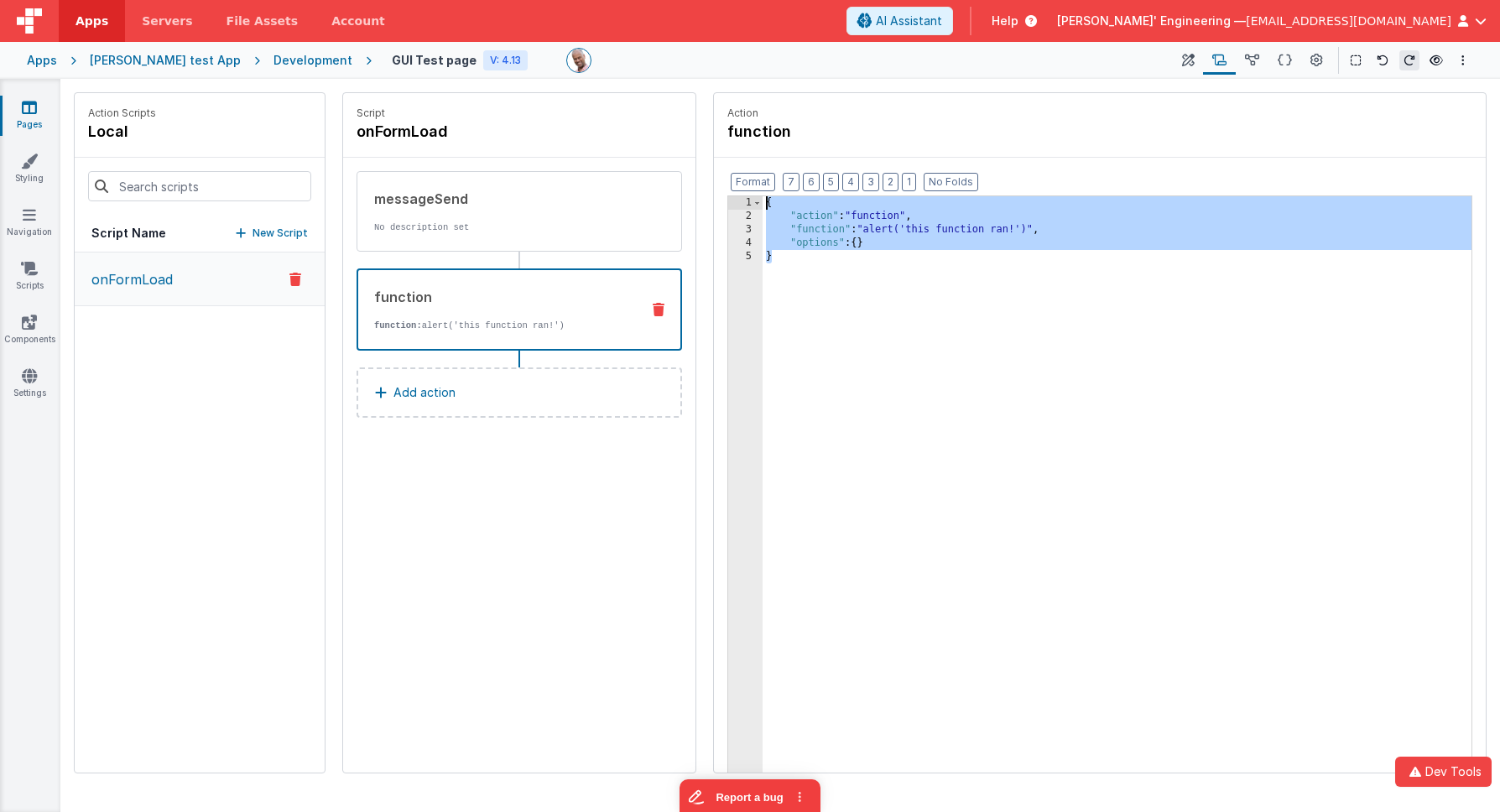
drag, startPoint x: 939, startPoint y: 381, endPoint x: 733, endPoint y: 159, distance: 302.9
click at [733, 159] on div "Format 7 6 5 4 3 2 1 No Folds 1 2 3 4 5 { "action" : "function" , "function" : …" at bounding box center [1100, 497] width 772 height 680
click at [1180, 63] on button at bounding box center [1188, 61] width 30 height 29
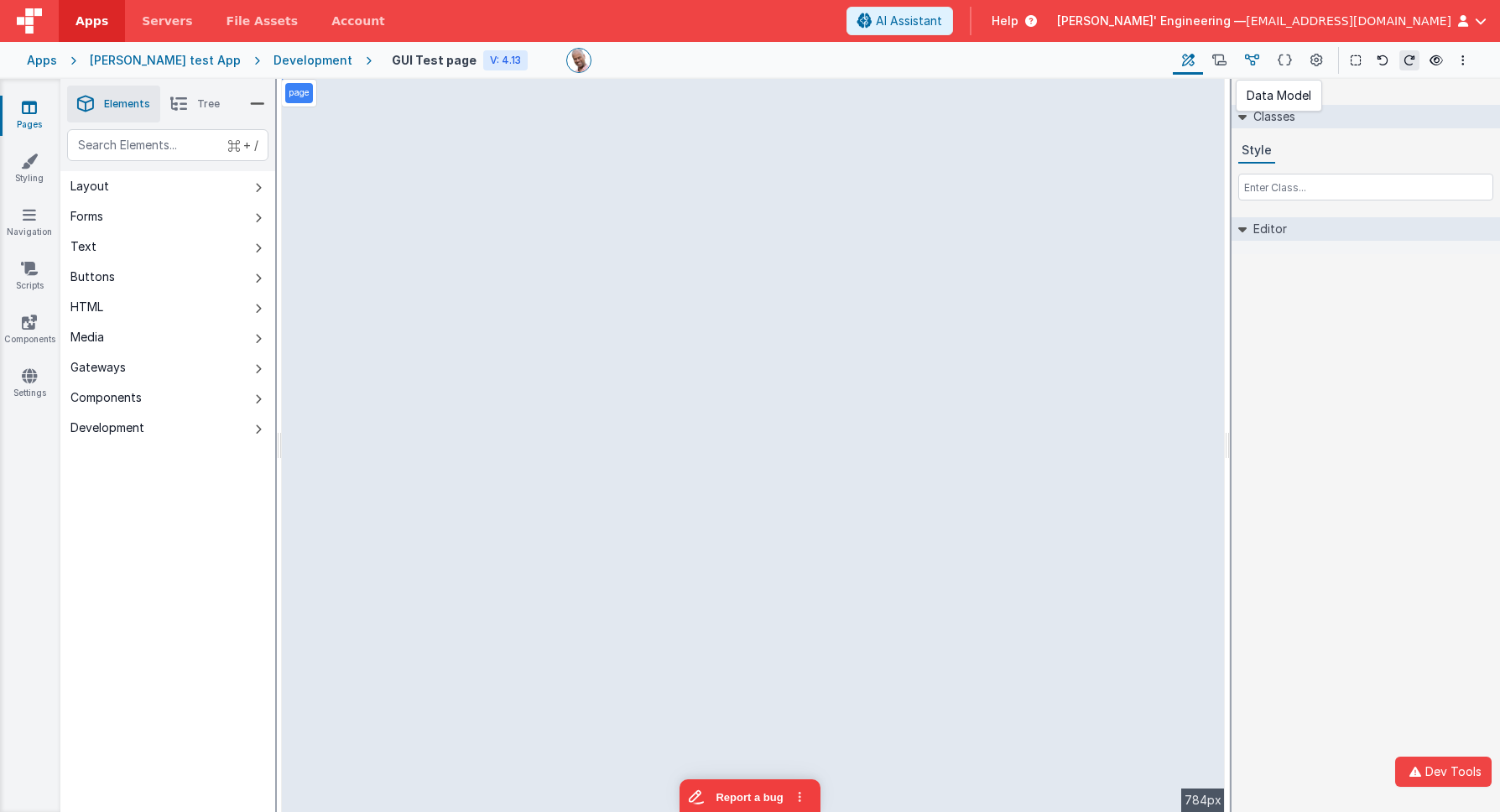
click at [1214, 61] on icon at bounding box center [1252, 61] width 14 height 18
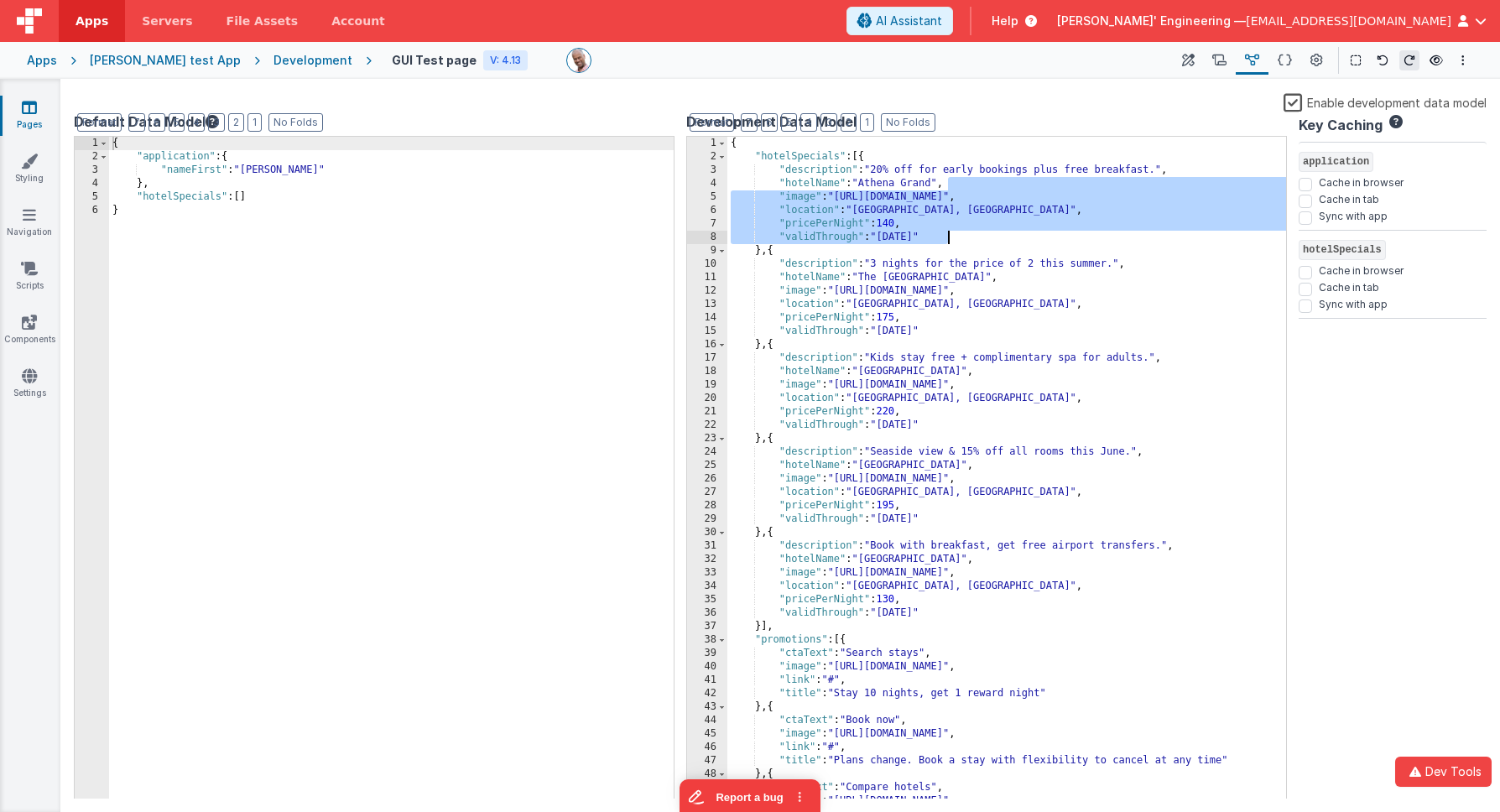
drag, startPoint x: 968, startPoint y: 210, endPoint x: 962, endPoint y: 291, distance: 81.2
click at [962, 291] on div "{ "hotelSpecials" : [{ "description" : "20% off for early bookings plus free br…" at bounding box center [1006, 482] width 559 height 692
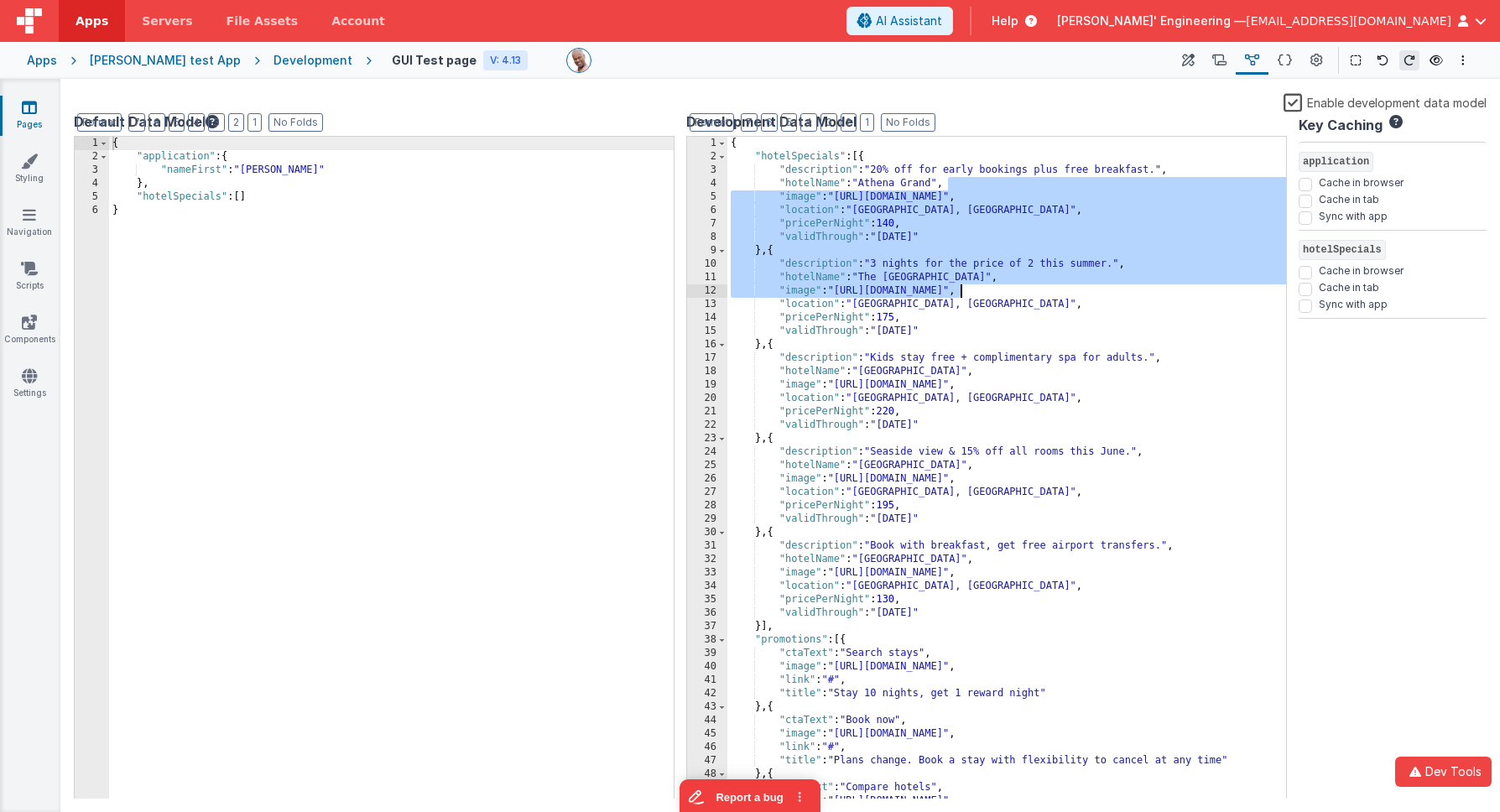
click at [840, 258] on div "{ "hotelSpecials" : [{ "description" : "20% off for early bookings plus free br…" at bounding box center [1006, 482] width 559 height 692
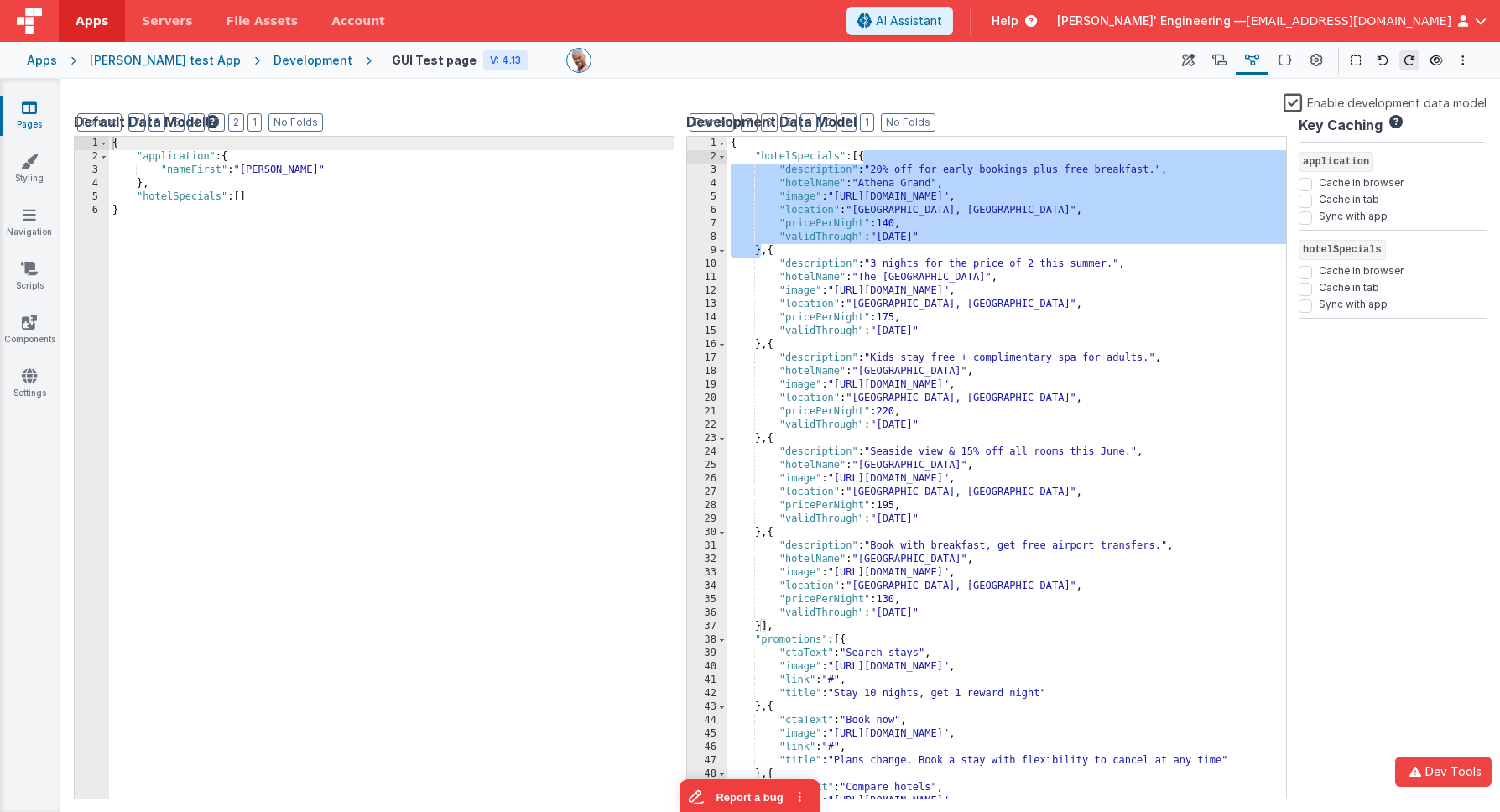
drag, startPoint x: 763, startPoint y: 254, endPoint x: 866, endPoint y: 155, distance: 142.9
click at [866, 155] on div "{ "hotelSpecials" : [{ "description" : "20% off for early bookings plus free br…" at bounding box center [1006, 482] width 559 height 692
drag, startPoint x: 381, startPoint y: 323, endPoint x: 368, endPoint y: 311, distance: 17.7
click at [380, 323] on div "{ "application" : { "nameFirst" : "Charles J." } , "hotelSpecials" : [ ] }" at bounding box center [391, 482] width 565 height 692
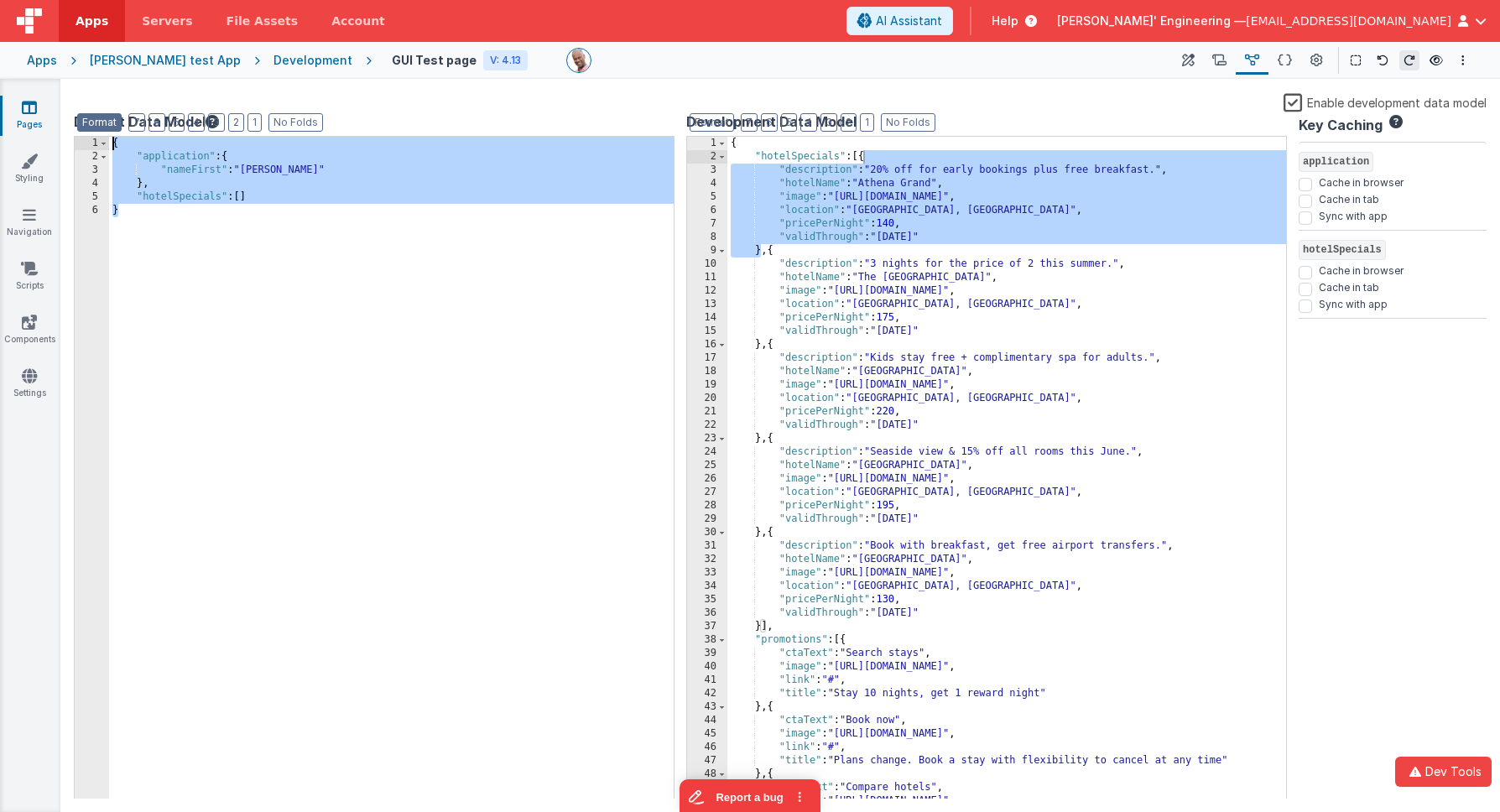
drag, startPoint x: 371, startPoint y: 315, endPoint x: 81, endPoint y: 119, distance: 350.0
click at [81, 132] on div "Format 7 6 5 4 3 2 1 No Folds 1 2 3 4 5 6 { "application" : { "nameFirst" : "Ch…" at bounding box center [374, 465] width 601 height 666
click at [326, 210] on div "{ "application" : { "nameFirst" : "Charles J." } , "hotelSpecials" : [ ] }" at bounding box center [391, 482] width 565 height 692
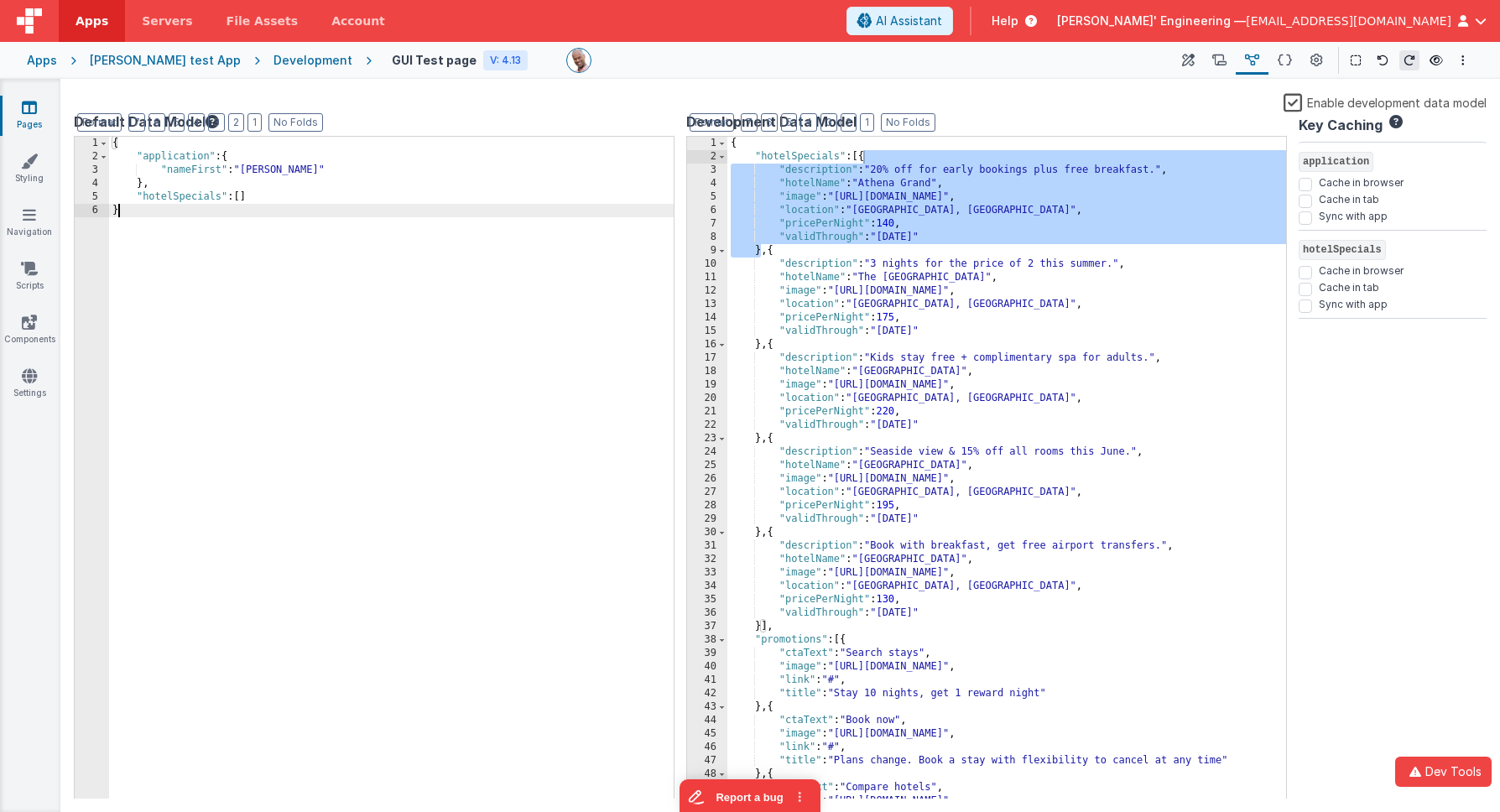
click at [1148, 95] on div "Enable development data model" at bounding box center [780, 102] width 1412 height 19
click at [1190, 63] on icon at bounding box center [1188, 61] width 12 height 18
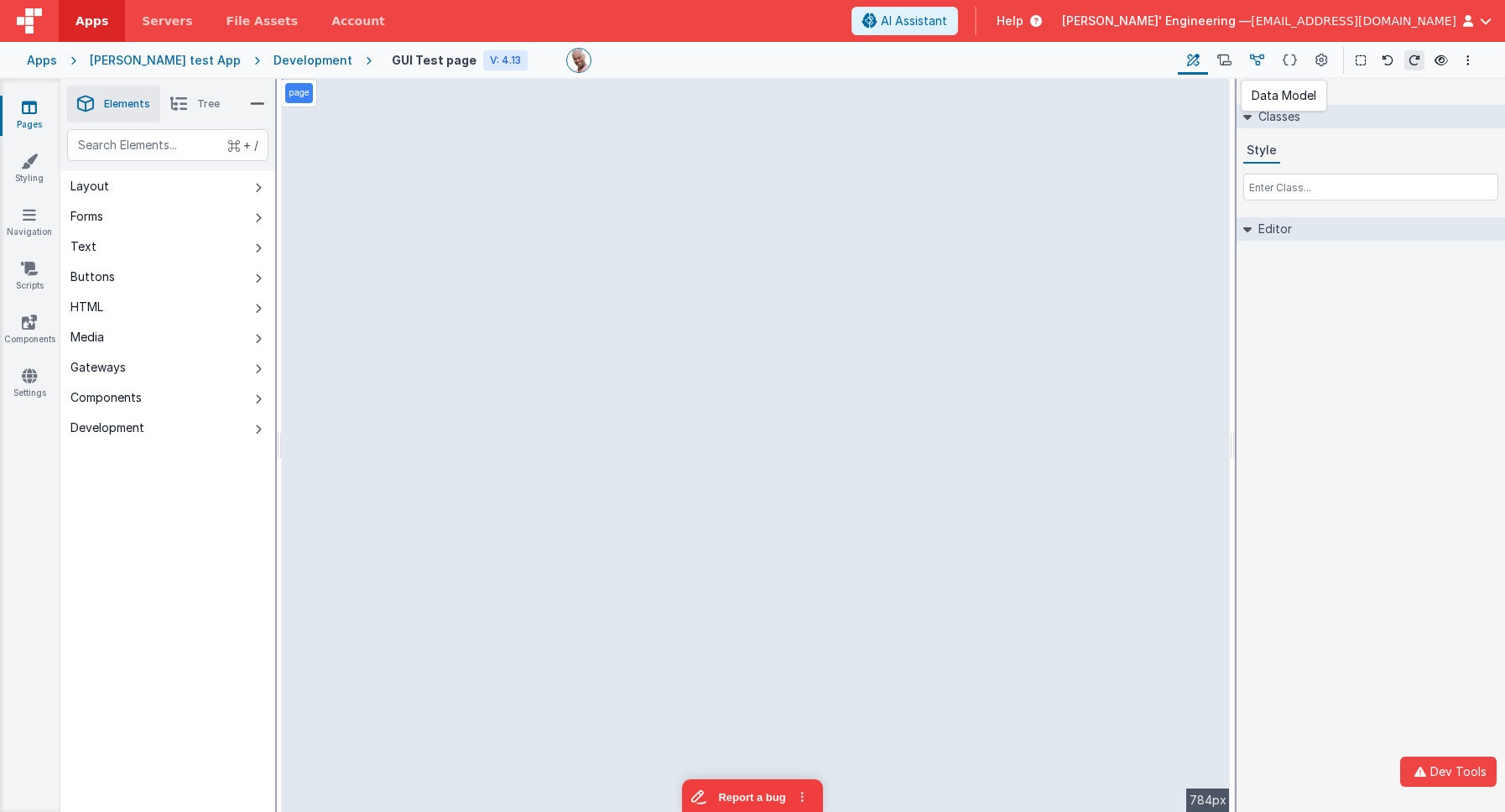
click at [1214, 66] on icon at bounding box center [1257, 61] width 14 height 18
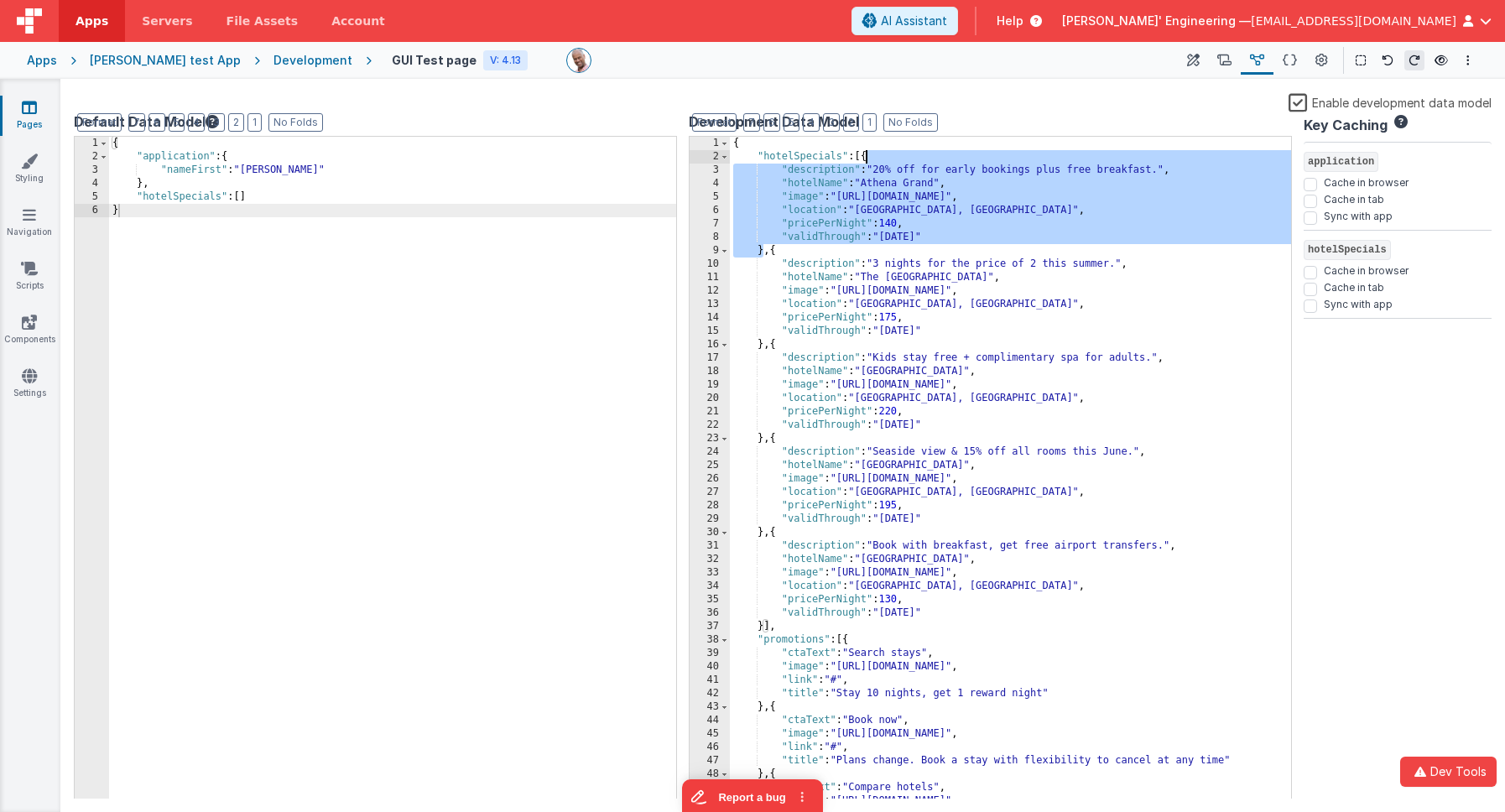
click at [1200, 168] on div "{ "hotelSpecials" : [{ "description" : "20% off for early bookings plus free br…" at bounding box center [1010, 482] width 561 height 692
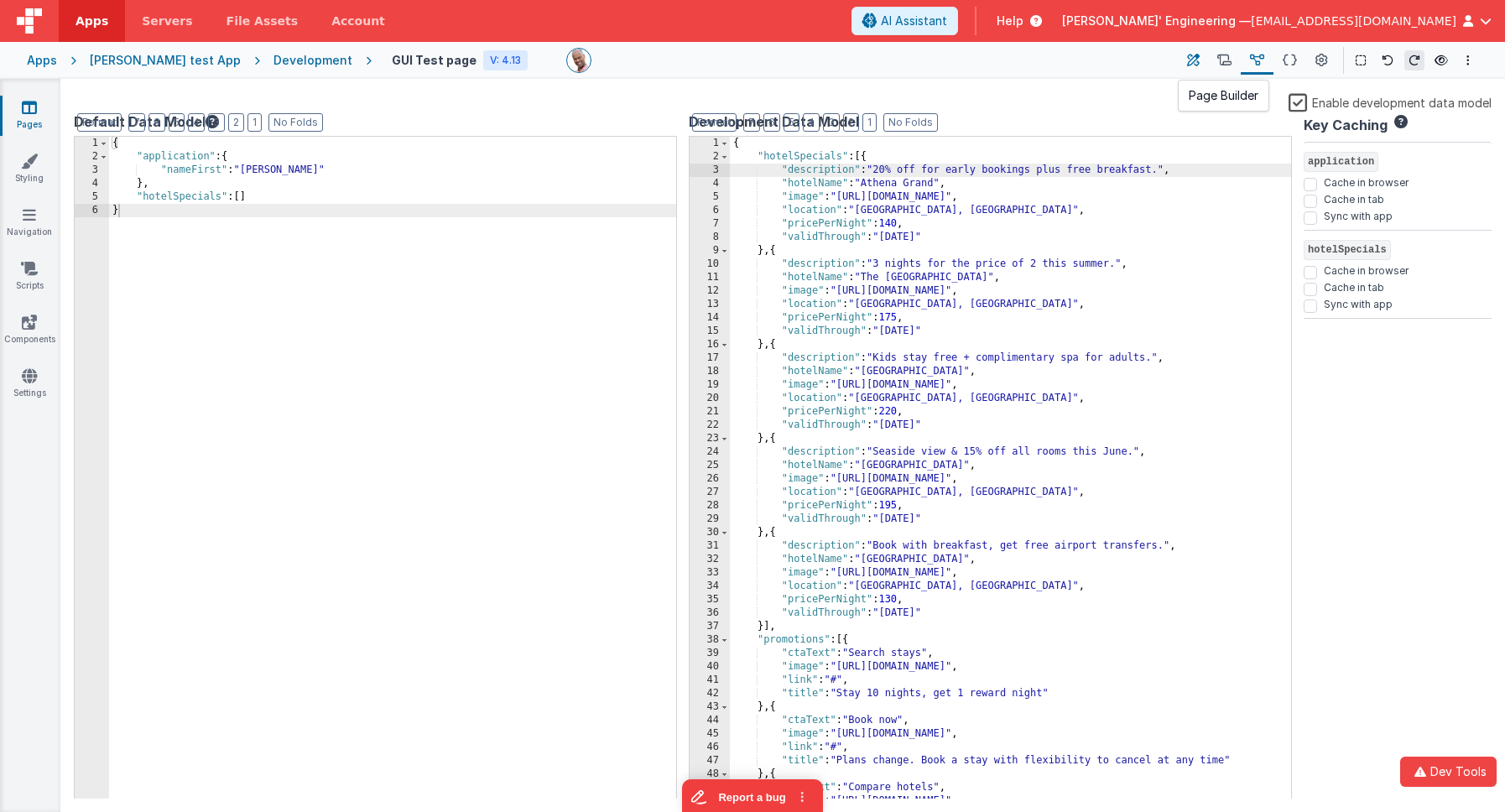
click at [1199, 55] on icon at bounding box center [1193, 61] width 12 height 18
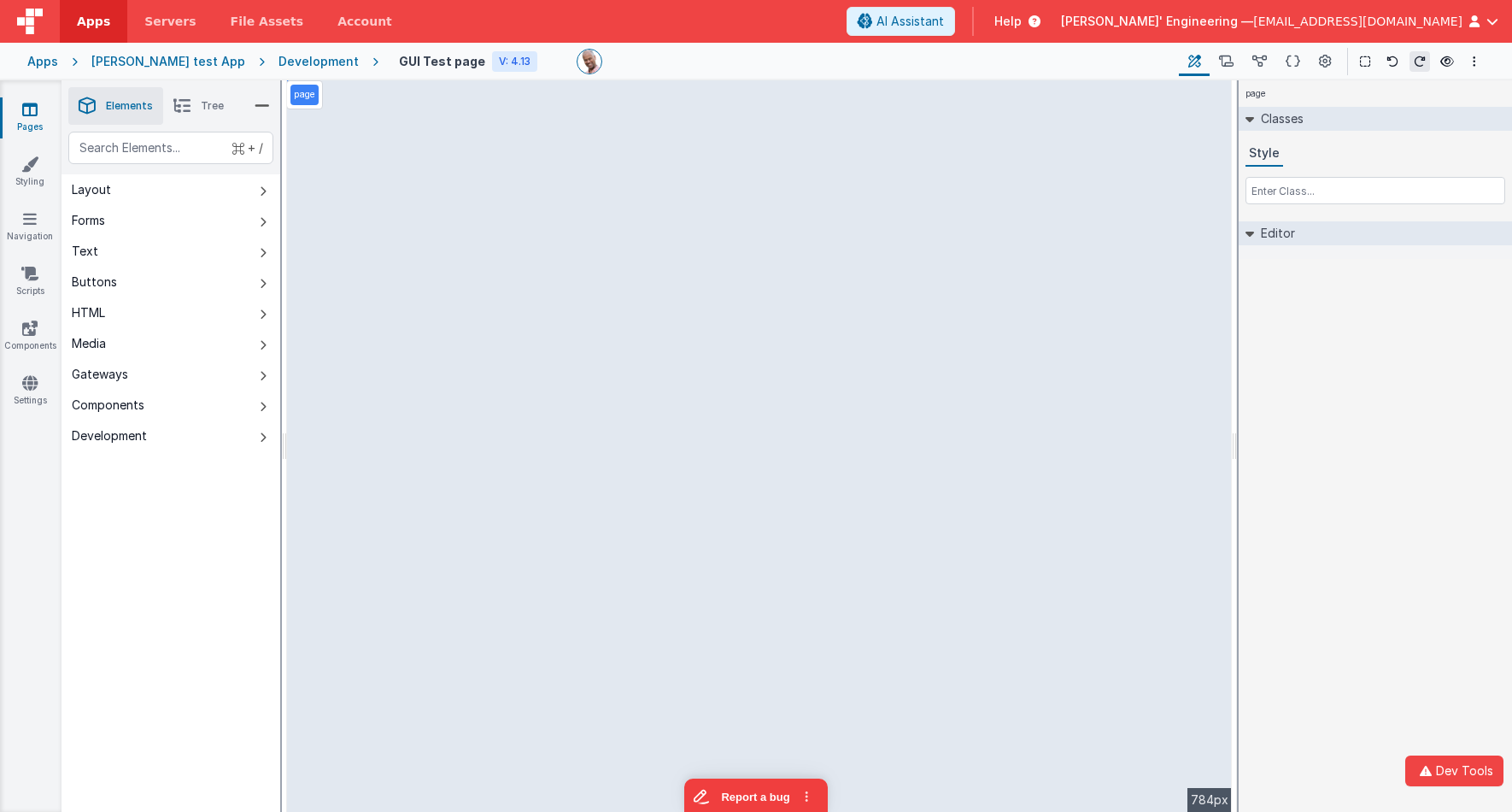
click at [1236, 369] on div "page Classes Style Editor DEV: Focus DEV: builderToggleConditionalCSS DEV: Remo…" at bounding box center [1375, 446] width 273 height 732
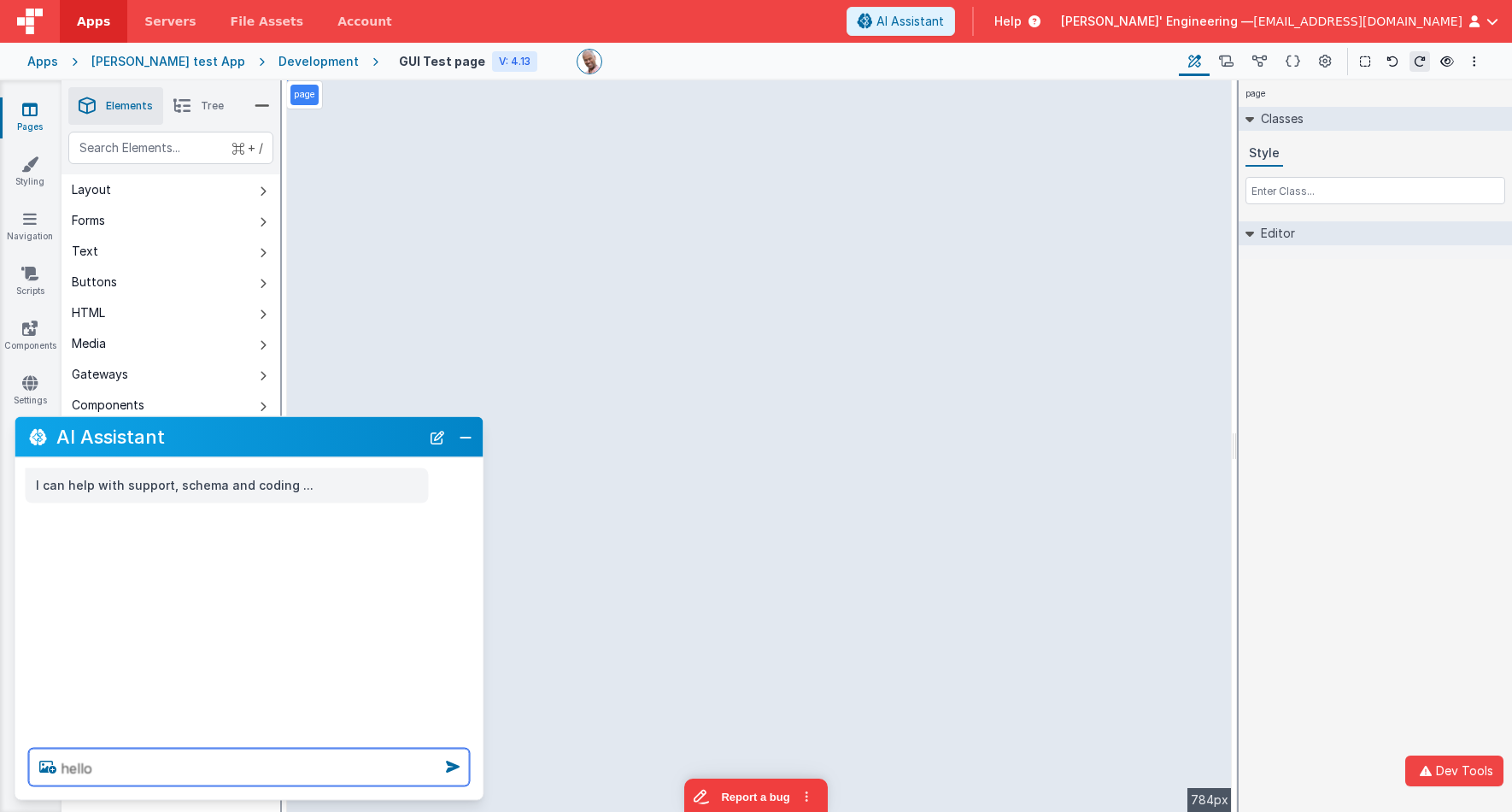
type textarea "hello"
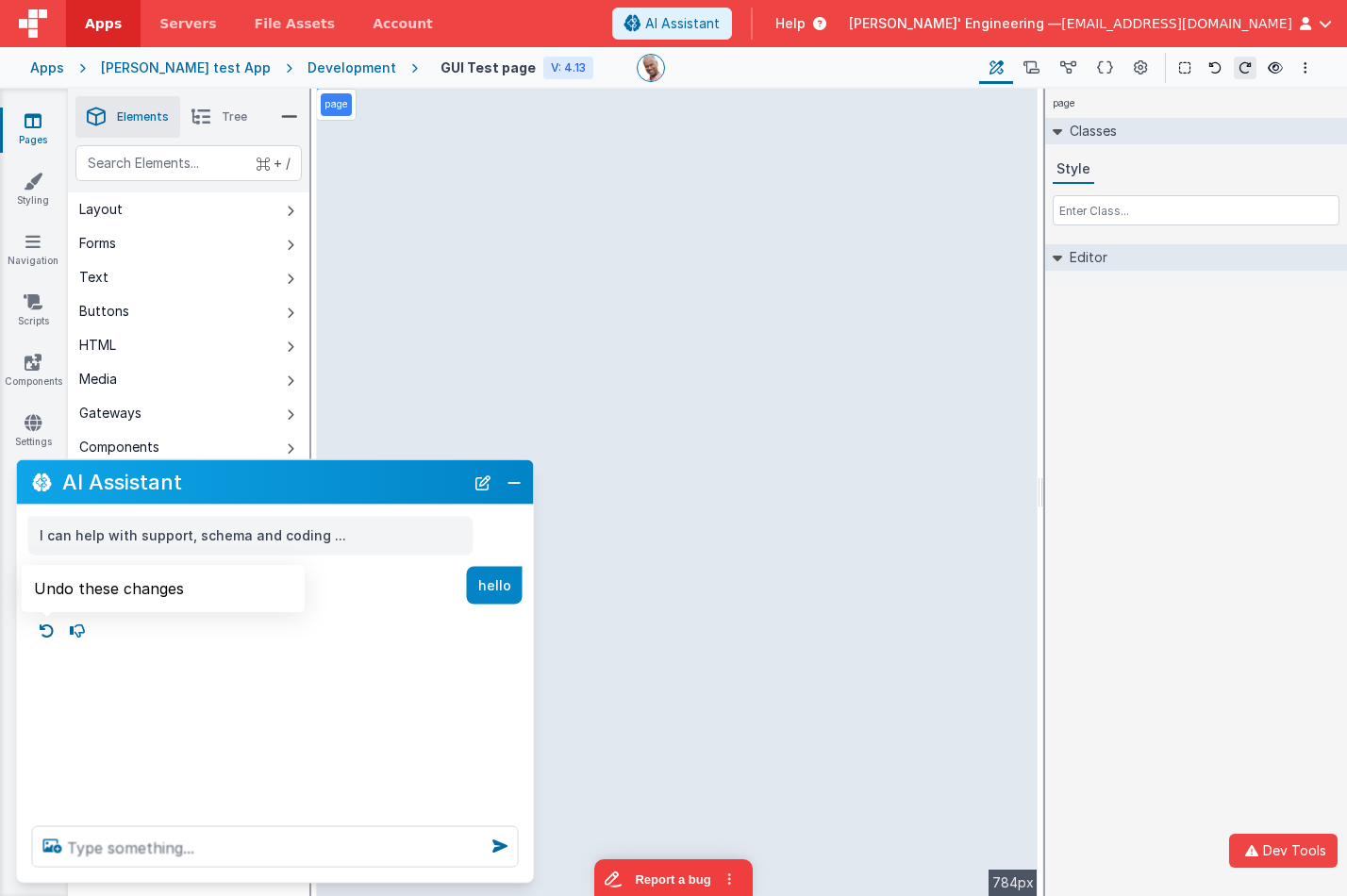
drag, startPoint x: 49, startPoint y: 627, endPoint x: 82, endPoint y: 653, distance: 42.0
click at [49, 627] on icon at bounding box center [47, 630] width 31 height 31
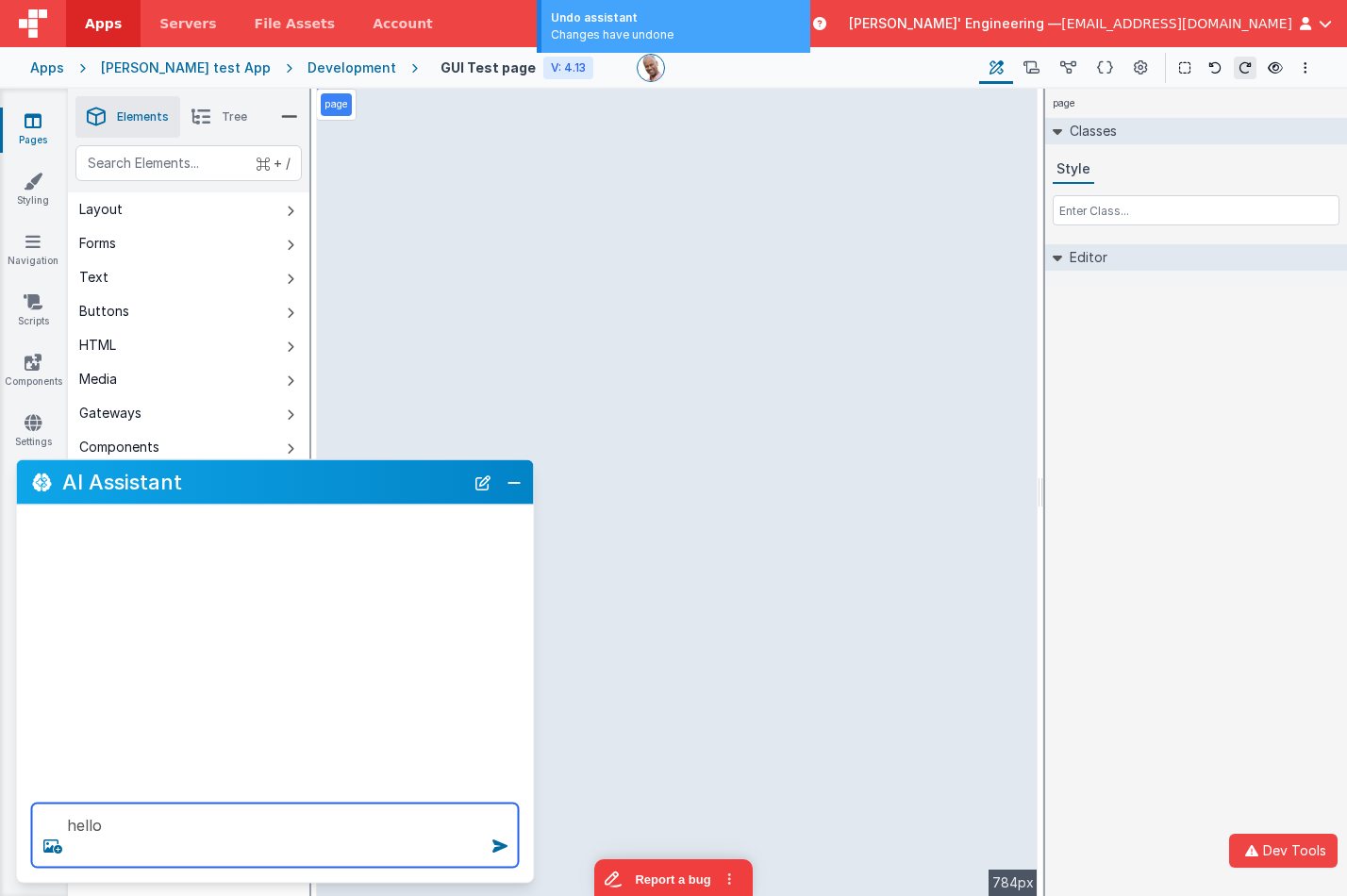
click at [278, 813] on textarea "hello" at bounding box center [275, 835] width 486 height 64
type textarea "hello"
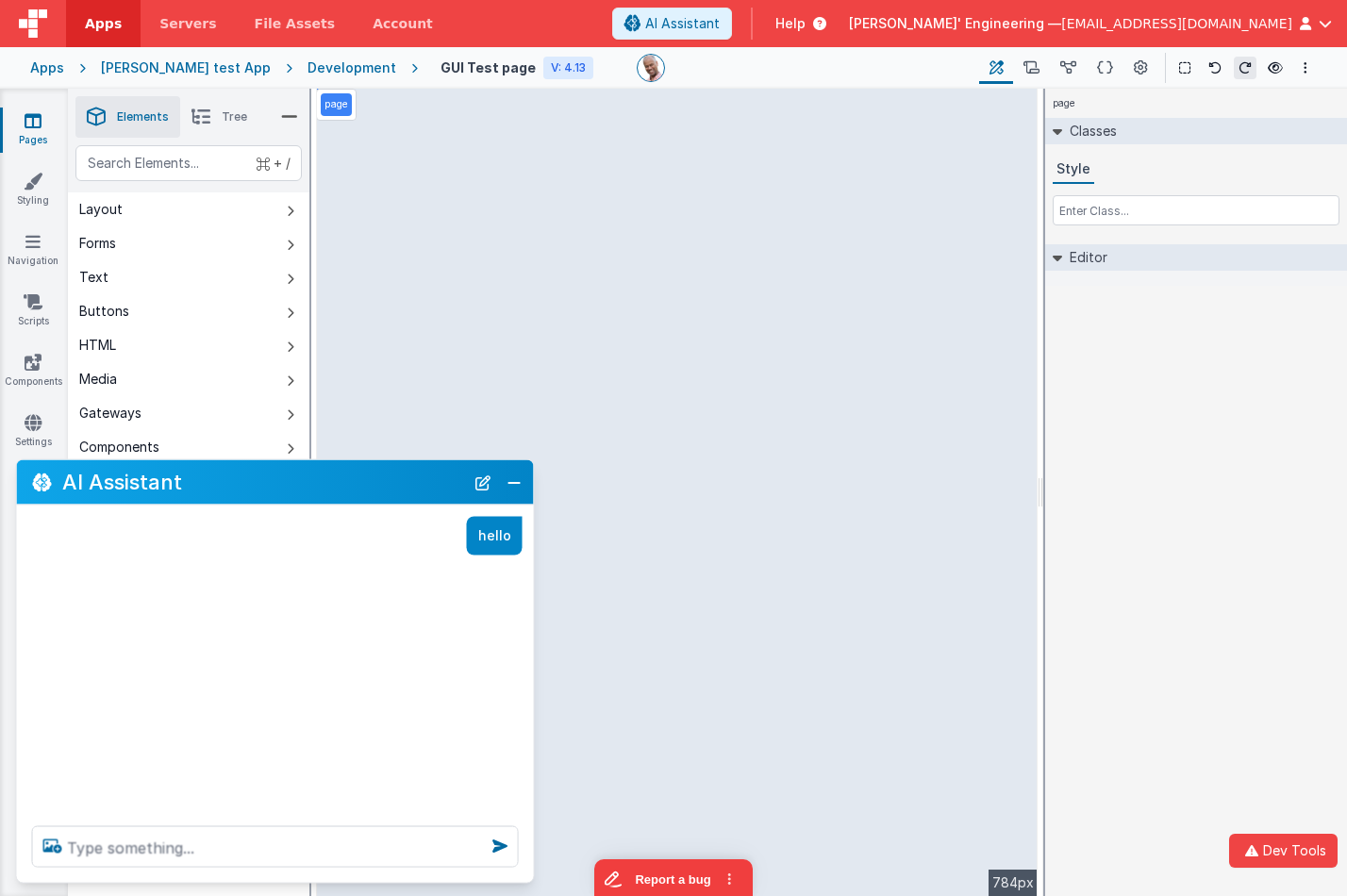
drag, startPoint x: 121, startPoint y: 589, endPoint x: 54, endPoint y: 590, distance: 67.0
click at [114, 587] on div "hello" at bounding box center [275, 658] width 517 height 306
click at [96, 584] on div "hello" at bounding box center [275, 658] width 517 height 306
click at [78, 584] on div "hello" at bounding box center [275, 658] width 517 height 306
drag, startPoint x: 74, startPoint y: 583, endPoint x: 128, endPoint y: 574, distance: 54.7
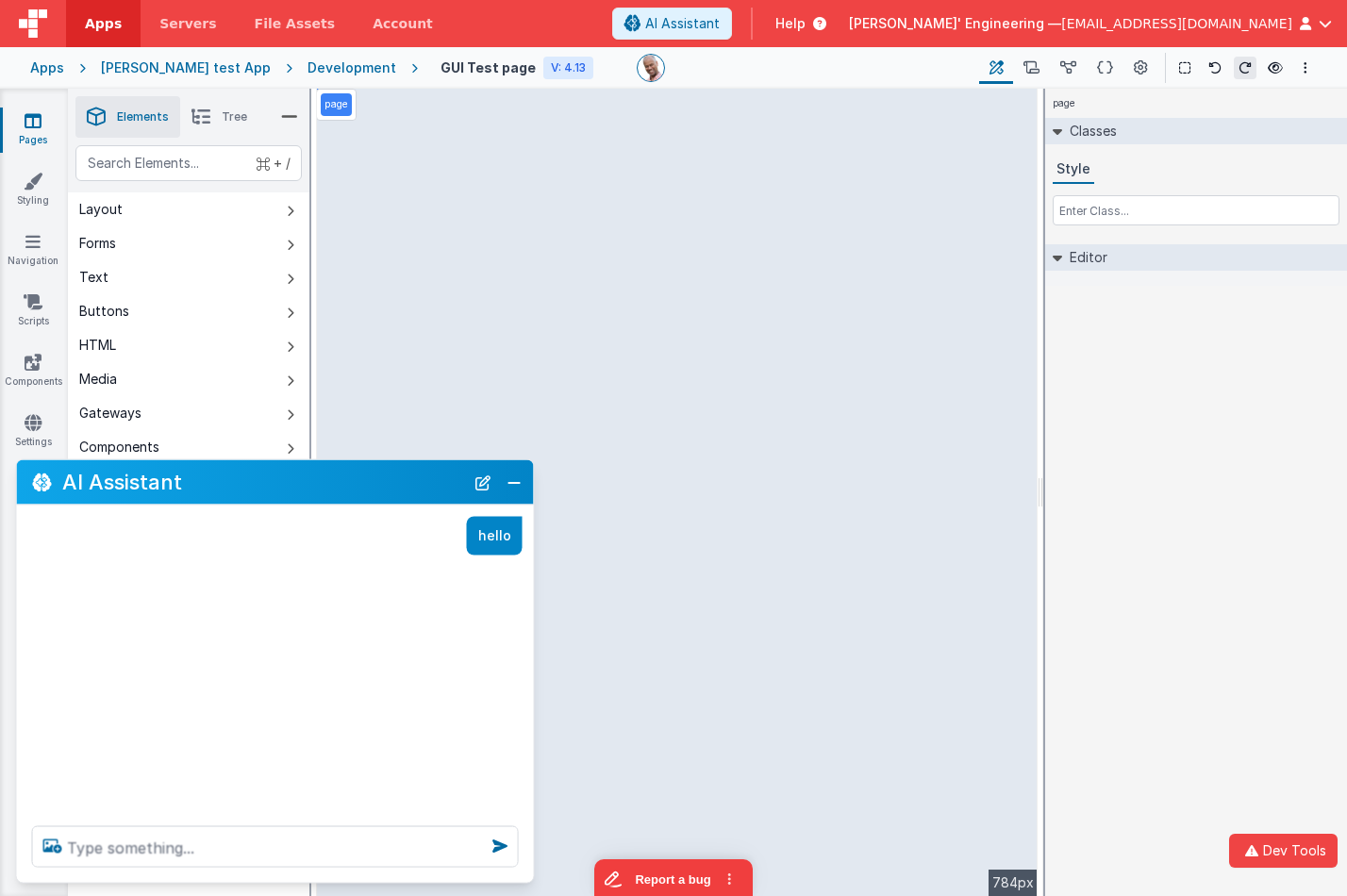
click at [114, 577] on div "hello" at bounding box center [275, 658] width 517 height 306
drag, startPoint x: 129, startPoint y: 574, endPoint x: 99, endPoint y: 566, distance: 31.0
click at [114, 570] on div "hello" at bounding box center [275, 658] width 517 height 306
click at [153, 565] on div "hello" at bounding box center [275, 658] width 517 height 306
drag, startPoint x: 123, startPoint y: 577, endPoint x: 329, endPoint y: 521, distance: 213.5
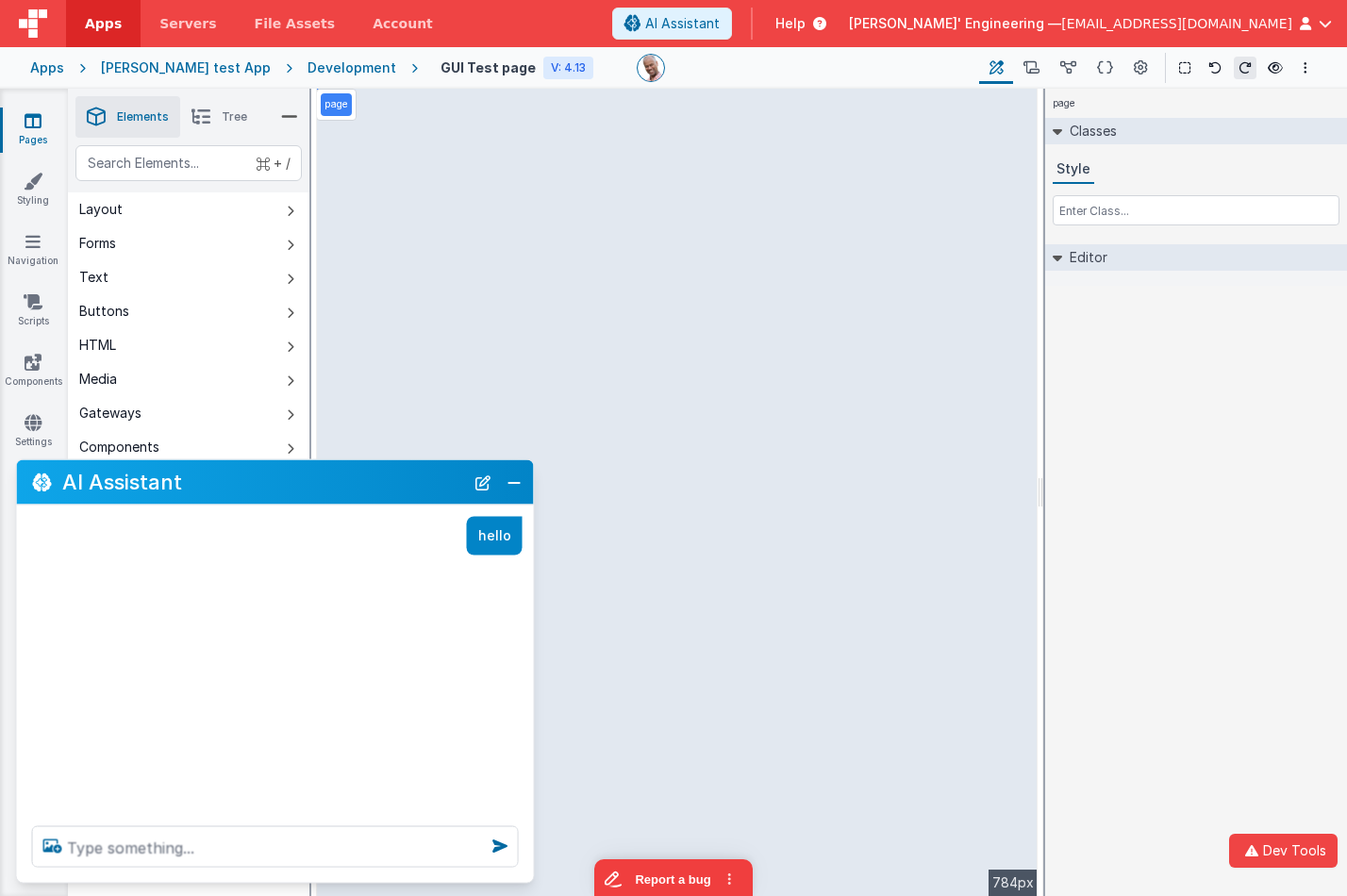
click at [286, 535] on div "hello" at bounding box center [275, 658] width 517 height 306
click at [481, 485] on button "New Chat" at bounding box center [482, 481] width 27 height 27
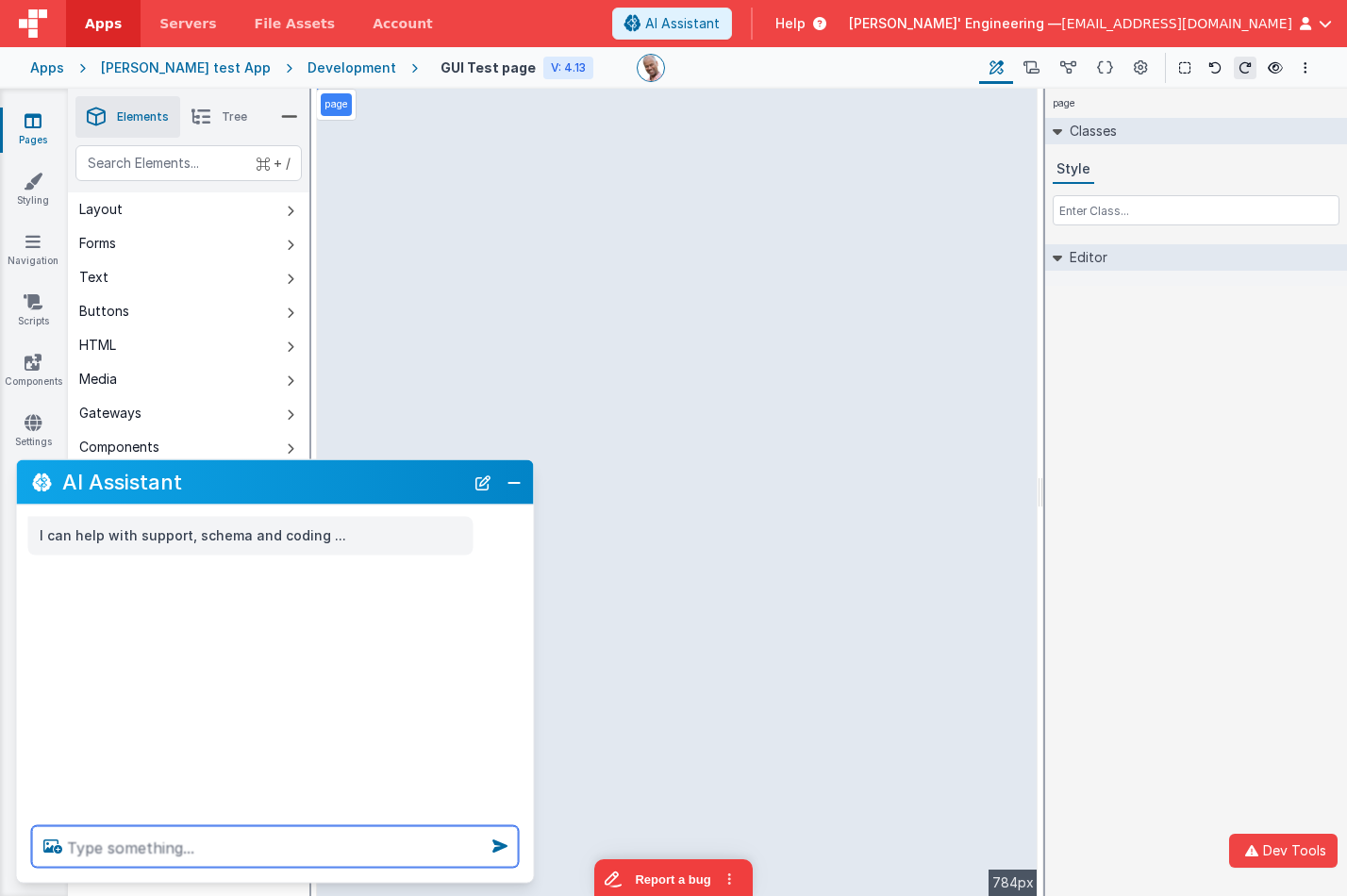
drag, startPoint x: 237, startPoint y: 837, endPoint x: 227, endPoint y: 834, distance: 10.4
click at [236, 813] on textarea at bounding box center [275, 847] width 486 height 41
type textarea "hello"
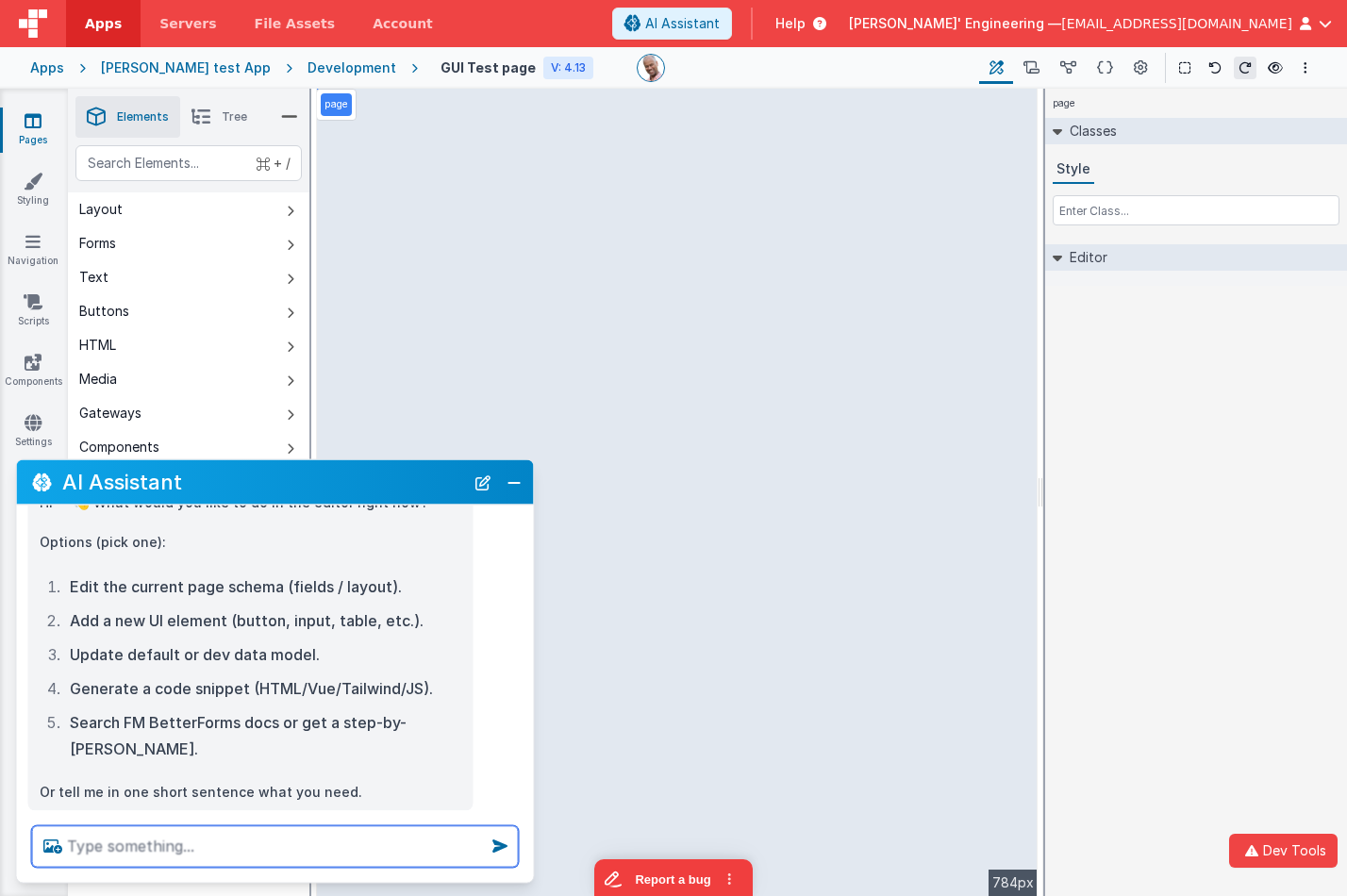
scroll to position [168, 0]
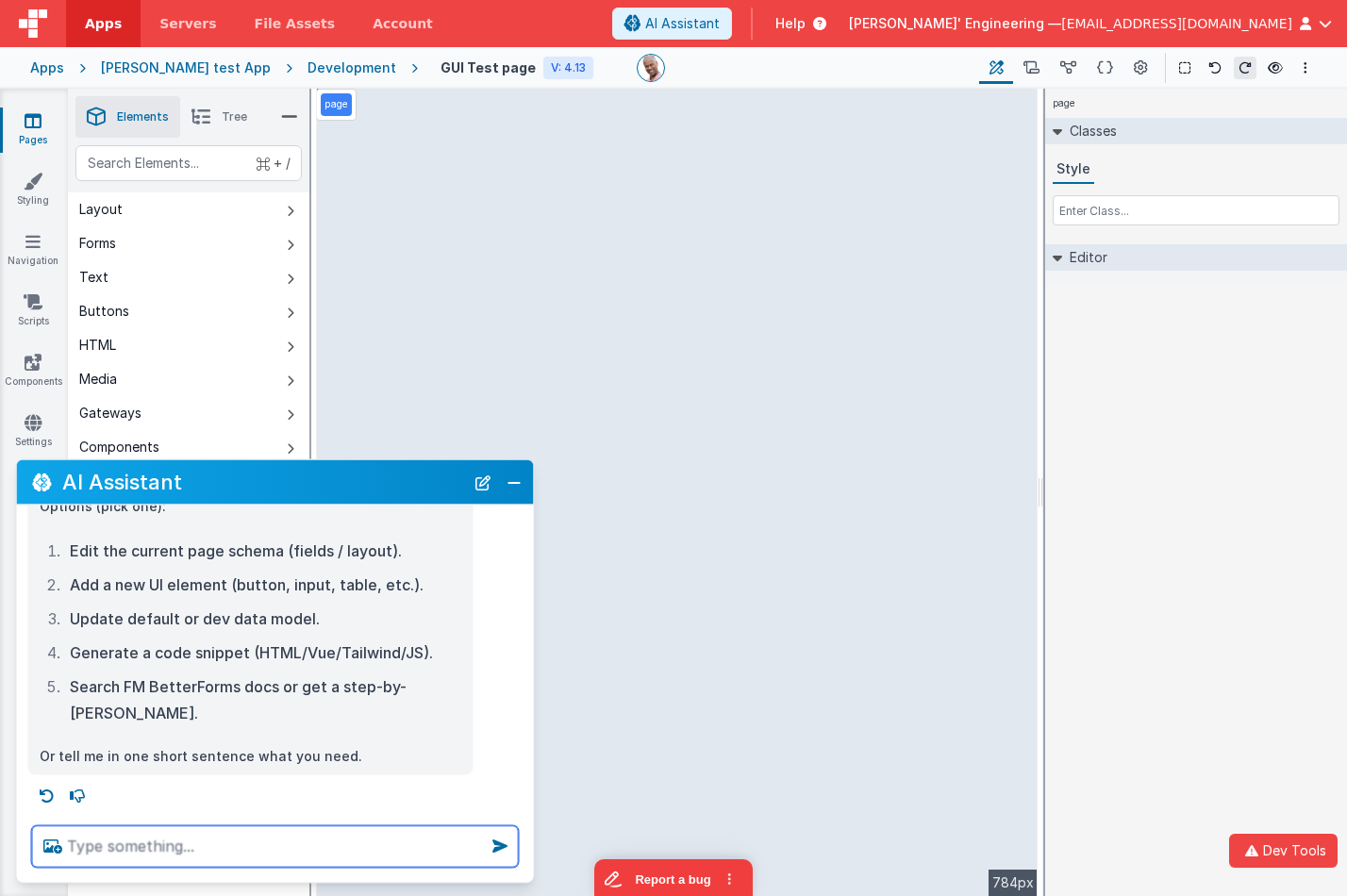
click at [237, 813] on textarea at bounding box center [275, 847] width 486 height 41
type textarea "run hello world tool, pass 123abc"
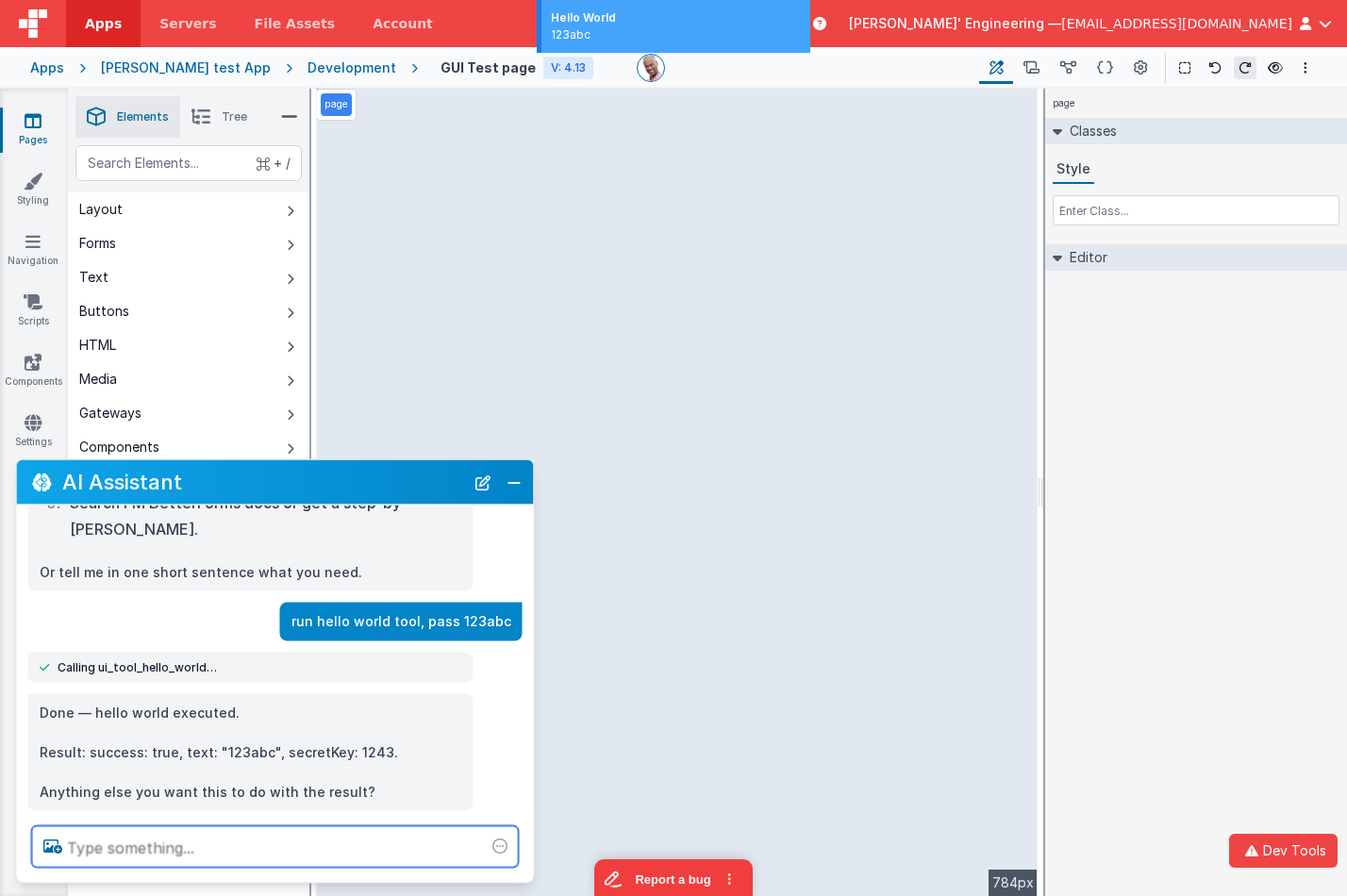
scroll to position [387, 0]
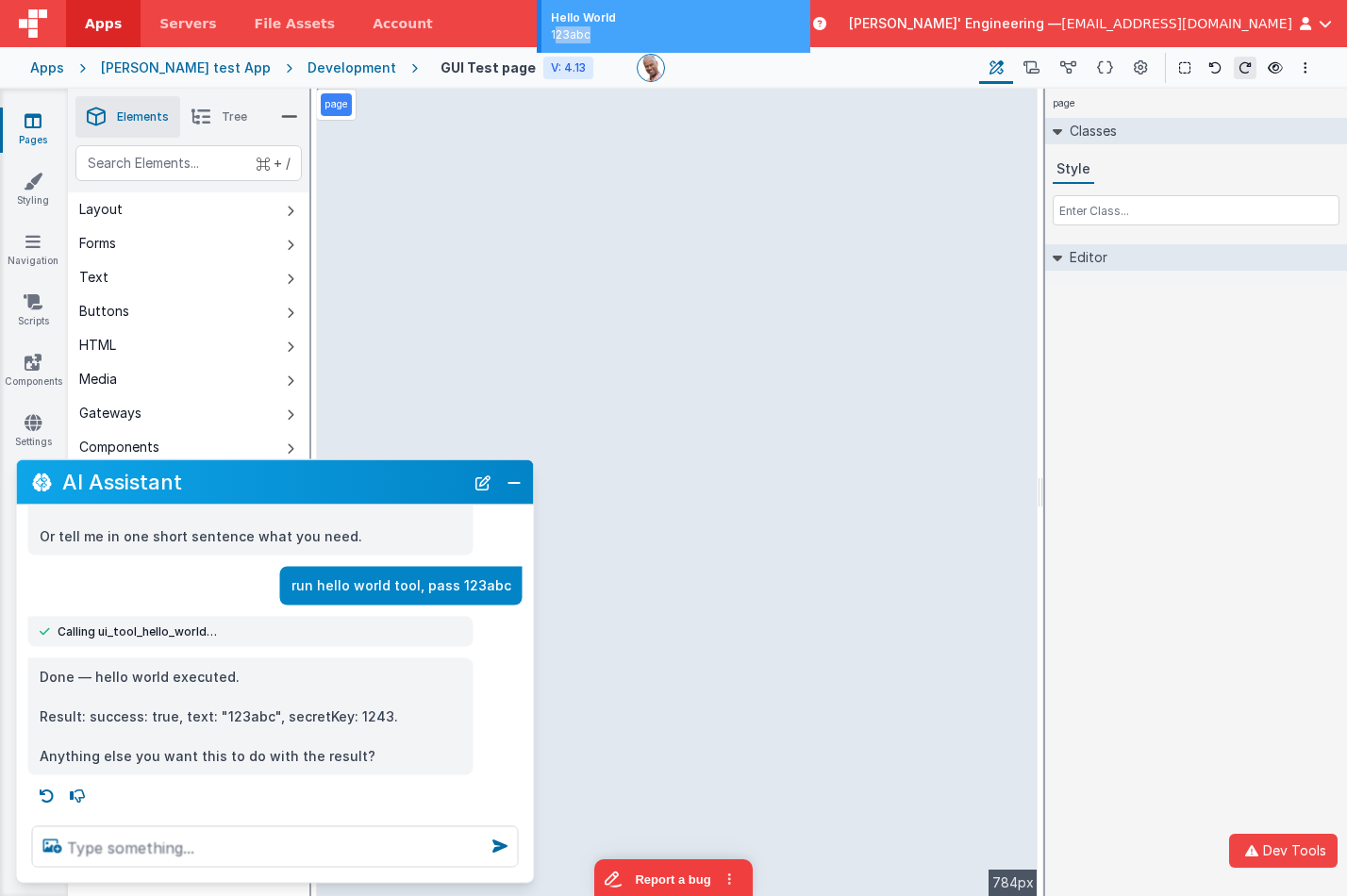
drag, startPoint x: 553, startPoint y: 36, endPoint x: 594, endPoint y: 35, distance: 41.0
click at [594, 35] on div "123abc" at bounding box center [674, 34] width 249 height 17
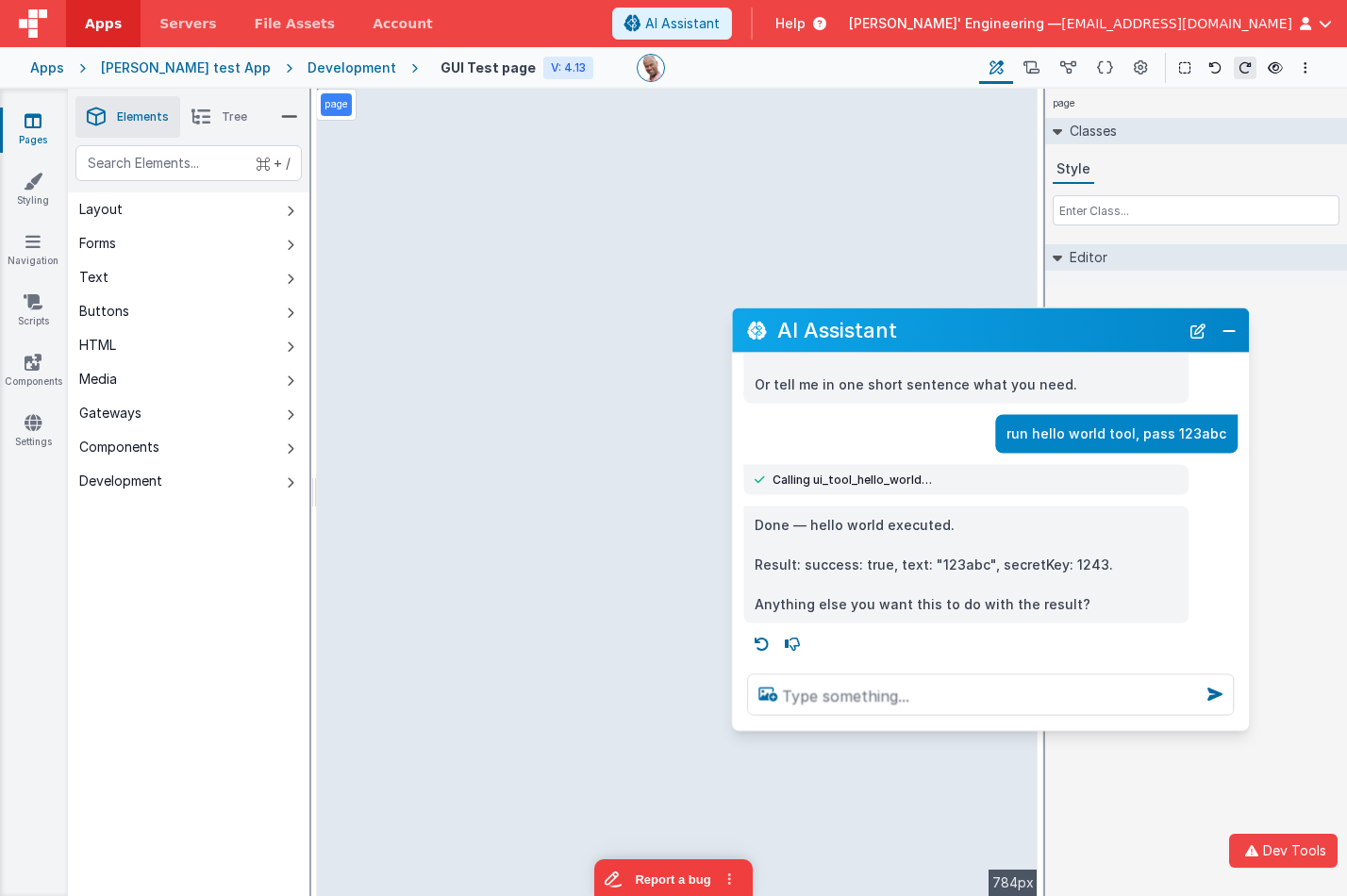
drag, startPoint x: 321, startPoint y: 490, endPoint x: 1037, endPoint y: 339, distance: 731.7
click at [1037, 339] on h2 "AI Assistant" at bounding box center [977, 330] width 401 height 32
click at [852, 706] on textarea at bounding box center [990, 695] width 486 height 41
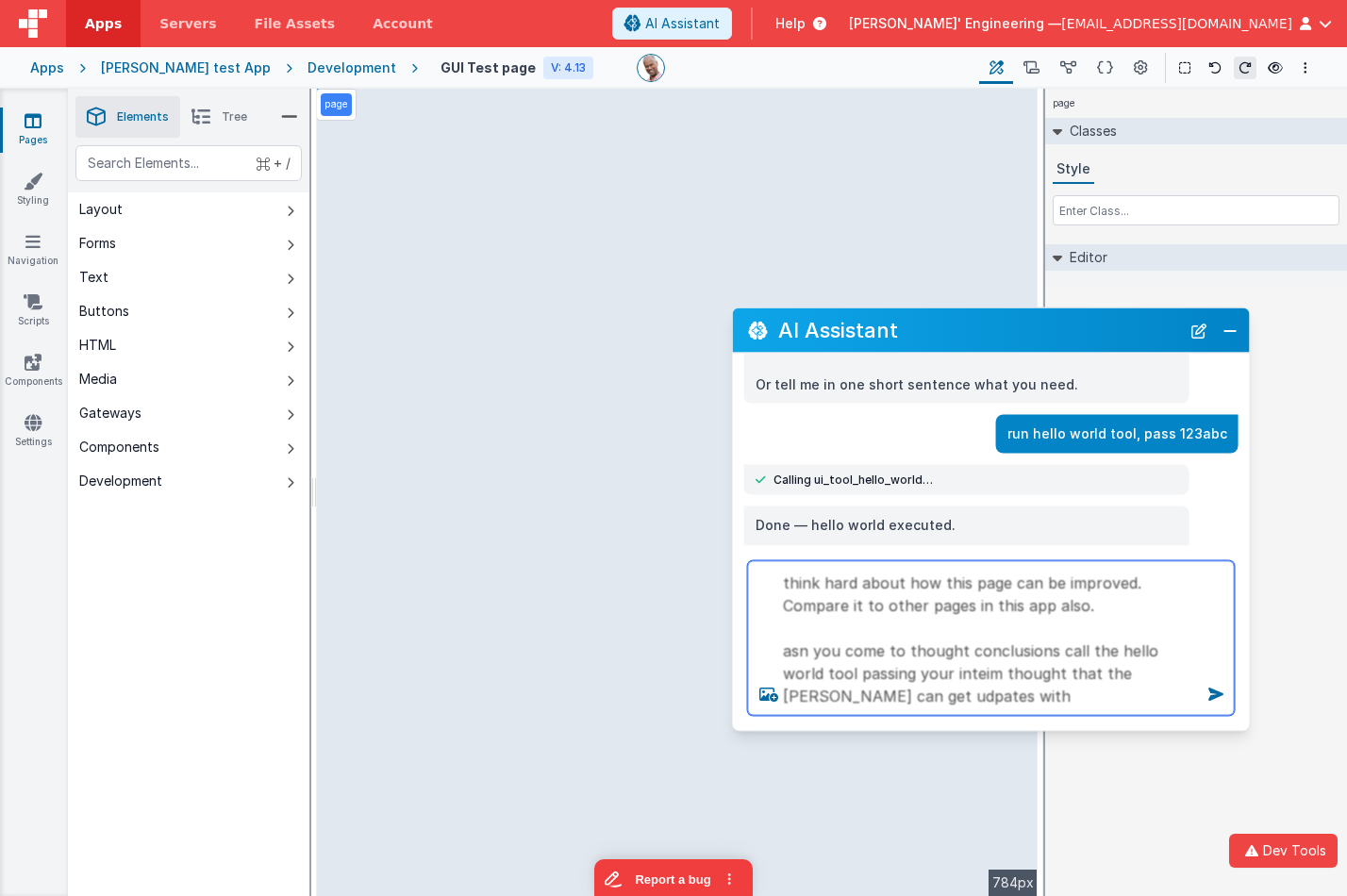
click at [781, 658] on textarea "think hard about how this page can be improved. Compare it to other pages in th…" at bounding box center [990, 638] width 486 height 155
click at [793, 653] on textarea "think hard about how this page can be improved. Compare it to other pages in th…" at bounding box center [990, 638] width 486 height 155
click at [930, 648] on textarea "think hard about how this page can be improved. Compare it to other pages in th…" at bounding box center [990, 638] width 486 height 155
click at [918, 701] on textarea "think hard about how this page can be improved. Compare it to other pages in th…" at bounding box center [990, 638] width 486 height 155
click at [936, 666] on textarea "think hard about how this page can be improved. Compare it to other pages in th…" at bounding box center [990, 638] width 486 height 155
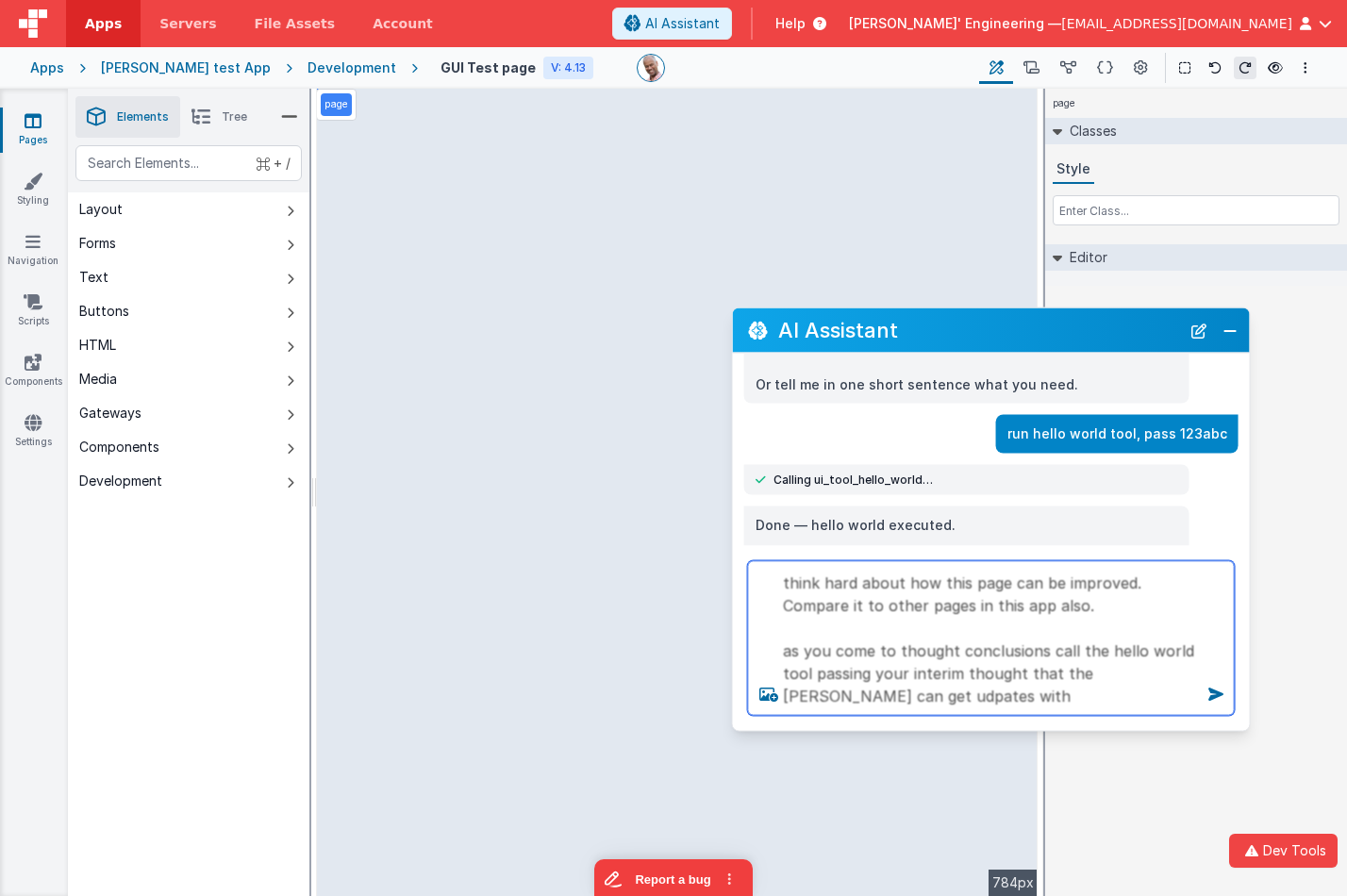
click at [947, 703] on textarea "think hard about how this page can be improved. Compare it to other pages in th…" at bounding box center [990, 638] width 486 height 155
click at [891, 698] on textarea "think hard about how this page can be improved. Compare it to other pages in th…" at bounding box center [990, 638] width 486 height 155
click at [901, 700] on textarea "think hard about how this page can be improved. Compare it to other pages in th…" at bounding box center [990, 638] width 486 height 155
type textarea "think hard about how this page can be improved. Compare it to other pages in th…"
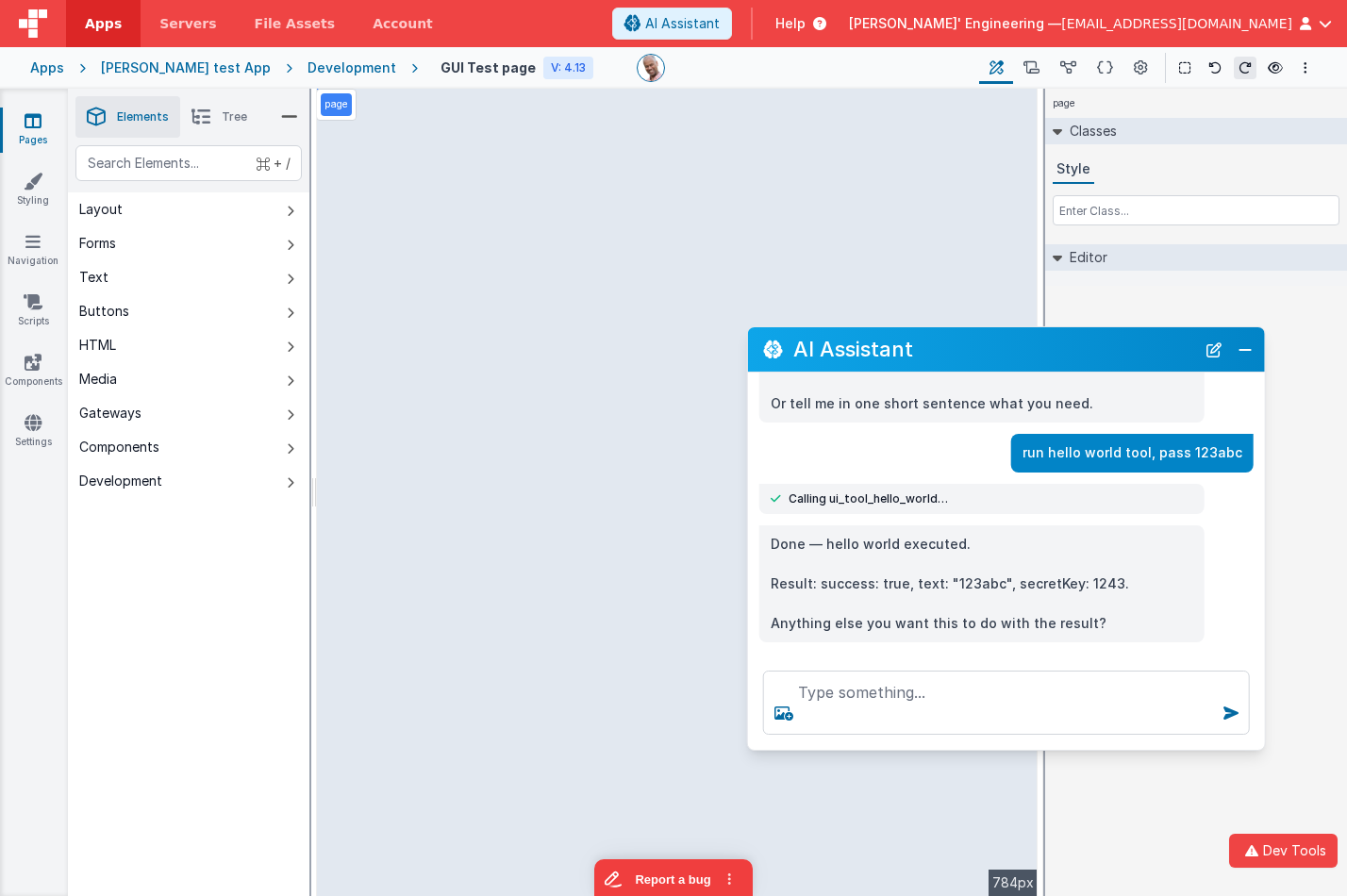
drag, startPoint x: 987, startPoint y: 338, endPoint x: 1003, endPoint y: 357, distance: 24.8
click at [1003, 357] on h2 "AI Assistant" at bounding box center [993, 350] width 401 height 32
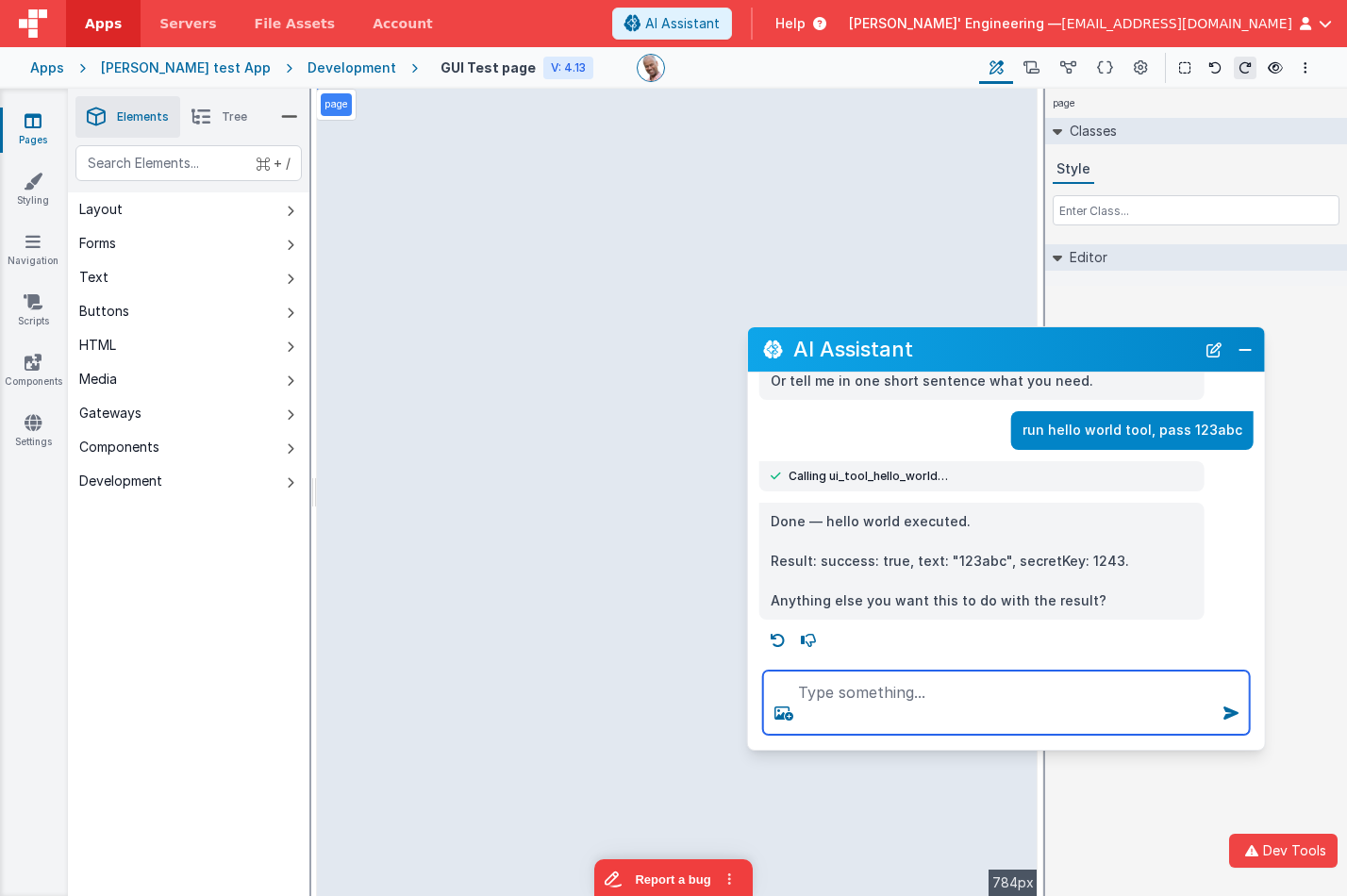
click at [840, 696] on textarea at bounding box center [1006, 702] width 486 height 64
paste textarea "think hard about how this page can be improved. Compare it to other pages in th…"
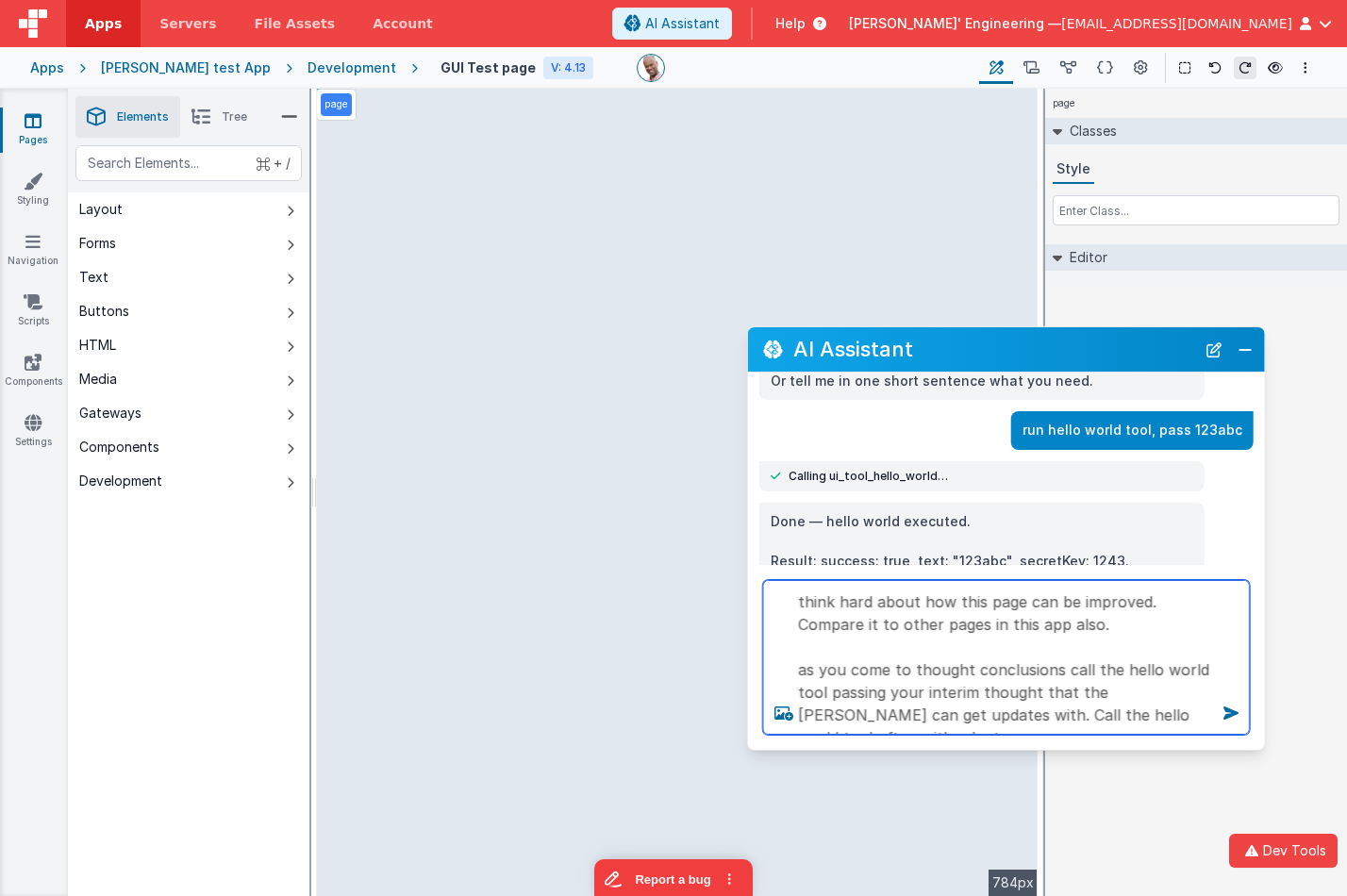
type textarea "think hard about how this page can be improved. Compare it to other pages in th…"
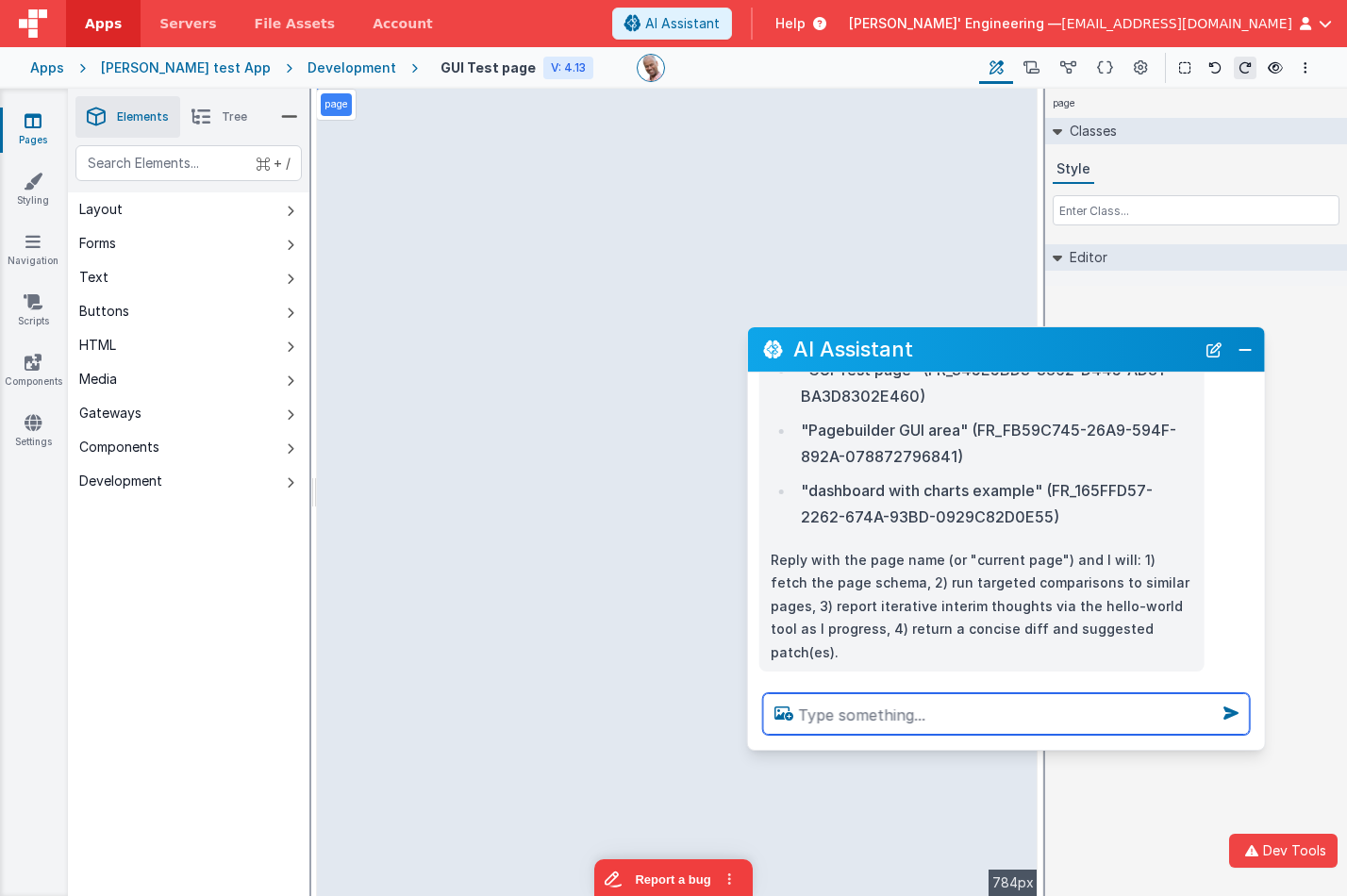
scroll to position [2896, 0]
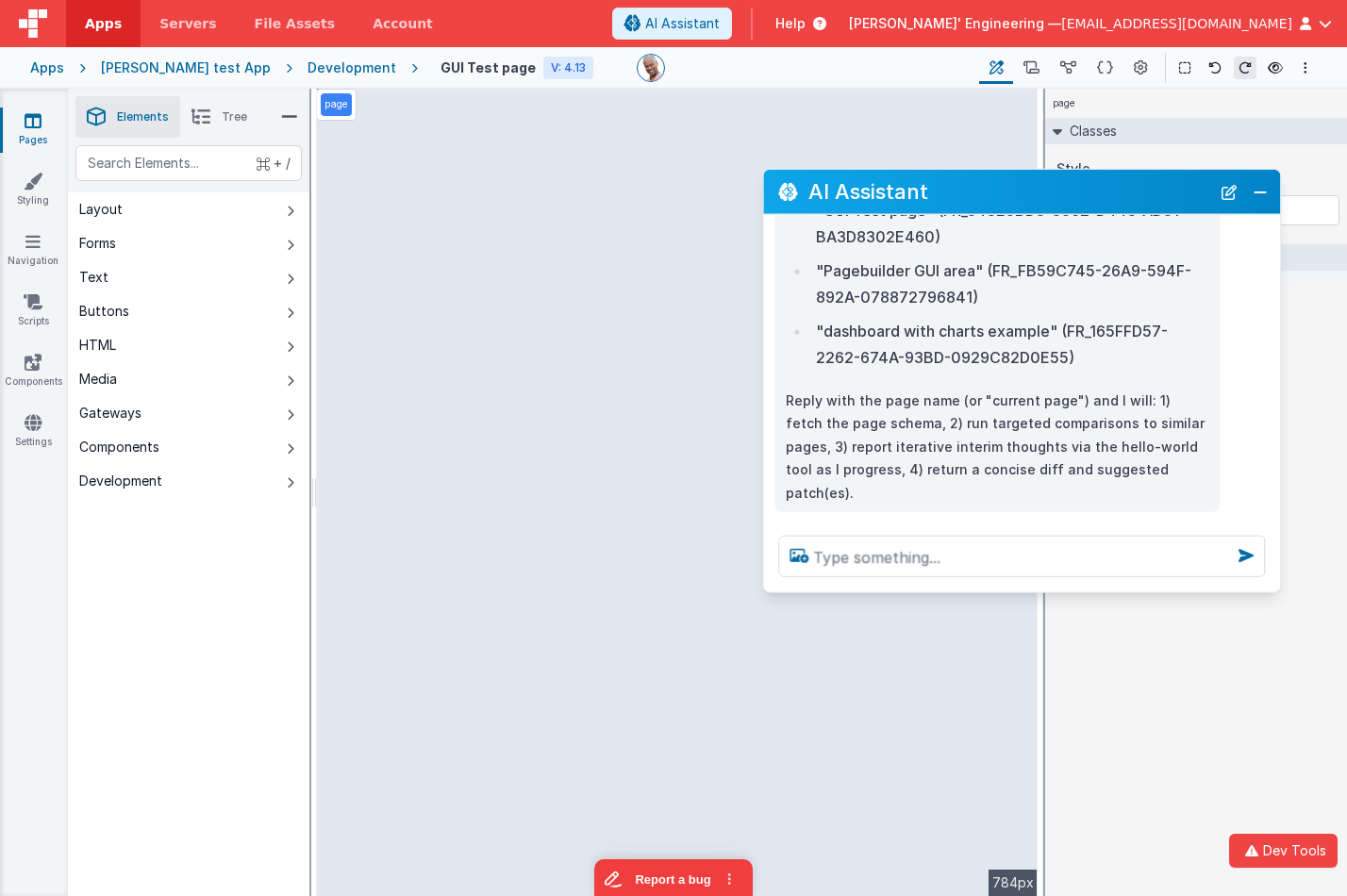
drag, startPoint x: 1111, startPoint y: 335, endPoint x: 1130, endPoint y: 170, distance: 166.1
click at [1130, 176] on h2 "AI Assistant" at bounding box center [1009, 192] width 401 height 32
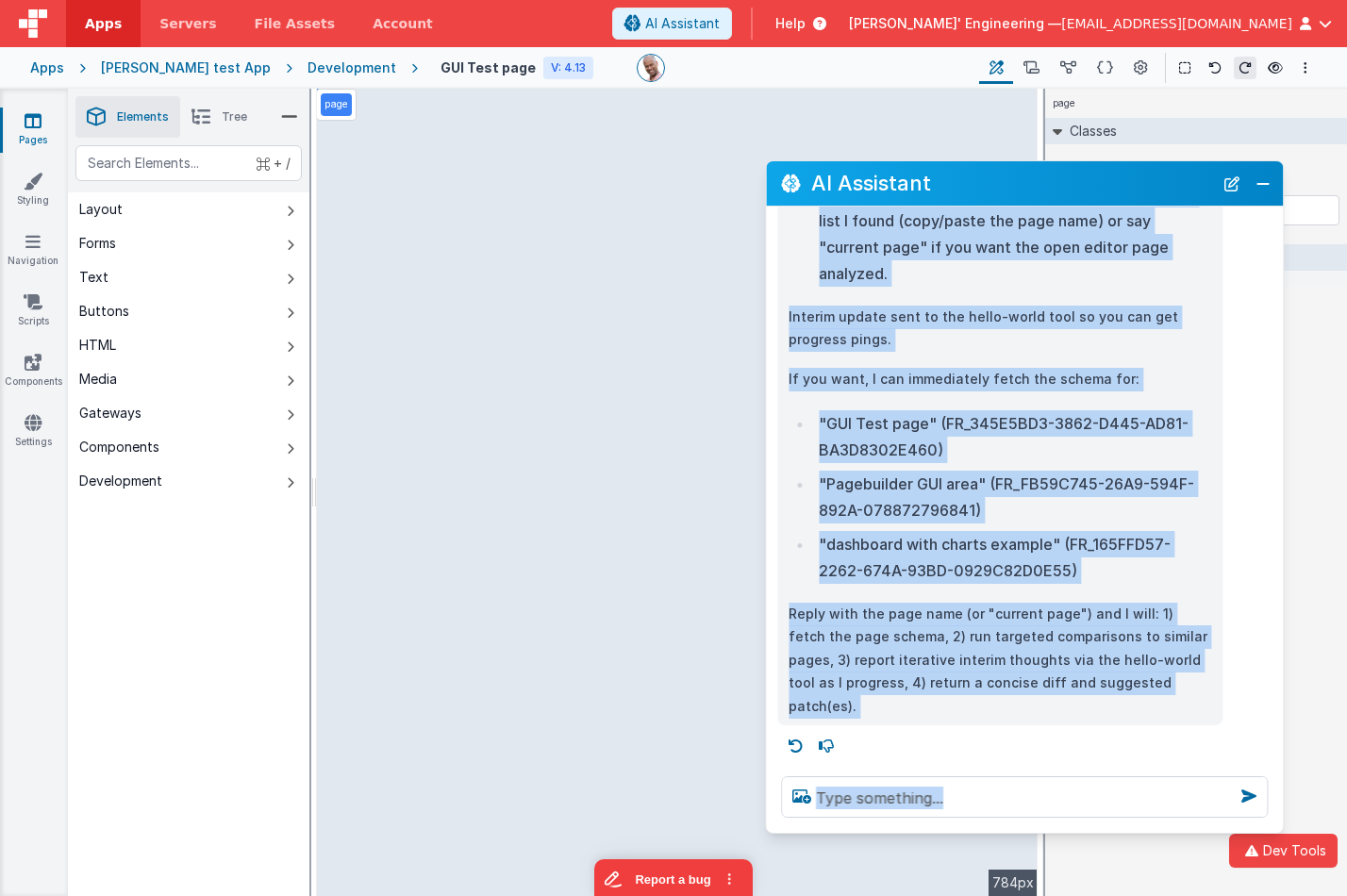
scroll to position [2647, 0]
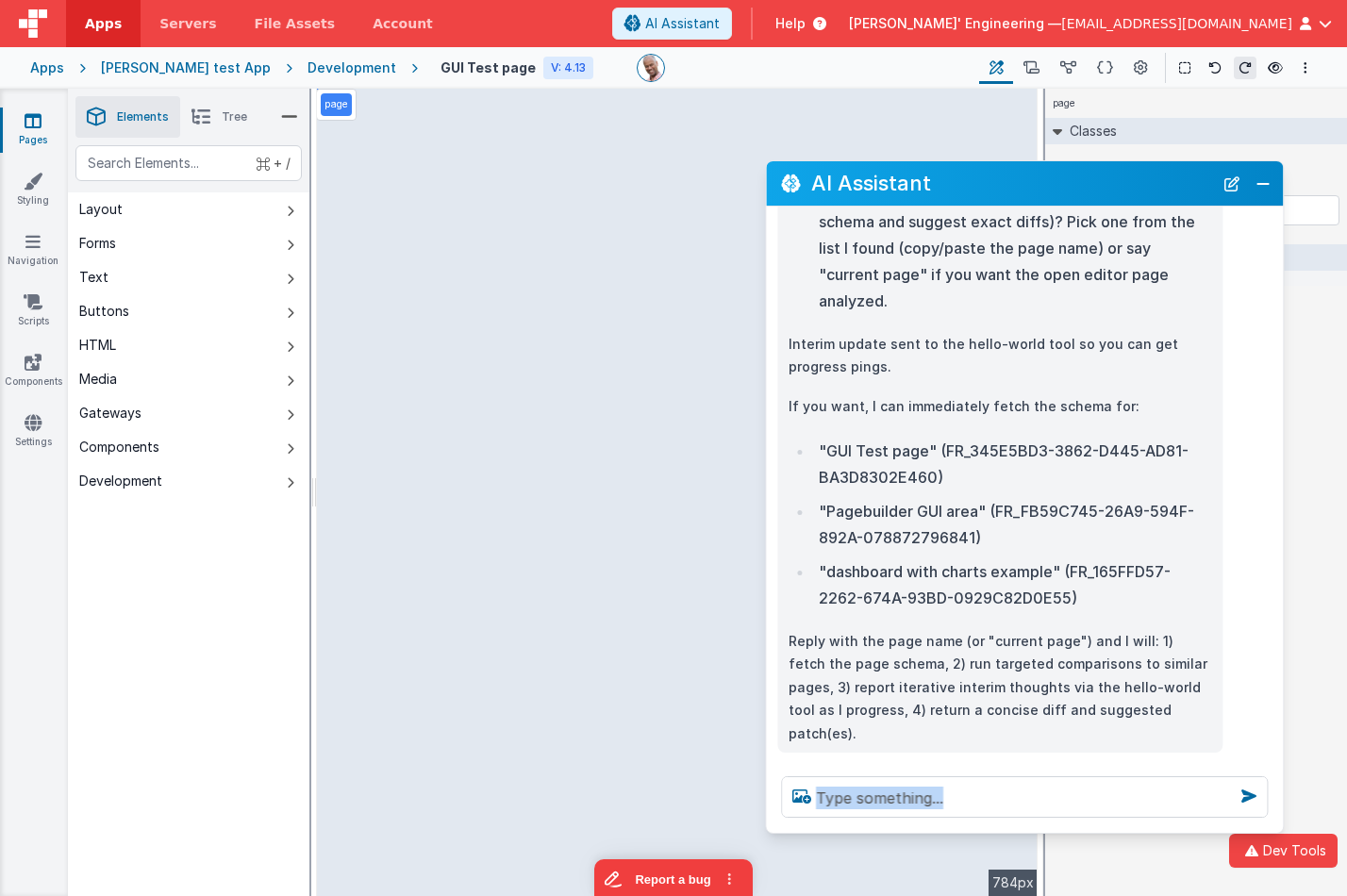
drag, startPoint x: 1034, startPoint y: 577, endPoint x: 1049, endPoint y: 747, distance: 170.7
click at [1045, 813] on div at bounding box center [1025, 796] width 517 height 72
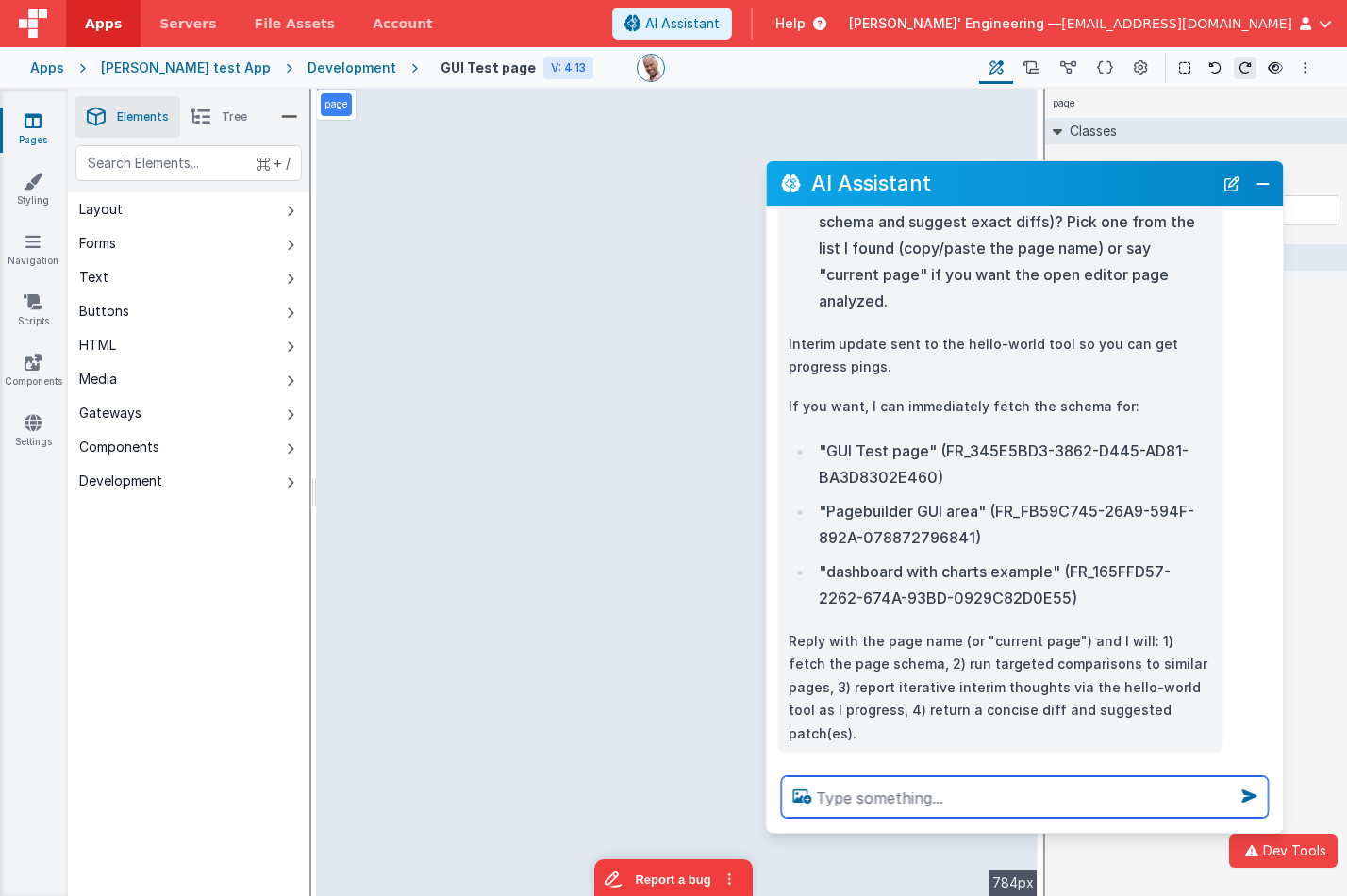
click at [891, 795] on textarea at bounding box center [1024, 796] width 486 height 41
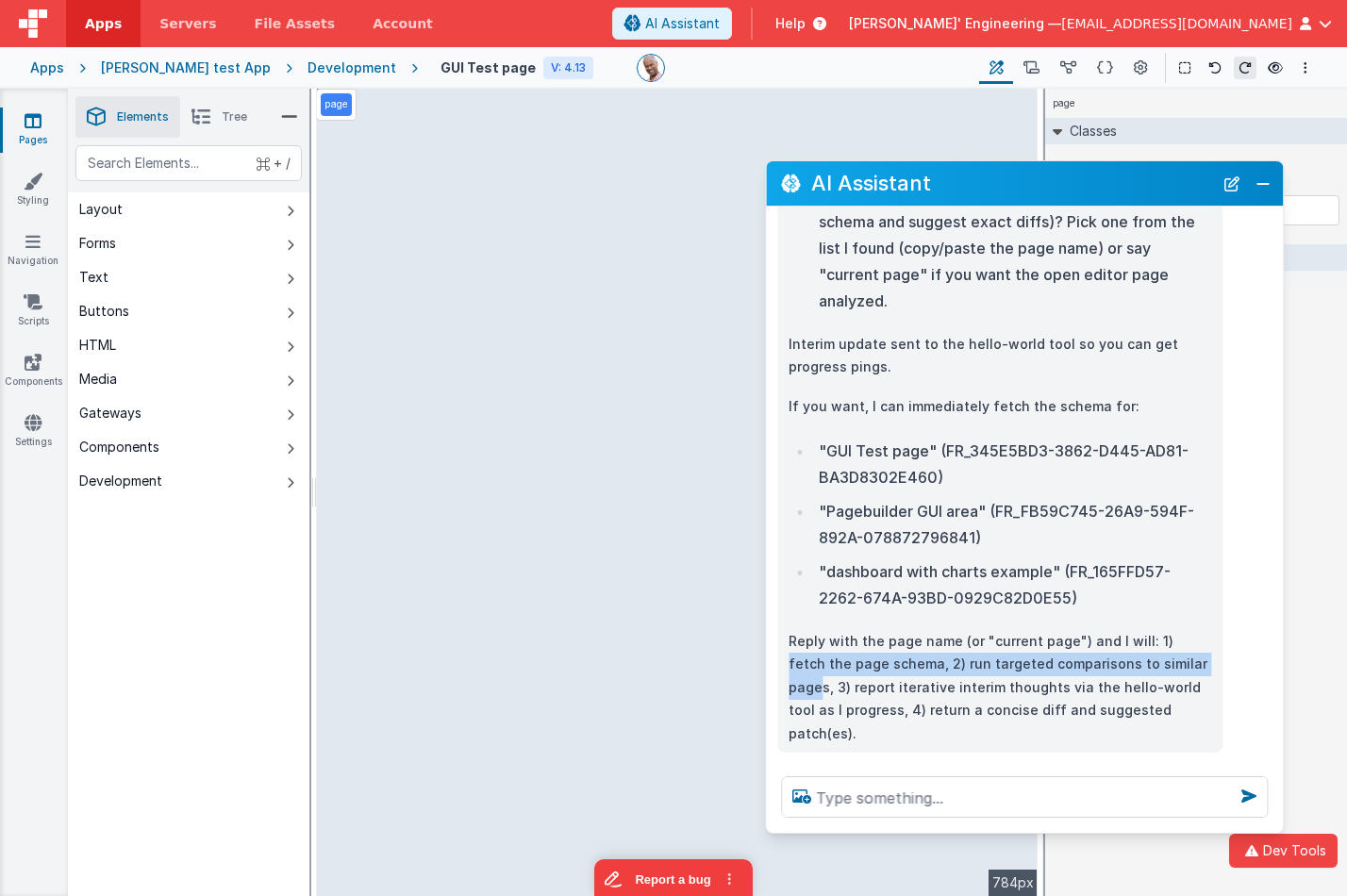
drag, startPoint x: 1156, startPoint y: 637, endPoint x: 1180, endPoint y: 655, distance: 30.0
click at [1180, 655] on p "Reply with the page name (or "current page") and I will: 1) fetch the page sche…" at bounding box center [999, 688] width 422 height 116
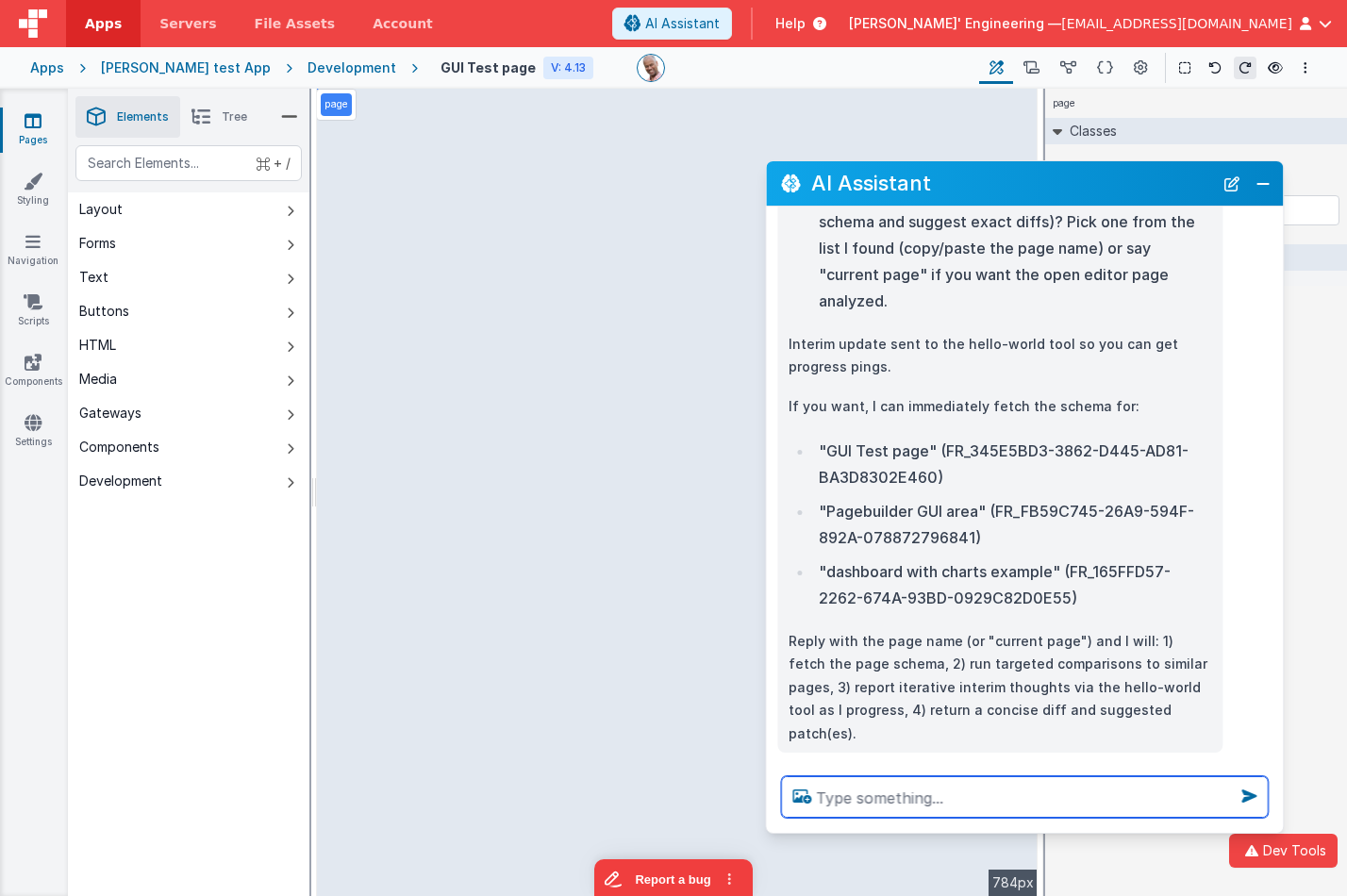
click at [1042, 785] on textarea at bounding box center [1024, 796] width 486 height 41
type textarea "2"
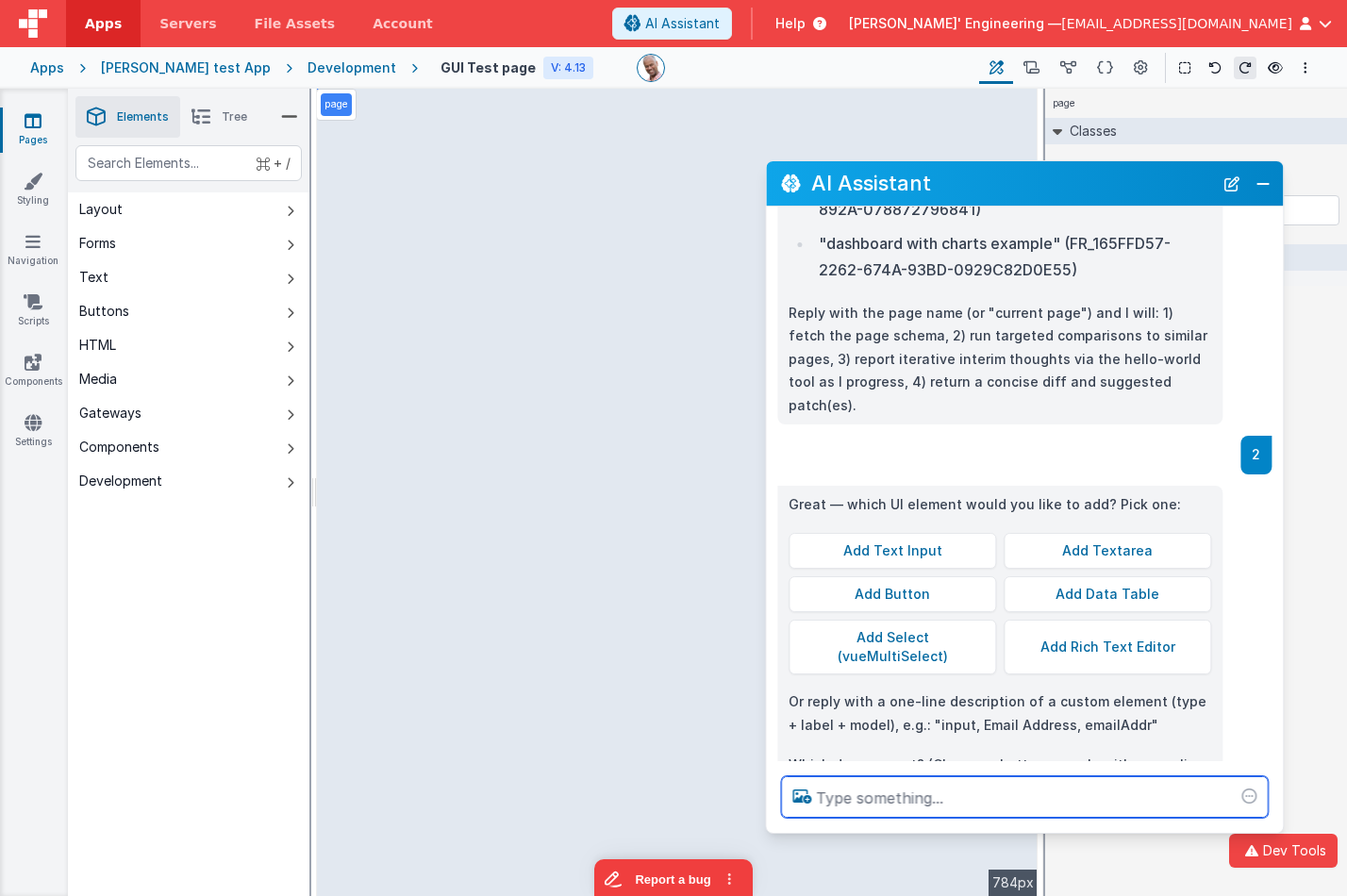
scroll to position [3011, 0]
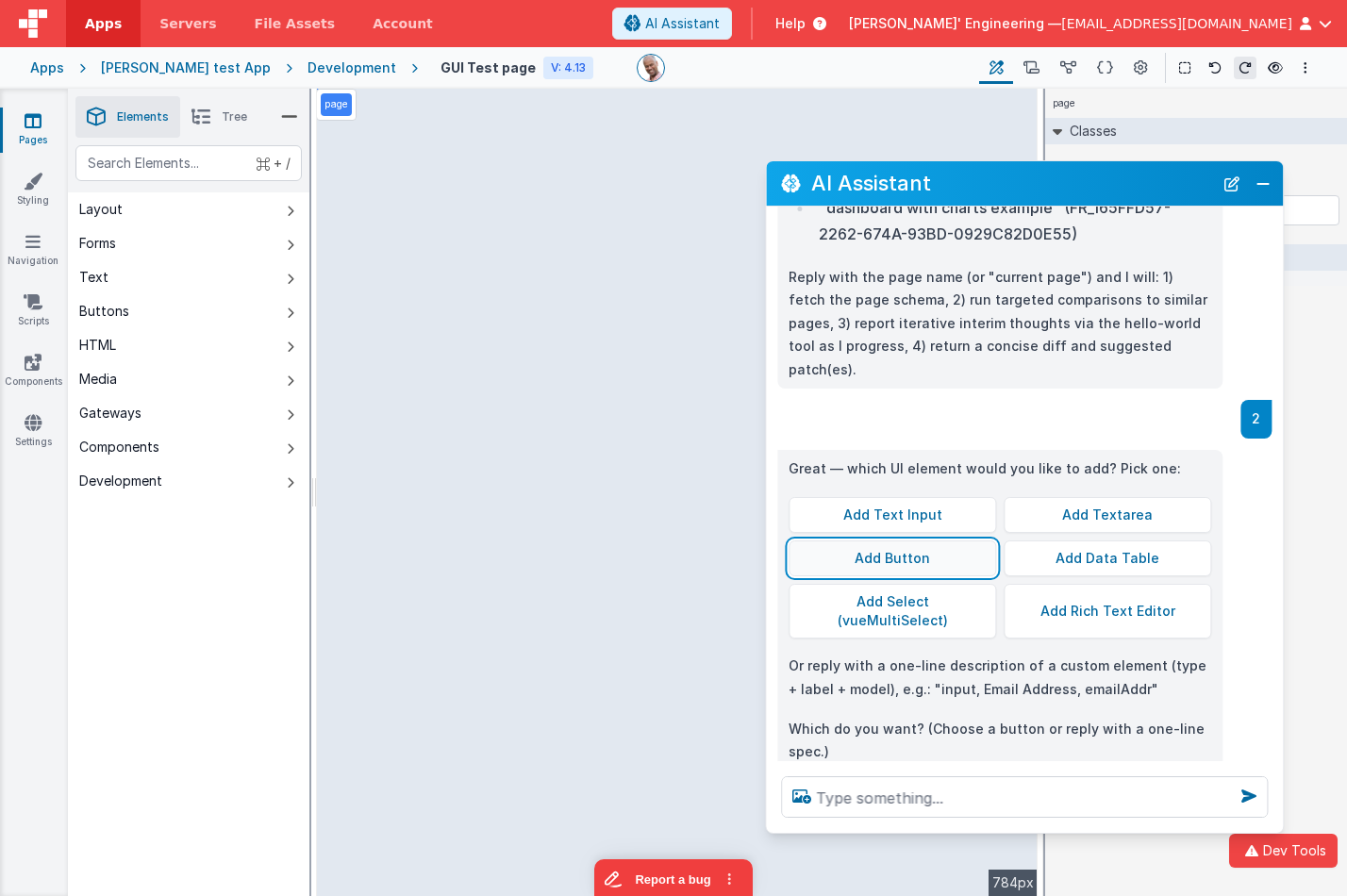
click at [930, 540] on button "Add Button" at bounding box center [891, 558] width 207 height 35
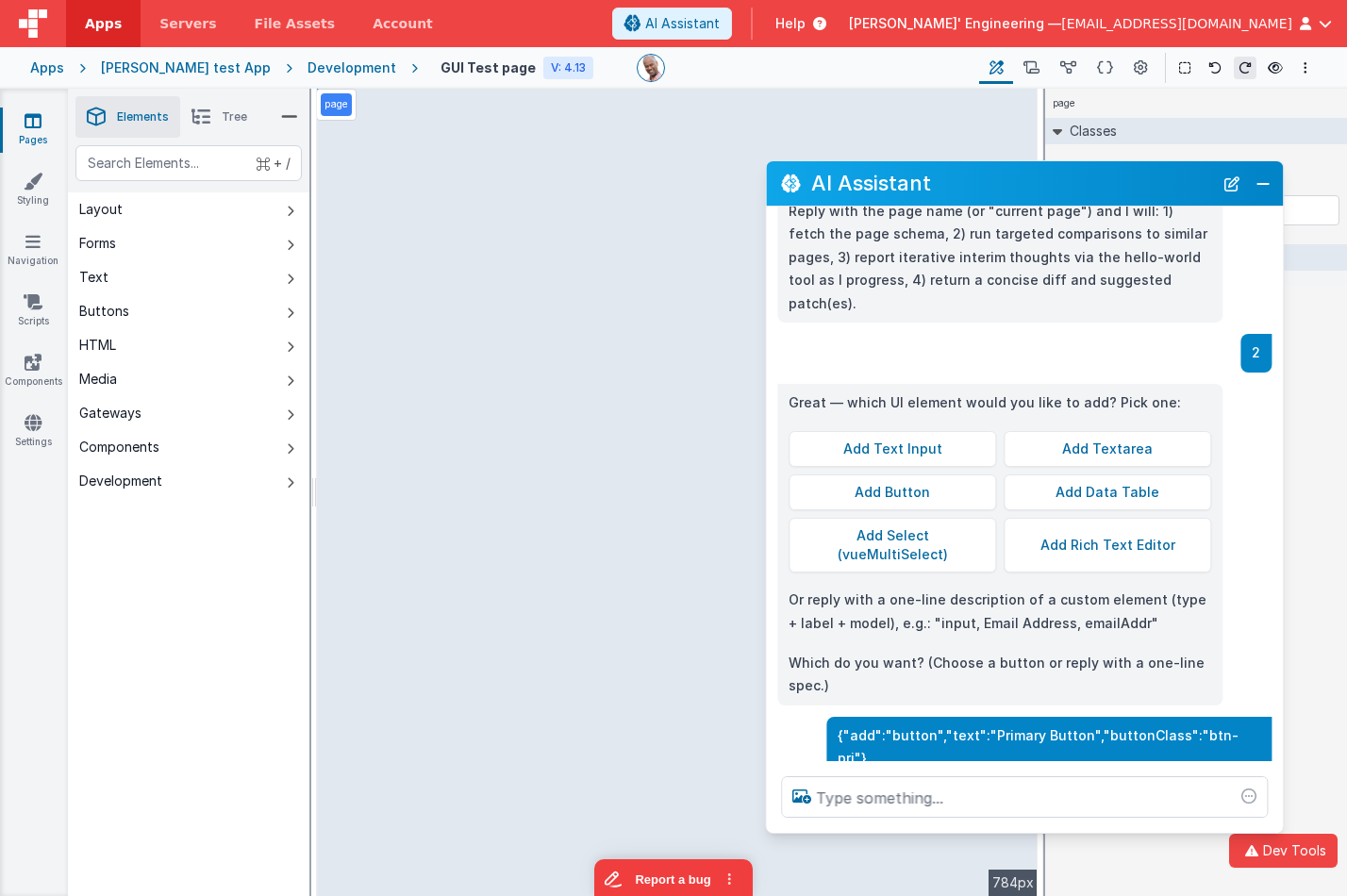
drag, startPoint x: 862, startPoint y: 689, endPoint x: 1255, endPoint y: 690, distance: 393.0
click at [1255, 724] on p "{"add":"button","text":"Primary Button","buttonClass":"btn-pri"}" at bounding box center [1048, 746] width 422 height 46
drag, startPoint x: 1255, startPoint y: 690, endPoint x: 850, endPoint y: 682, distance: 405.1
click at [840, 717] on div "{"add":"button","text":"Primary Button","buttonClass":"btn-pri"}" at bounding box center [1019, 747] width 506 height 61
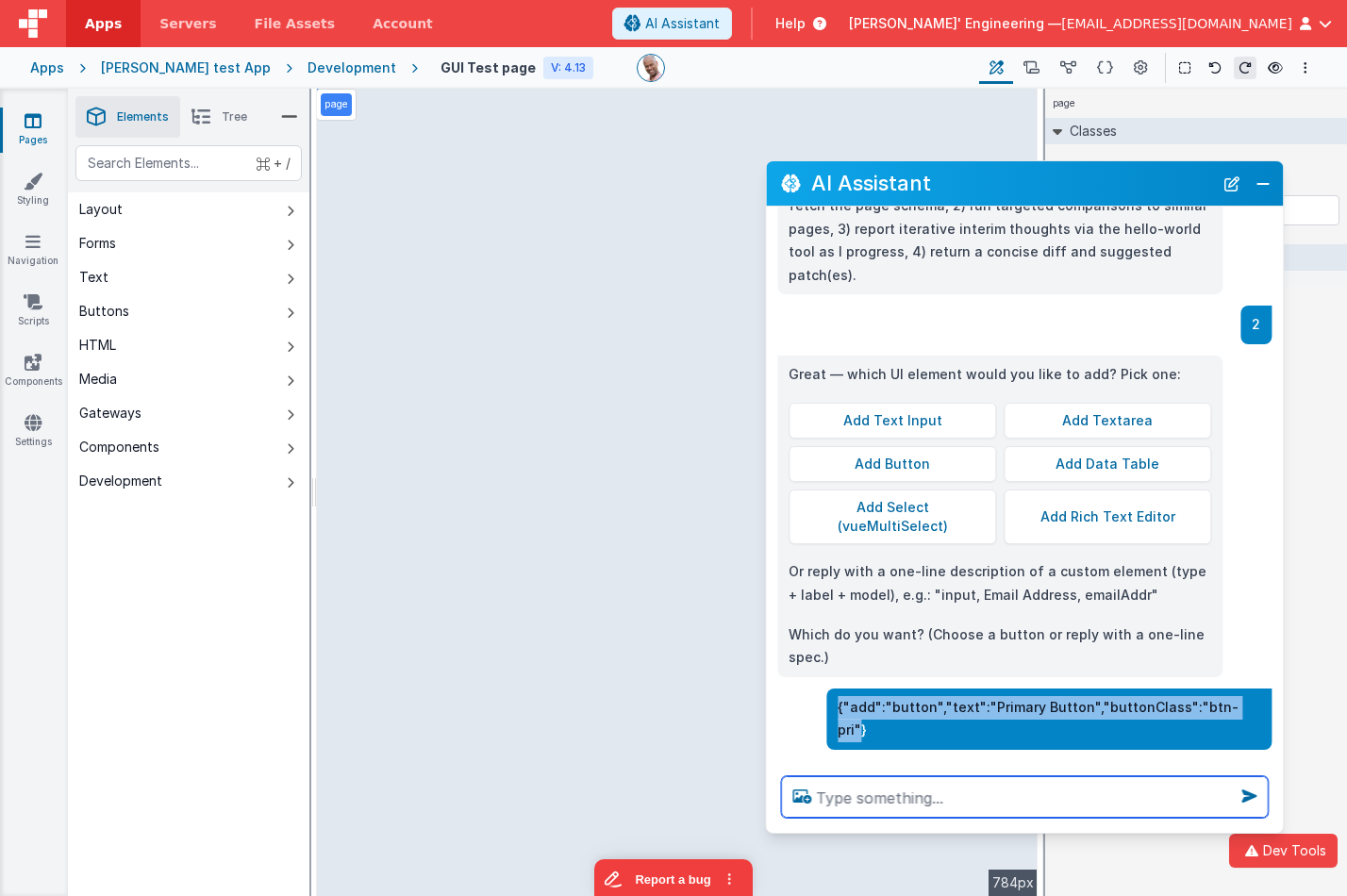
scroll to position [3140, 0]
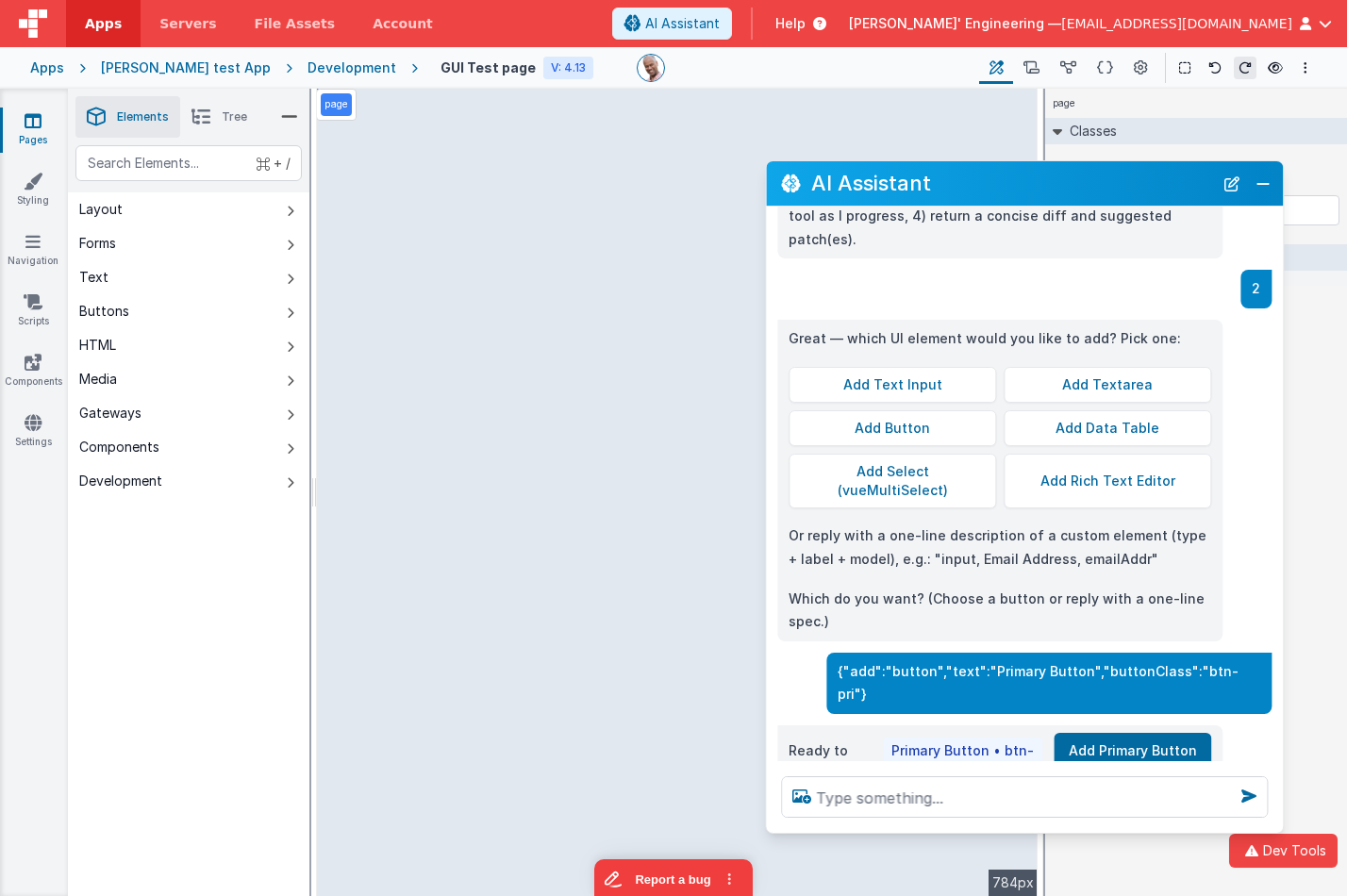
drag, startPoint x: 939, startPoint y: 690, endPoint x: 887, endPoint y: 690, distance: 52.0
click at [938, 737] on div "Primary Button • btn-pri" at bounding box center [962, 760] width 159 height 45
click at [1102, 732] on button "Add Primary Button ✅" at bounding box center [1132, 759] width 158 height 54
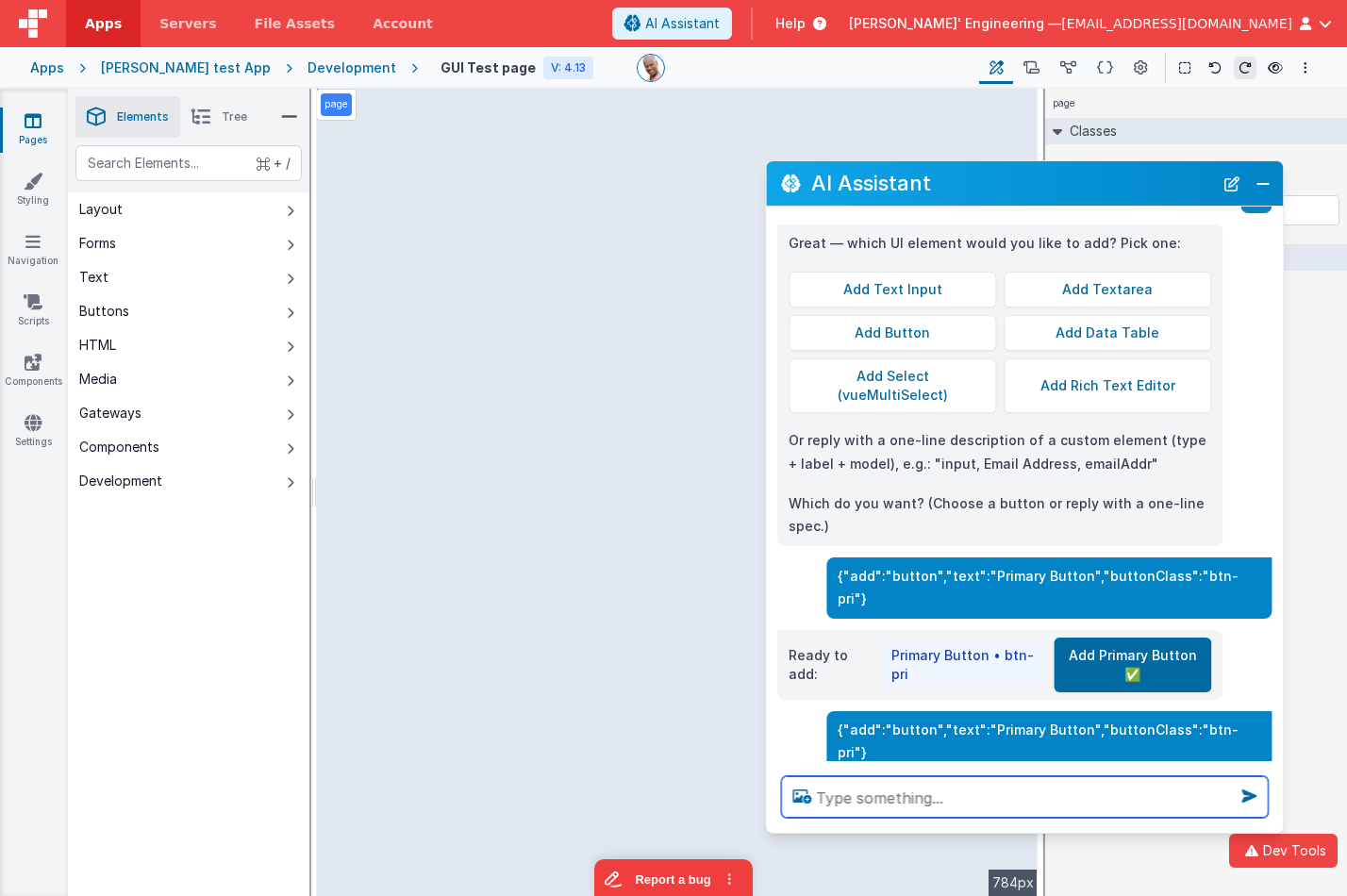
scroll to position [3272, 0]
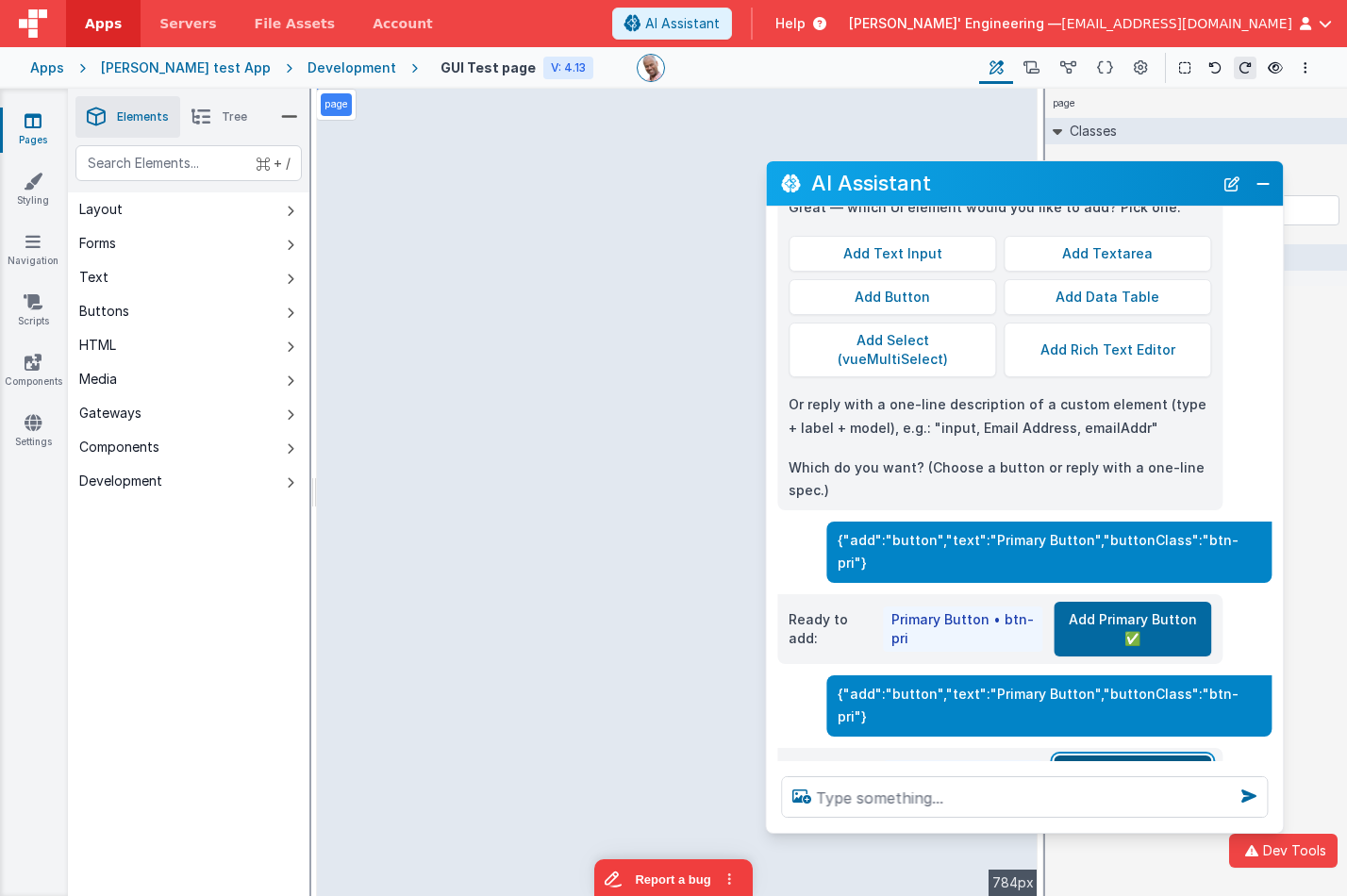
click at [1087, 755] on button "Add Primary Button ✅" at bounding box center [1132, 782] width 158 height 54
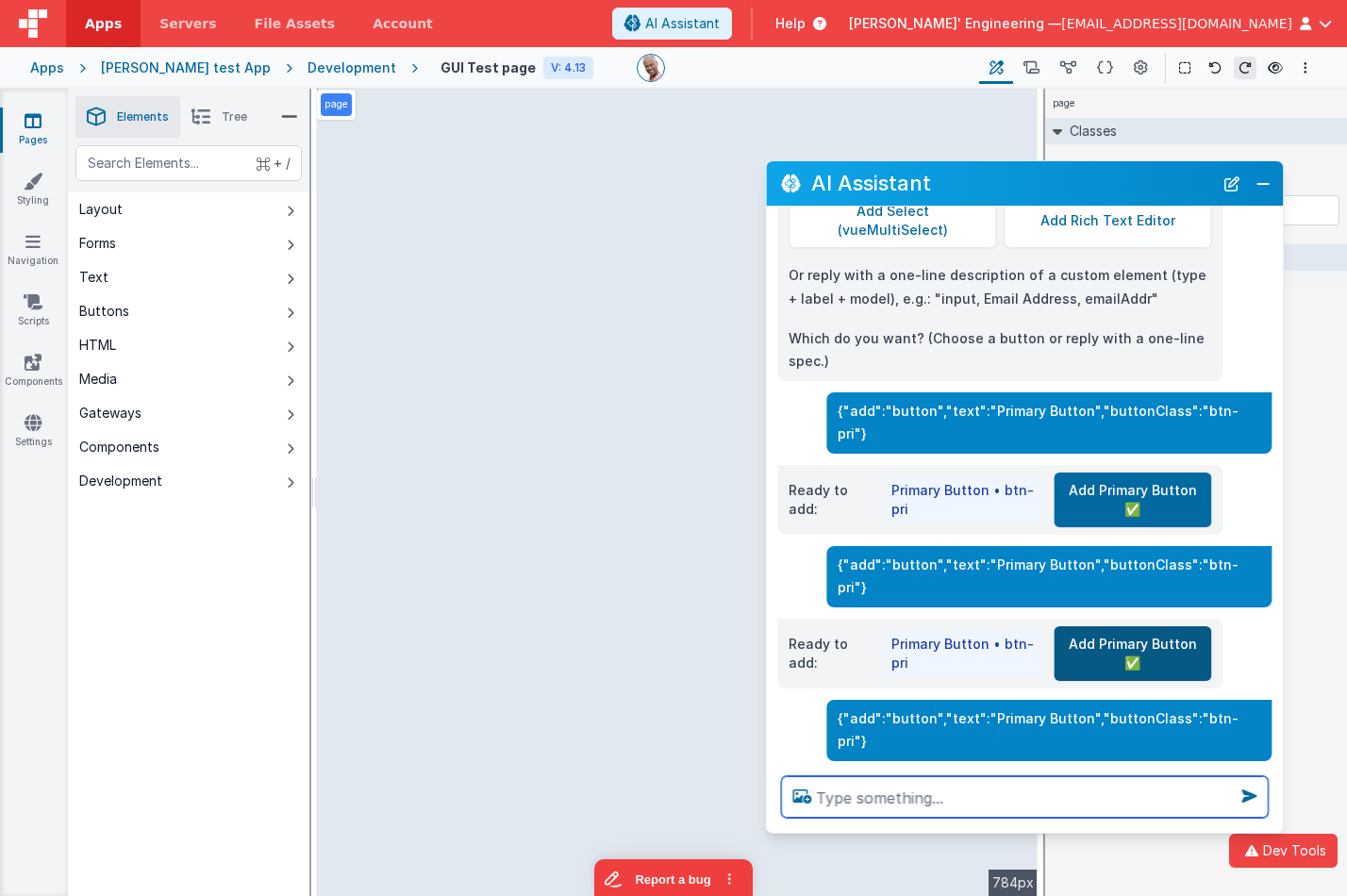
scroll to position [3402, 0]
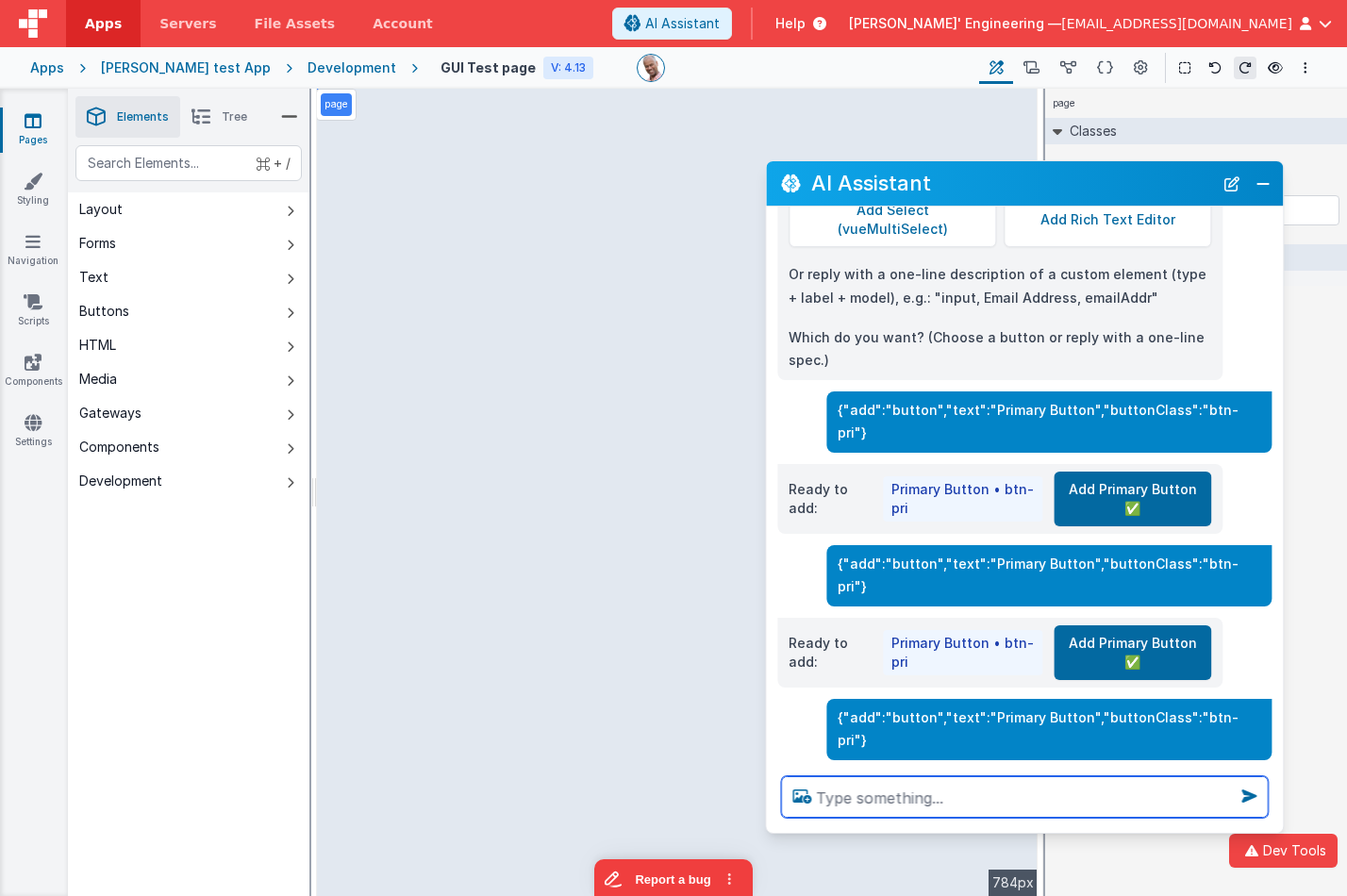
click at [868, 799] on textarea at bounding box center [1024, 796] width 486 height 41
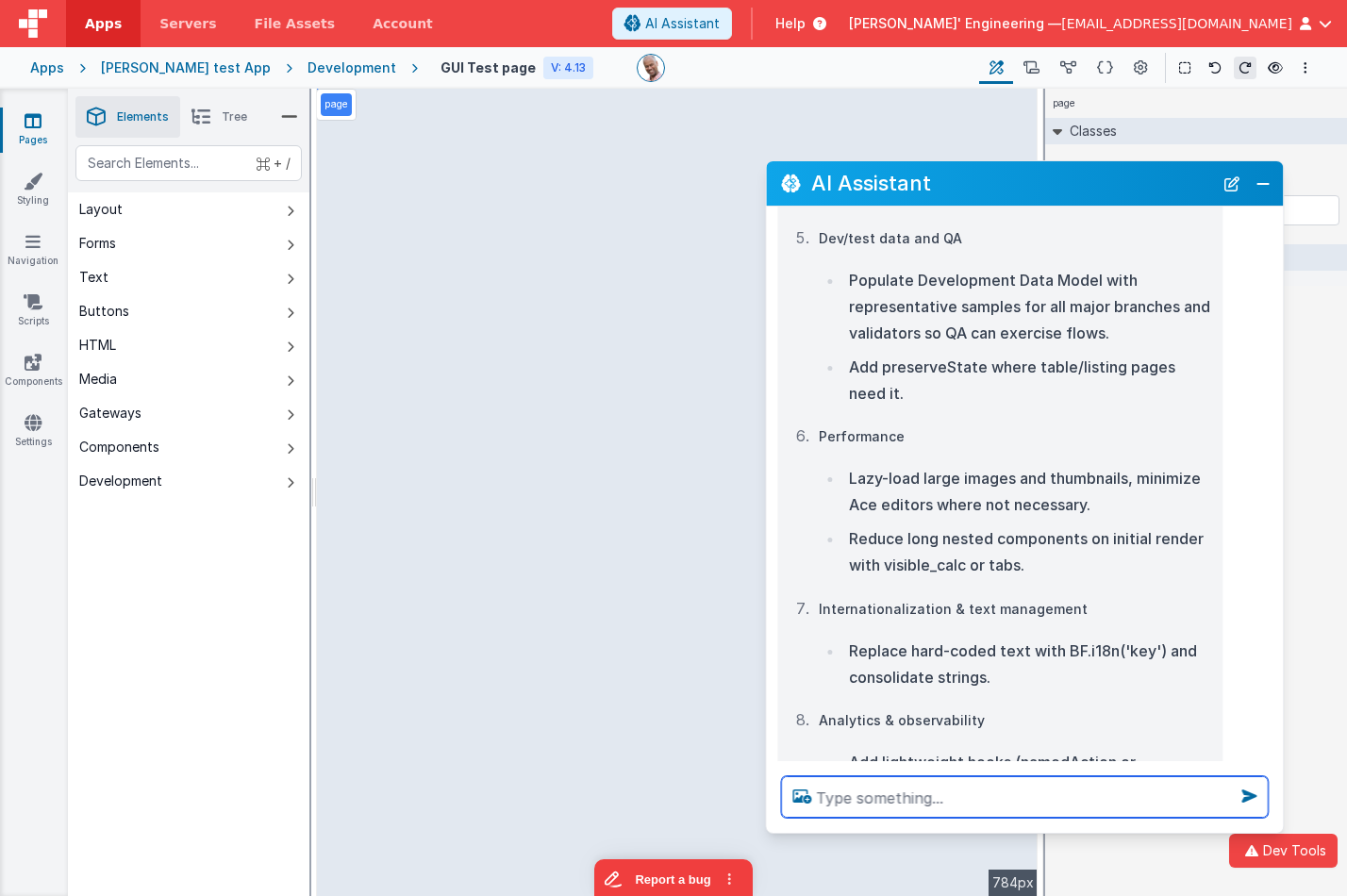
scroll to position [1943, 0]
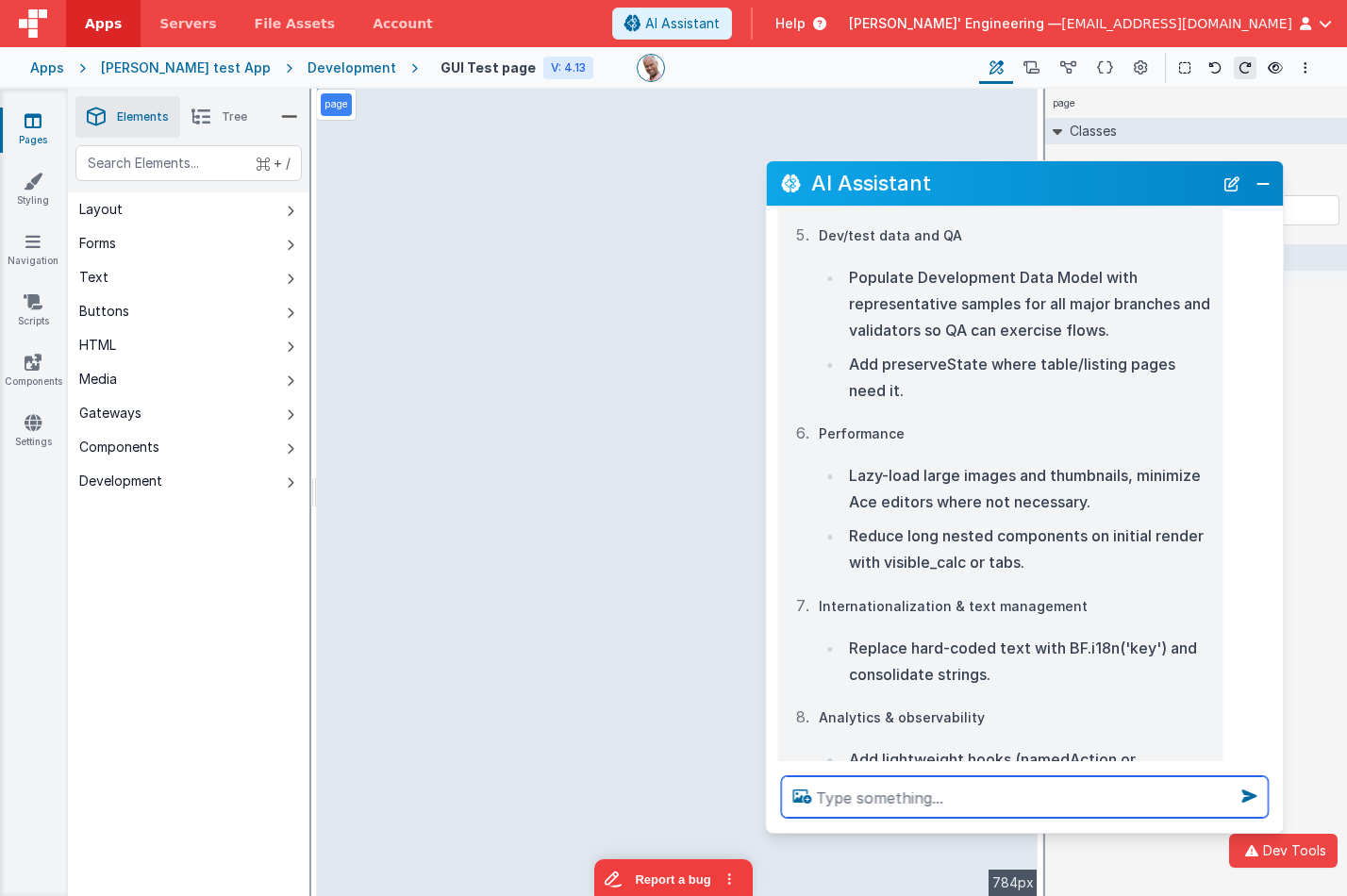
paste textarea "think hard about how this page can be improved. Compare it to other pages in th…"
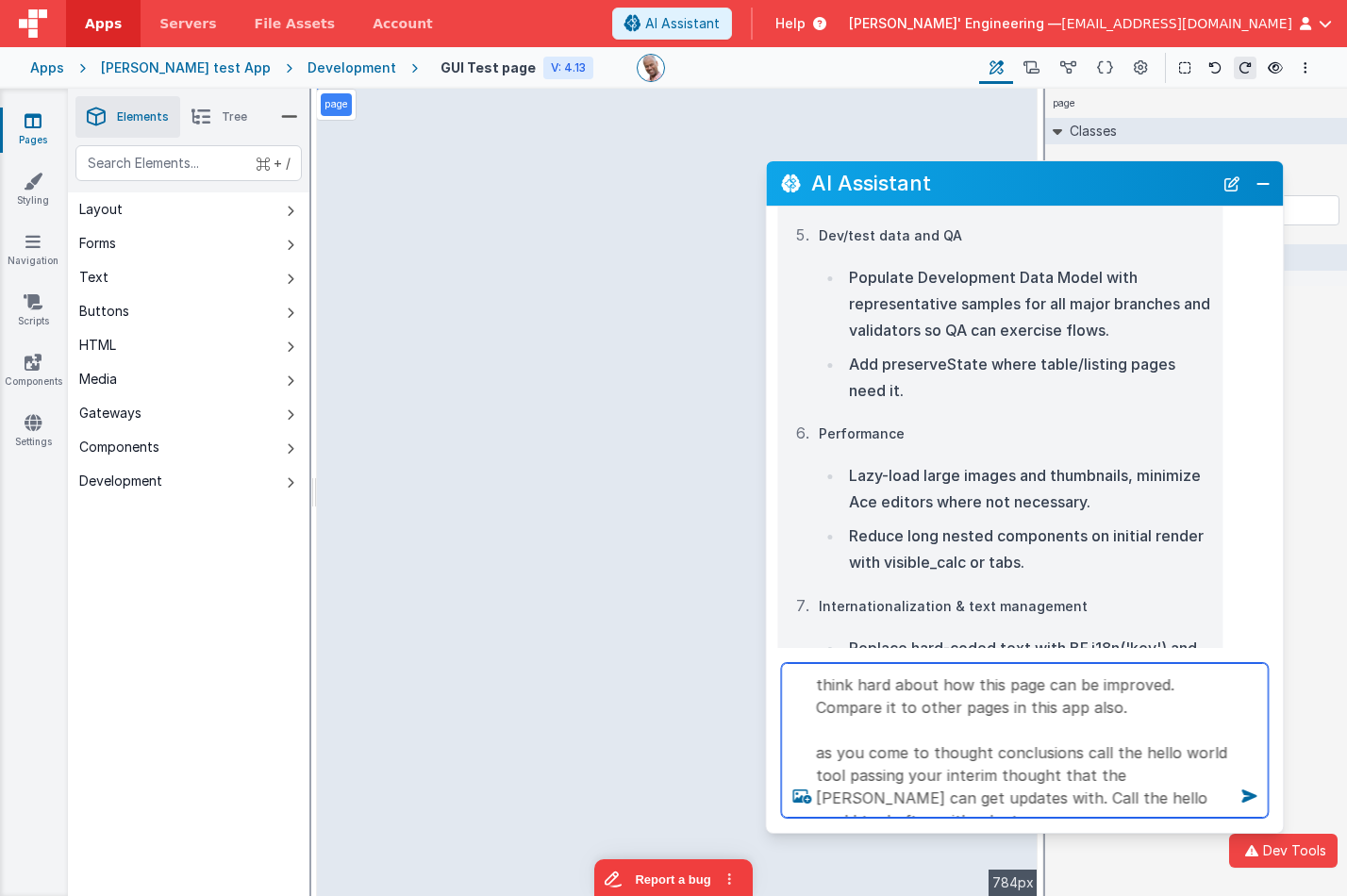
type textarea "think hard about how this page can be improved. Compare it to other pages in th…"
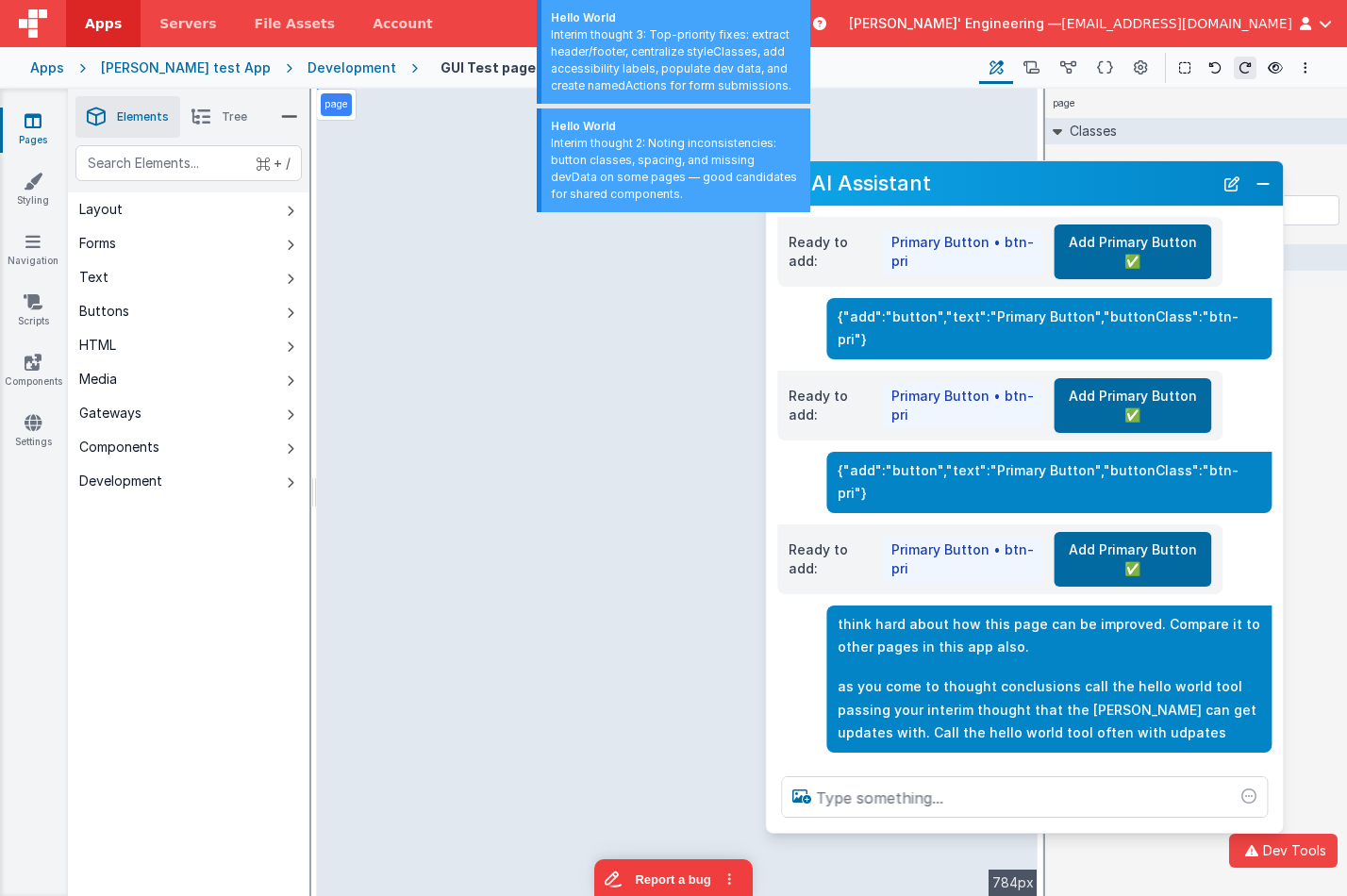
scroll to position [3690, 0]
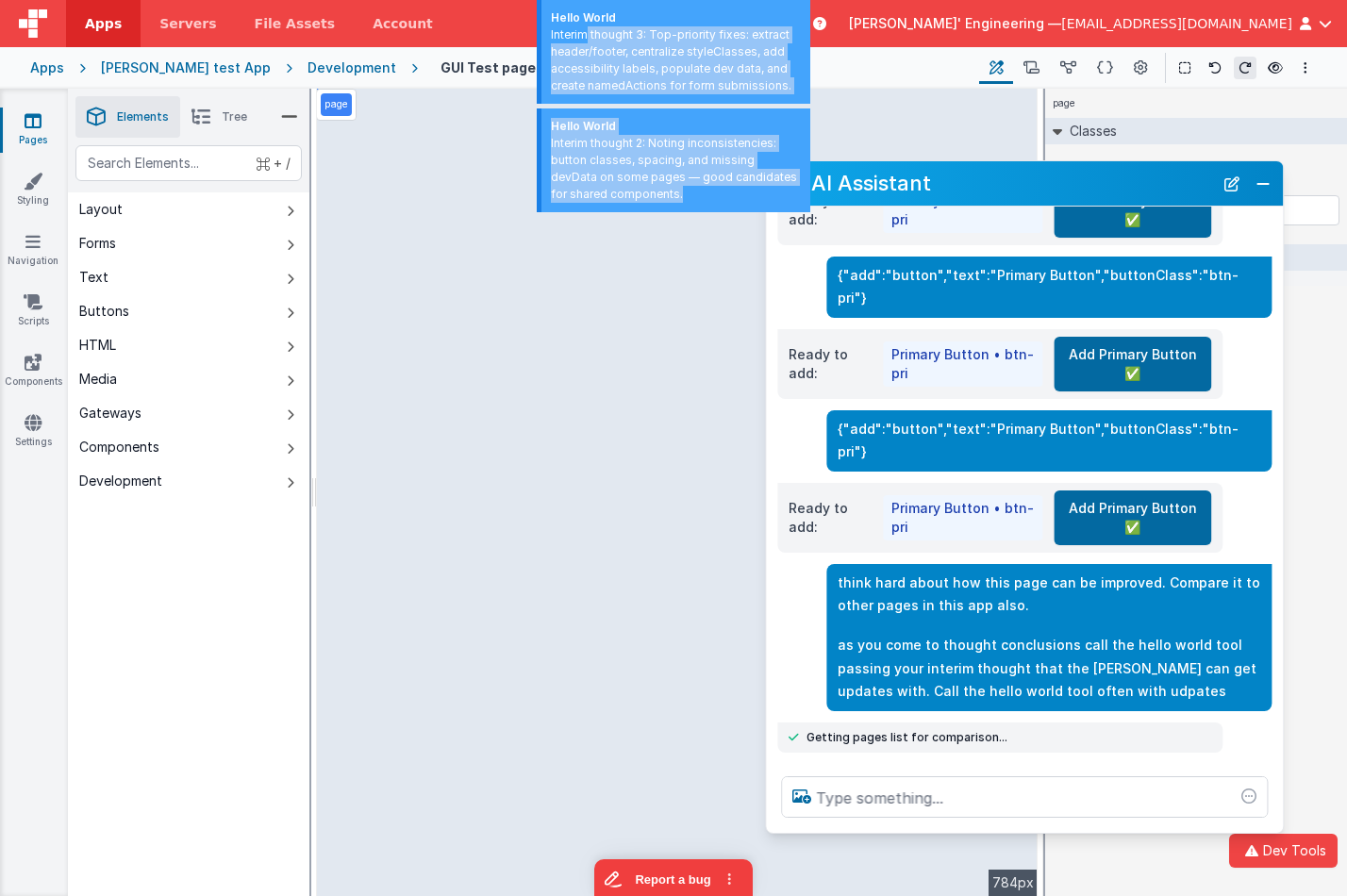
drag, startPoint x: 677, startPoint y: 81, endPoint x: 586, endPoint y: 33, distance: 102.9
click at [586, 33] on span "Hello World Interim thought 3: Top-priority fixes: extract header/footer, centr…" at bounding box center [673, 108] width 283 height 217
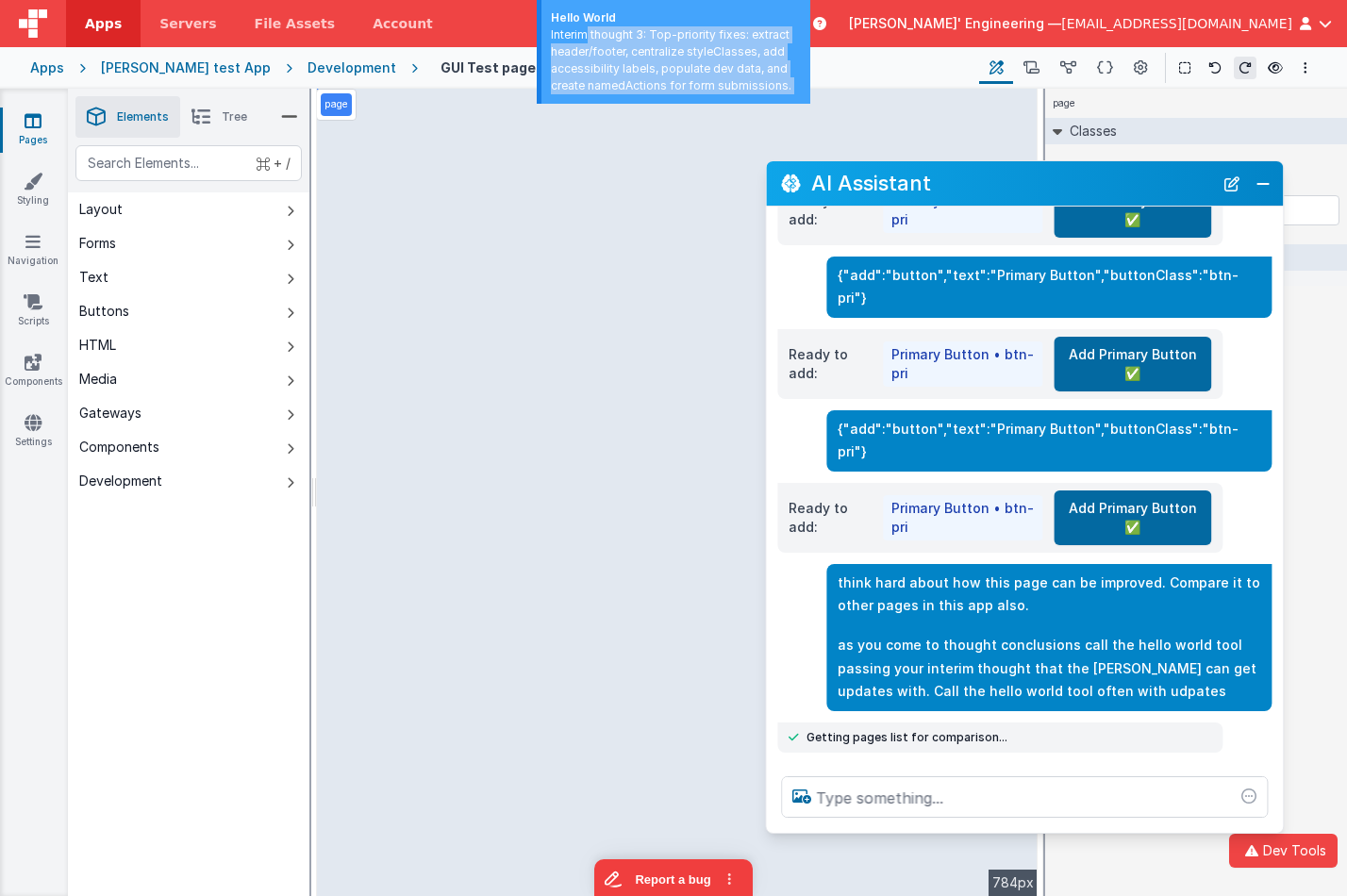
drag, startPoint x: 678, startPoint y: 137, endPoint x: 704, endPoint y: 160, distance: 34.7
click at [678, 137] on div "Interim thought 2: Noting inconsistencies: button classes, spacing, and missing…" at bounding box center [674, 169] width 249 height 68
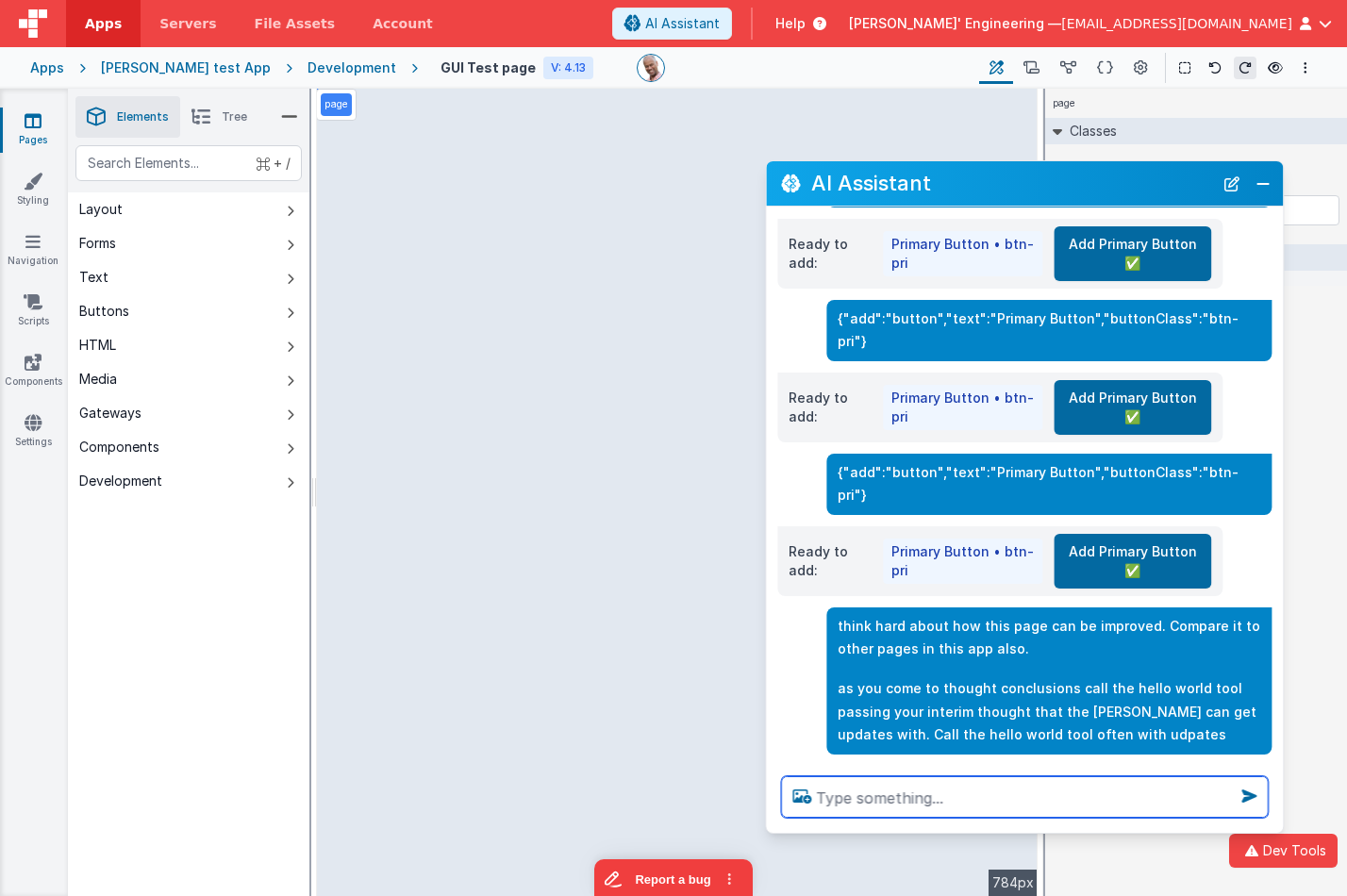
scroll to position [3848, 0]
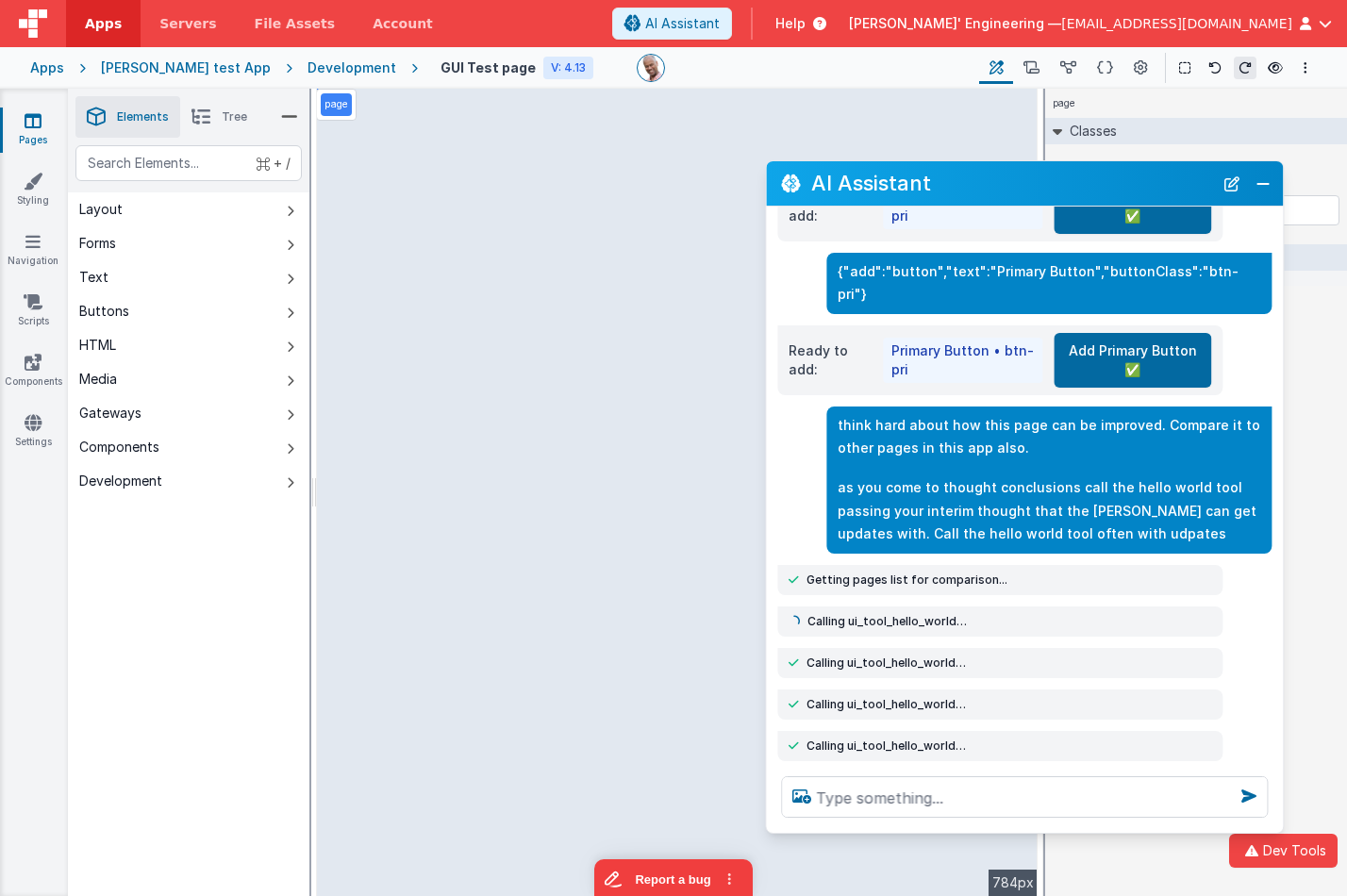
click at [976, 614] on div "Calling ui_tool_hello_world…" at bounding box center [999, 621] width 422 height 15
click at [1034, 69] on icon at bounding box center [1031, 68] width 16 height 20
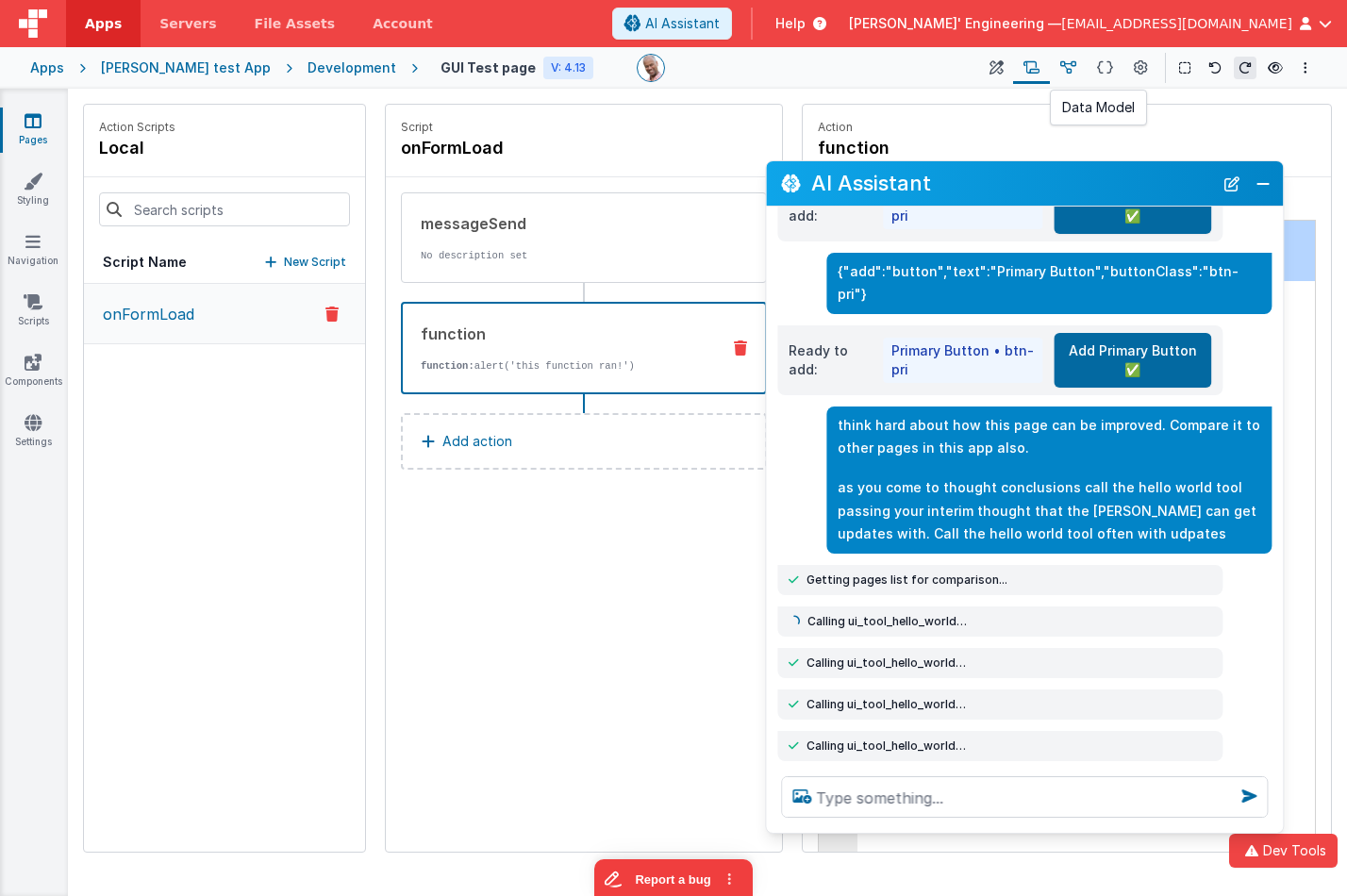
click at [1075, 67] on icon at bounding box center [1068, 68] width 16 height 20
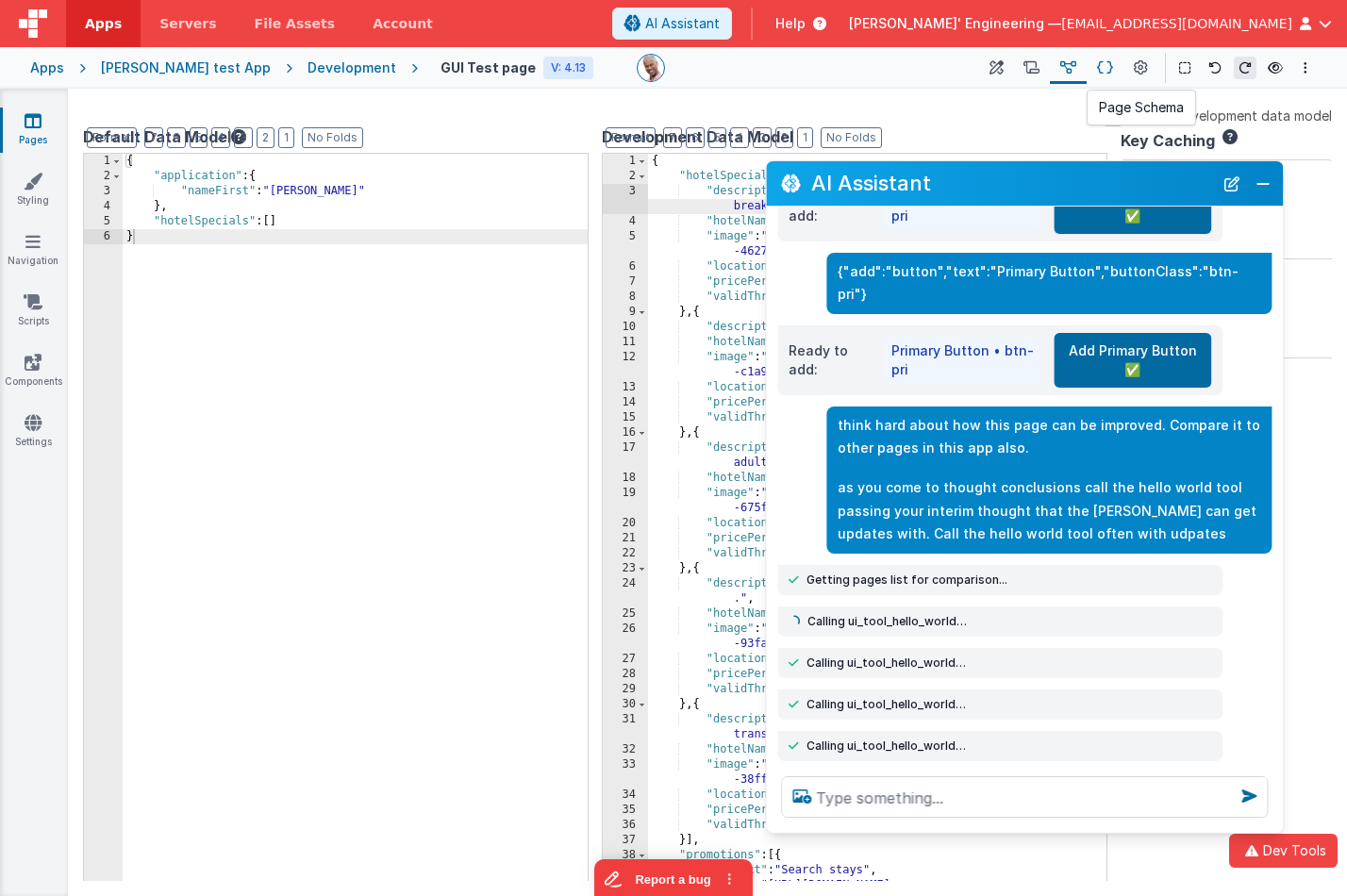
click at [1096, 66] on button at bounding box center [1104, 68] width 36 height 33
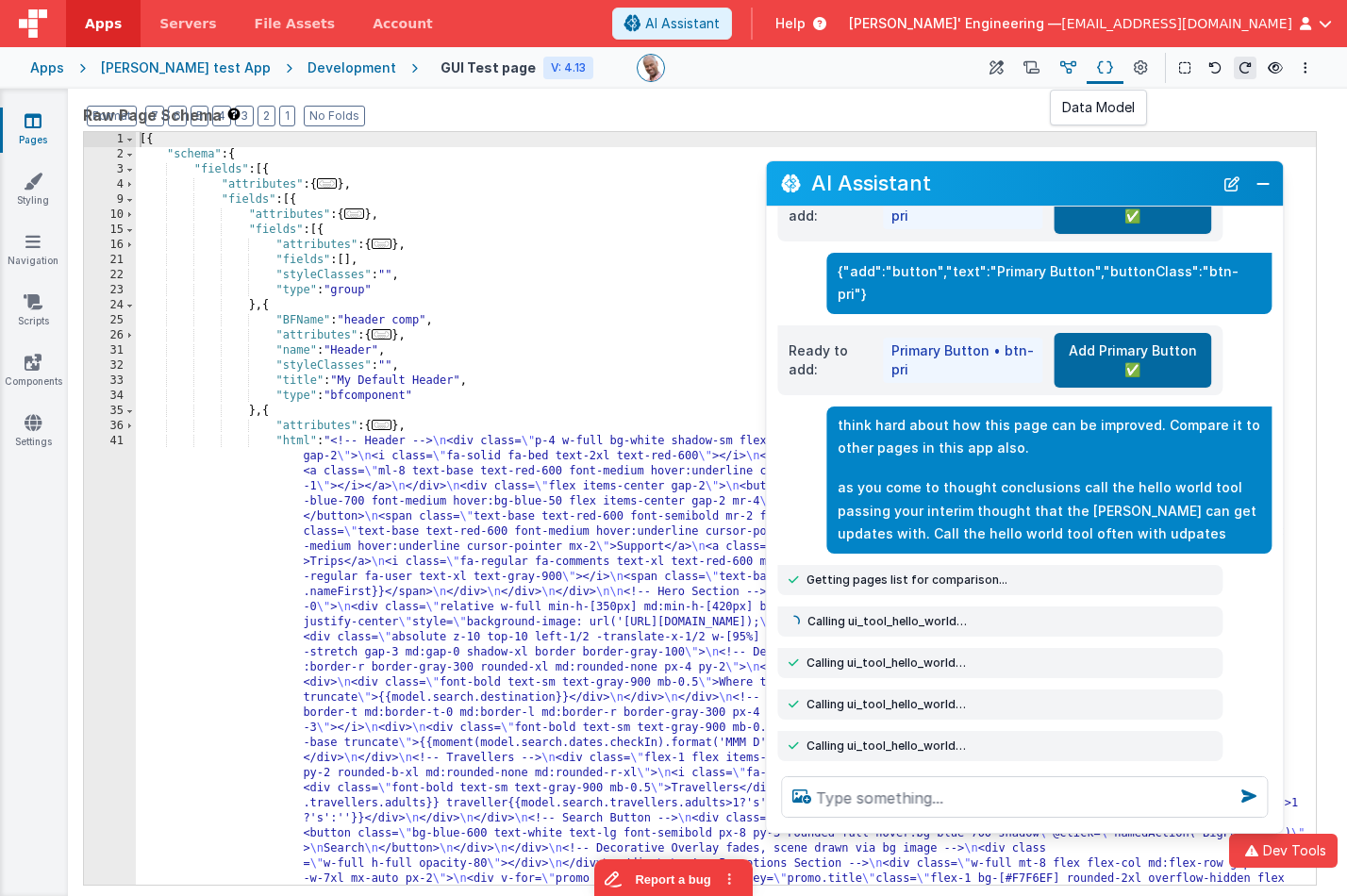
click at [1060, 66] on button at bounding box center [1067, 68] width 36 height 33
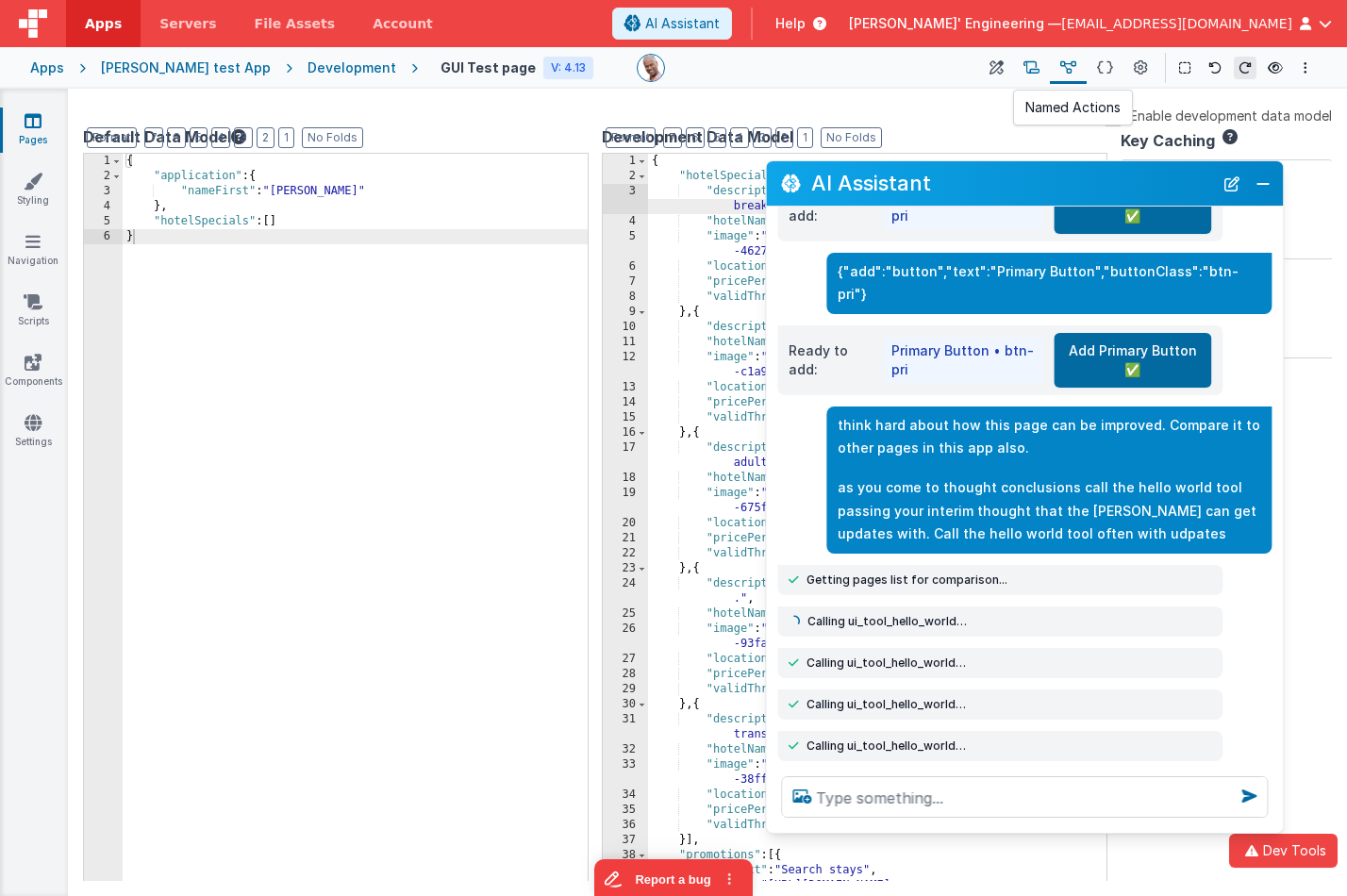
click at [1039, 67] on icon at bounding box center [1031, 68] width 16 height 20
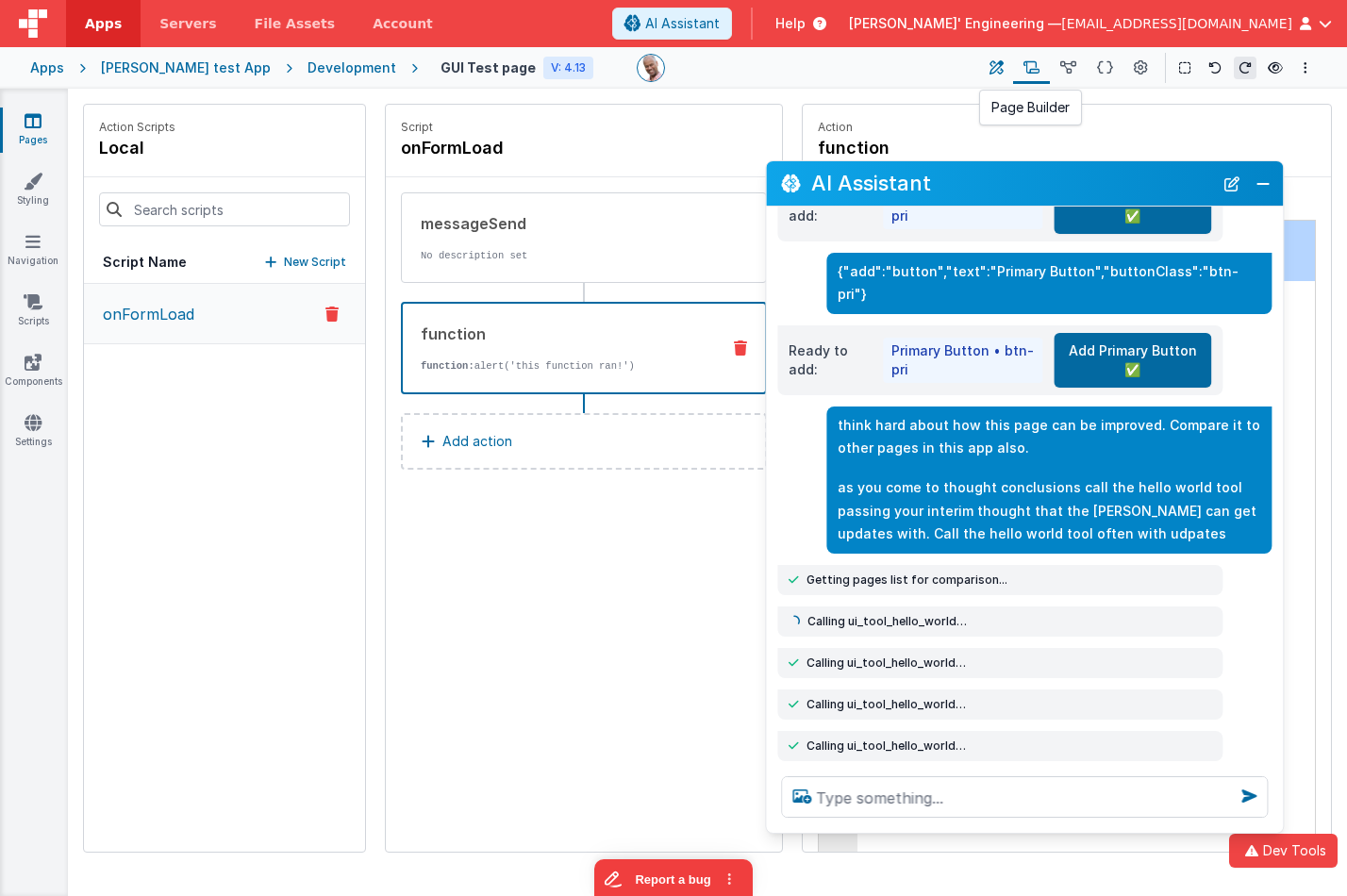
click at [1001, 69] on icon at bounding box center [996, 68] width 14 height 20
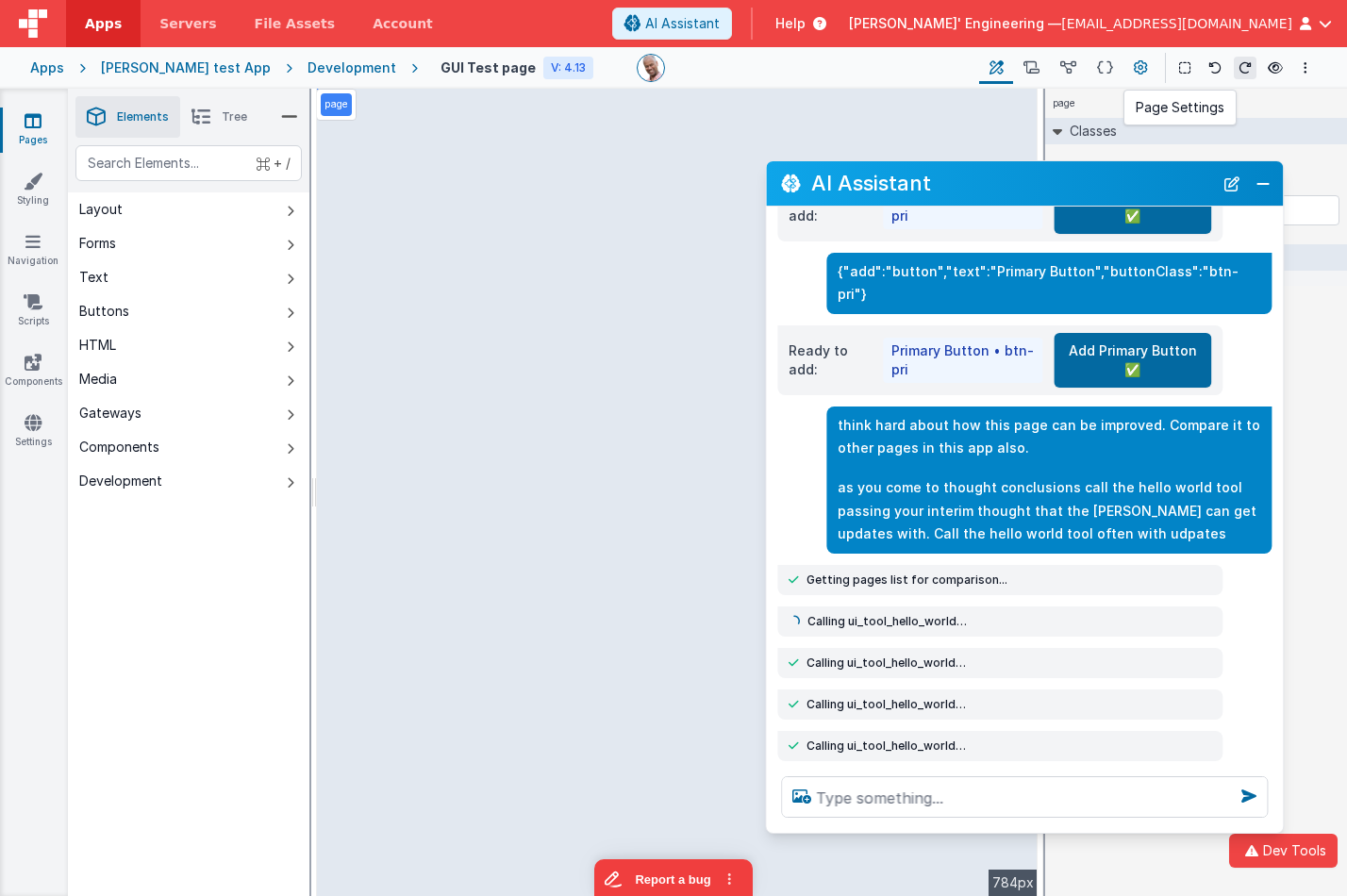
click at [1139, 70] on icon at bounding box center [1141, 68] width 14 height 20
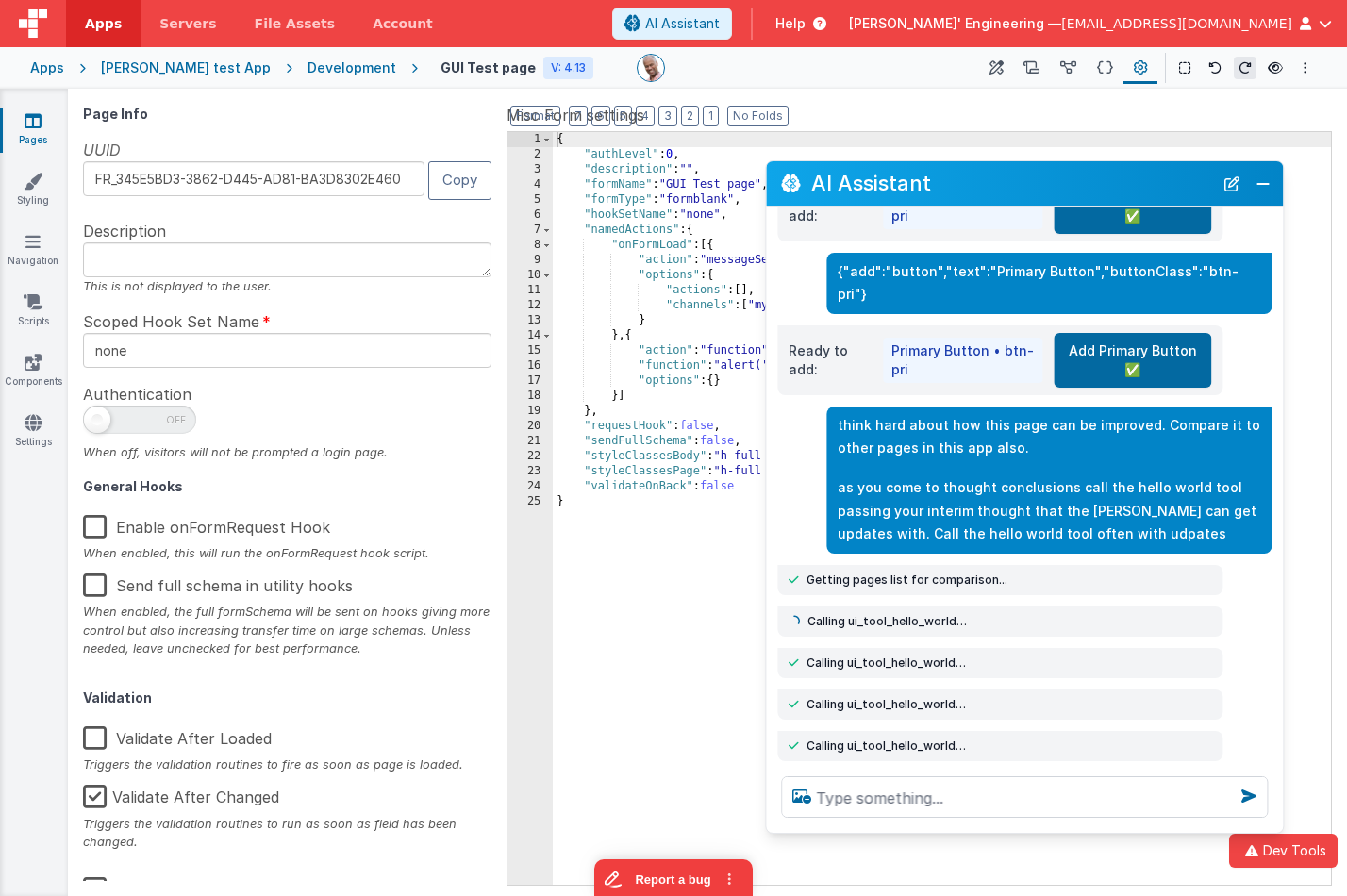
drag, startPoint x: 1260, startPoint y: 187, endPoint x: 1067, endPoint y: 201, distance: 193.5
click at [1260, 187] on button "Close" at bounding box center [1262, 183] width 25 height 27
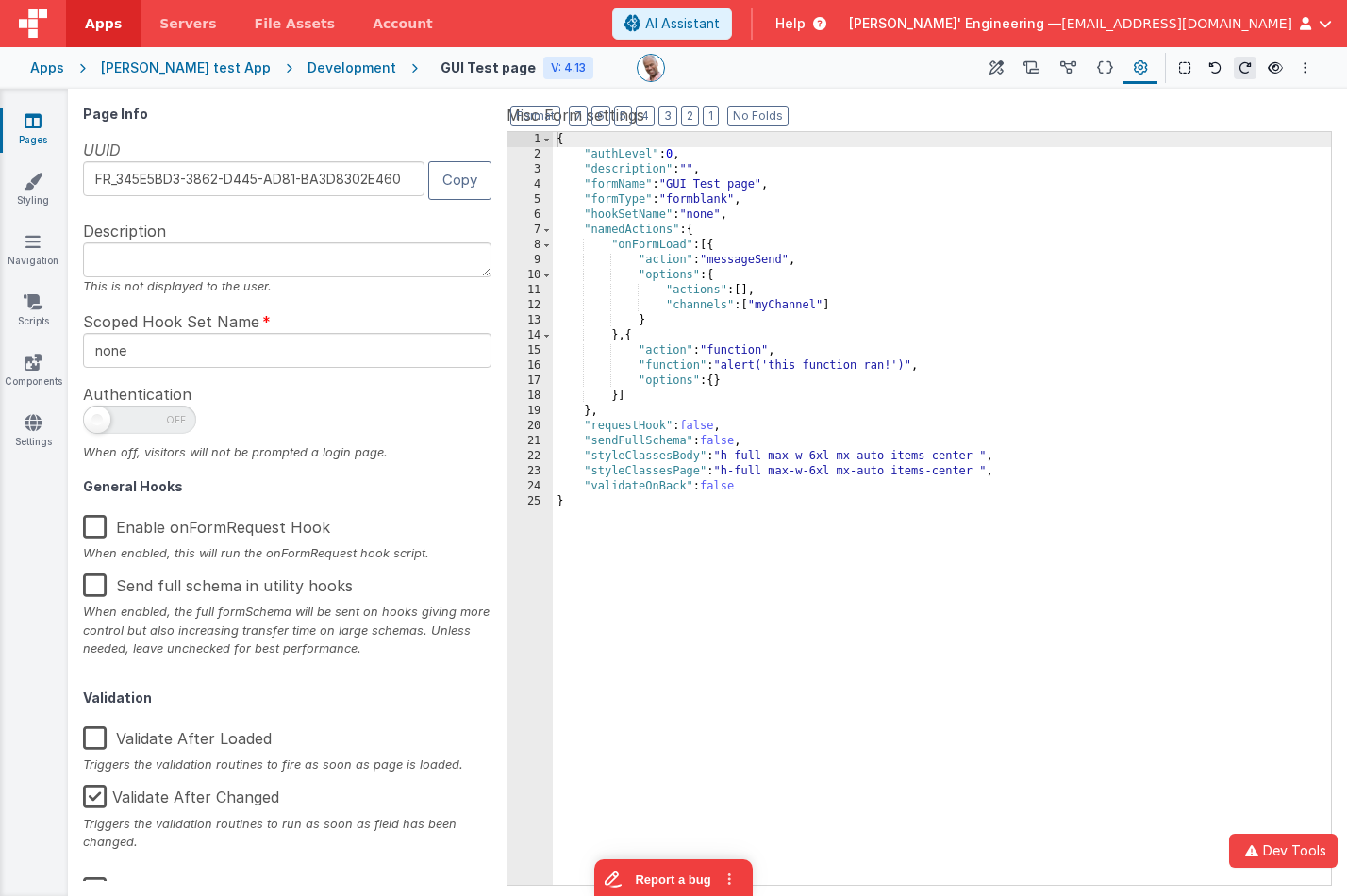
click at [94, 529] on label "Enable onFormRequest Hook" at bounding box center [206, 526] width 248 height 19
click at [0, 0] on input "Enable onFormRequest Hook" at bounding box center [0, 0] width 0 height 0
click at [94, 529] on label "Enable onFormRequest Hook" at bounding box center [204, 526] width 244 height 19
click at [0, 0] on input "Enable onFormRequest Hook" at bounding box center [0, 0] width 0 height 0
click at [201, 257] on textarea at bounding box center [287, 259] width 408 height 34
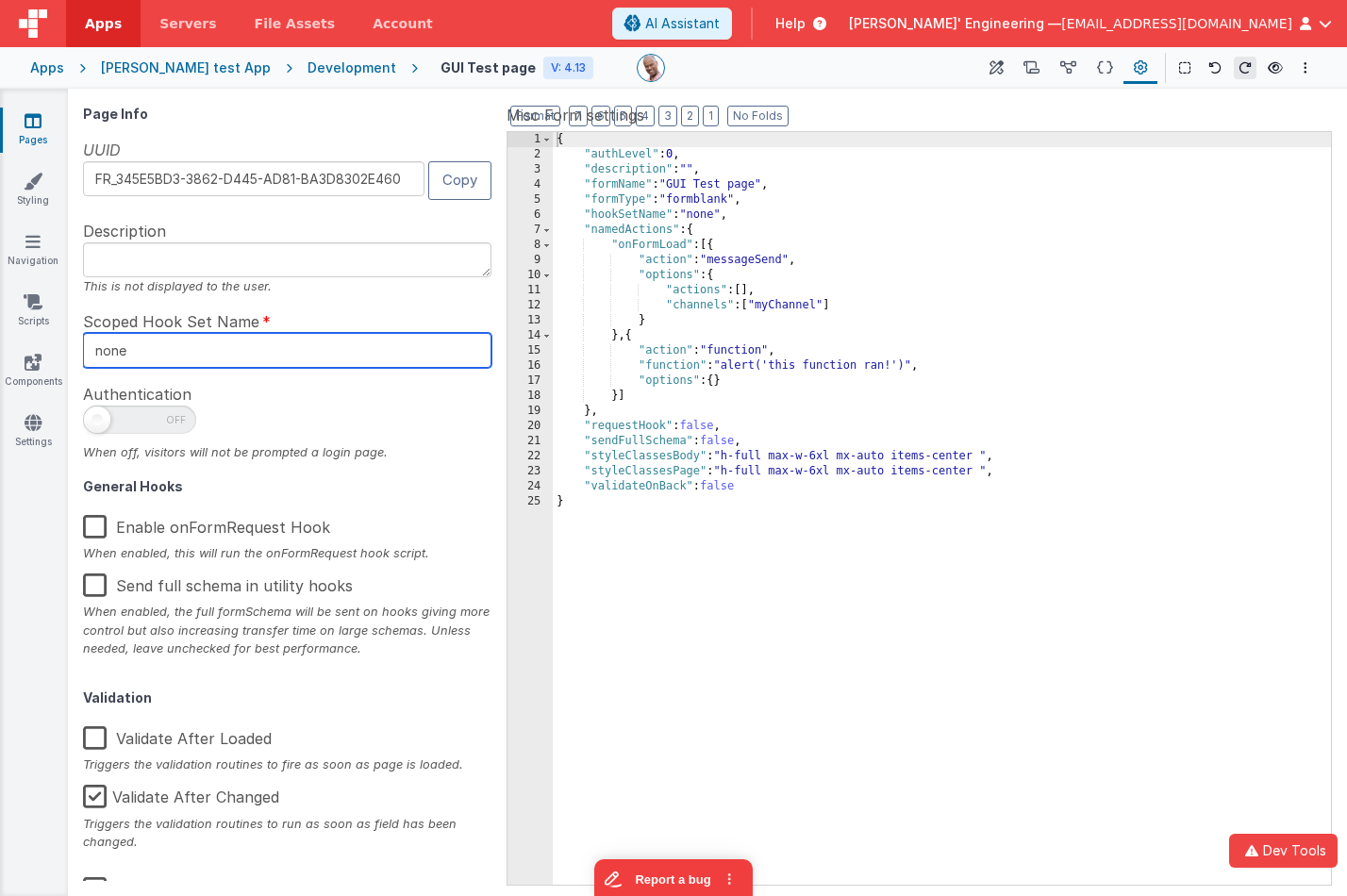
click at [183, 357] on input "none" at bounding box center [287, 350] width 408 height 34
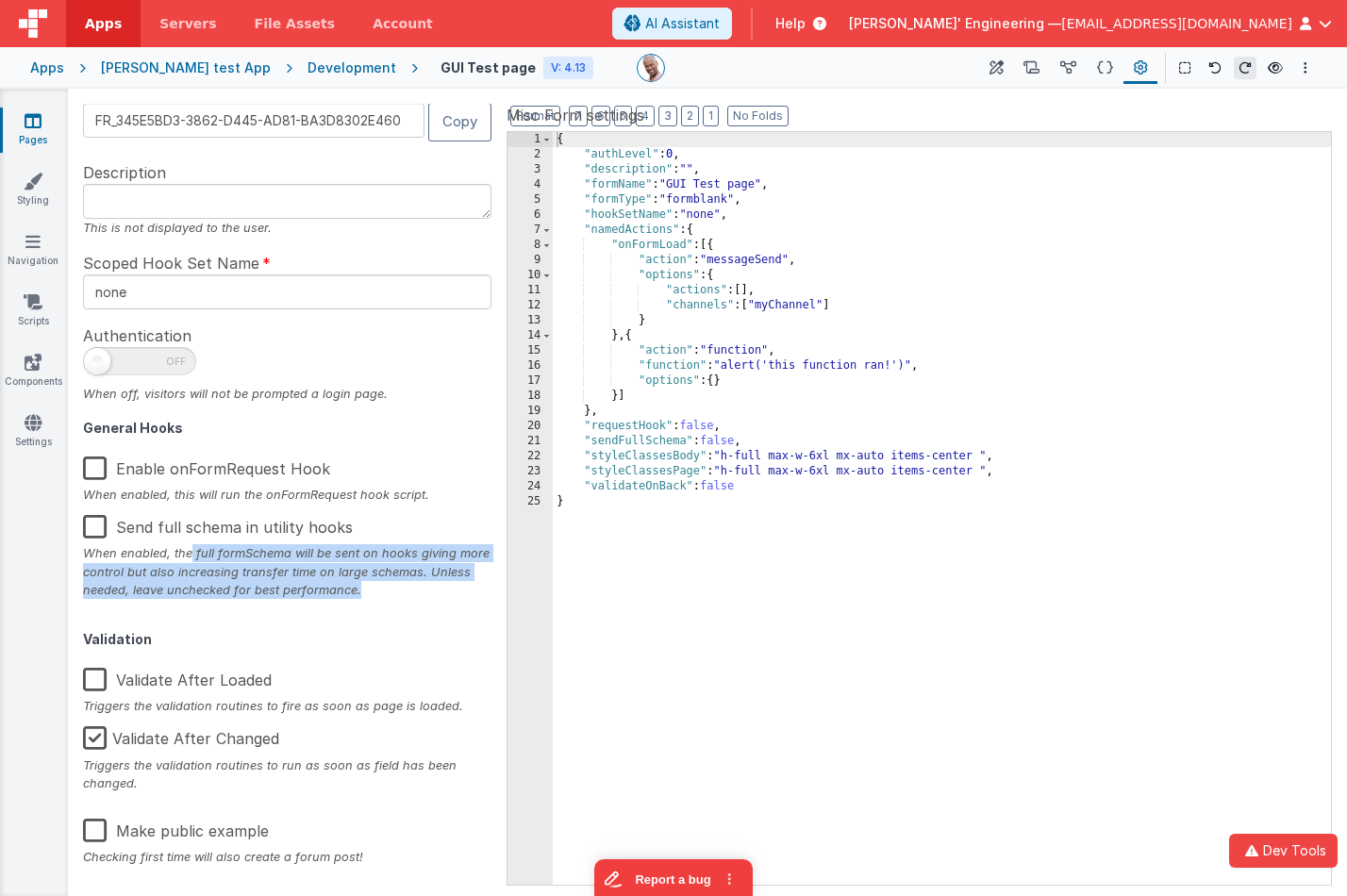
drag, startPoint x: 203, startPoint y: 550, endPoint x: 373, endPoint y: 590, distance: 174.6
click at [373, 590] on div "When enabled, the full formSchema will be sent on hooks giving more control but…" at bounding box center [287, 571] width 408 height 54
